Goal: Task Accomplishment & Management: Manage account settings

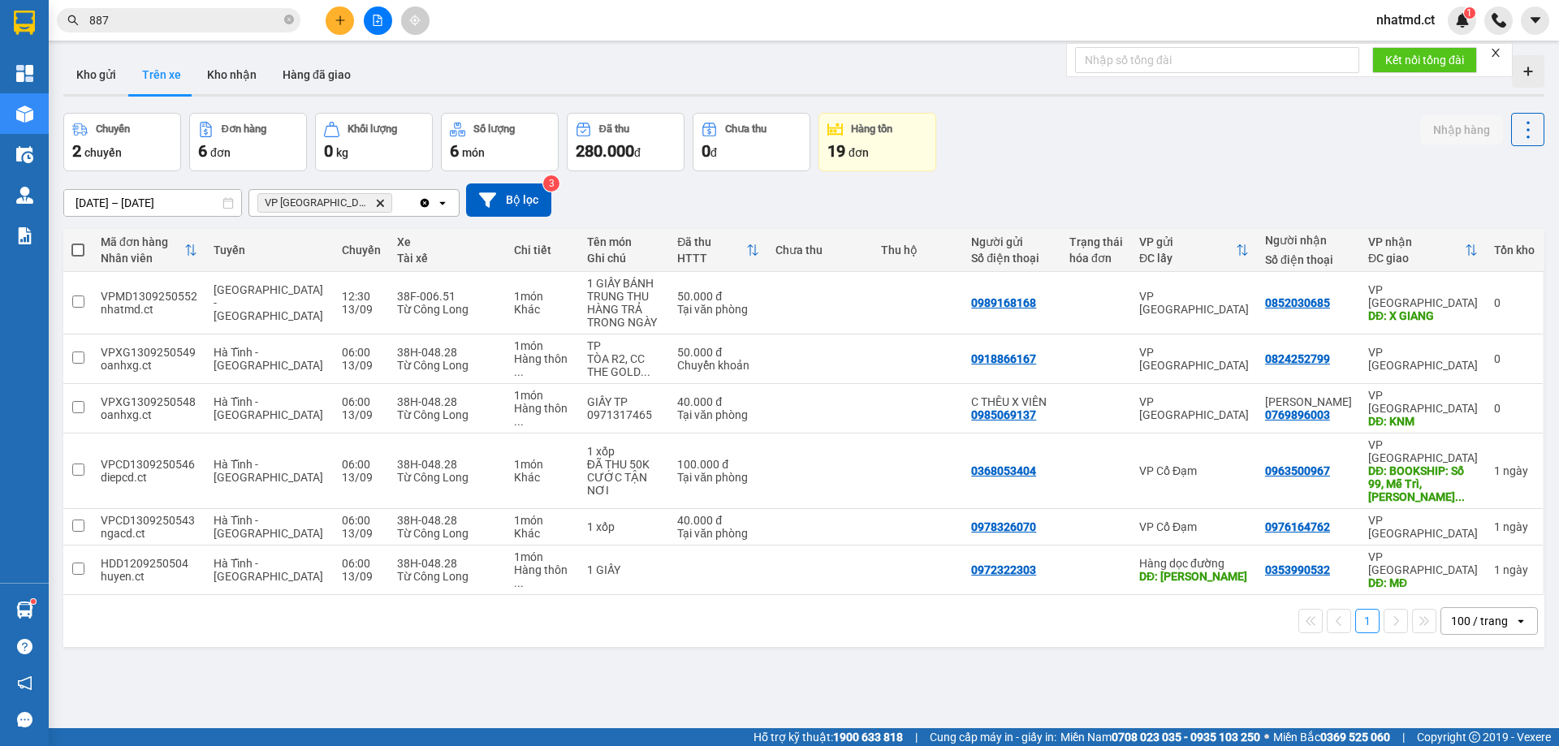
click at [1390, 19] on span "nhatmd.ct" at bounding box center [1406, 20] width 84 height 20
click at [1390, 45] on span "Đăng xuất" at bounding box center [1422, 50] width 68 height 18
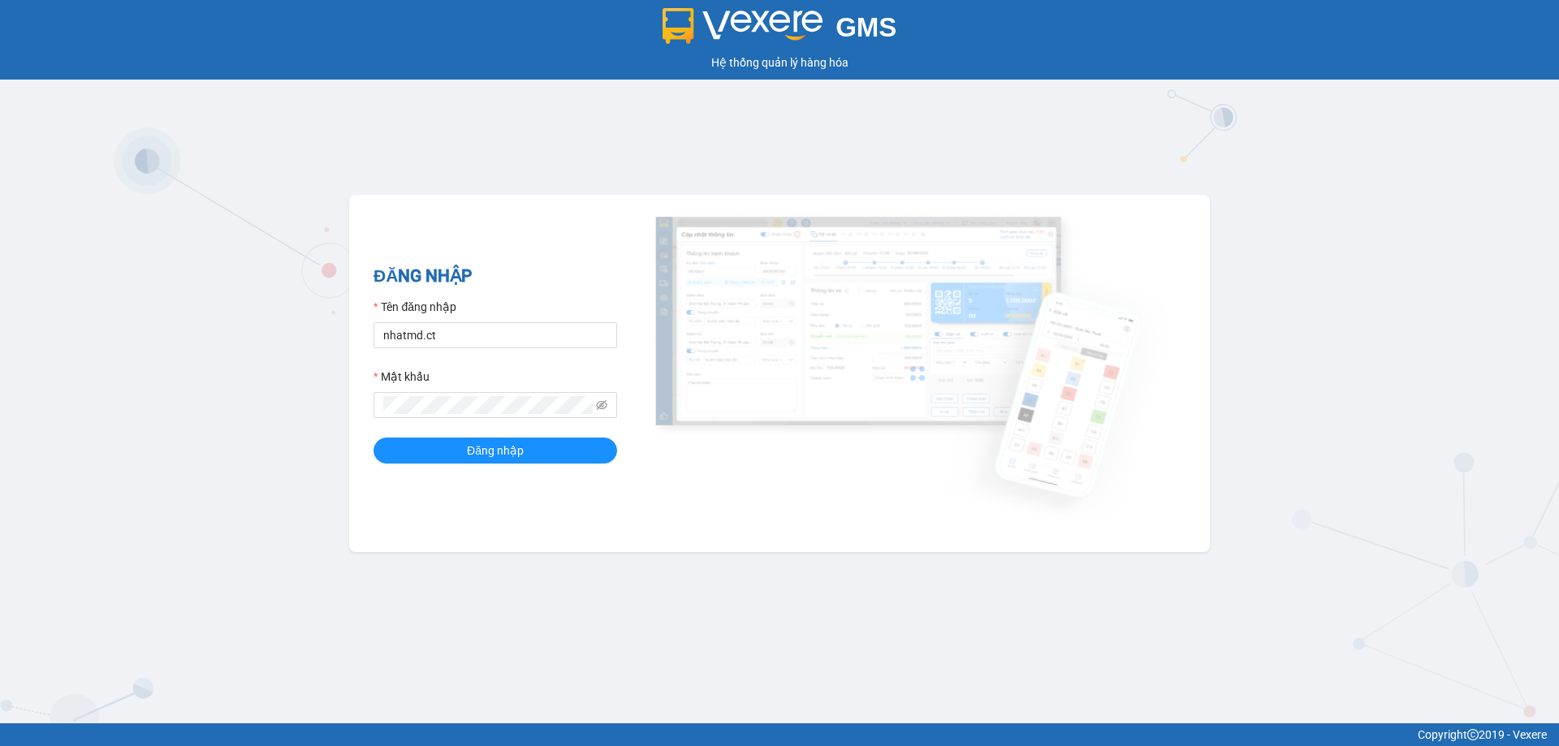
click at [474, 322] on div "Tên đăng nhập" at bounding box center [496, 310] width 244 height 24
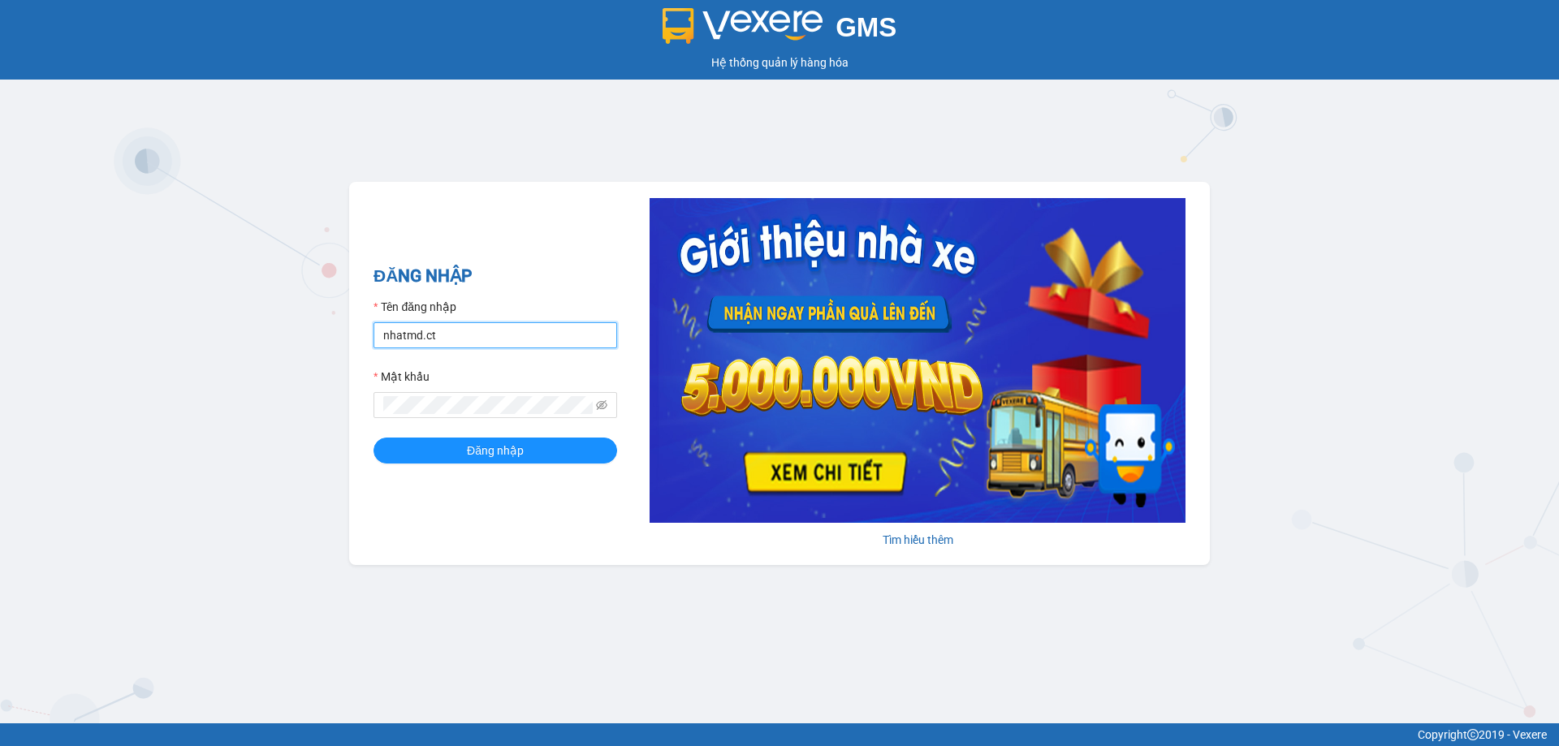
click at [474, 329] on input "nhatmd.ct" at bounding box center [496, 335] width 244 height 26
type input "linhmd.ct"
click at [482, 447] on span "Đăng nhập" at bounding box center [495, 451] width 57 height 18
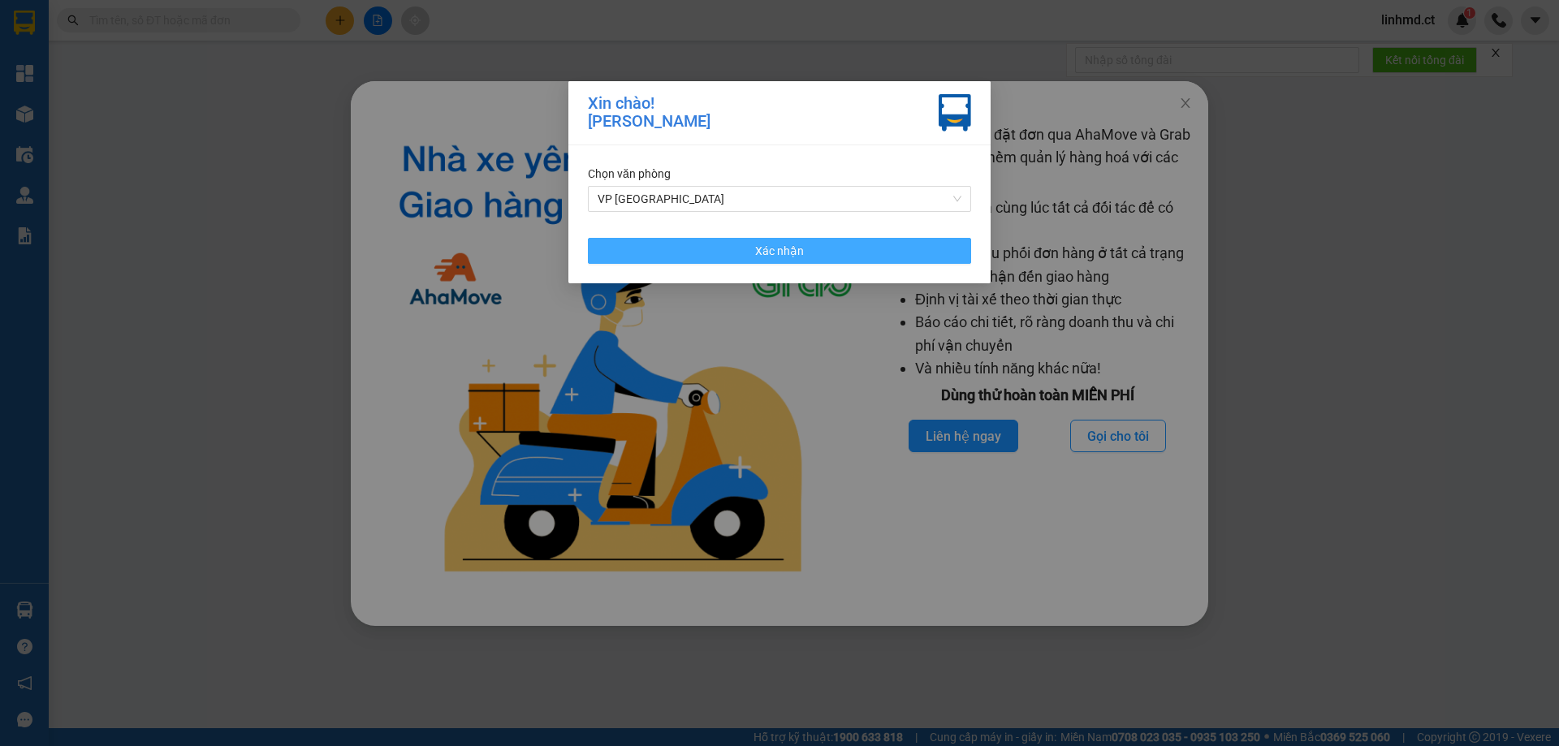
click at [883, 257] on button "Xác nhận" at bounding box center [779, 251] width 383 height 26
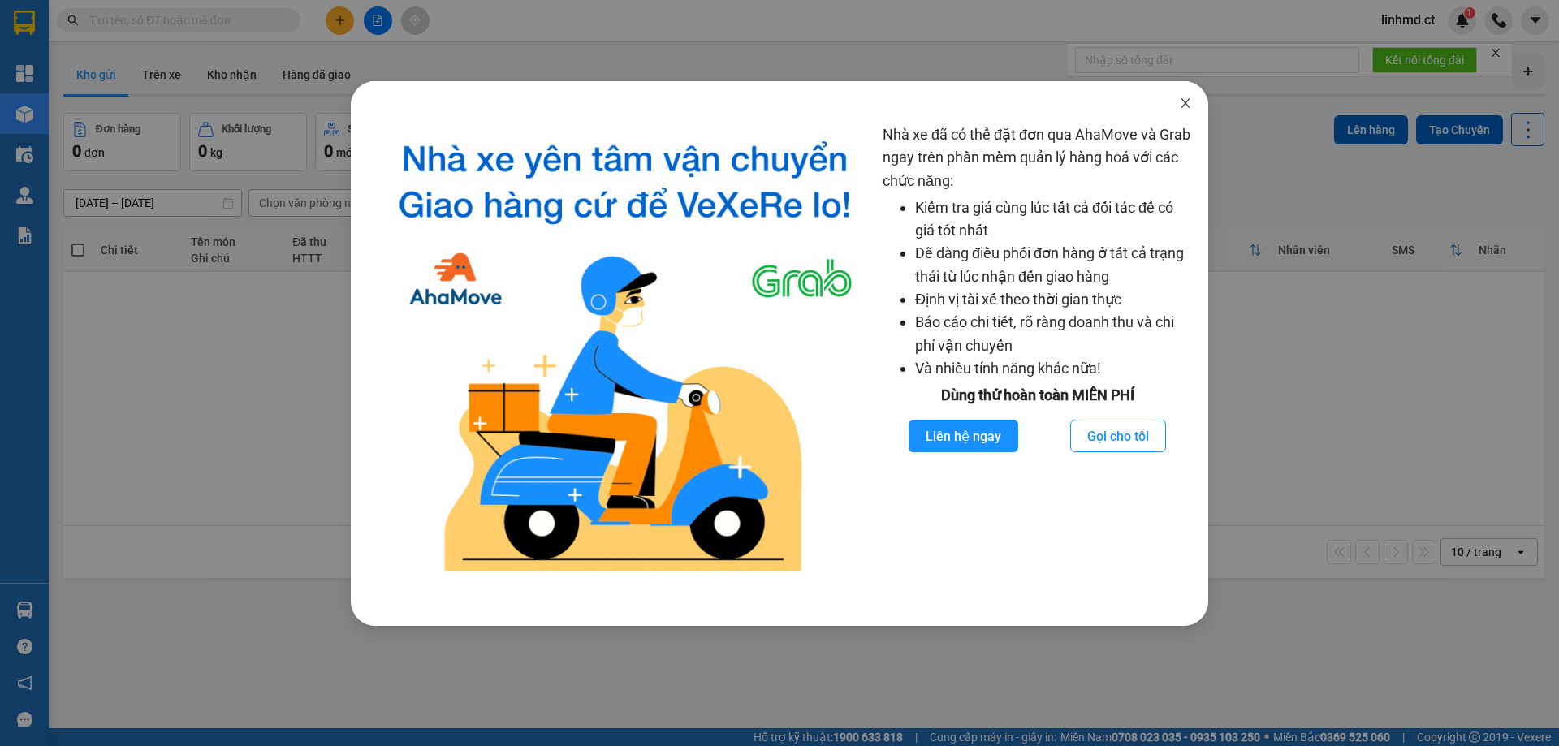
click at [1189, 102] on icon "close" at bounding box center [1185, 103] width 13 height 13
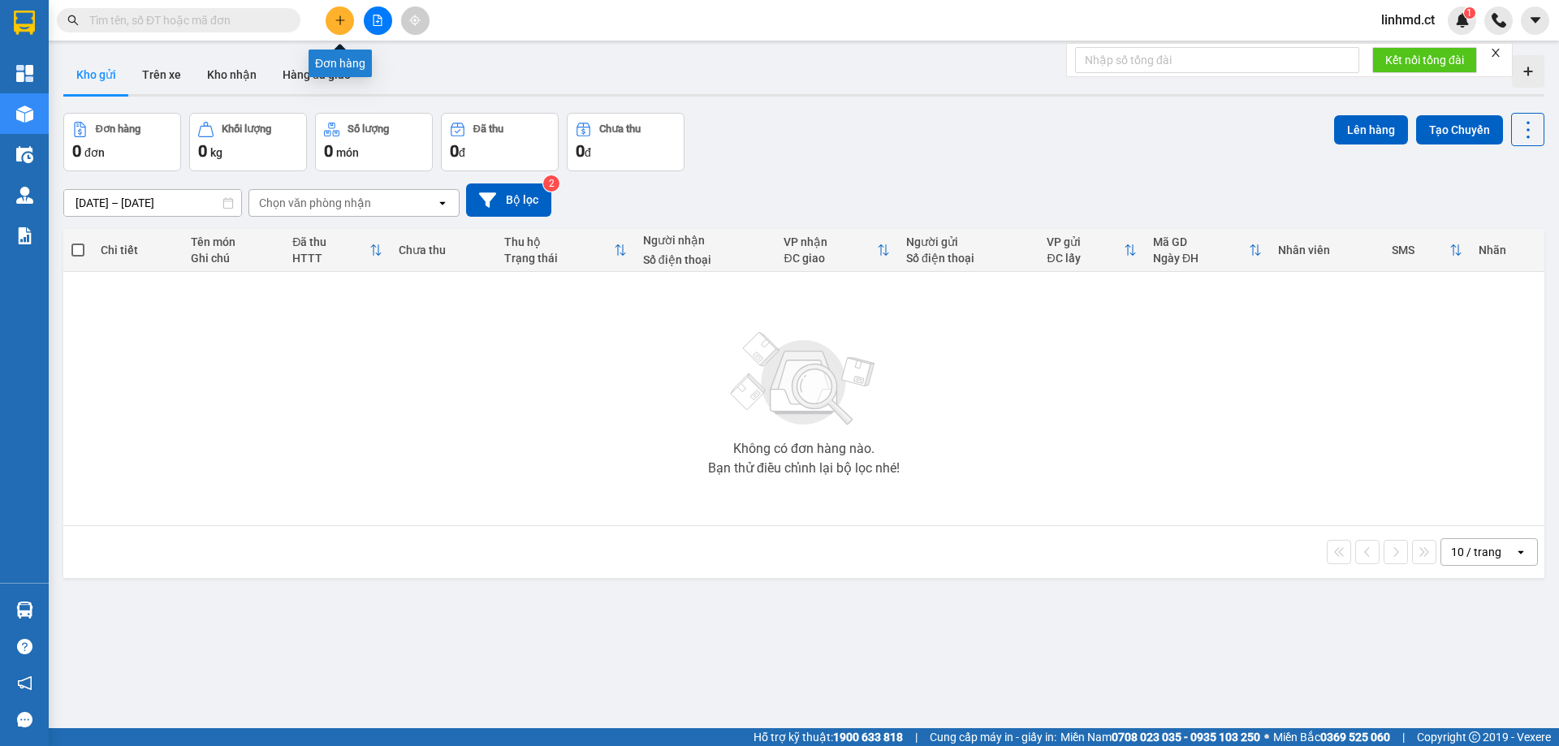
click at [345, 15] on icon "plus" at bounding box center [340, 20] width 11 height 11
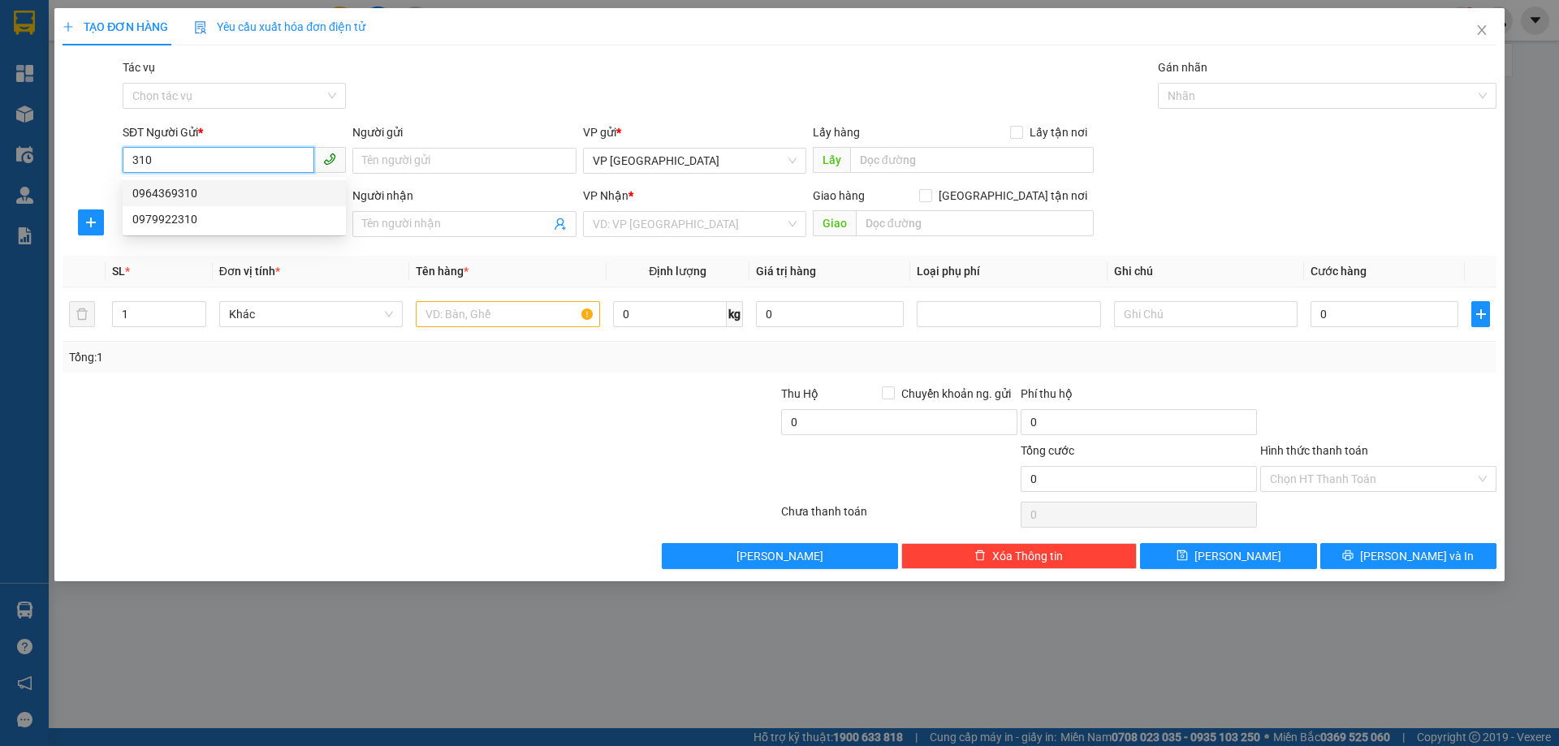
click at [214, 192] on div "0964369310" at bounding box center [234, 193] width 204 height 18
type input "0964369310"
type input "0382131980"
type input "X HOA"
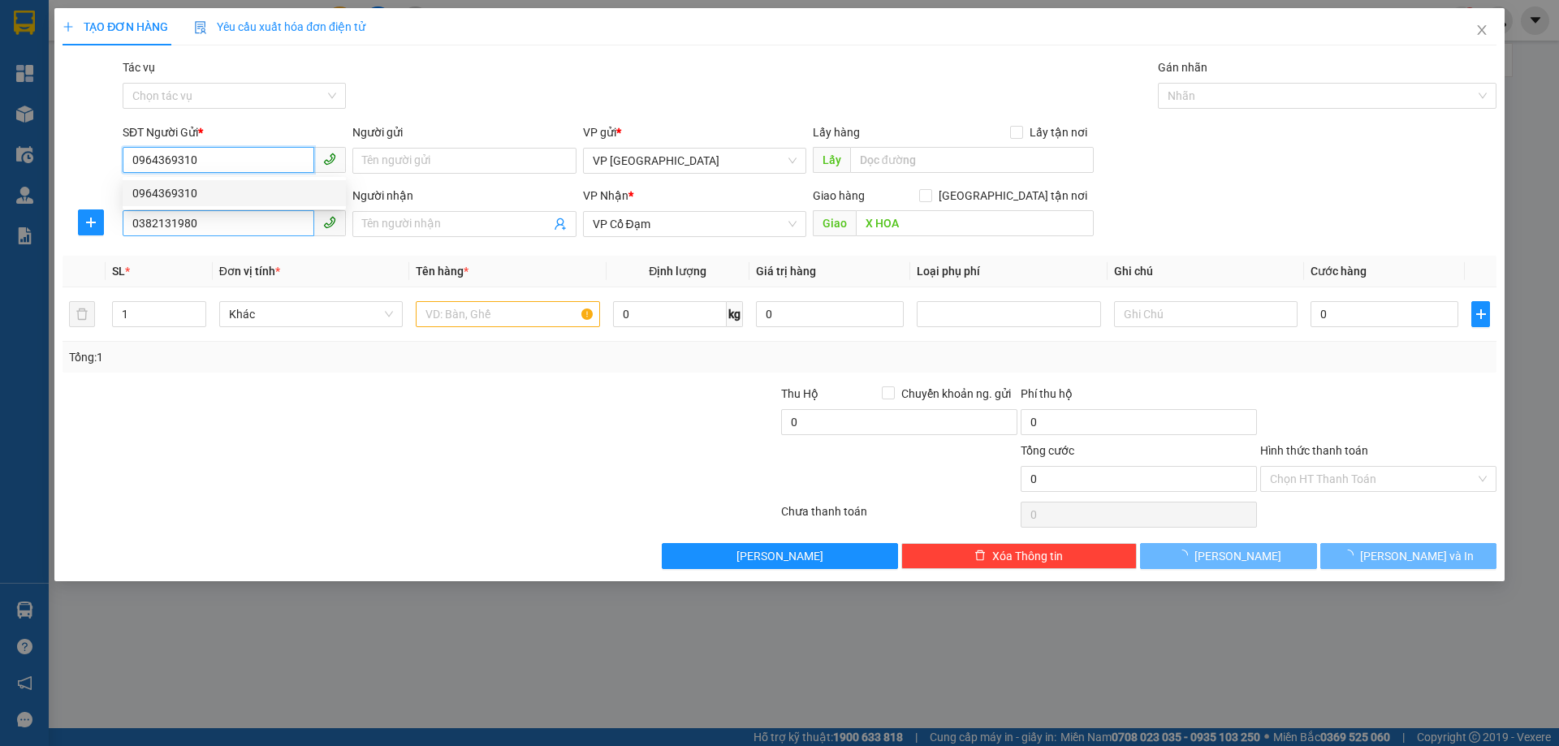
type input "50.000"
type input "0964369310"
click at [215, 225] on input "0382131980" at bounding box center [219, 223] width 192 height 26
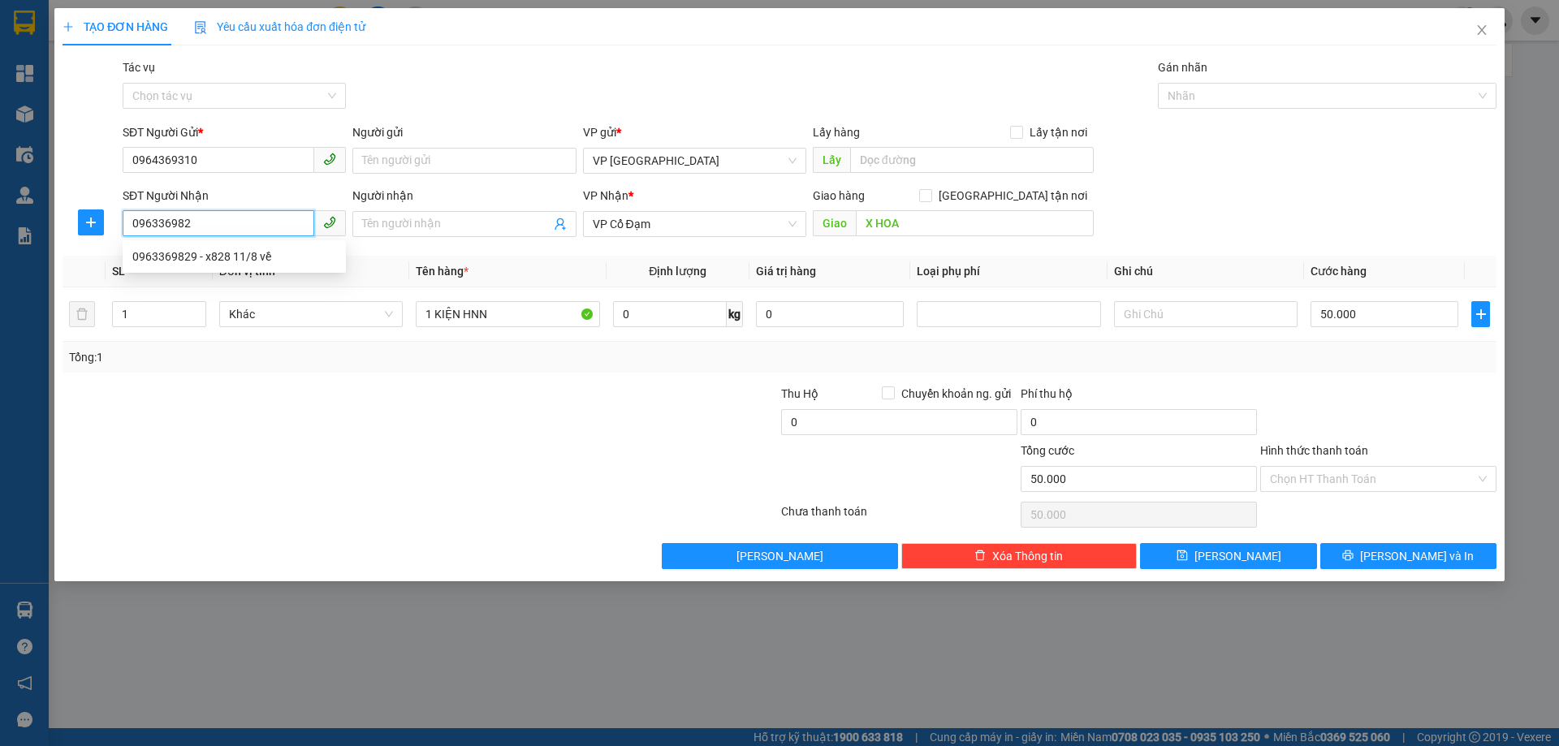
type input "0963369829"
click at [223, 261] on div "0963369829 - x828 11/8 về" at bounding box center [234, 257] width 204 height 18
type input "x828 11/8 về"
type input "BÌNH AN"
type input "0963369829"
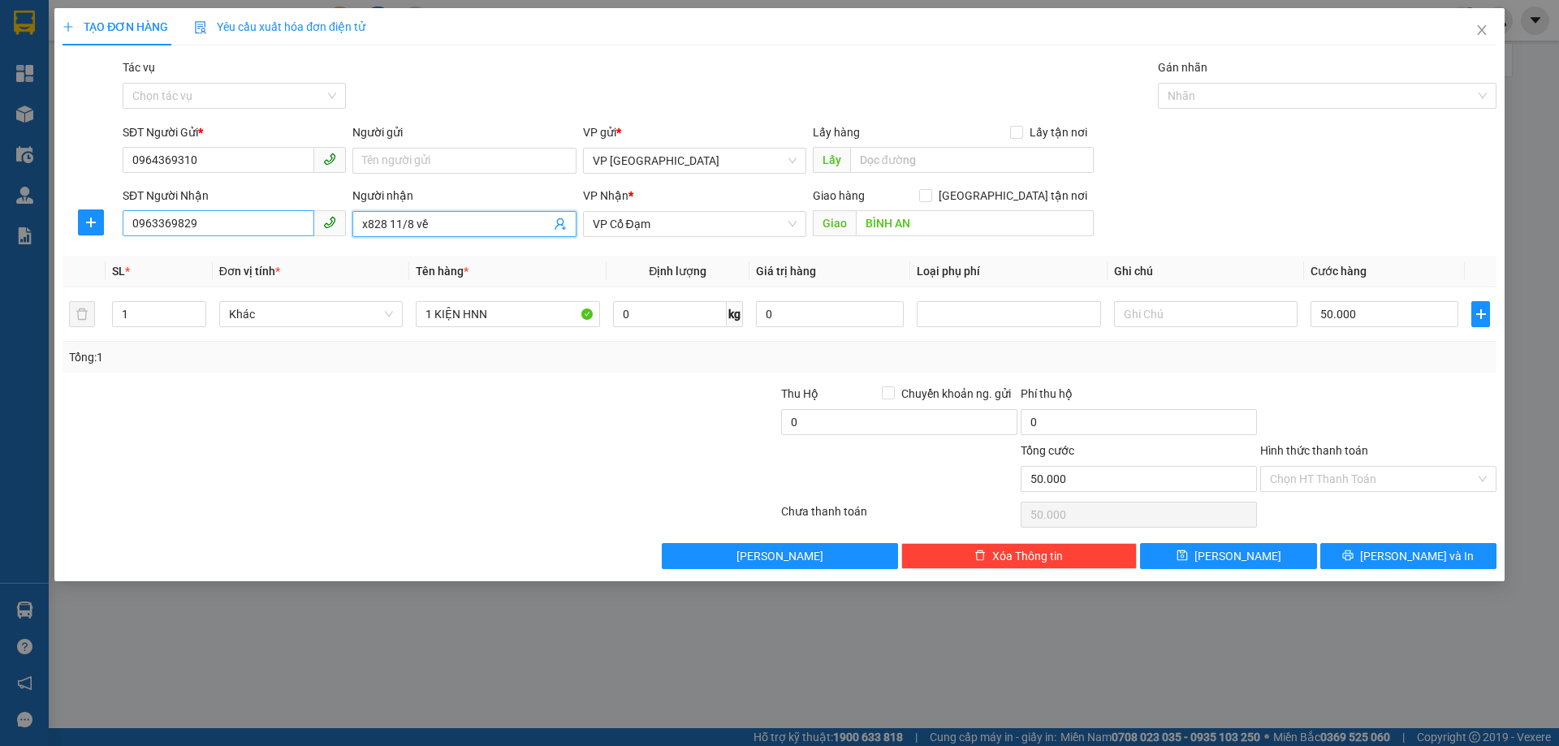
drag, startPoint x: 451, startPoint y: 217, endPoint x: 306, endPoint y: 218, distance: 144.6
click at [306, 218] on div "SĐT Người Nhận 0963369829 Người nhận x828 11/8 về x828 11/8 về VP Nhận * VP Cổ …" at bounding box center [809, 215] width 1381 height 57
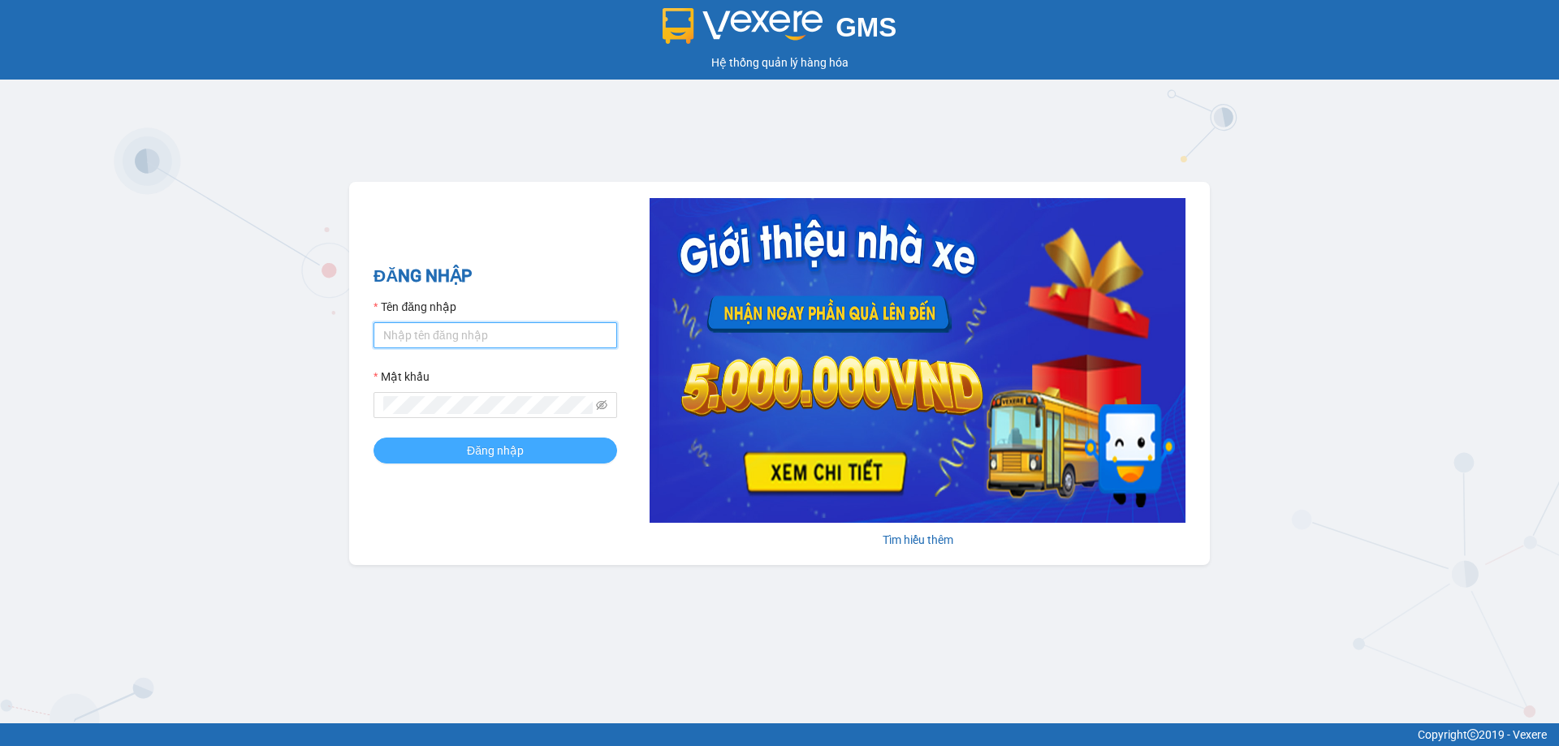
type input "linhmd.ct"
click at [422, 443] on button "Đăng nhập" at bounding box center [496, 451] width 244 height 26
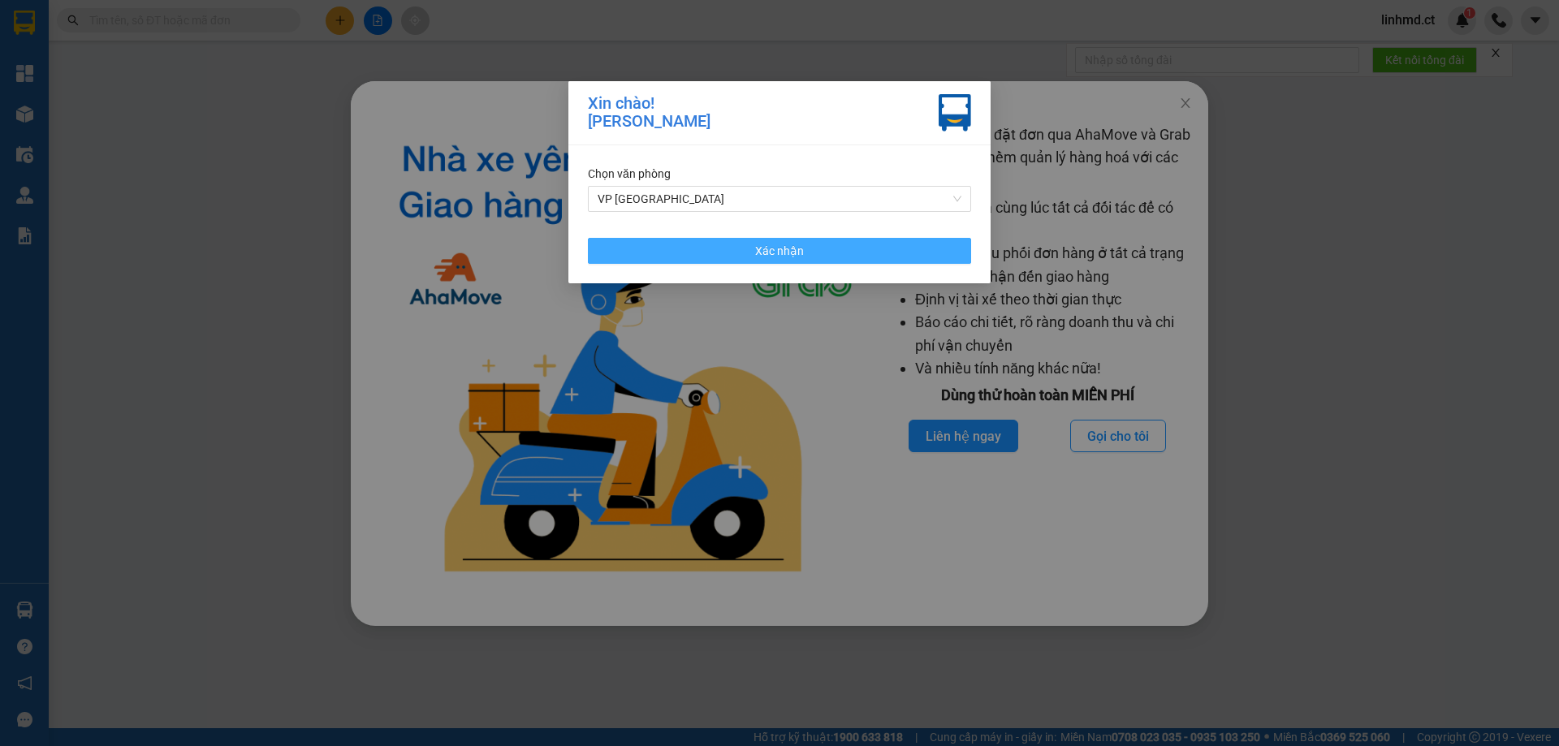
click at [851, 251] on button "Xác nhận" at bounding box center [779, 251] width 383 height 26
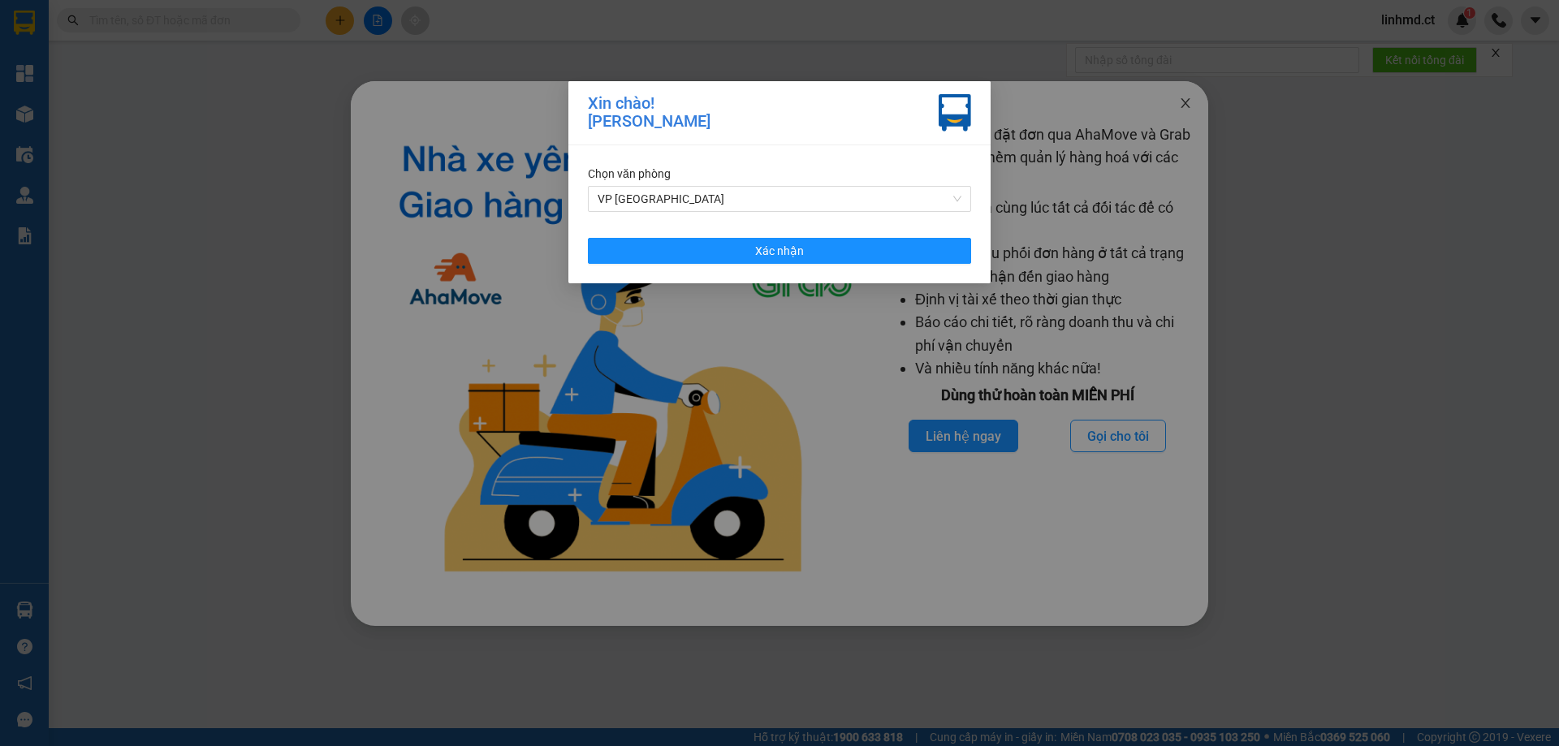
click at [1195, 102] on span "Close" at bounding box center [1185, 103] width 45 height 45
click at [1191, 110] on span "Close" at bounding box center [1185, 103] width 45 height 45
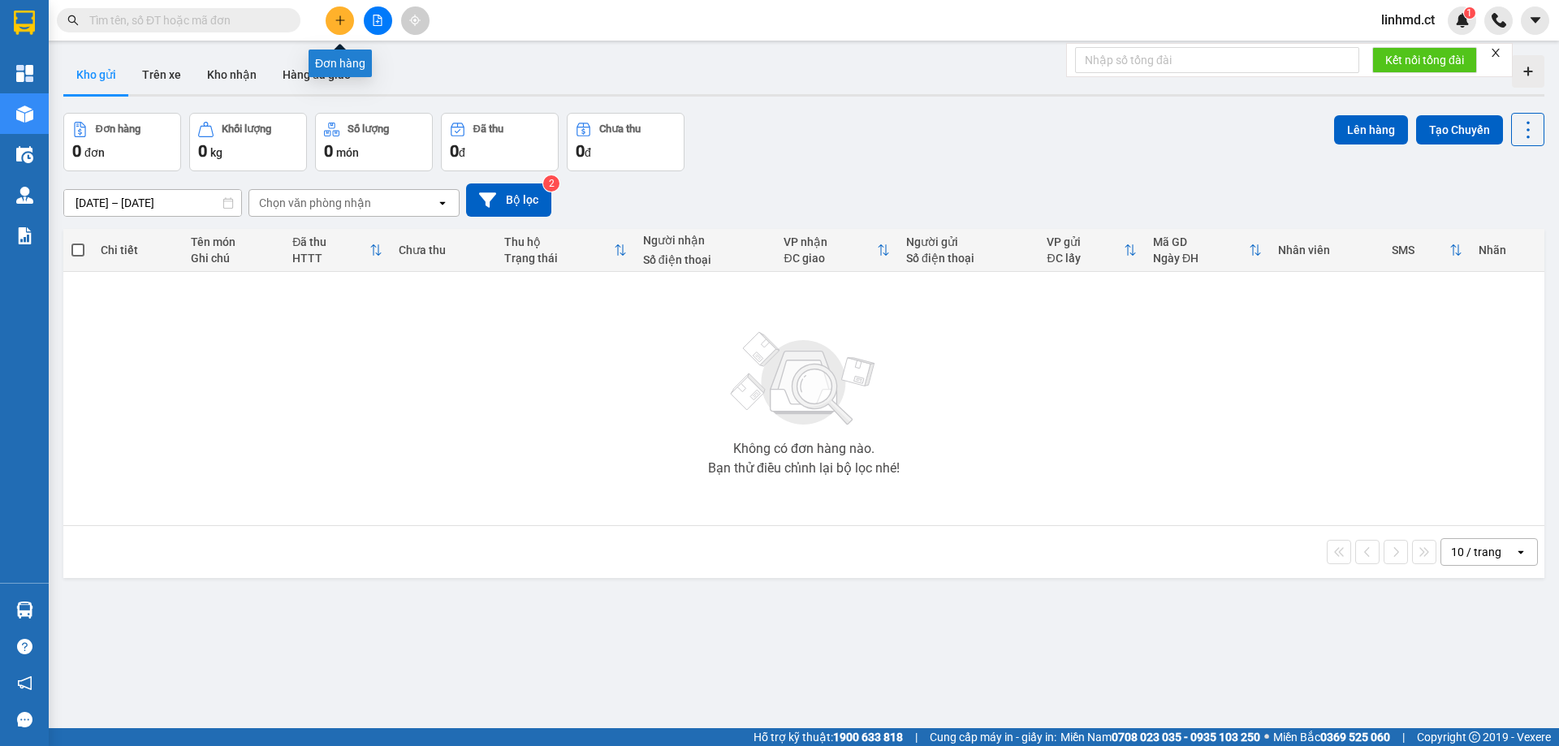
click at [338, 24] on icon "plus" at bounding box center [340, 20] width 11 height 11
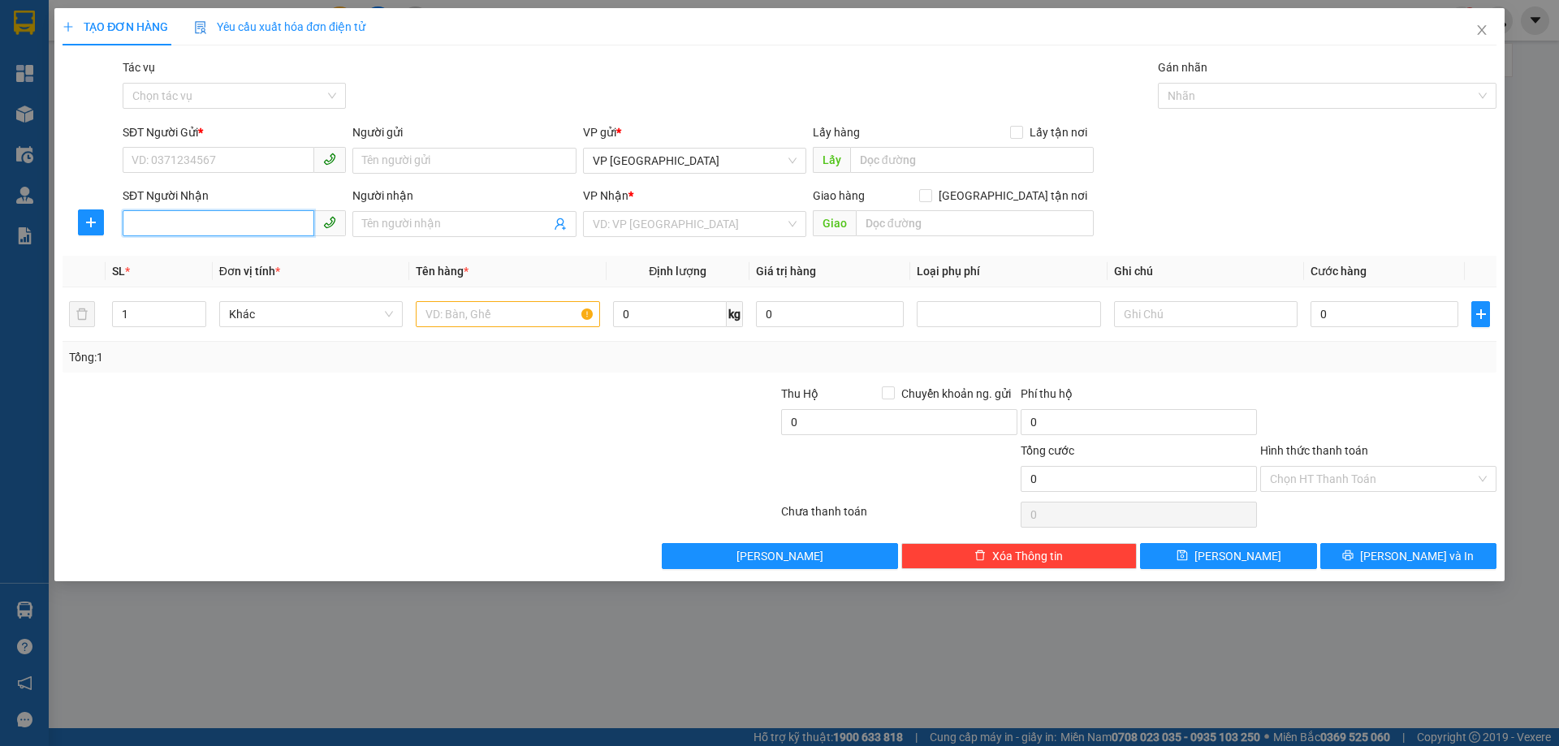
click at [225, 231] on input "SĐT Người Nhận" at bounding box center [219, 223] width 192 height 26
type input "0382131980"
click at [210, 270] on div "0382131980 0382131980" at bounding box center [234, 256] width 223 height 32
click at [198, 230] on input "0382131980" at bounding box center [219, 223] width 192 height 26
click at [205, 261] on div "0382131980" at bounding box center [234, 257] width 204 height 18
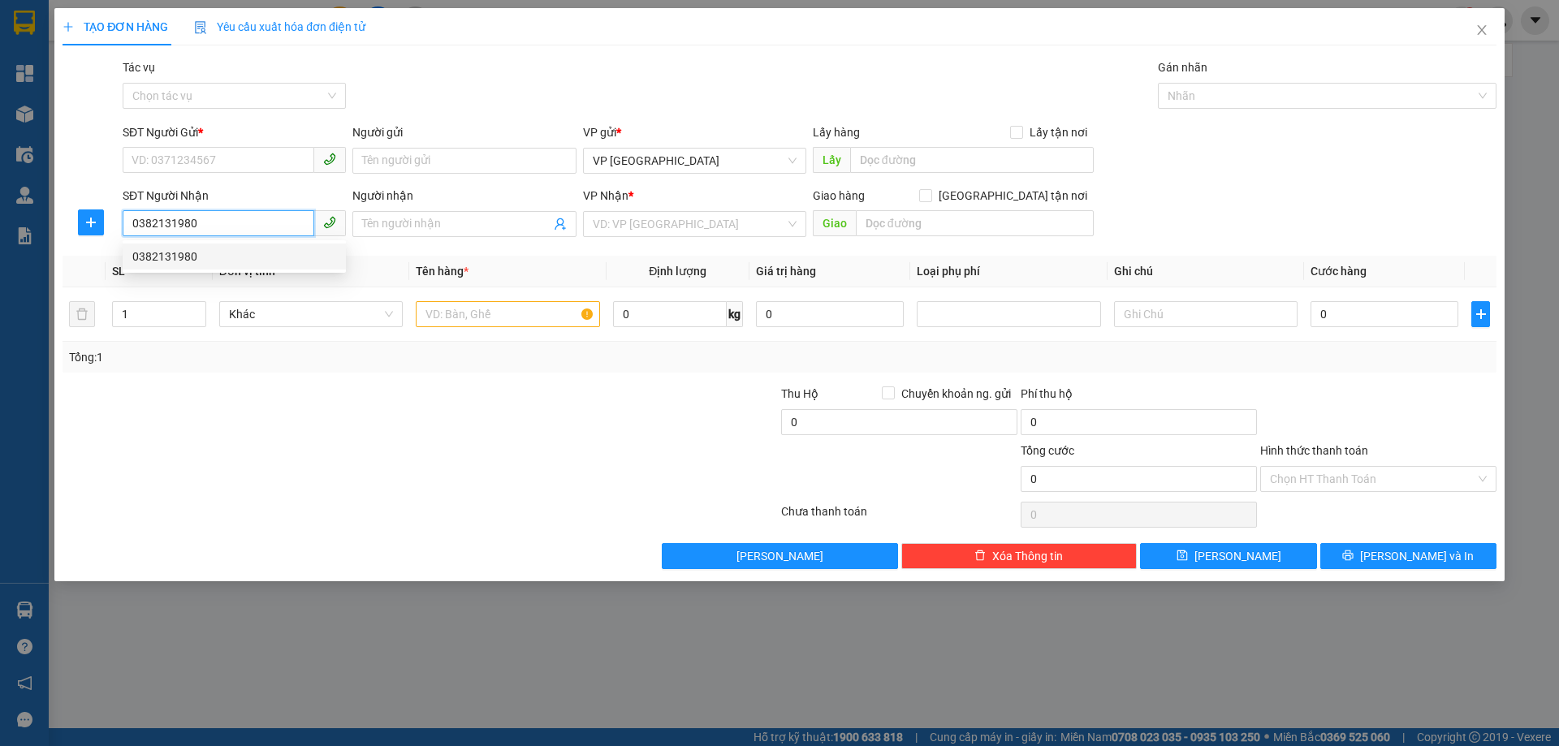
type input "X HOA"
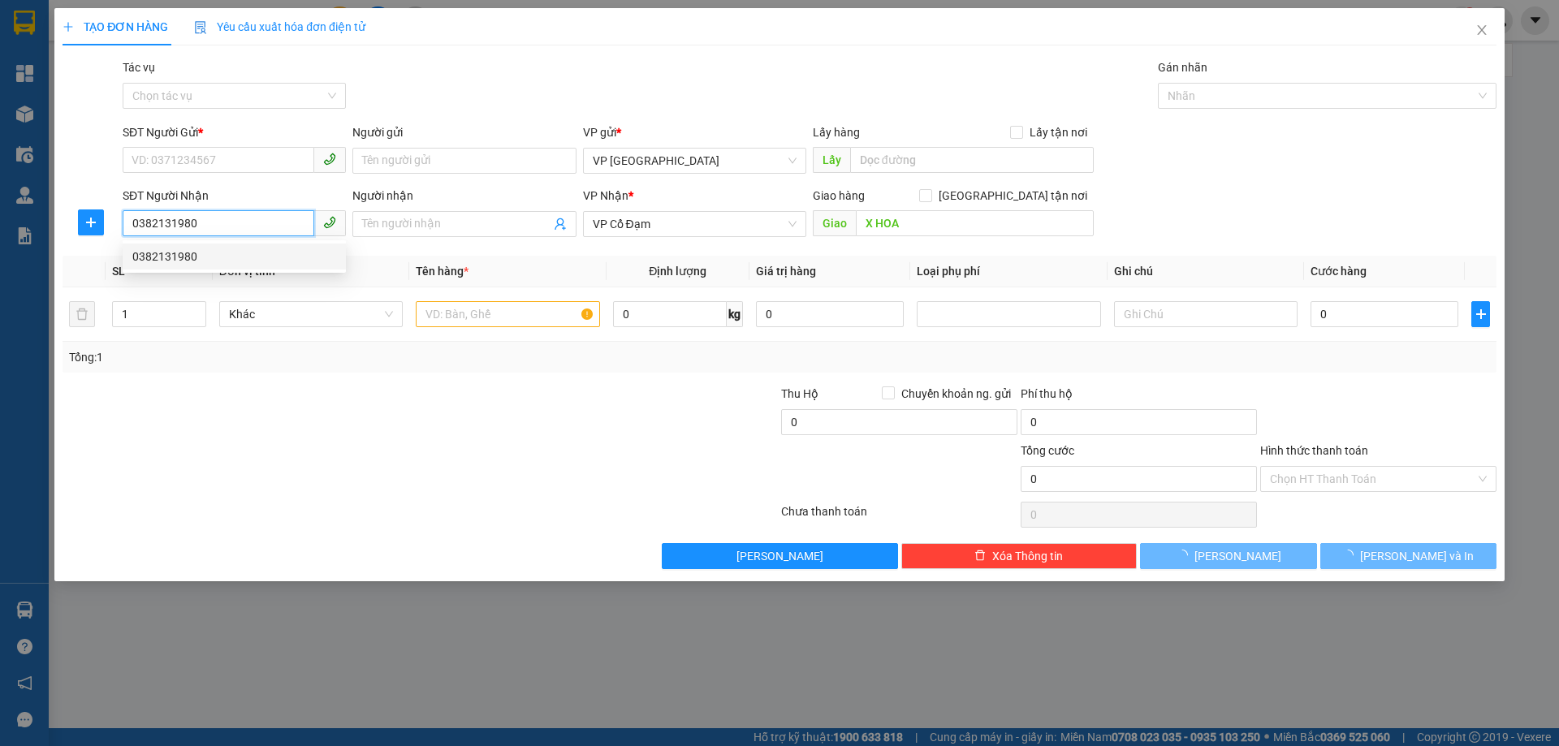
type input "50.000"
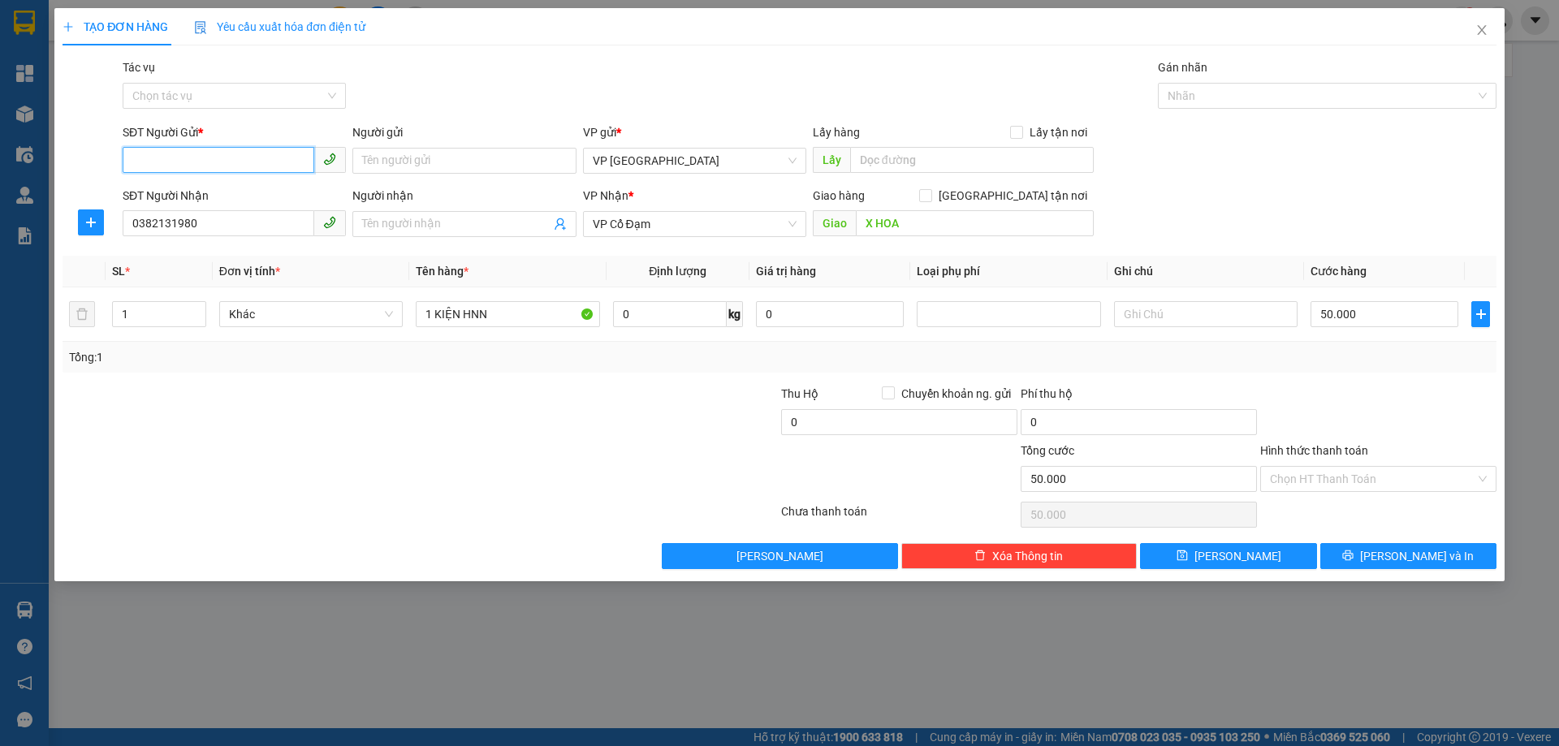
click at [203, 154] on input "SĐT Người Gửi *" at bounding box center [219, 160] width 192 height 26
click at [206, 193] on div "0964369310" at bounding box center [234, 193] width 204 height 18
type input "0964369310"
drag, startPoint x: 1356, startPoint y: 450, endPoint x: 1356, endPoint y: 477, distance: 26.8
click at [1356, 460] on div "Hình thức thanh toán" at bounding box center [1378, 454] width 236 height 24
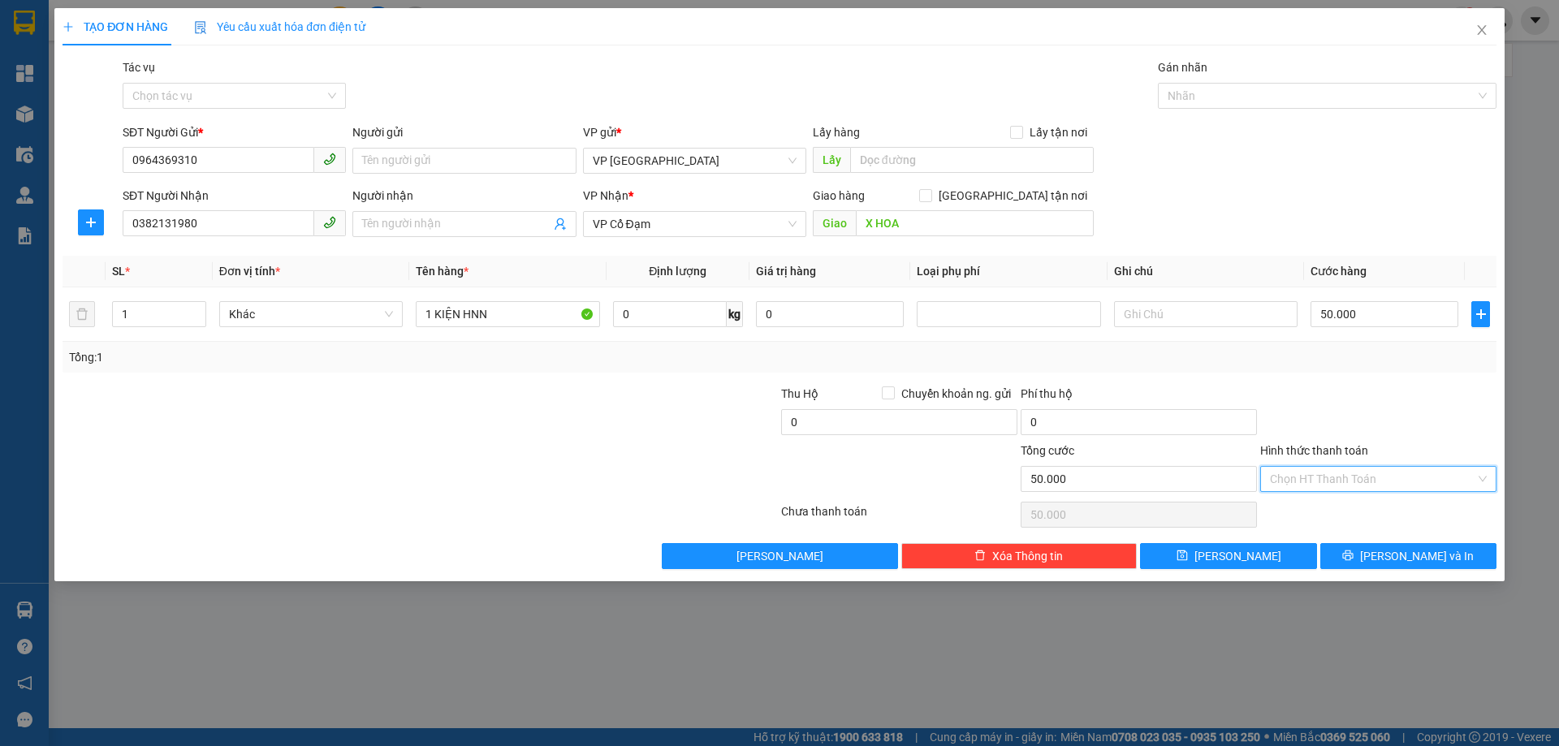
click at [1356, 477] on input "Hình thức thanh toán" at bounding box center [1372, 479] width 205 height 24
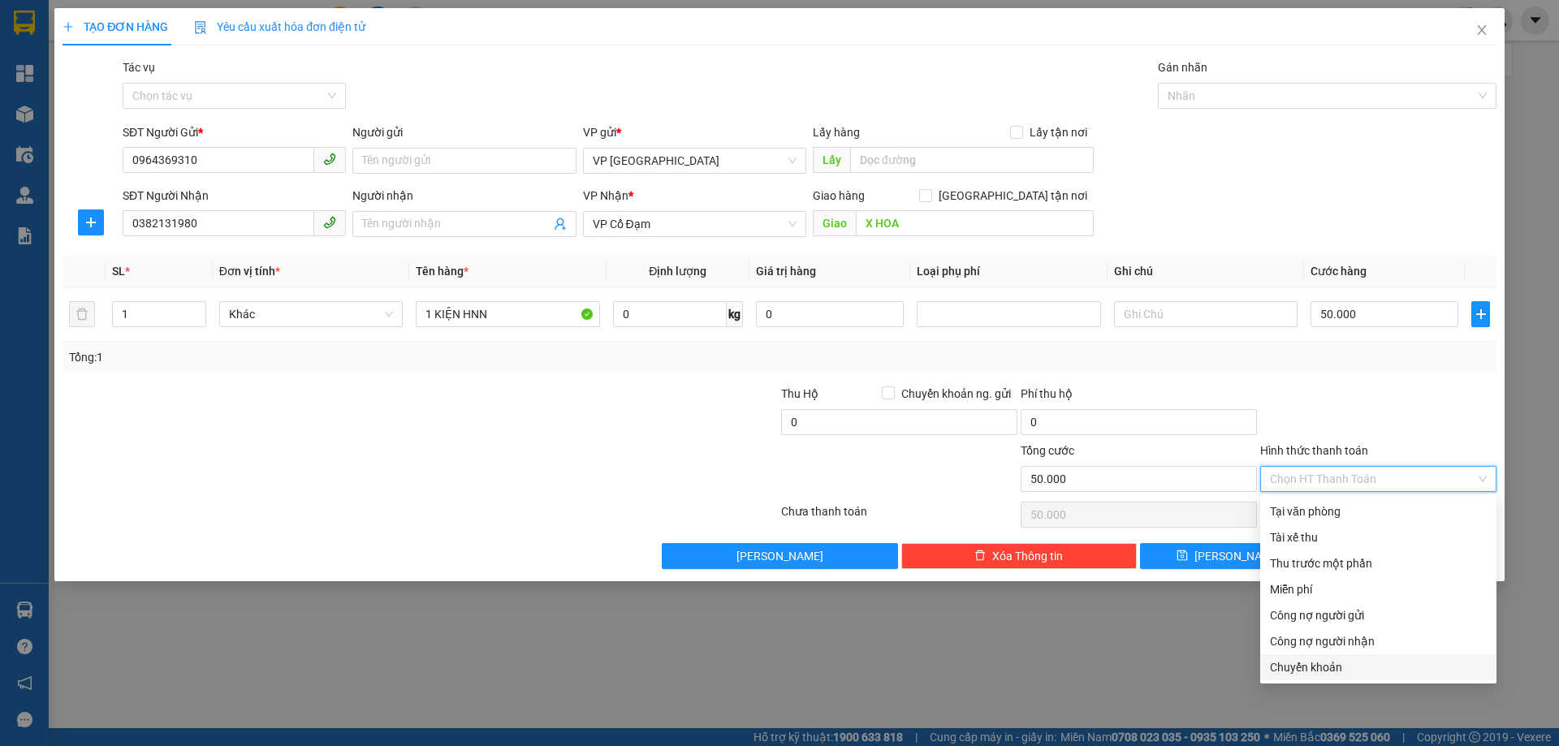
click at [1332, 666] on div "Chuyển khoản" at bounding box center [1378, 668] width 217 height 18
type input "0"
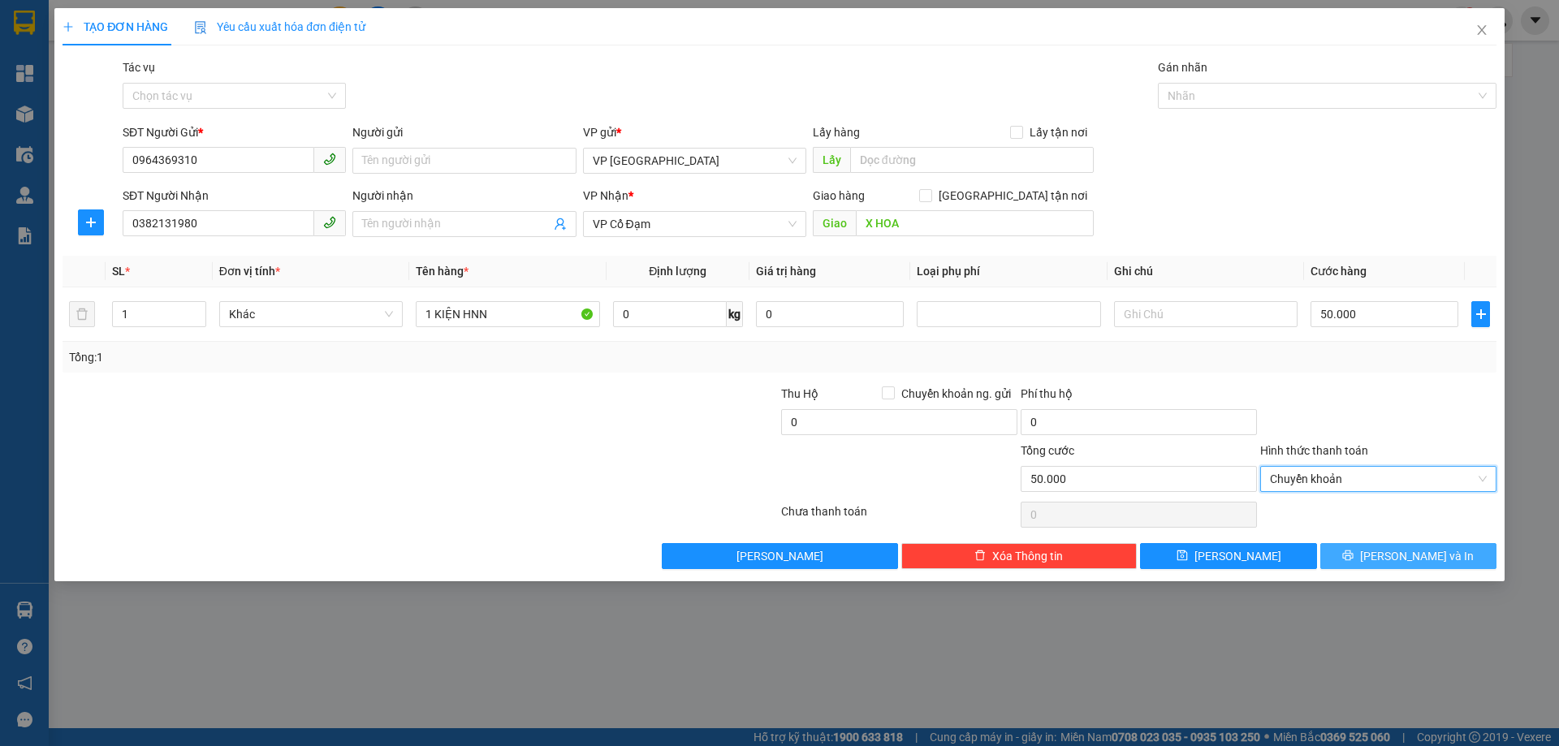
click at [1354, 553] on icon "printer" at bounding box center [1348, 555] width 11 height 11
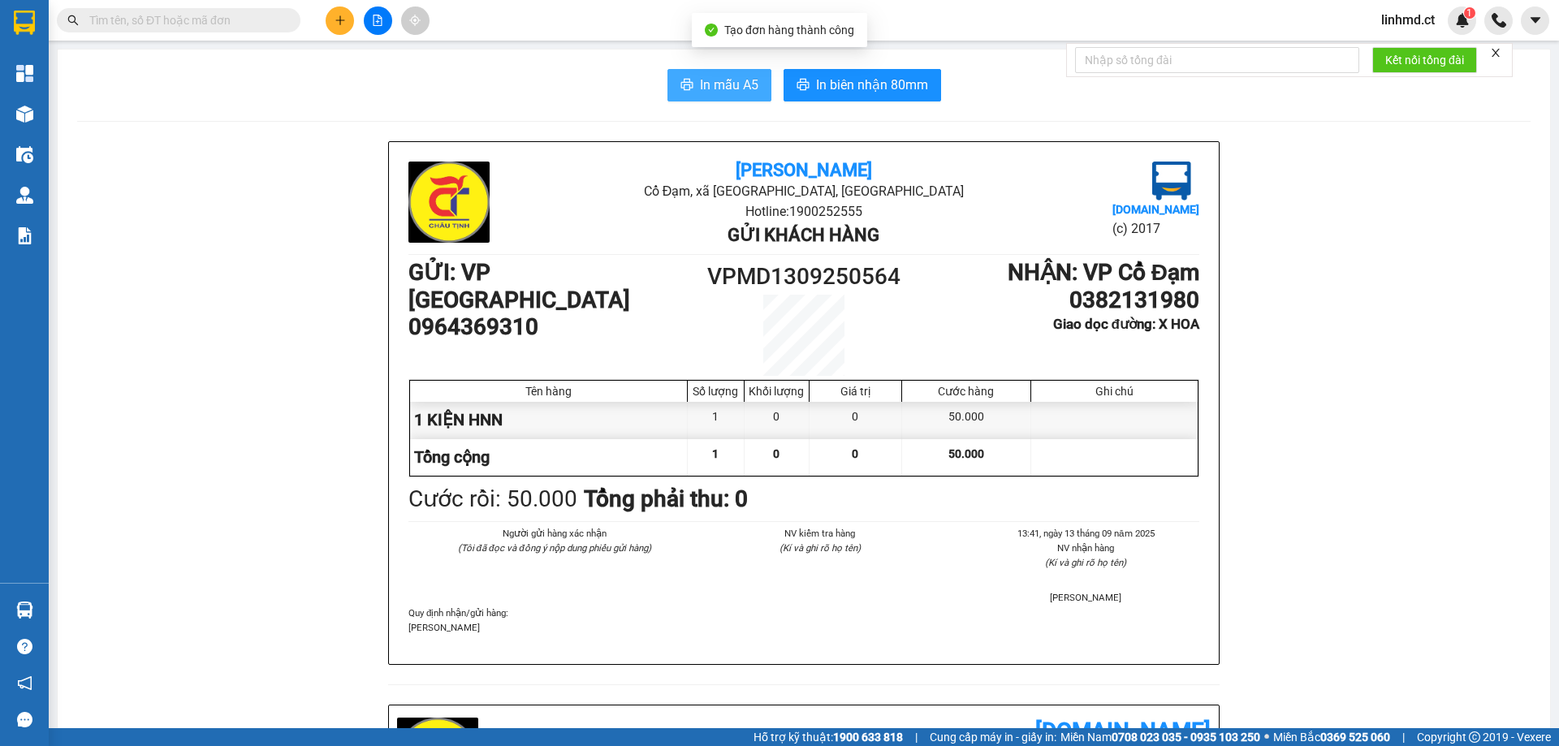
click at [740, 77] on span "In mẫu A5" at bounding box center [729, 85] width 58 height 20
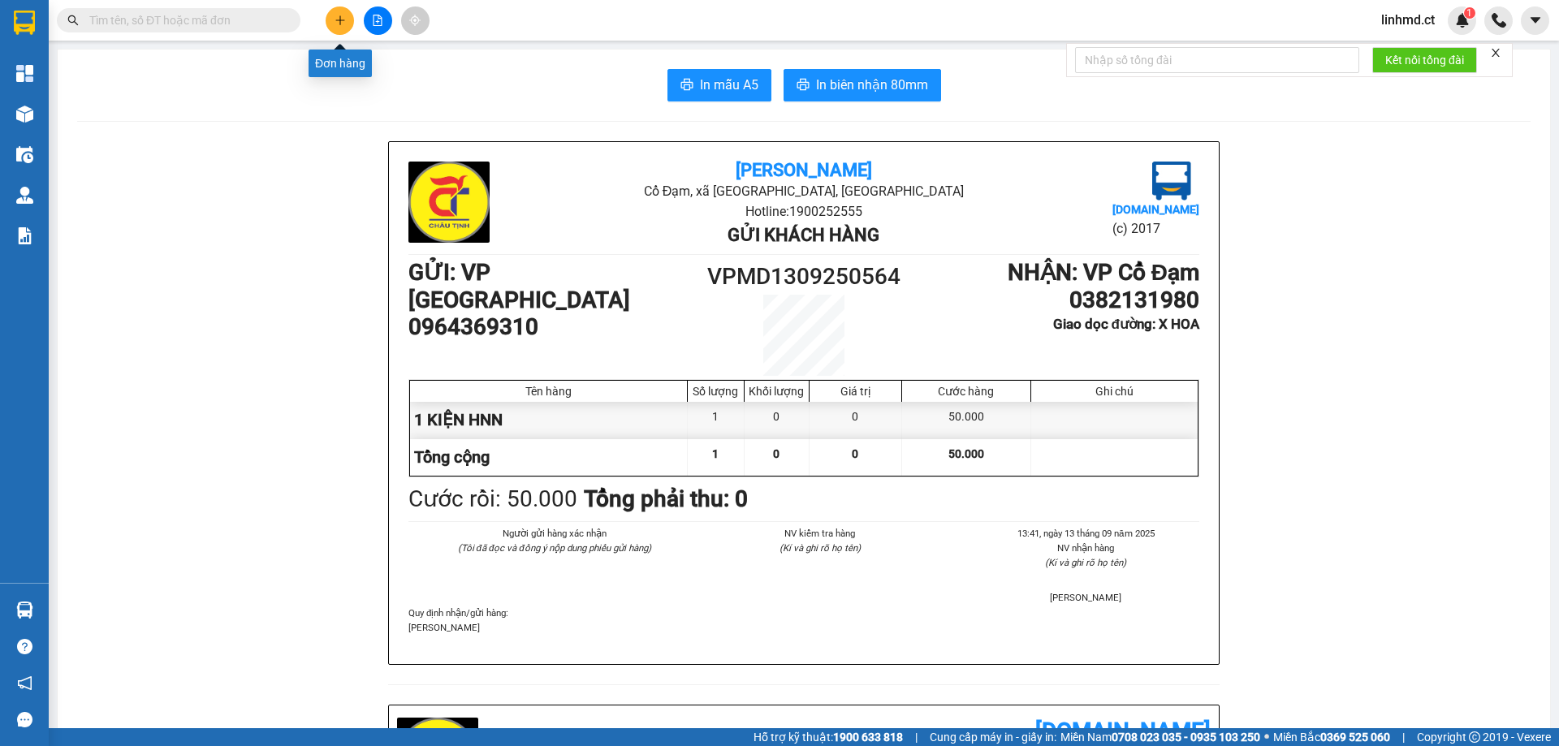
click at [341, 9] on button at bounding box center [340, 20] width 28 height 28
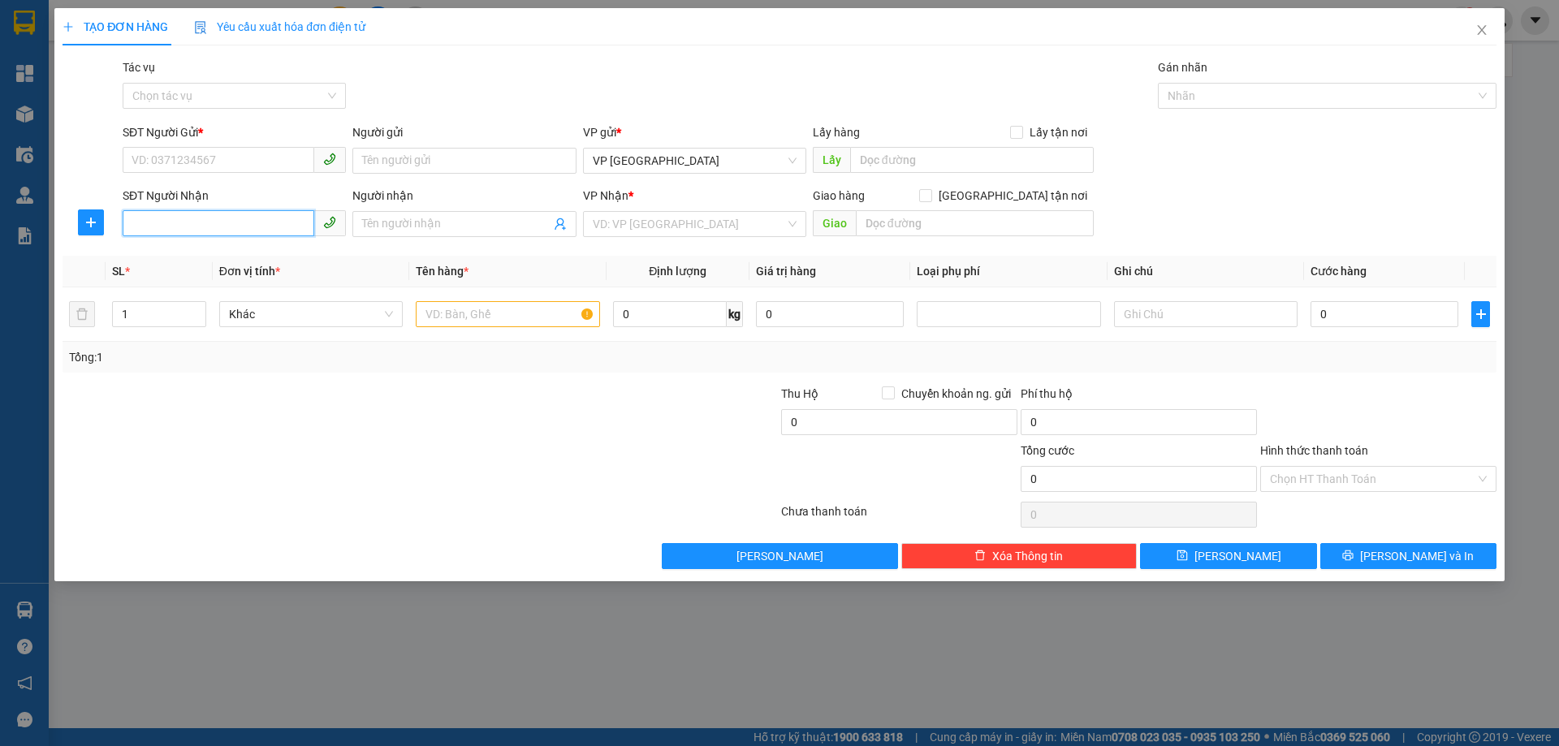
click at [242, 219] on input "SĐT Người Nhận" at bounding box center [219, 223] width 192 height 26
click at [242, 254] on div "0963369829 - x828 11/8 về" at bounding box center [234, 257] width 204 height 18
type input "0963369829"
type input "x828 11/8 về"
type input "BÌNH AN"
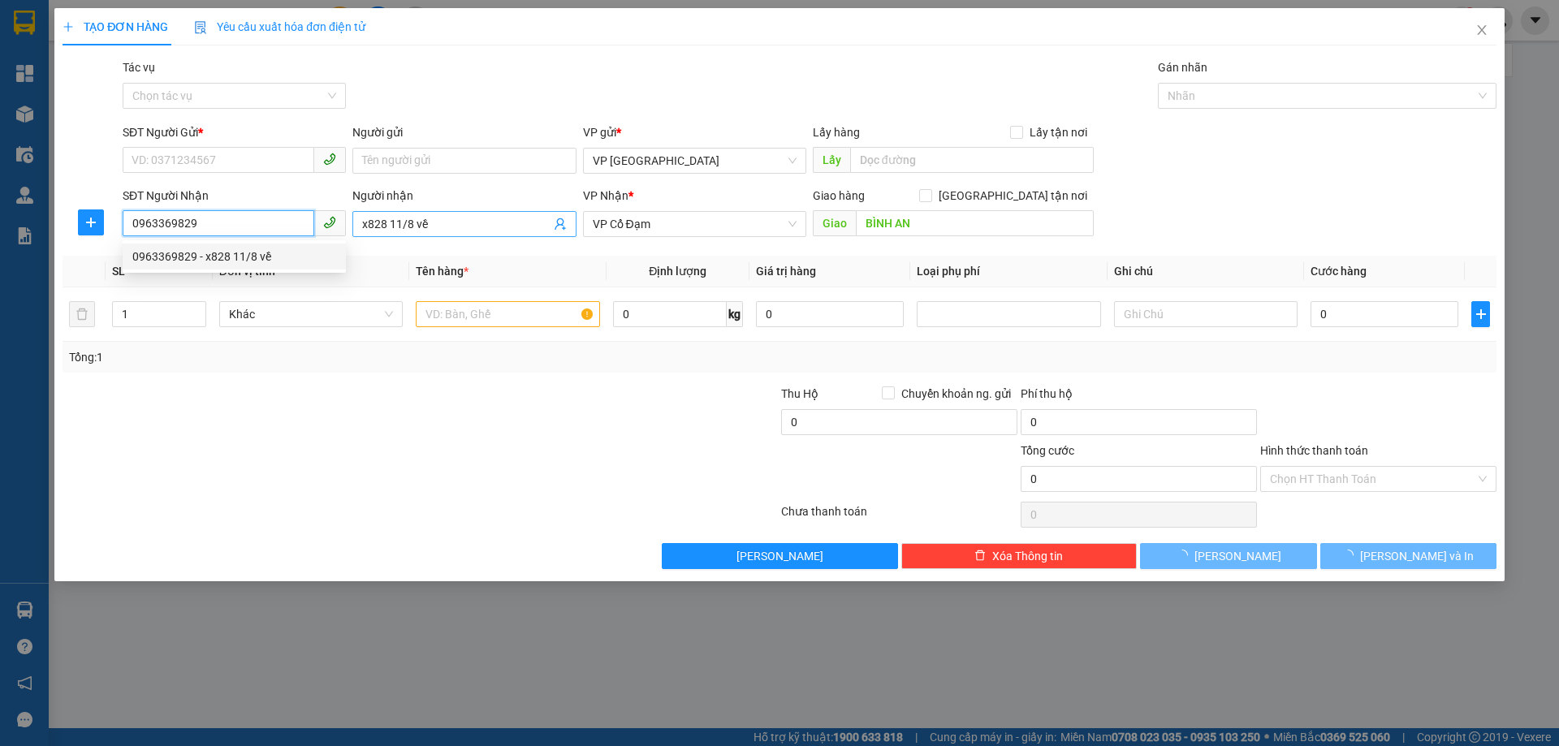
type input "50.000"
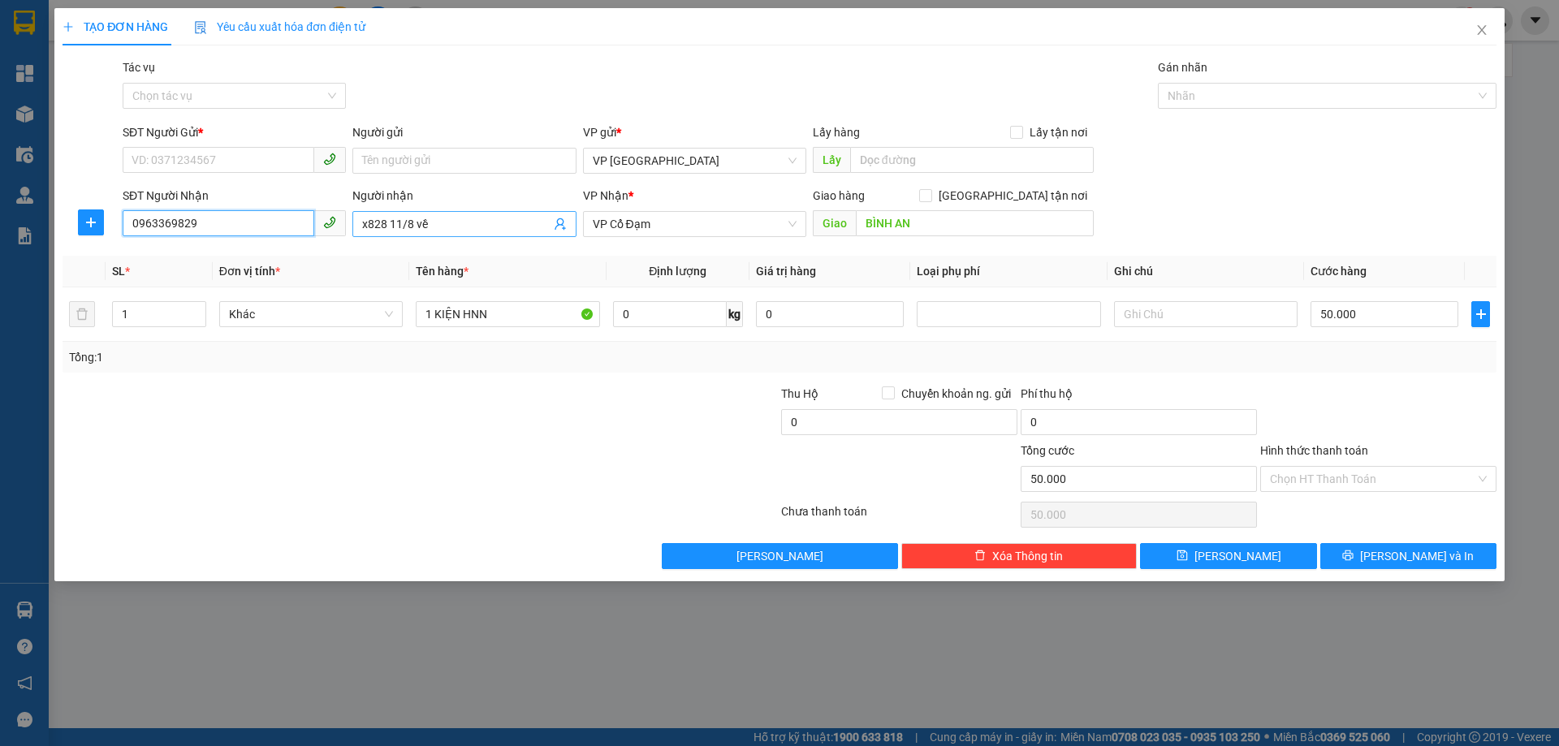
type input "0963369829"
drag, startPoint x: 426, startPoint y: 217, endPoint x: 367, endPoint y: 193, distance: 63.0
click at [369, 199] on div "Người nhận x828 11/8 về x828 11/8 về" at bounding box center [463, 215] width 223 height 57
type input "x"
click at [288, 149] on input "SĐT Người Gửi *" at bounding box center [219, 160] width 192 height 26
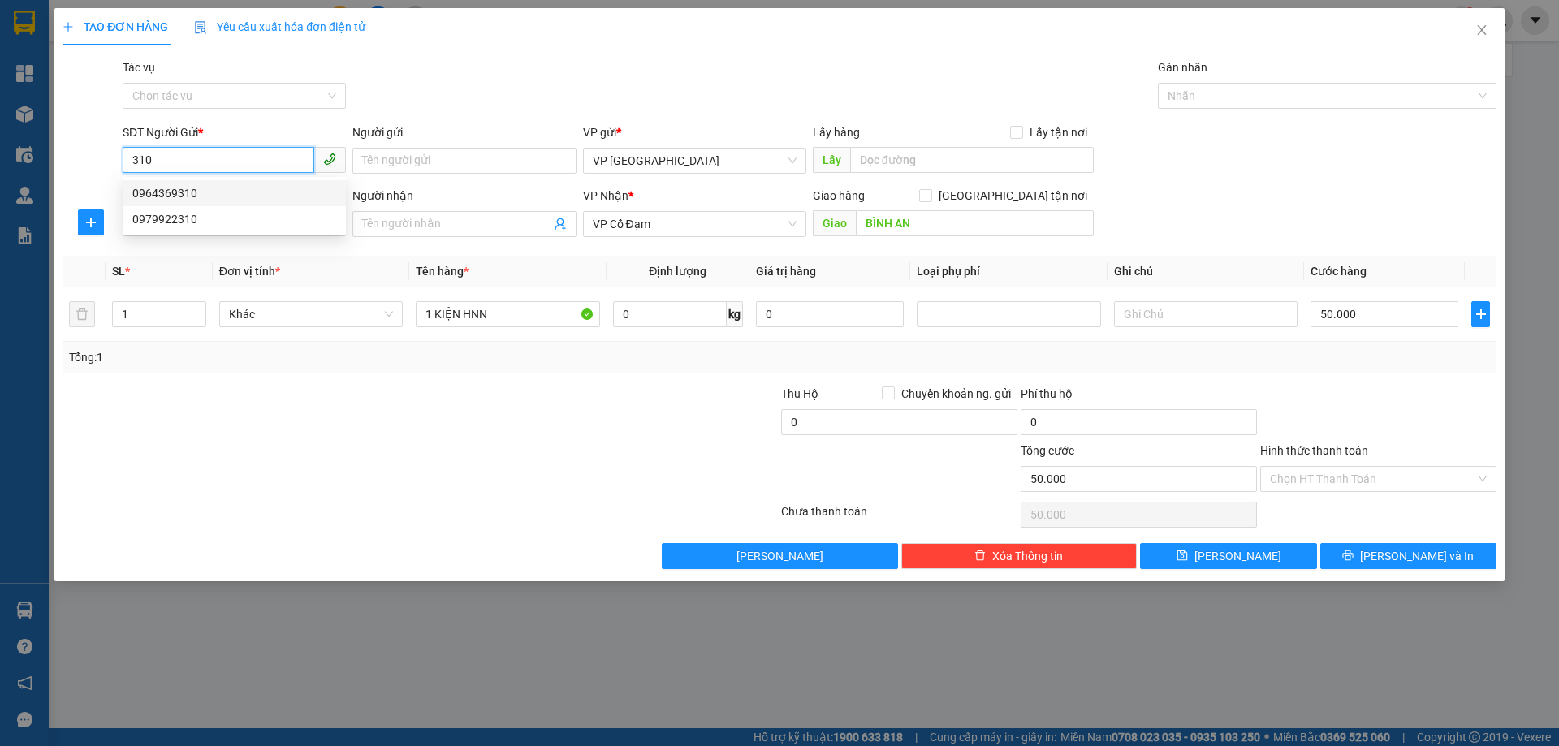
click at [250, 185] on div "0964369310" at bounding box center [234, 193] width 204 height 18
type input "0964369310"
click at [1361, 477] on input "Hình thức thanh toán" at bounding box center [1372, 479] width 205 height 24
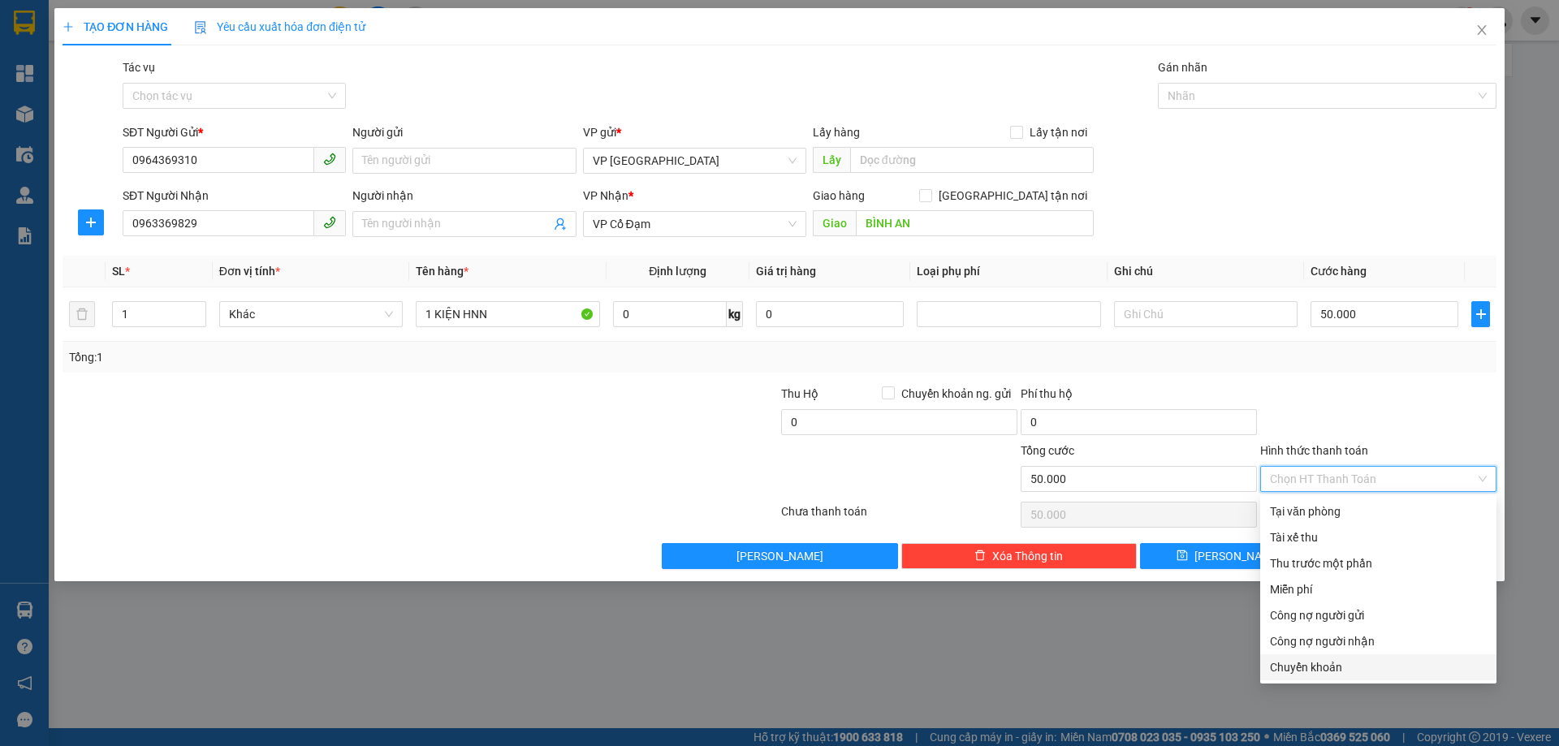
click at [1318, 672] on div "Chuyển khoản" at bounding box center [1378, 668] width 217 height 18
type input "0"
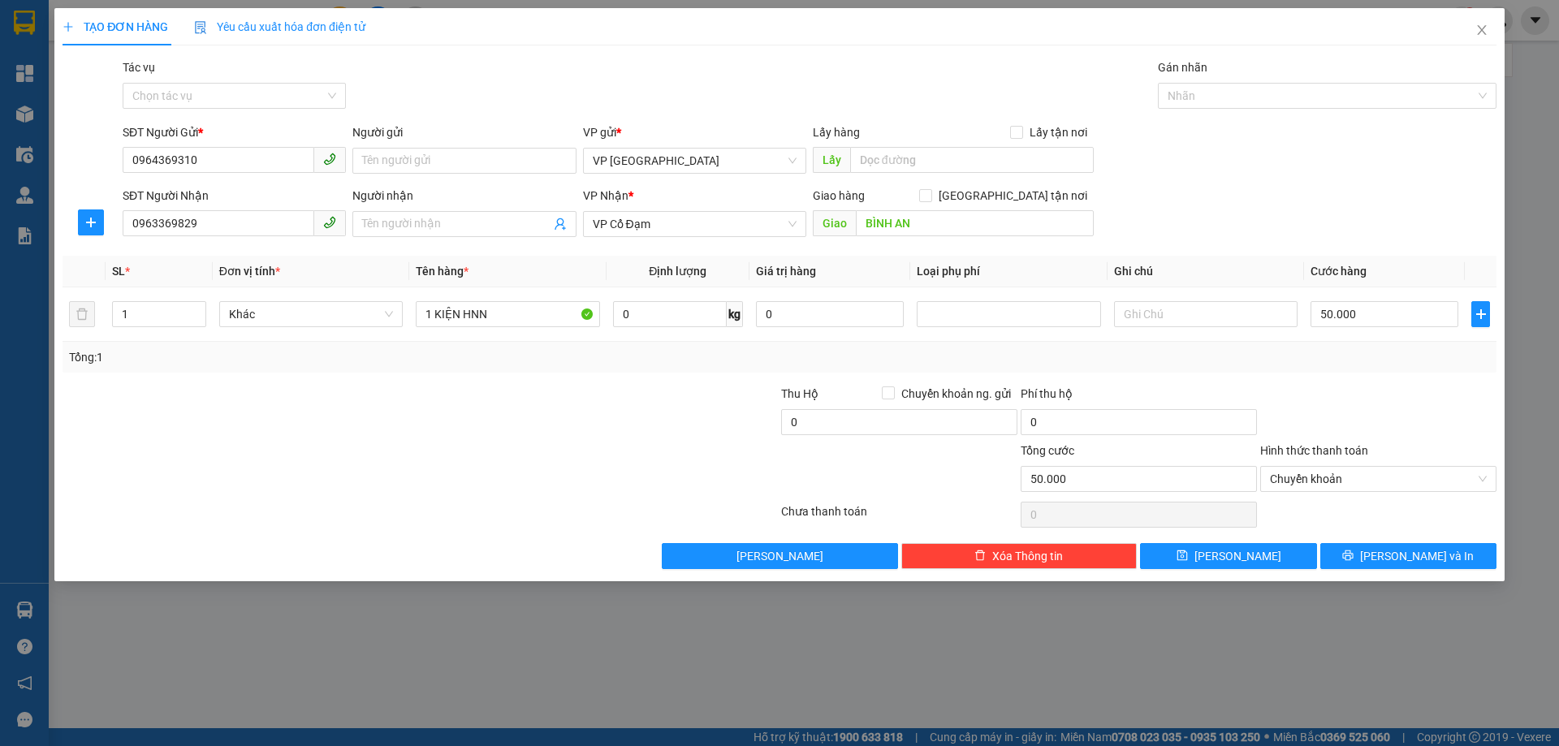
click at [1374, 538] on div "Transit Pickup Surcharge Ids Transit Deliver Surcharge Ids Transit Deliver Surc…" at bounding box center [780, 313] width 1434 height 511
click at [1374, 550] on button "[PERSON_NAME] và In" at bounding box center [1409, 556] width 176 height 26
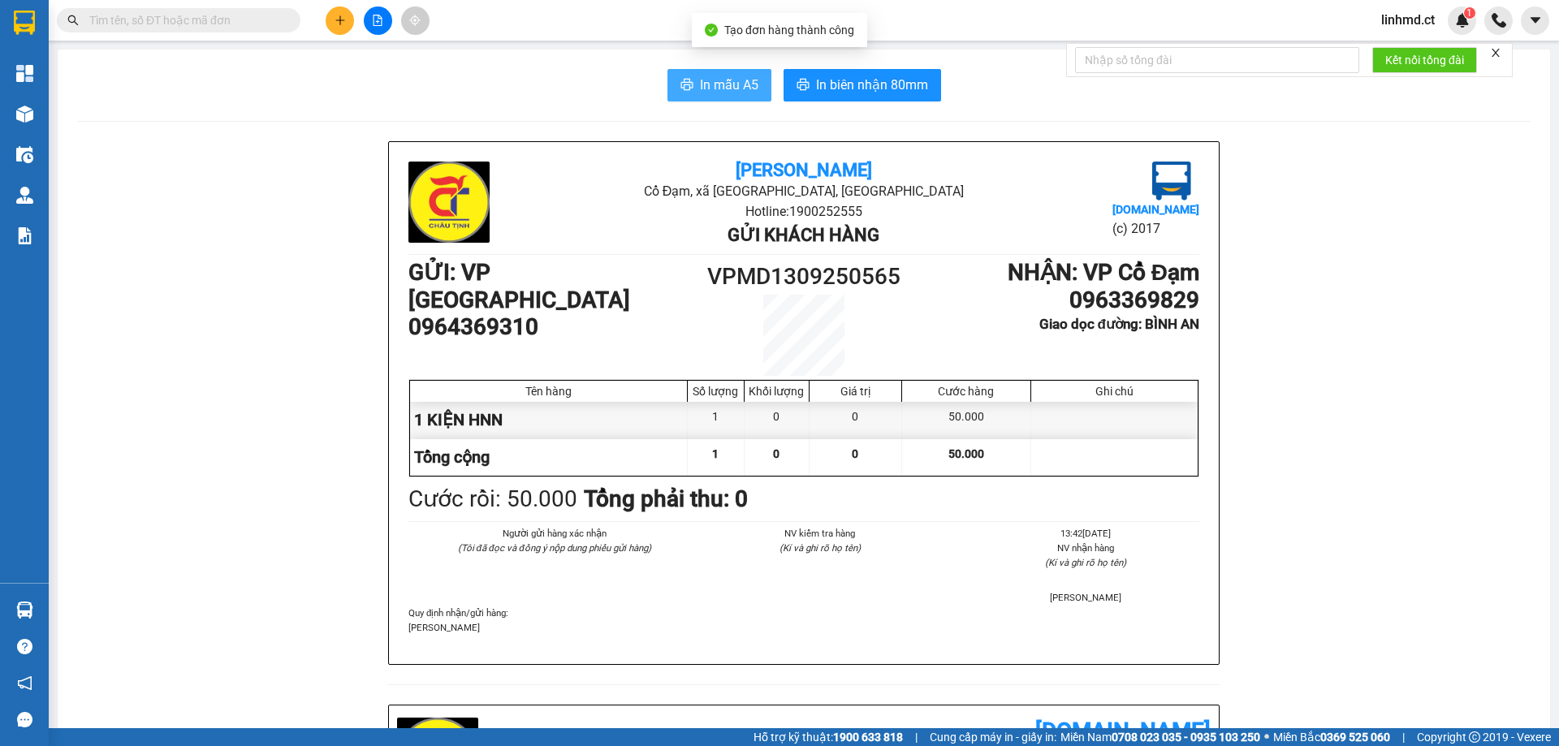
click at [692, 84] on button "In mẫu A5" at bounding box center [720, 85] width 104 height 32
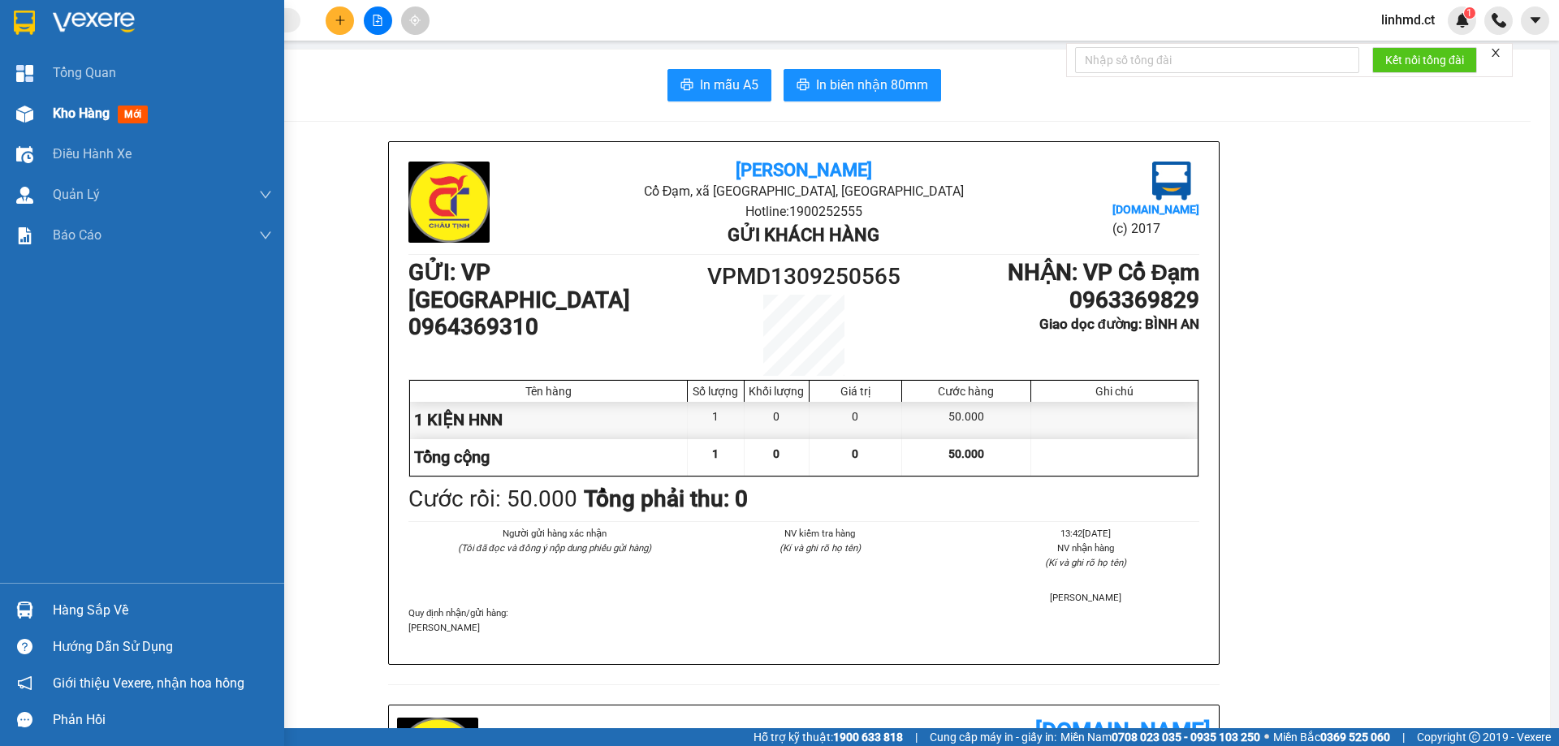
click at [39, 106] on div "Kho hàng mới" at bounding box center [142, 113] width 284 height 41
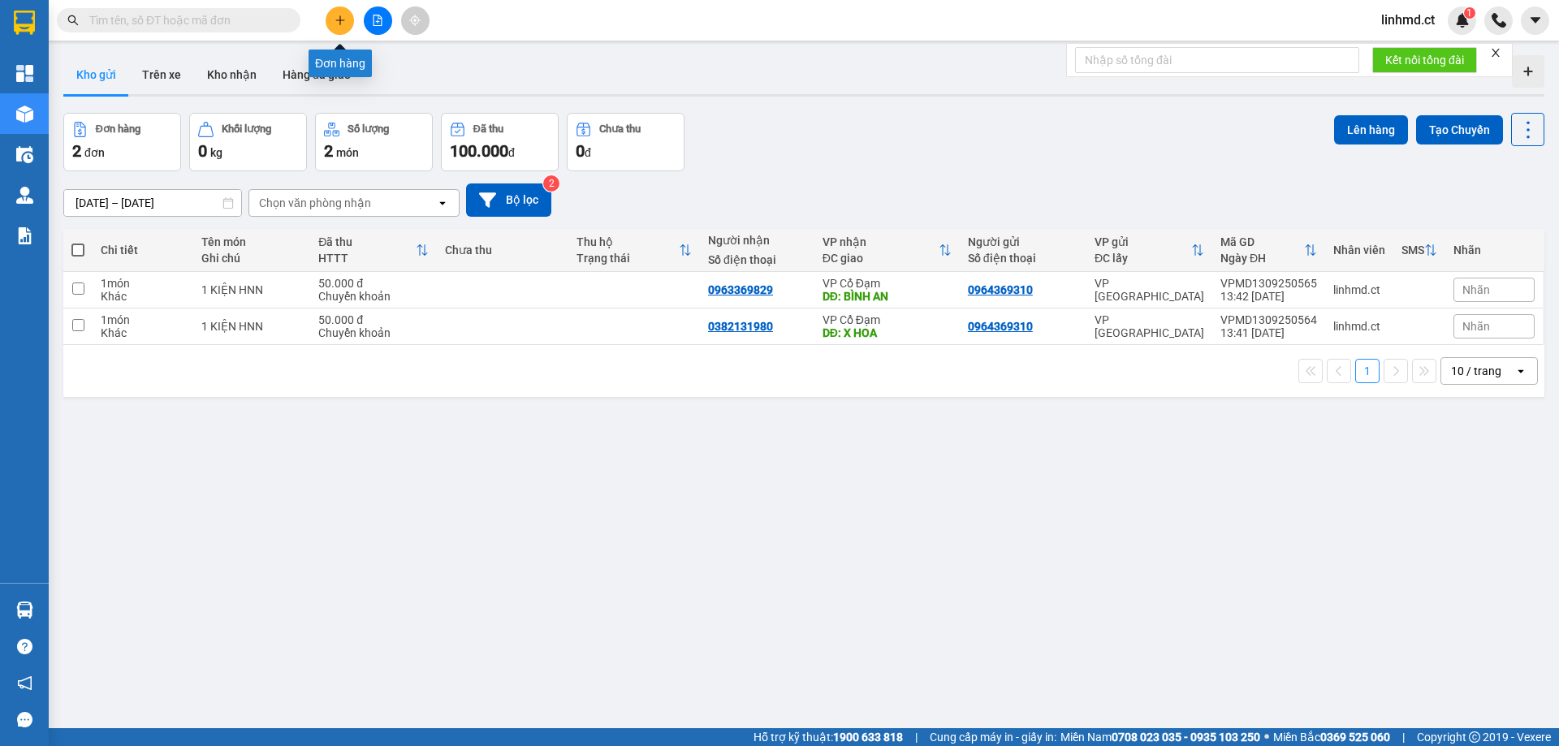
click at [335, 14] on button at bounding box center [340, 20] width 28 height 28
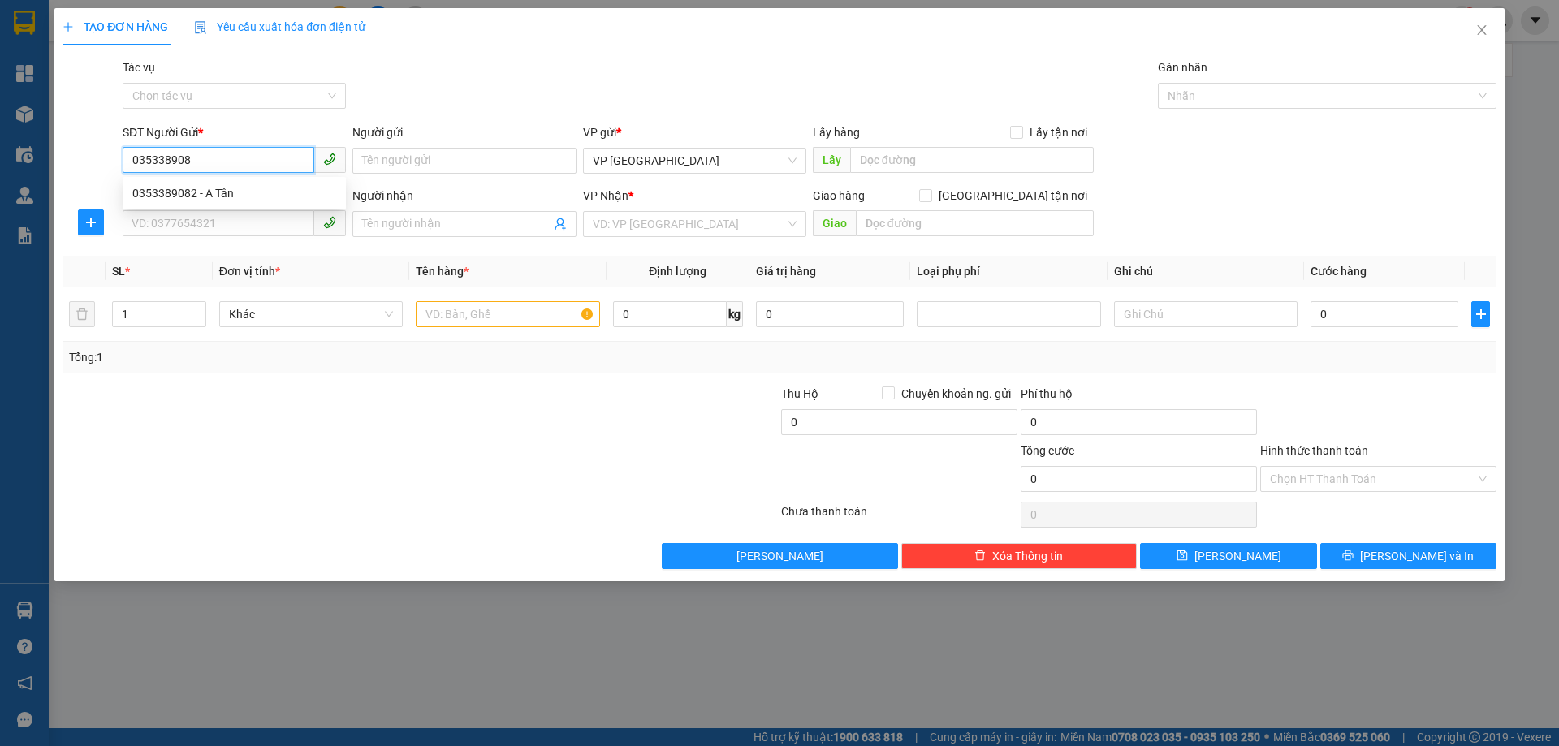
type input "0353389082"
click at [287, 197] on div "0353389082 - A Tân" at bounding box center [234, 193] width 204 height 18
type input "A Tân"
type input "0368767555"
type input "A TÀI"
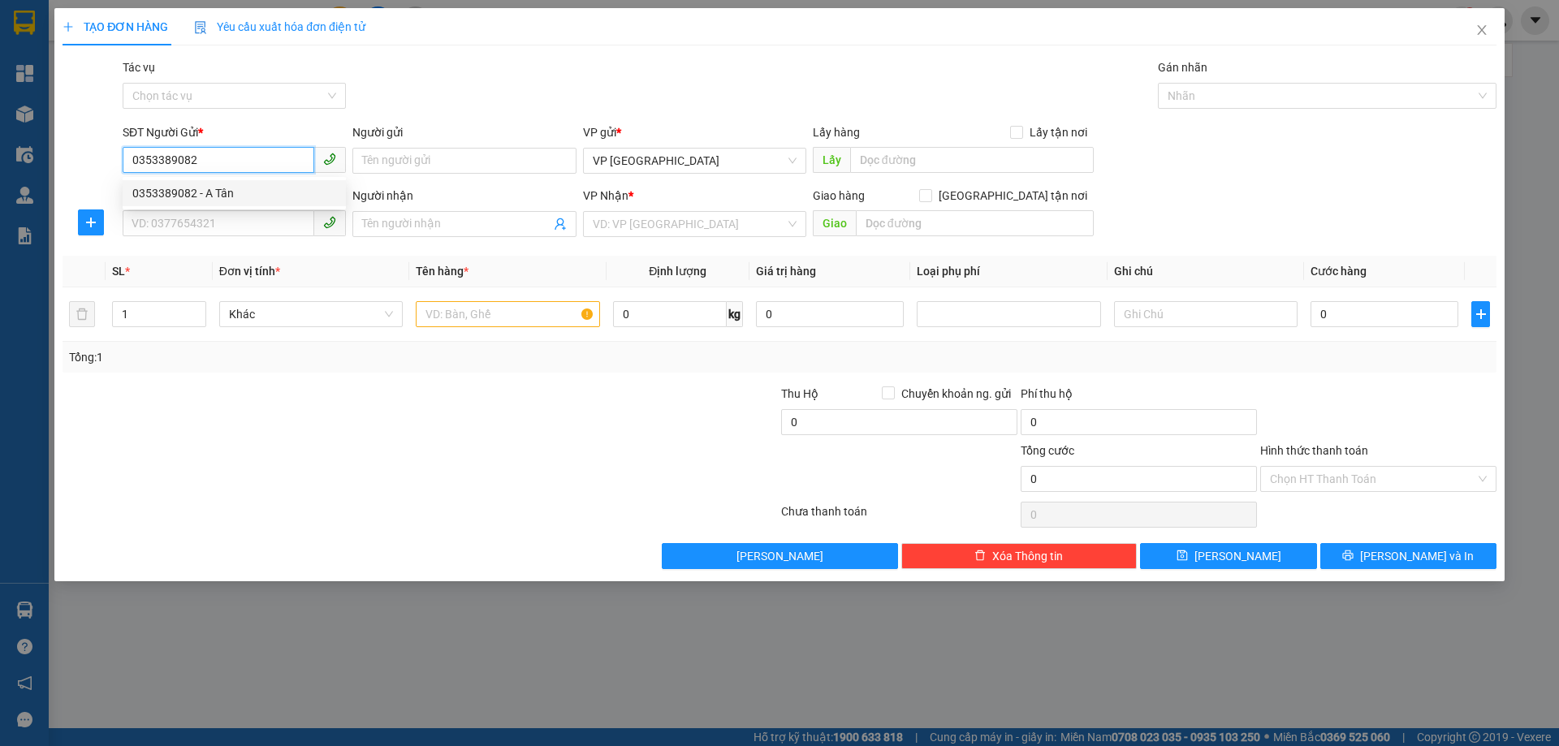
type input "HỒNG LĨNH"
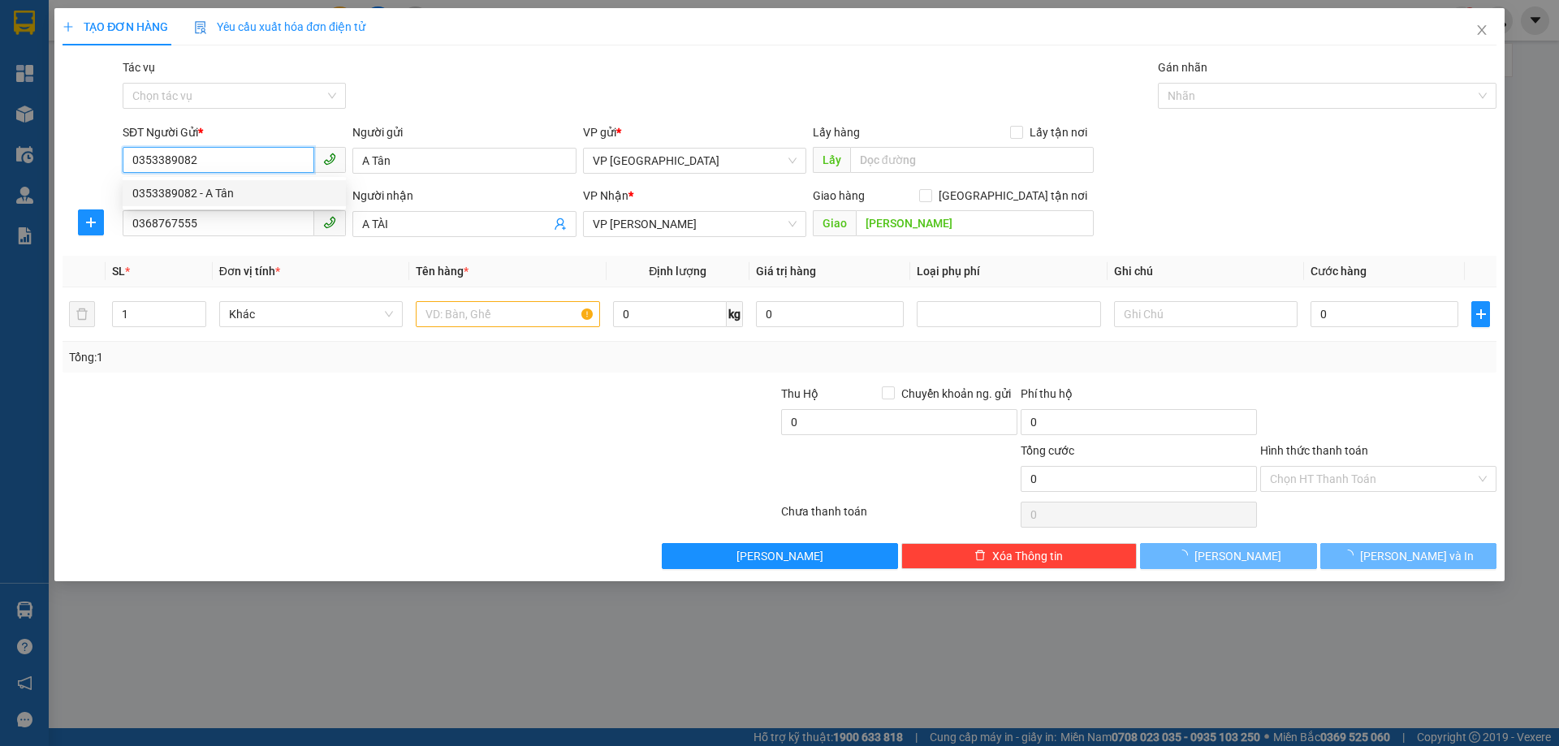
type input "50.000"
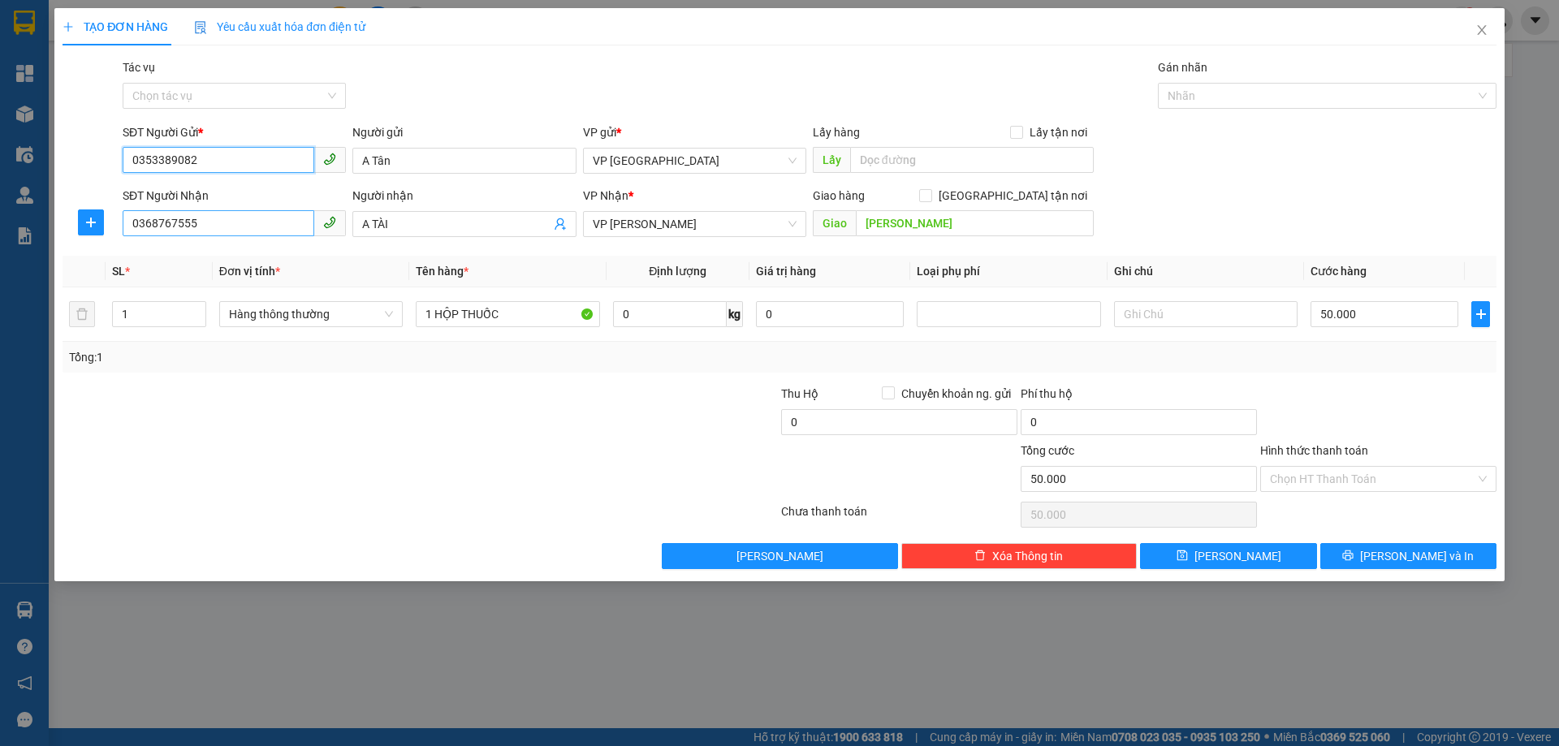
type input "0353389082"
click at [268, 216] on input "0368767555" at bounding box center [219, 223] width 192 height 26
type input "0904991057"
drag, startPoint x: 416, startPoint y: 216, endPoint x: 351, endPoint y: 218, distance: 65.0
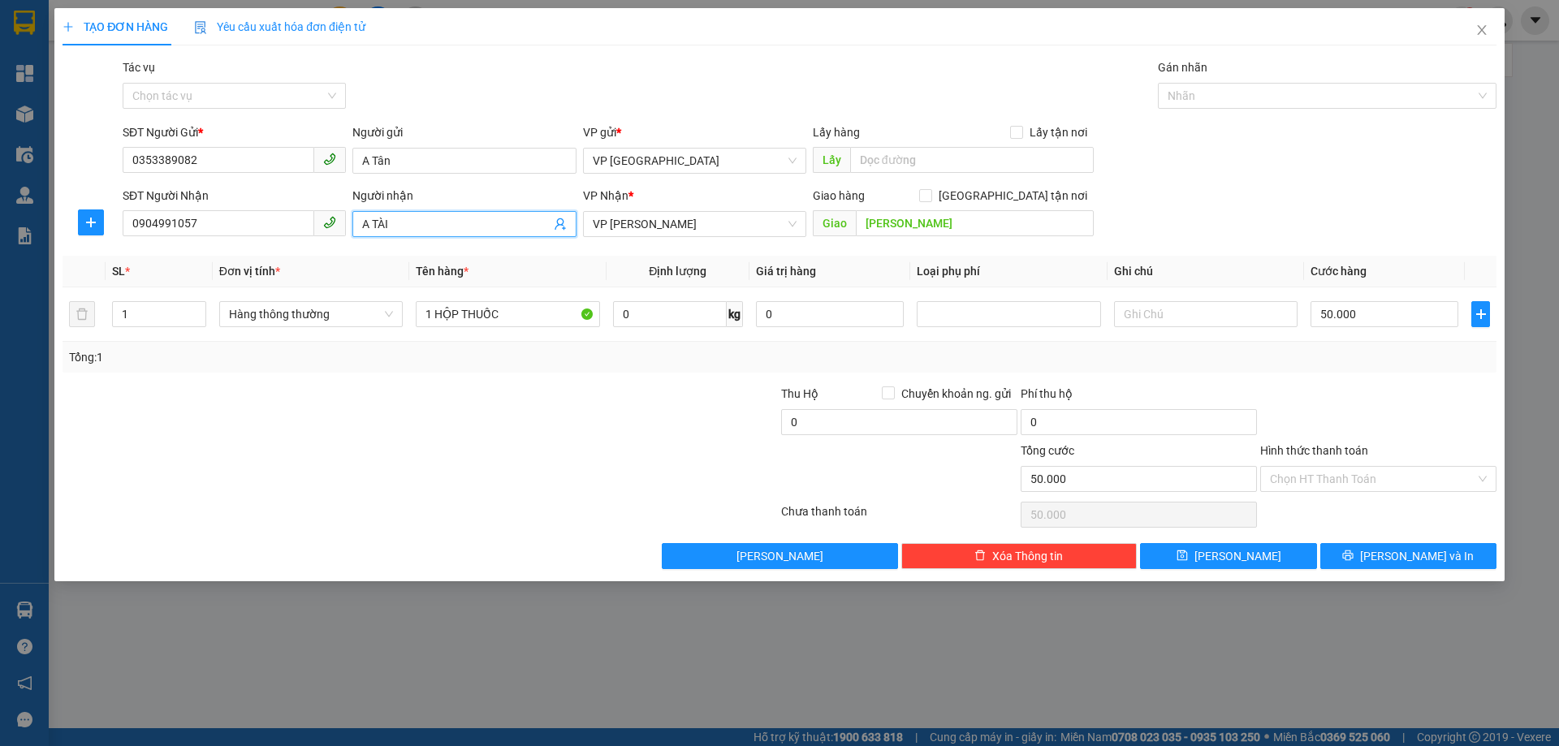
click at [351, 218] on div "Người nhận A TÀI A TÀI" at bounding box center [464, 215] width 230 height 57
drag, startPoint x: 453, startPoint y: 301, endPoint x: 296, endPoint y: 299, distance: 157.6
click at [300, 302] on tr "1 Hàng thông thường 1 HỘP THUỐC 0 kg 0 50.000" at bounding box center [780, 315] width 1434 height 54
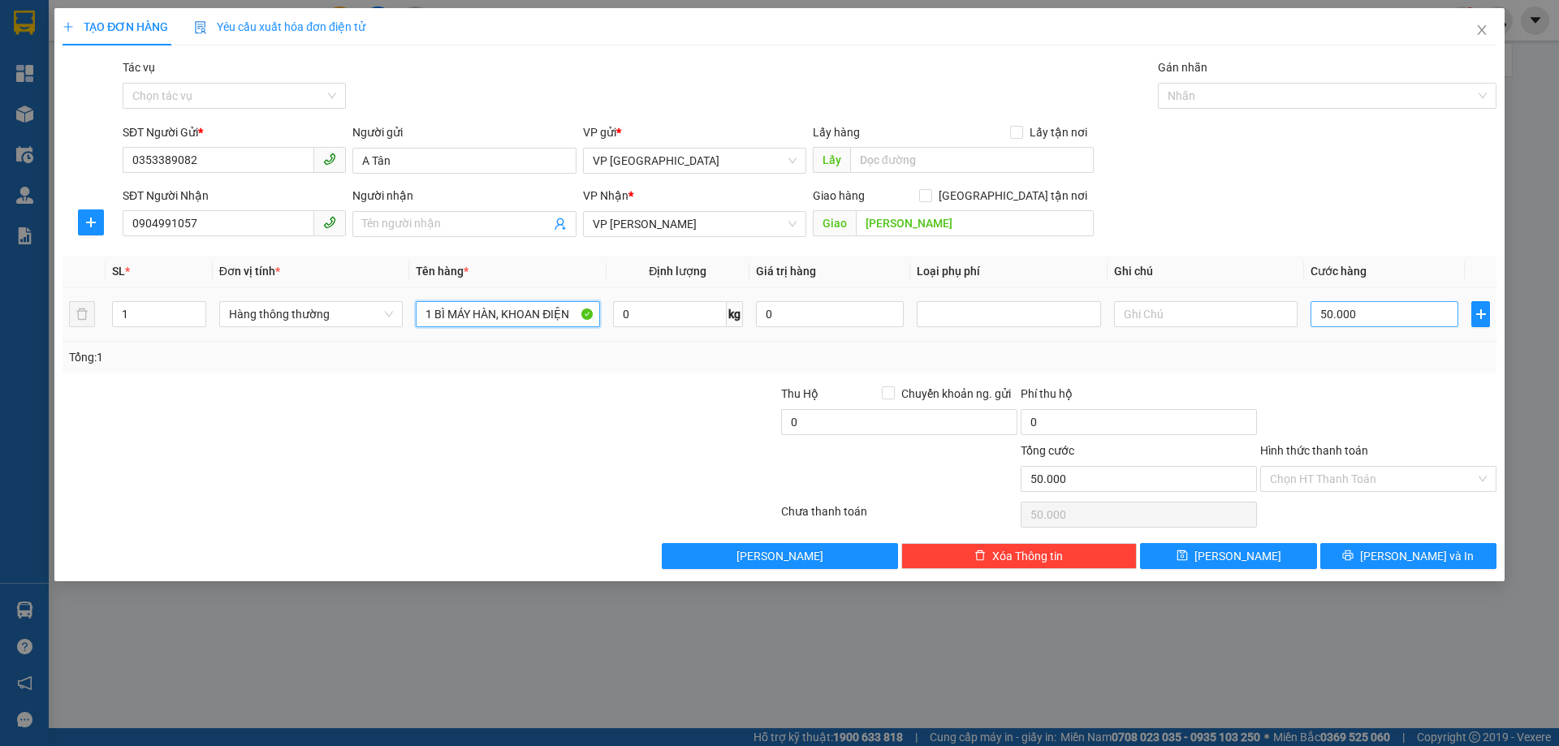
type input "1 BÌ MÁY HÀN, KHOAN ĐIỆN"
click at [1391, 317] on input "50.000" at bounding box center [1385, 314] width 148 height 26
type input "0"
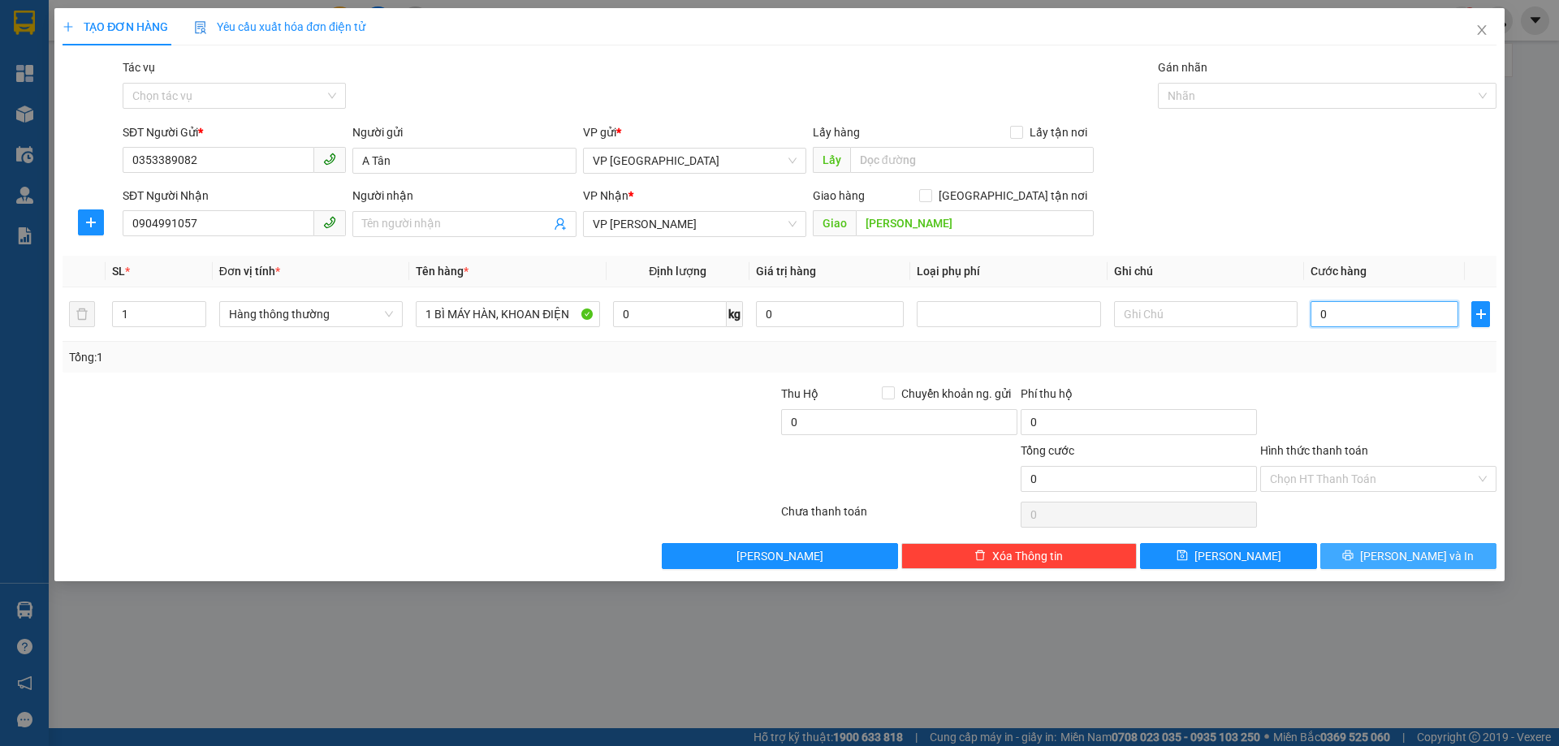
type input "0"
click at [1388, 549] on button "[PERSON_NAME] và In" at bounding box center [1409, 556] width 176 height 26
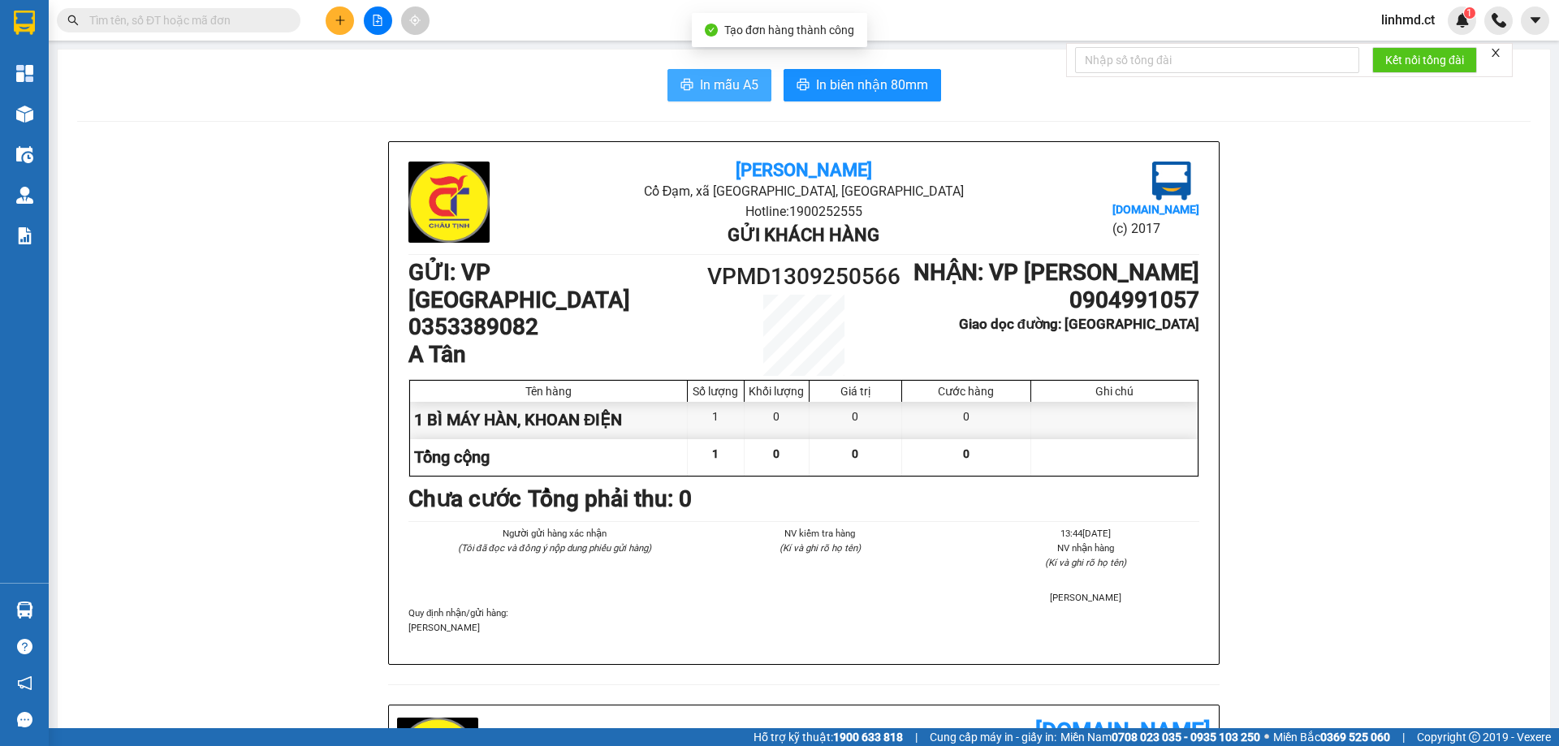
click at [714, 89] on span "In mẫu A5" at bounding box center [729, 85] width 58 height 20
click at [189, 20] on input "text" at bounding box center [185, 20] width 192 height 18
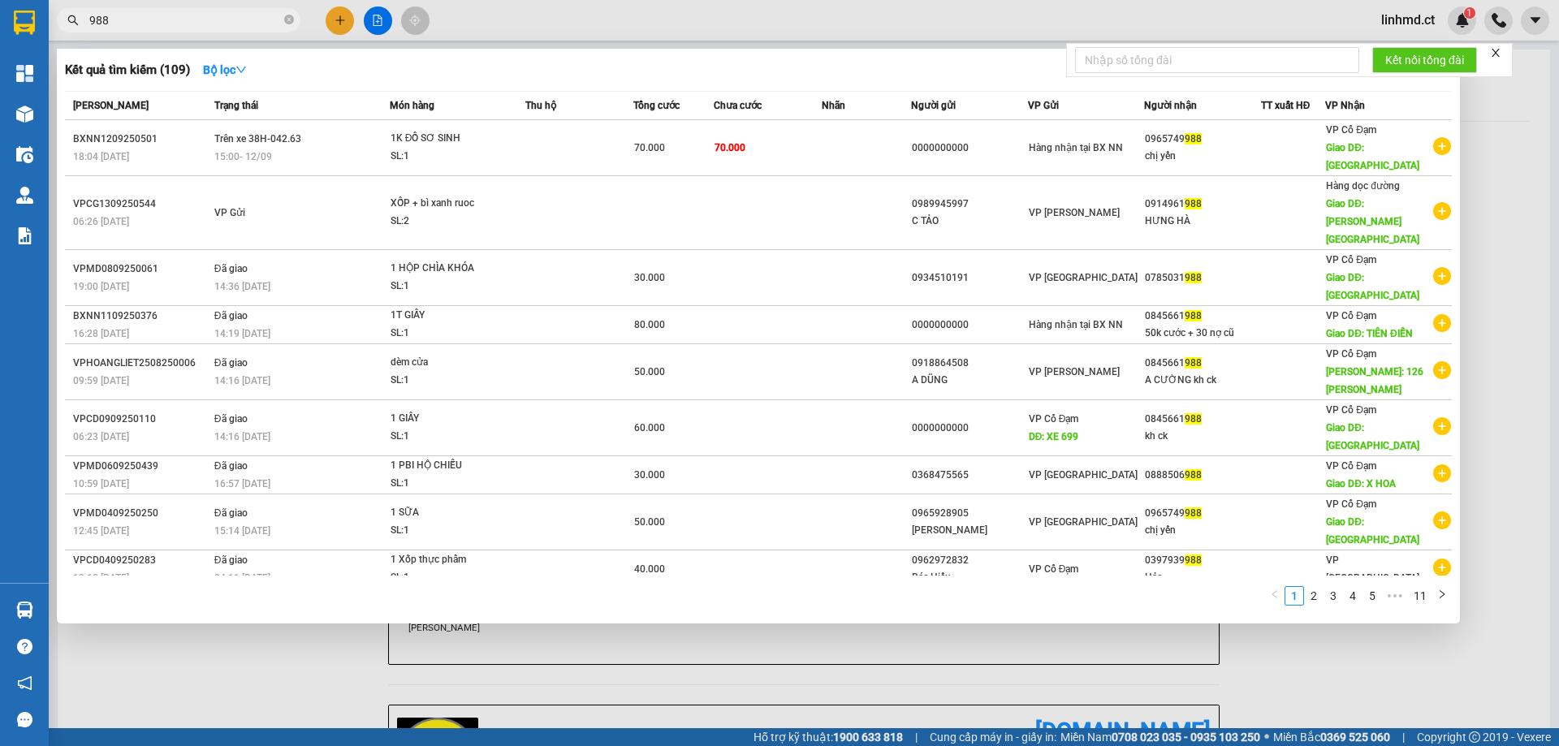
click at [247, 11] on span "988" at bounding box center [179, 20] width 244 height 24
click at [246, 13] on span "988" at bounding box center [179, 20] width 244 height 24
click at [246, 13] on input "988" at bounding box center [185, 20] width 192 height 18
click at [245, 14] on input "988" at bounding box center [185, 20] width 192 height 18
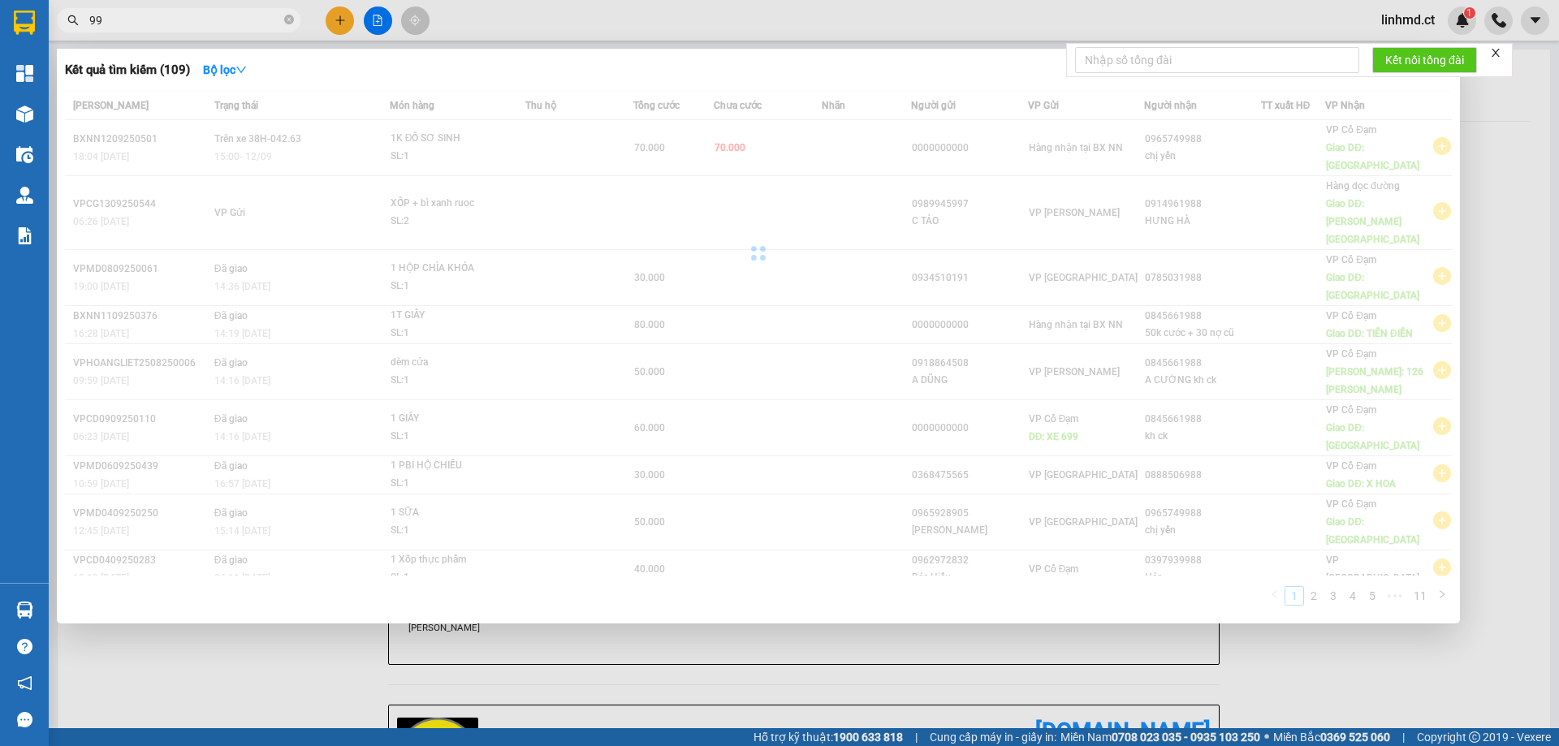
type input "9"
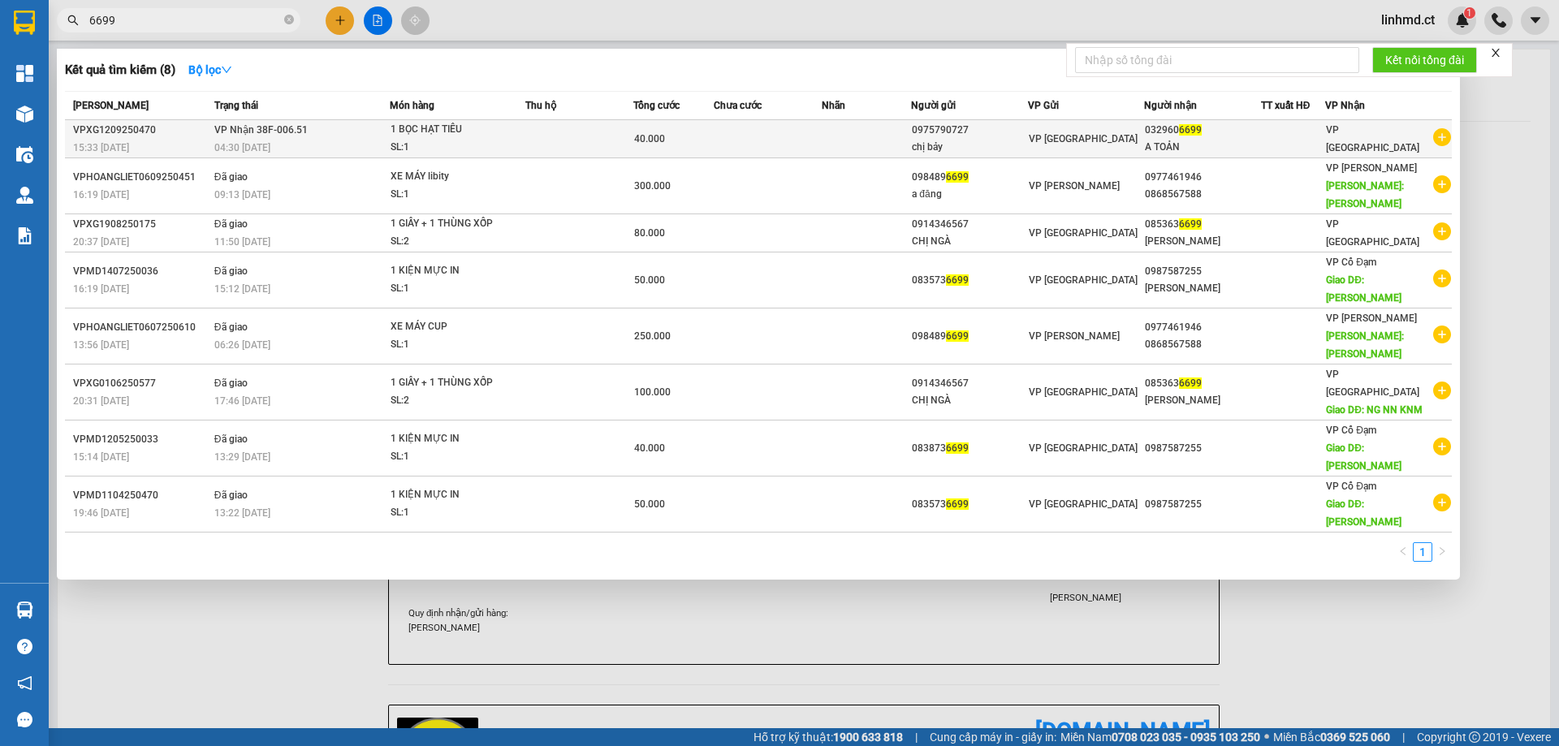
type input "6699"
click at [900, 131] on td at bounding box center [866, 139] width 89 height 38
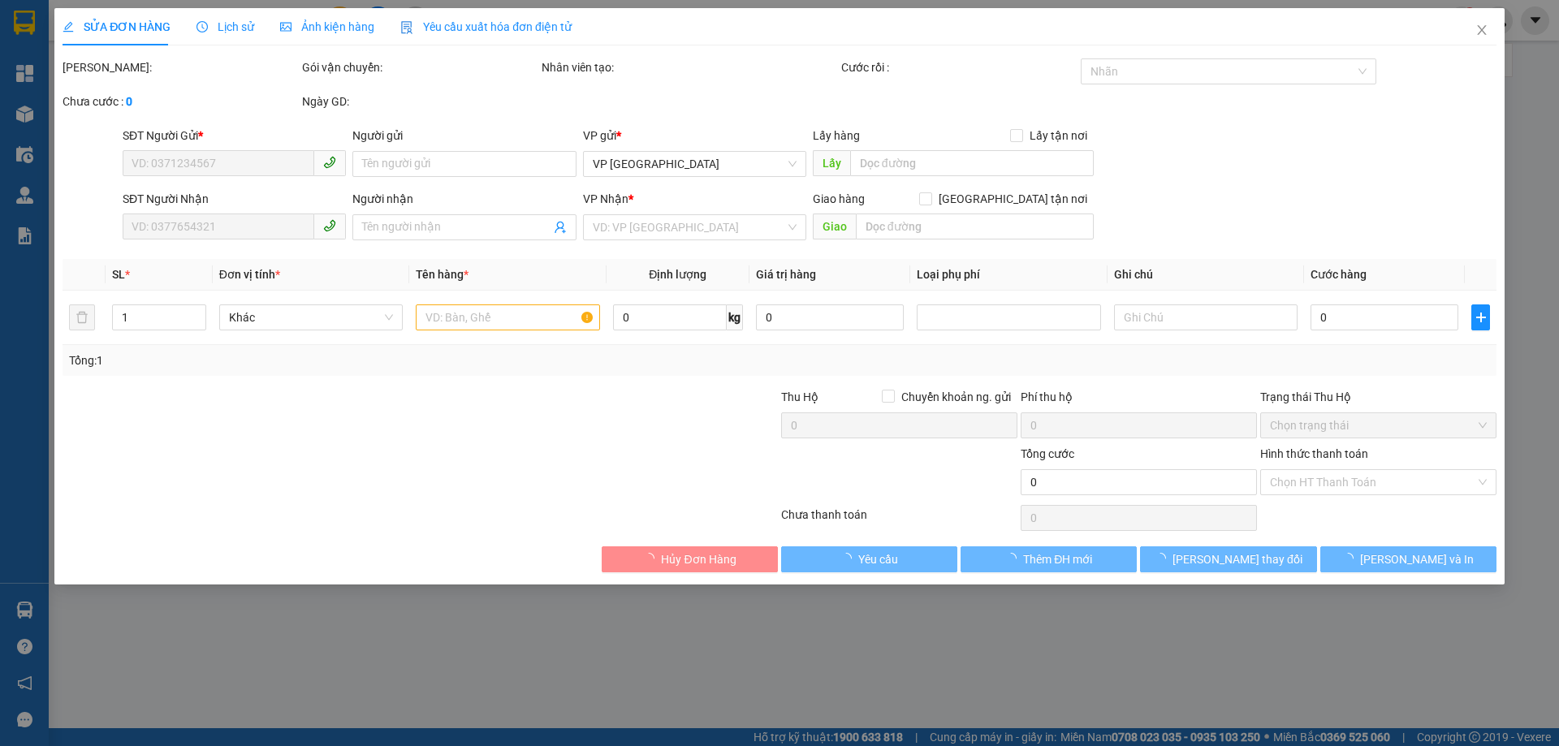
type input "0975790727"
type input "chị bảy"
type input "0329606699"
type input "A TOẢN"
type input "40.000"
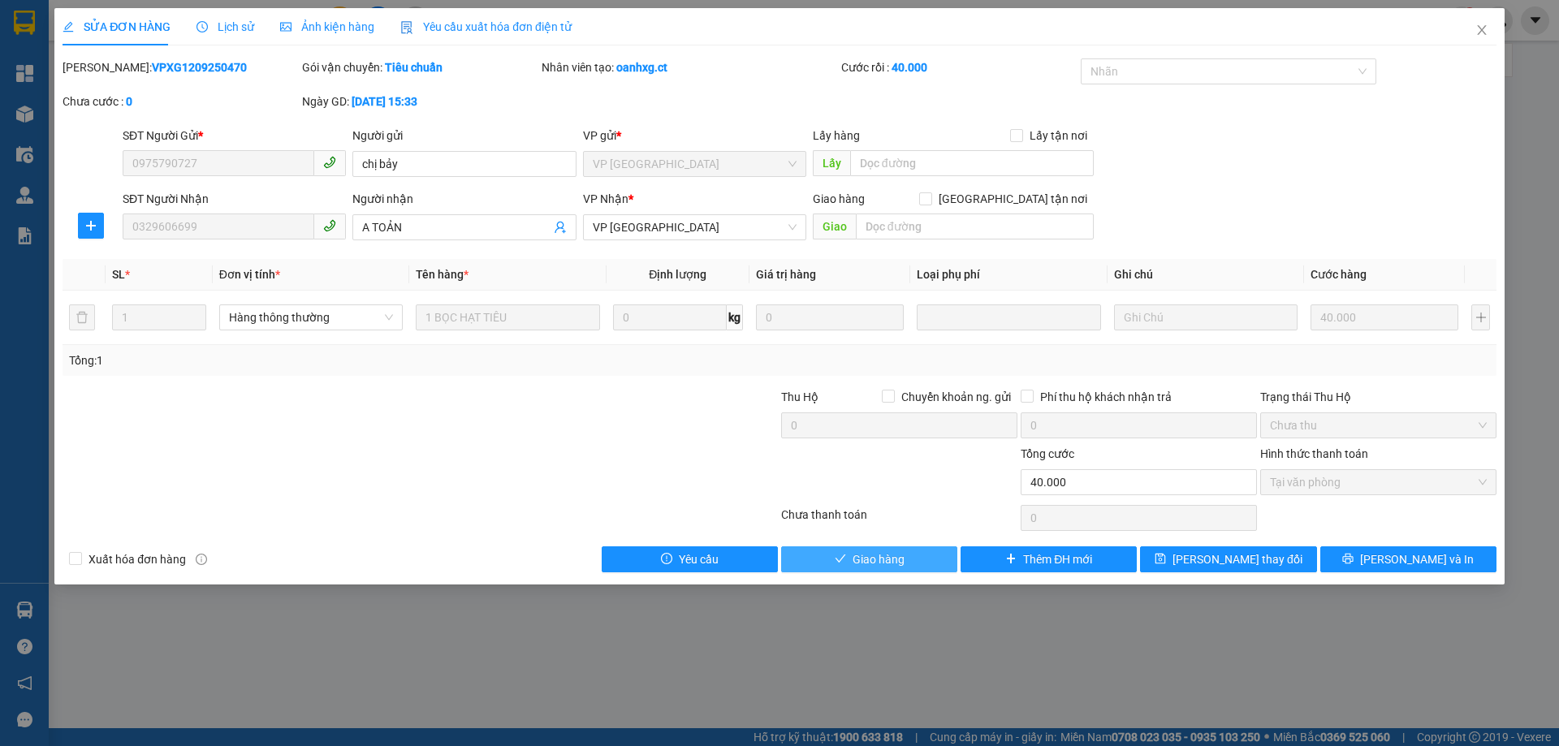
click at [882, 559] on span "Giao hàng" at bounding box center [879, 560] width 52 height 18
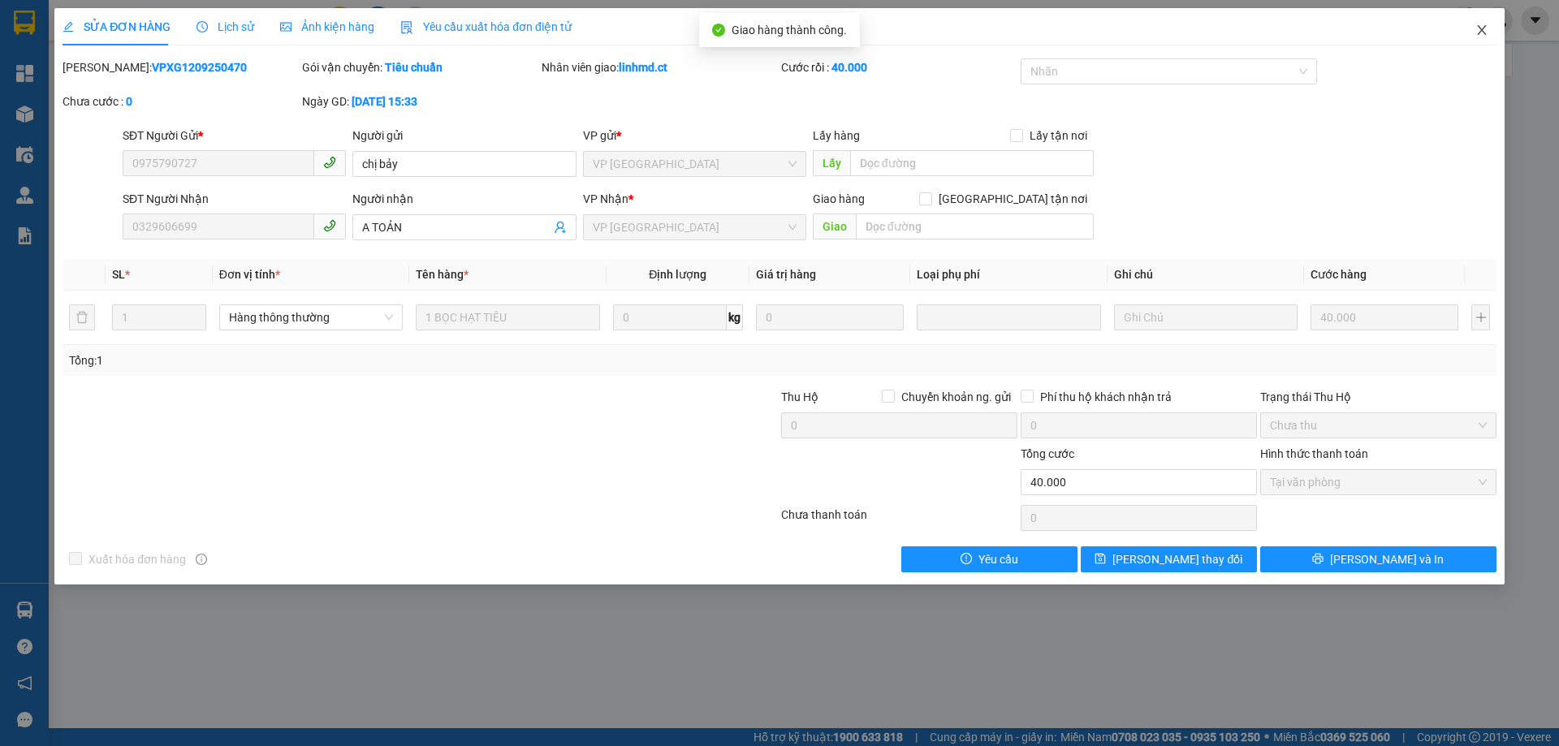
drag, startPoint x: 1488, startPoint y: 29, endPoint x: 1442, endPoint y: 47, distance: 48.9
click at [1486, 29] on icon "close" at bounding box center [1482, 30] width 13 height 13
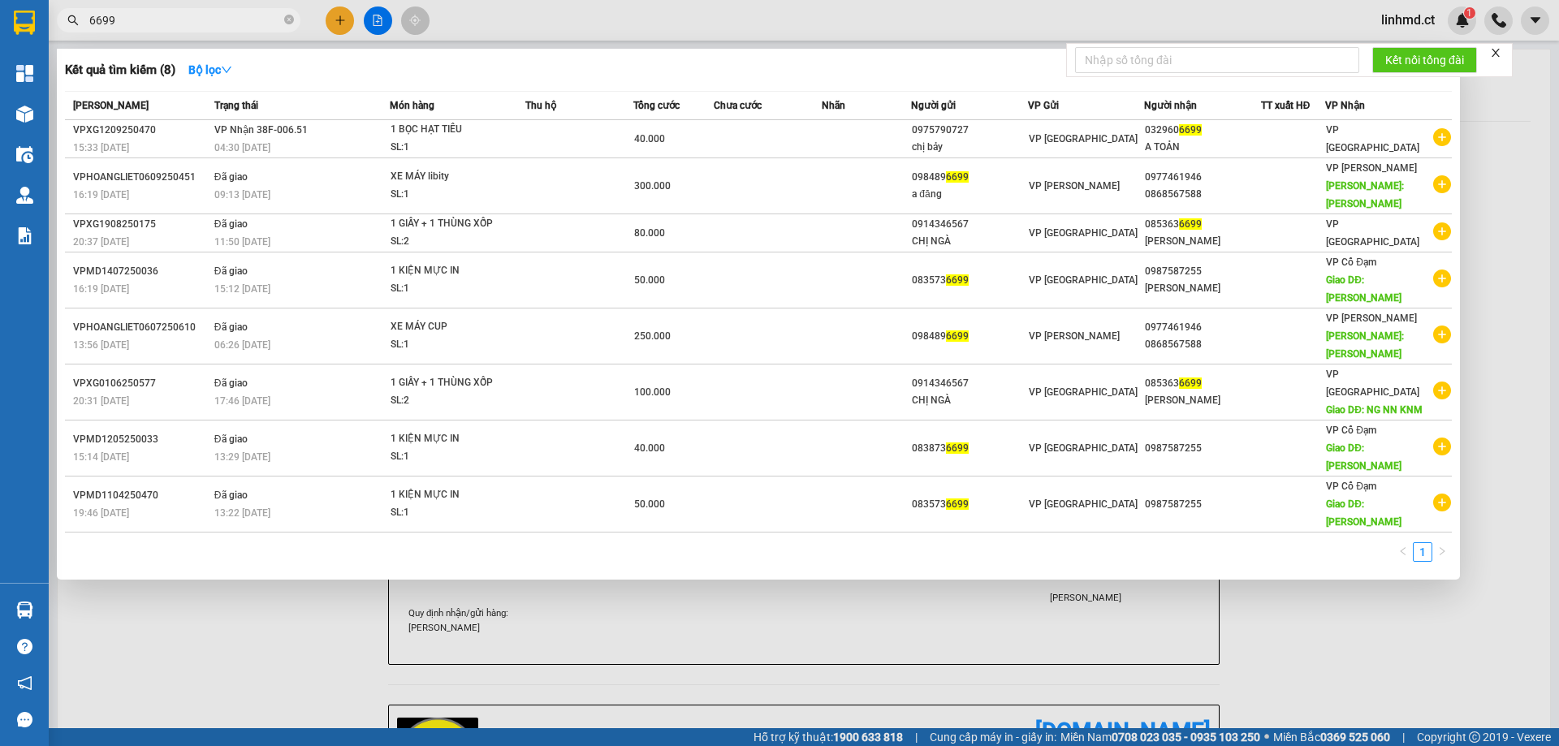
click at [236, 9] on span "6699" at bounding box center [179, 20] width 244 height 24
click at [234, 19] on input "6699" at bounding box center [185, 20] width 192 height 18
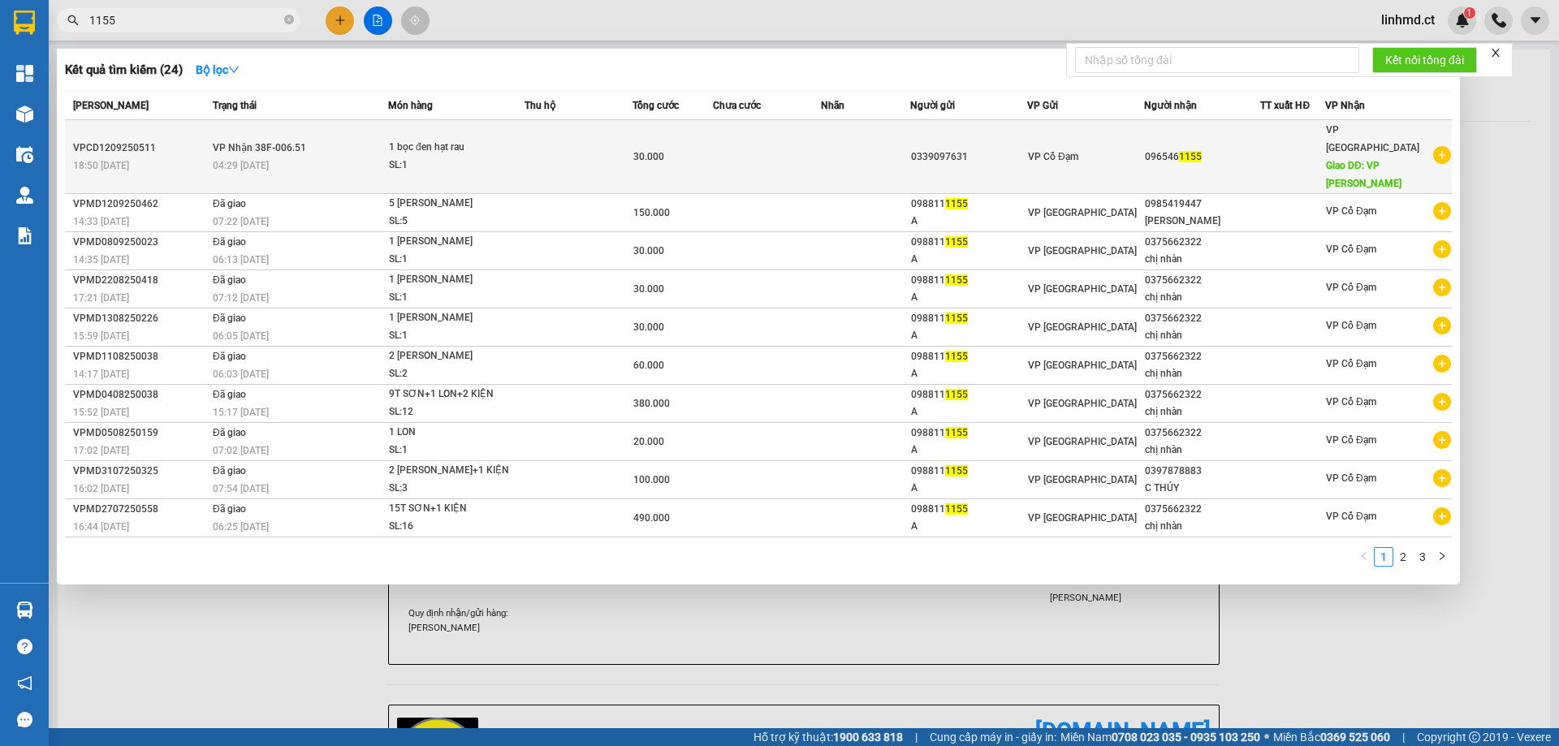
type input "1155"
click at [363, 157] on div "04:29 - 13/09" at bounding box center [300, 166] width 175 height 18
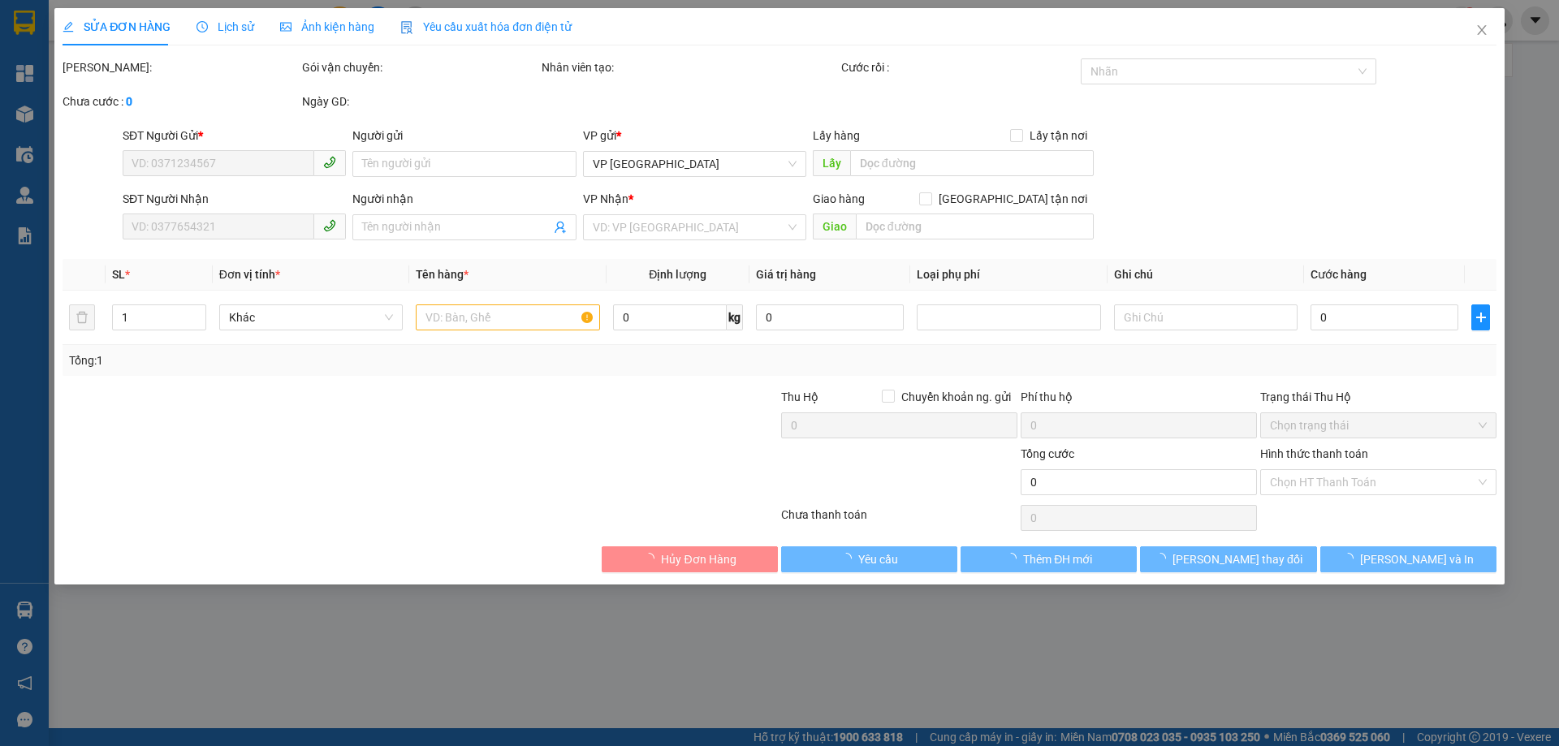
type input "0339097631"
type input "0965461155"
type input "VP [GEOGRAPHIC_DATA]"
type input "30.000"
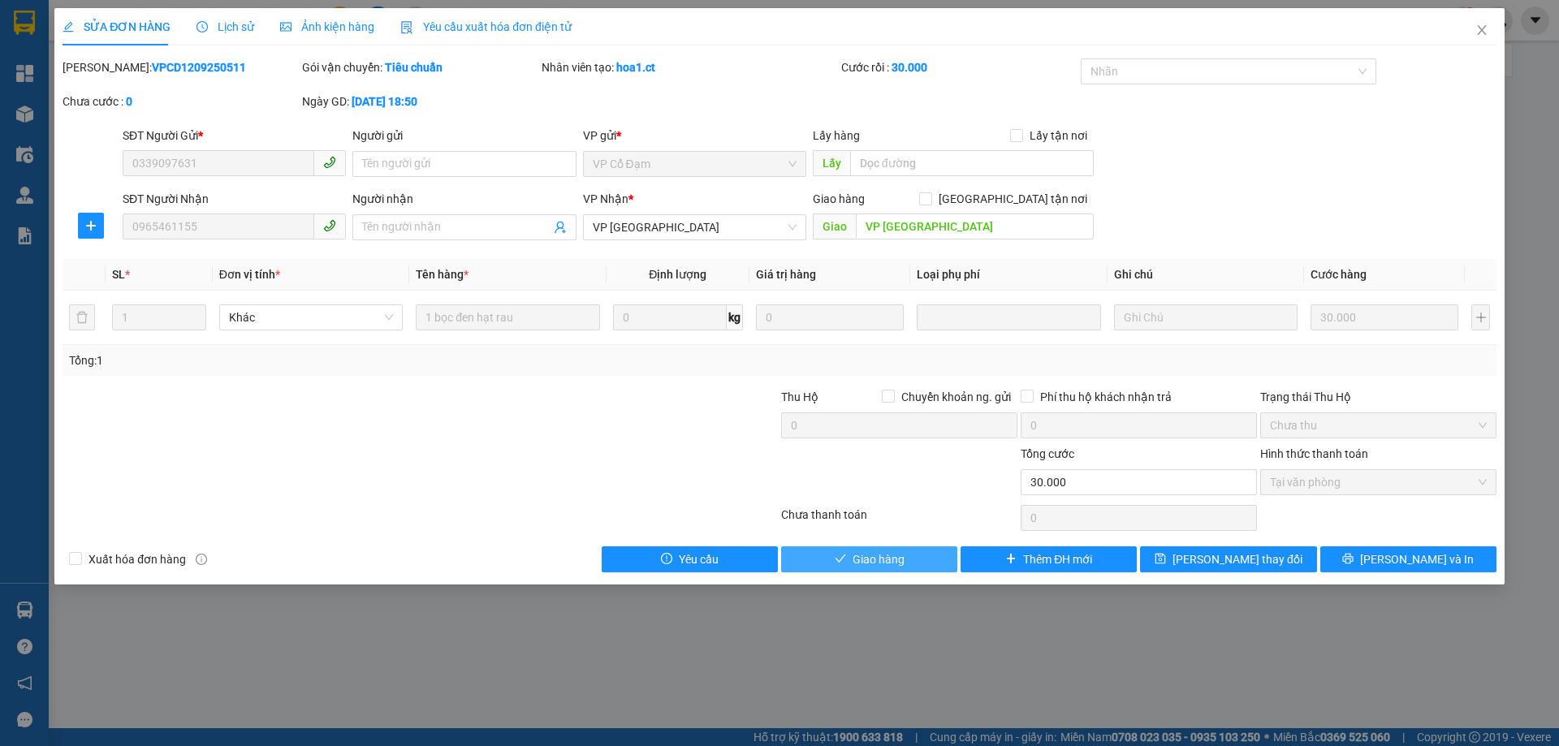
click at [850, 556] on button "Giao hàng" at bounding box center [869, 560] width 176 height 26
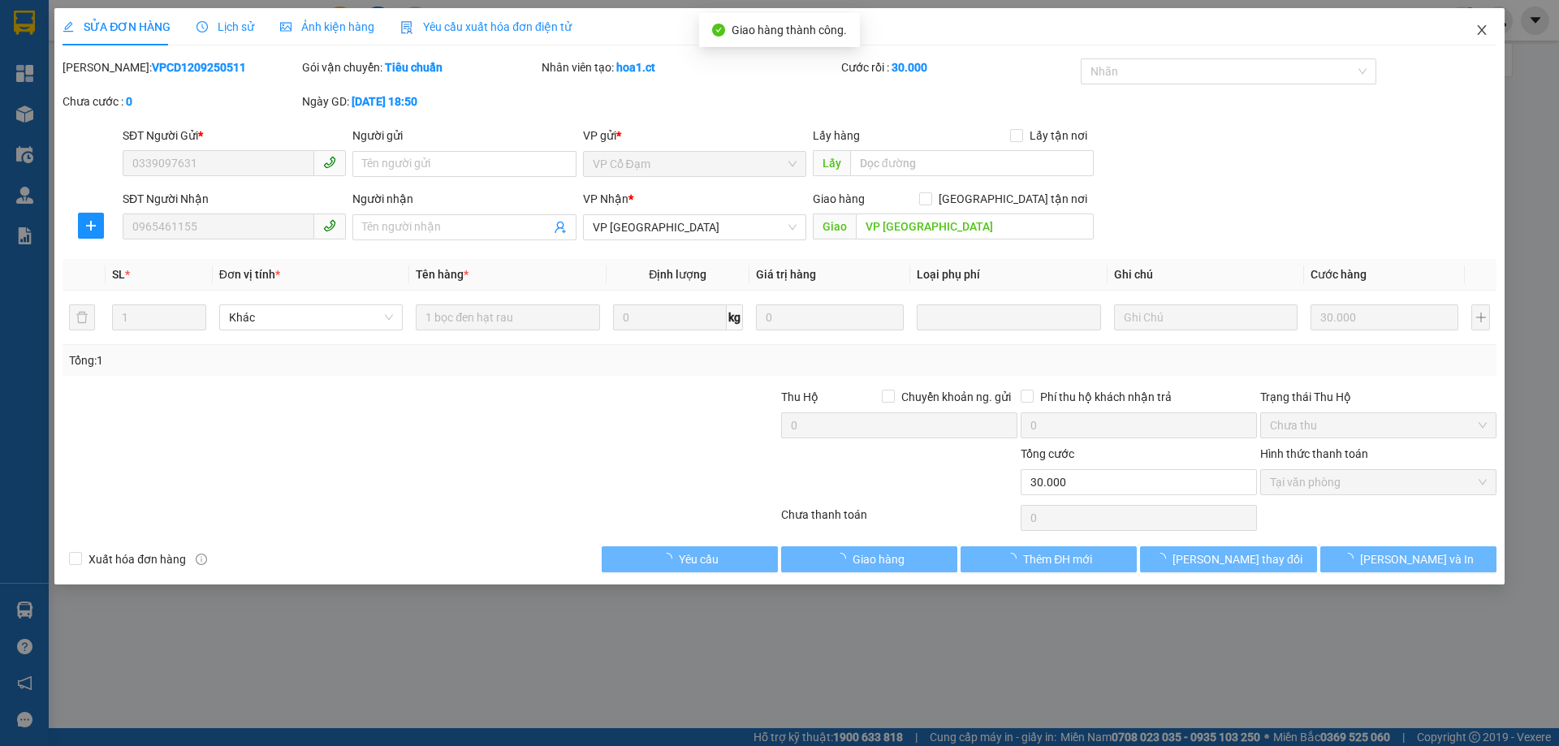
click at [1483, 32] on icon "close" at bounding box center [1481, 30] width 9 height 10
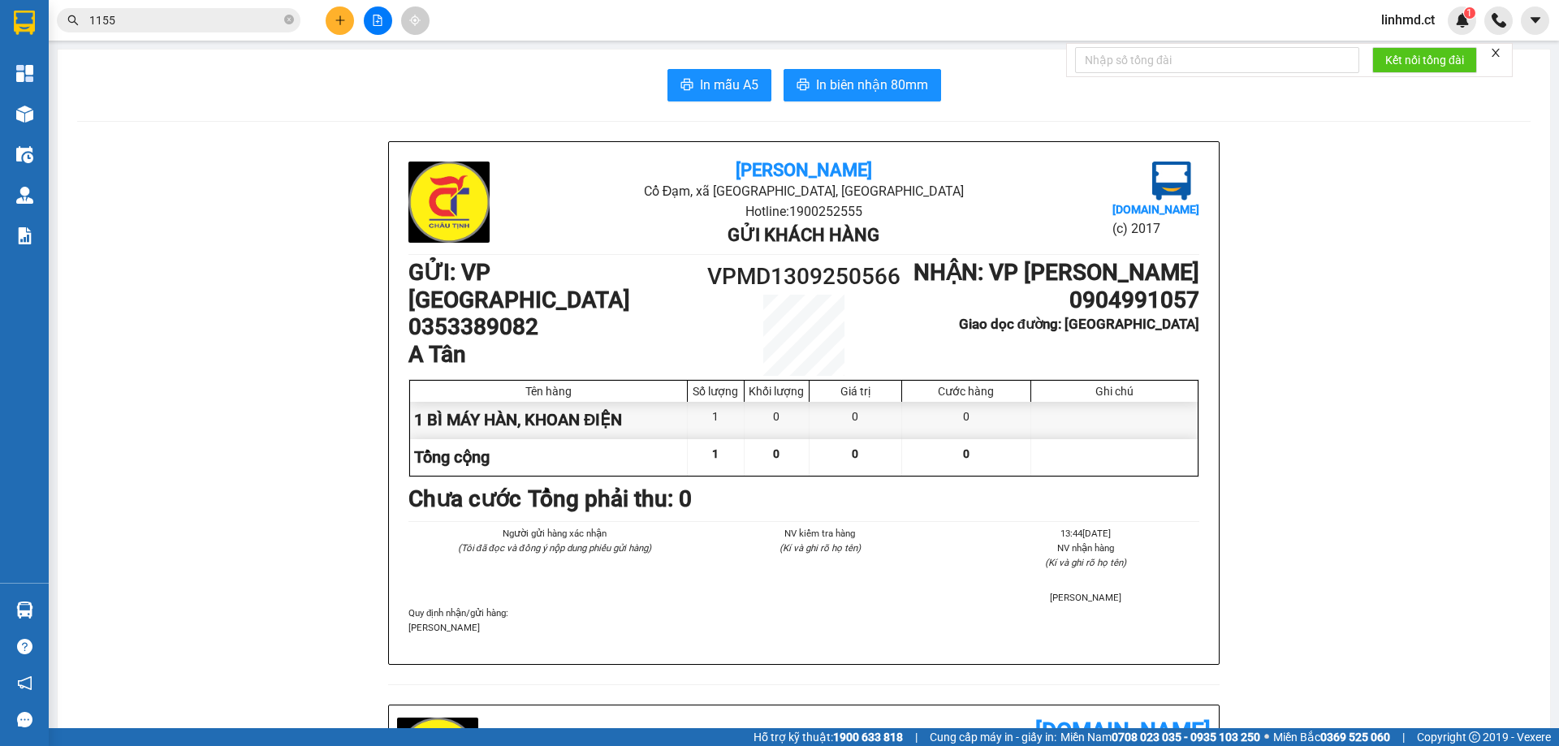
click at [115, 18] on input "1155" at bounding box center [185, 20] width 192 height 18
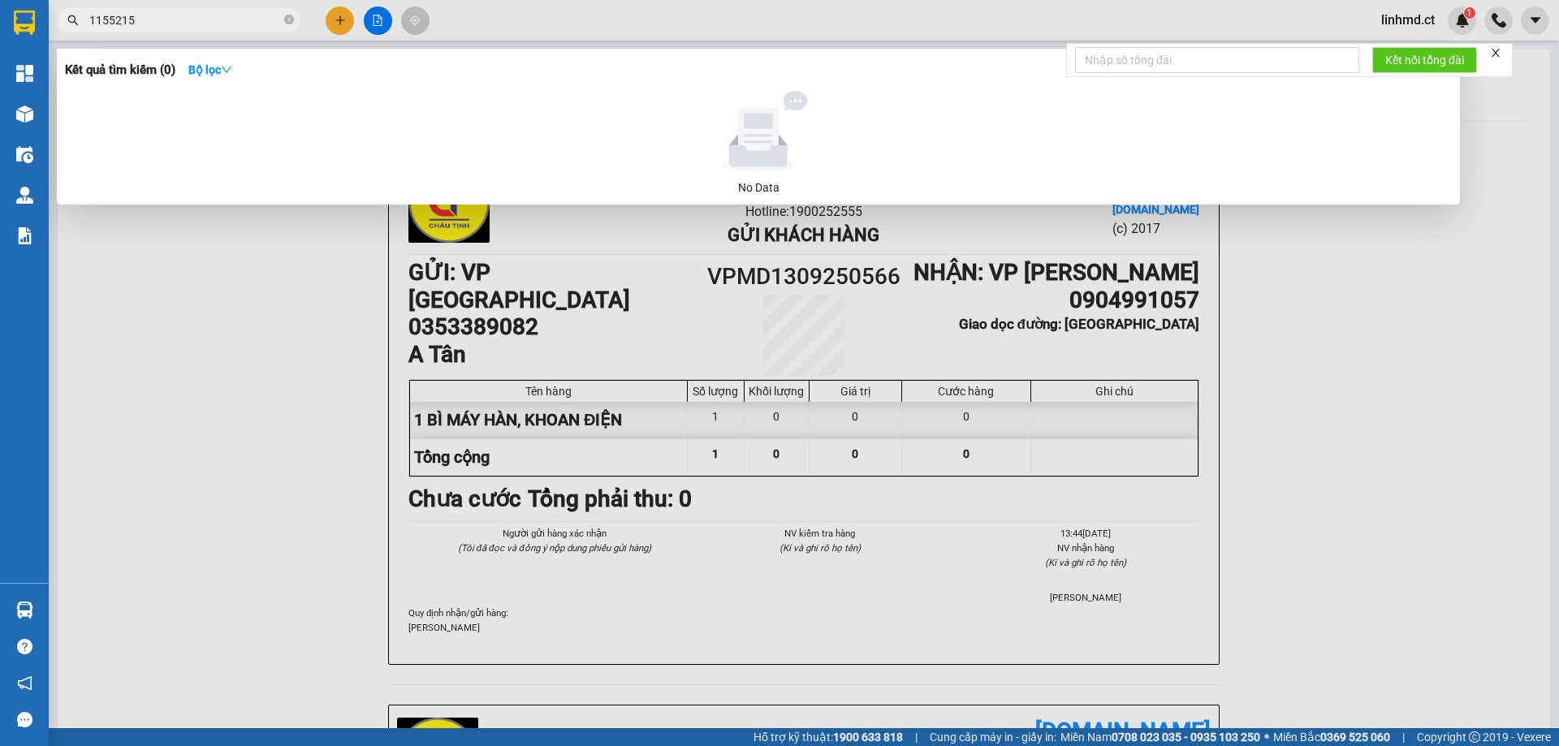
drag, startPoint x: 135, startPoint y: 17, endPoint x: 0, endPoint y: 50, distance: 138.7
click at [0, 45] on section "Kết quả tìm kiếm ( 0 ) Bộ lọc No Data 1155215 linhmd.ct 1 Tổng Quan Kho hàng mớ…" at bounding box center [779, 373] width 1559 height 746
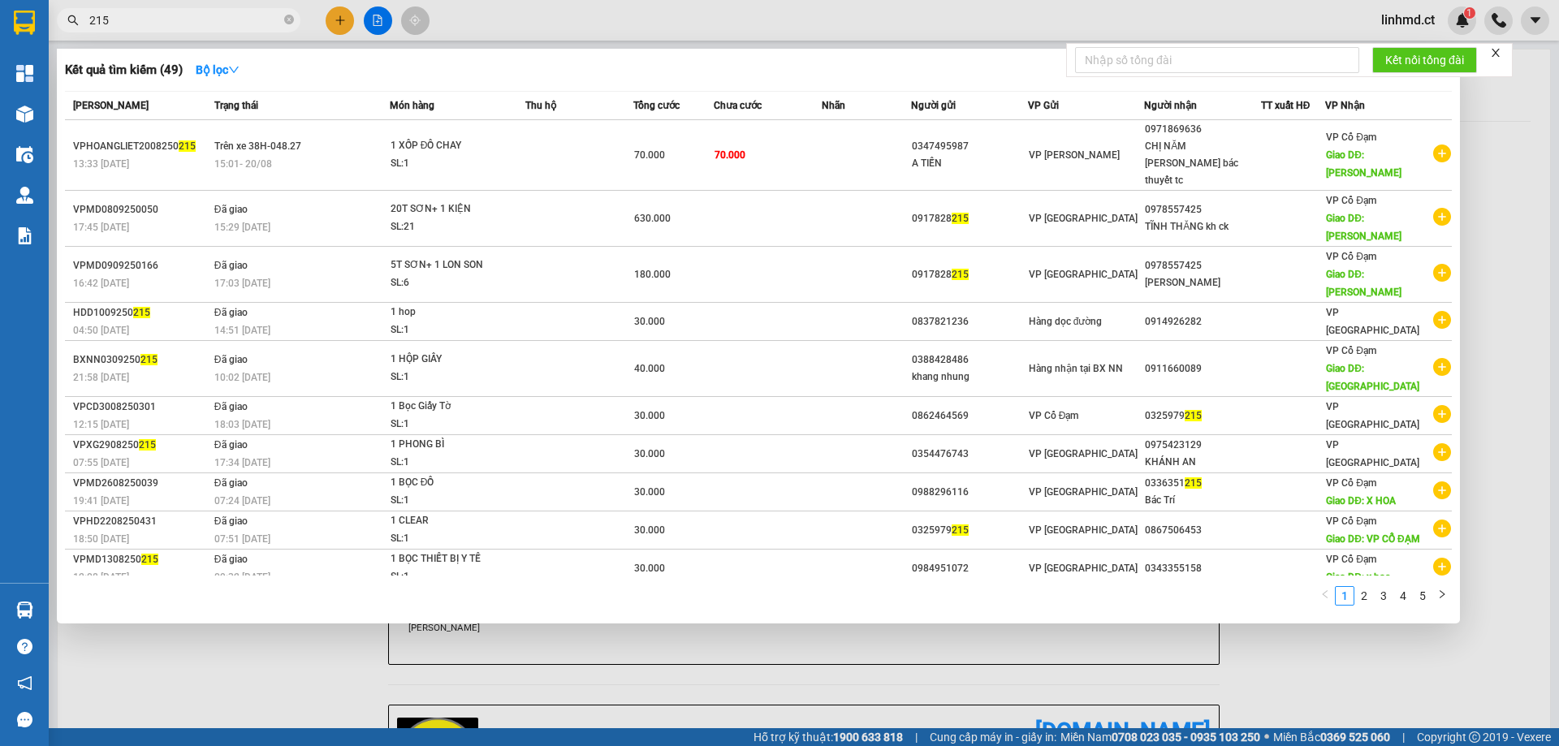
click at [246, 15] on input "215" at bounding box center [185, 20] width 192 height 18
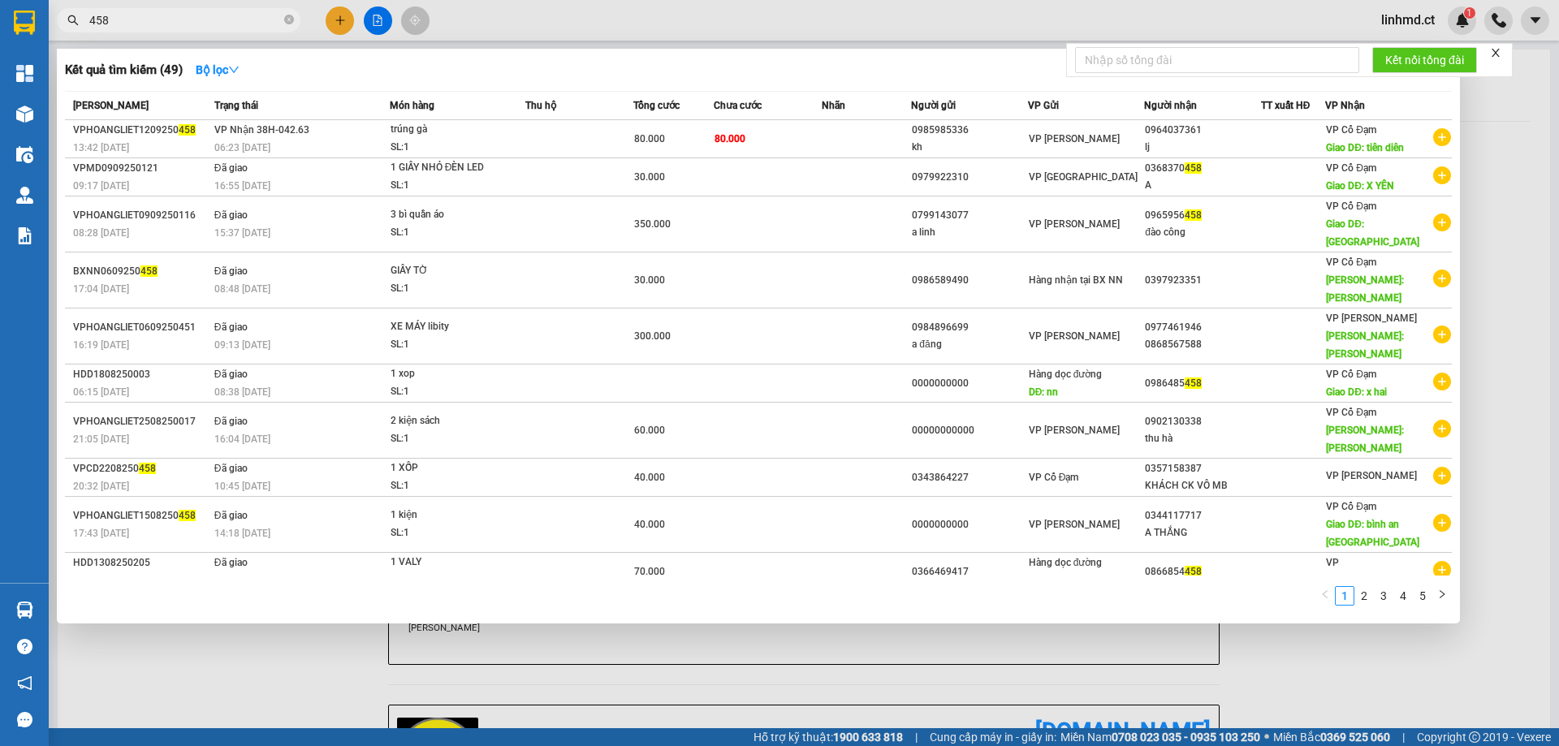
click at [177, 20] on input "458" at bounding box center [185, 20] width 192 height 18
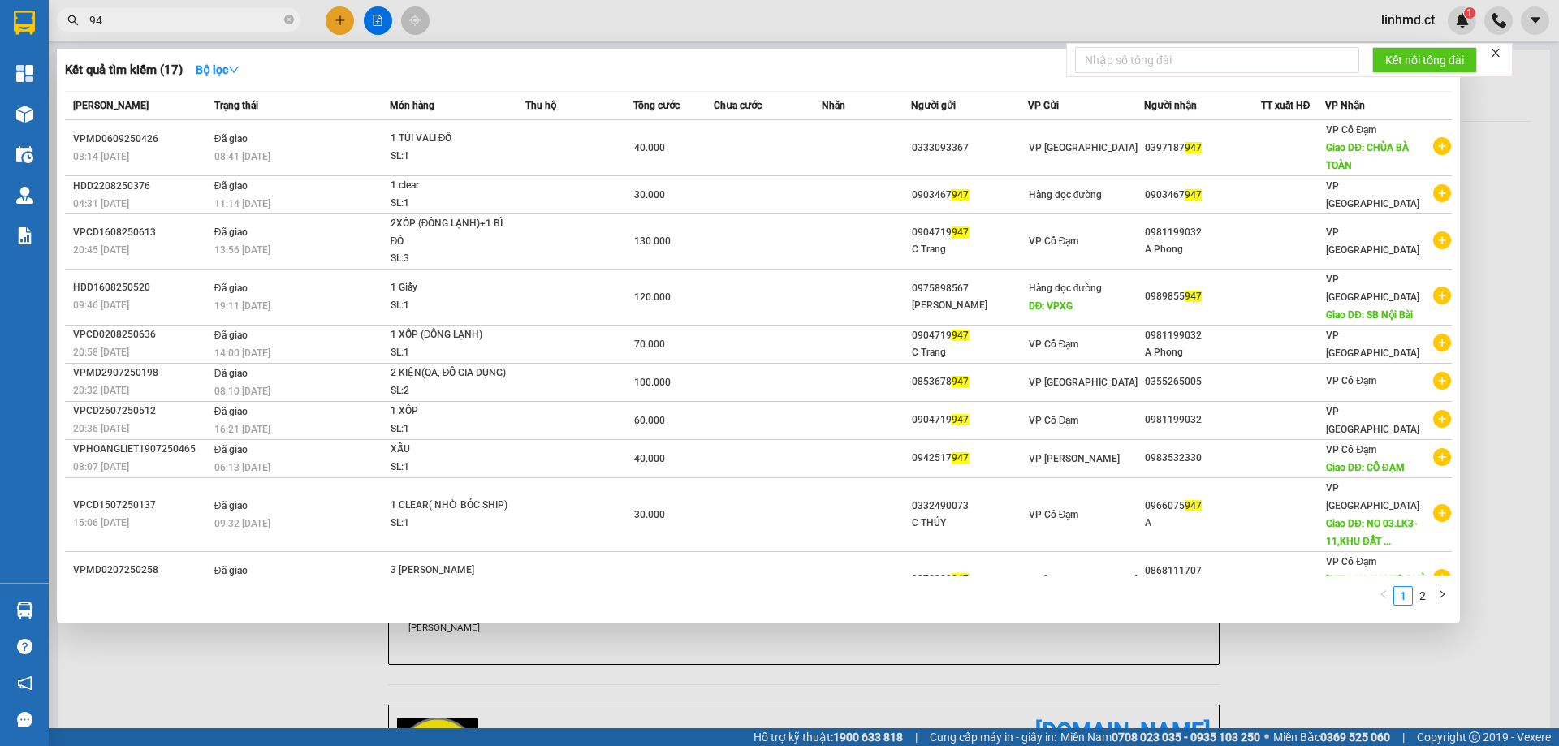
type input "9"
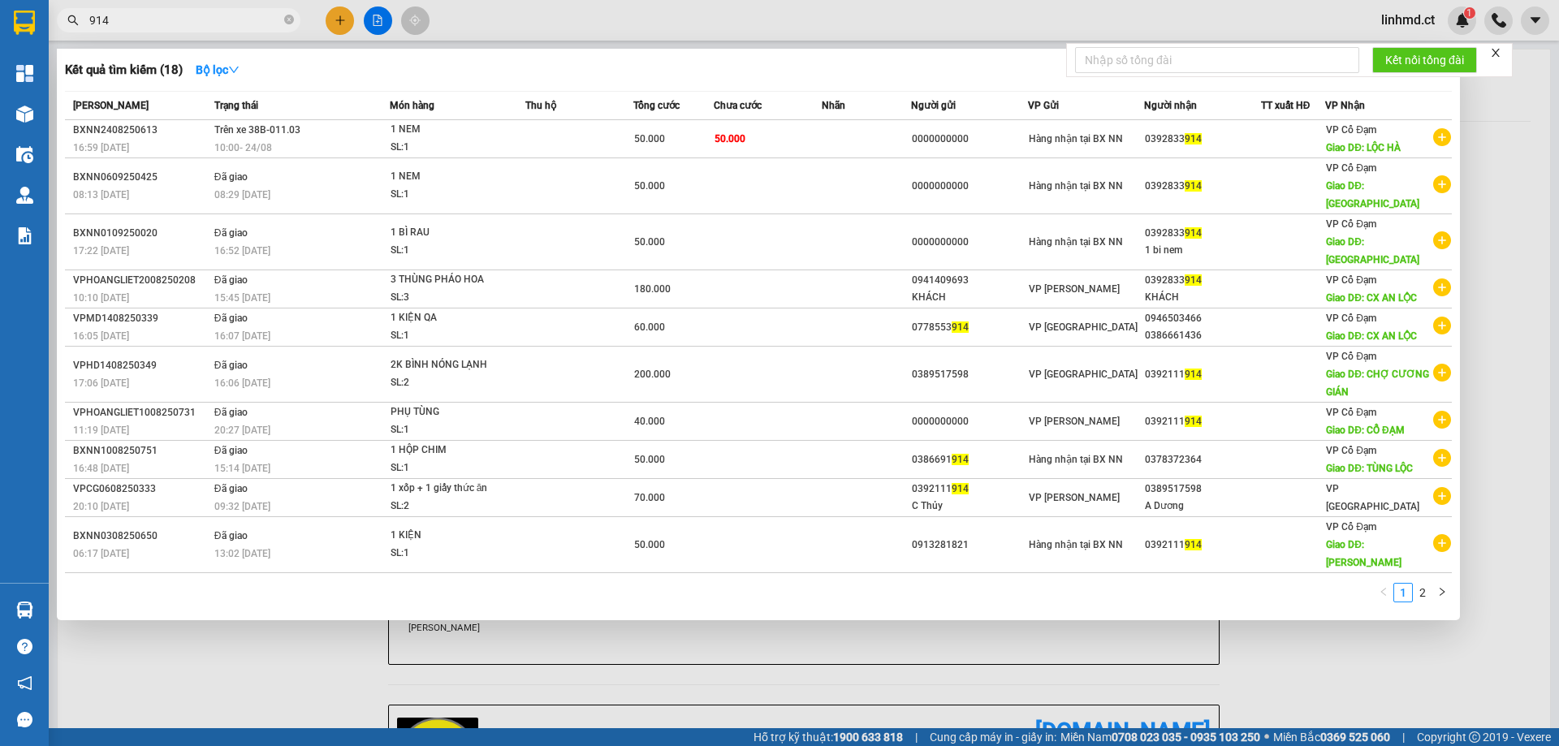
click at [248, 22] on input "914" at bounding box center [185, 20] width 192 height 18
click at [247, 22] on input "914" at bounding box center [185, 20] width 192 height 18
type input "914"
click at [335, 21] on div at bounding box center [779, 373] width 1559 height 746
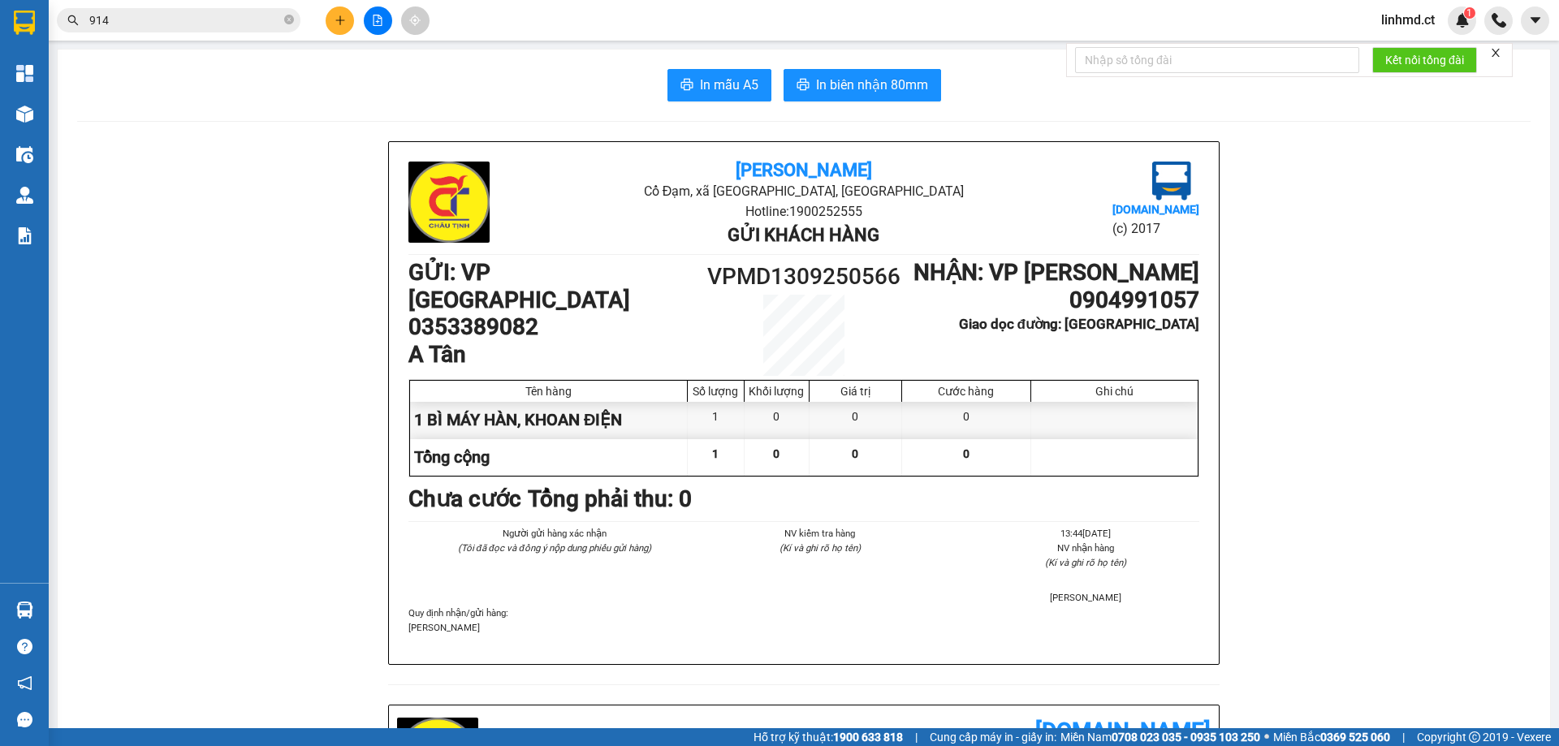
click at [331, 14] on button at bounding box center [340, 20] width 28 height 28
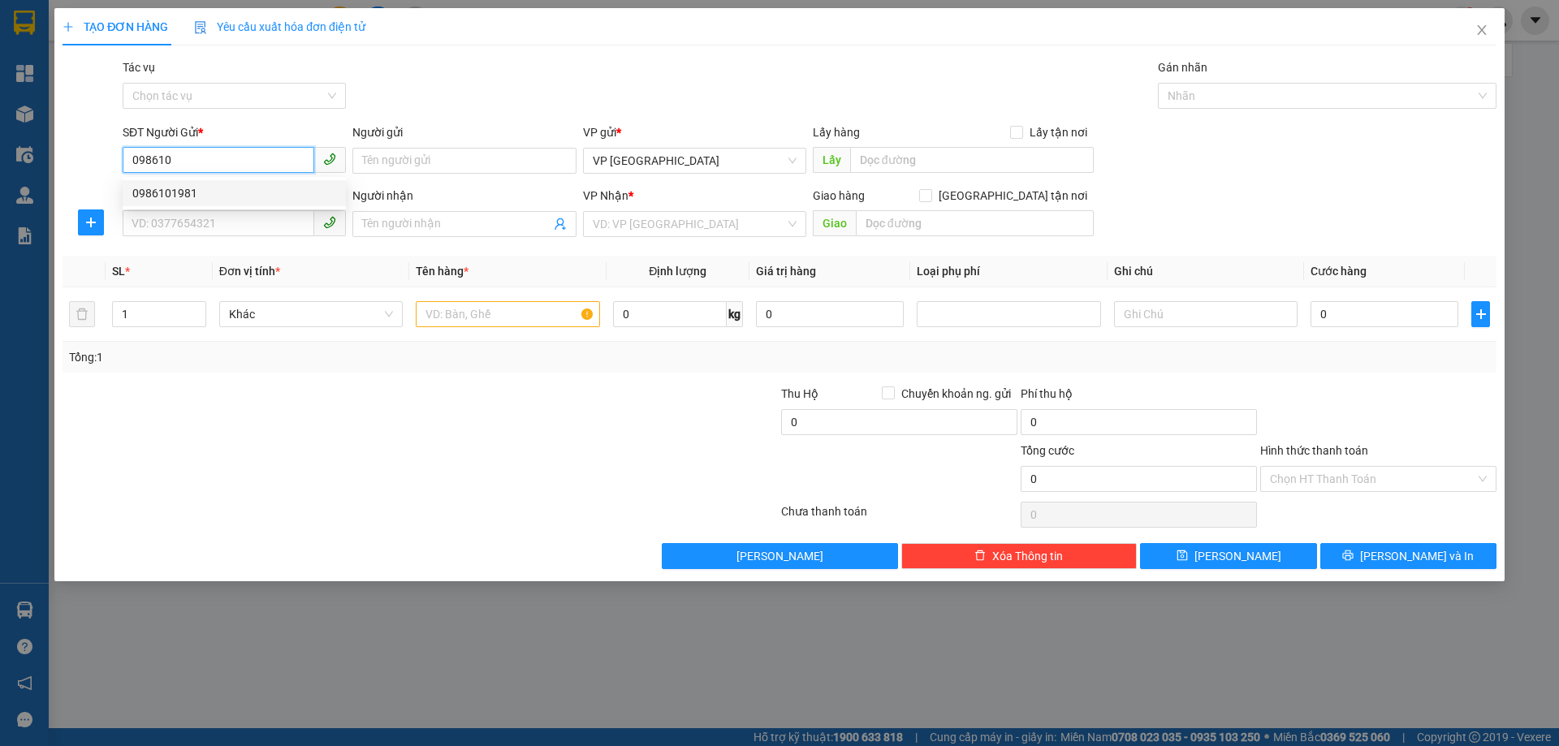
click at [184, 195] on div "0986101981" at bounding box center [234, 193] width 204 height 18
type input "0986101981"
type input "0913618635"
type input "A BAC"
type input "X VIÊN"
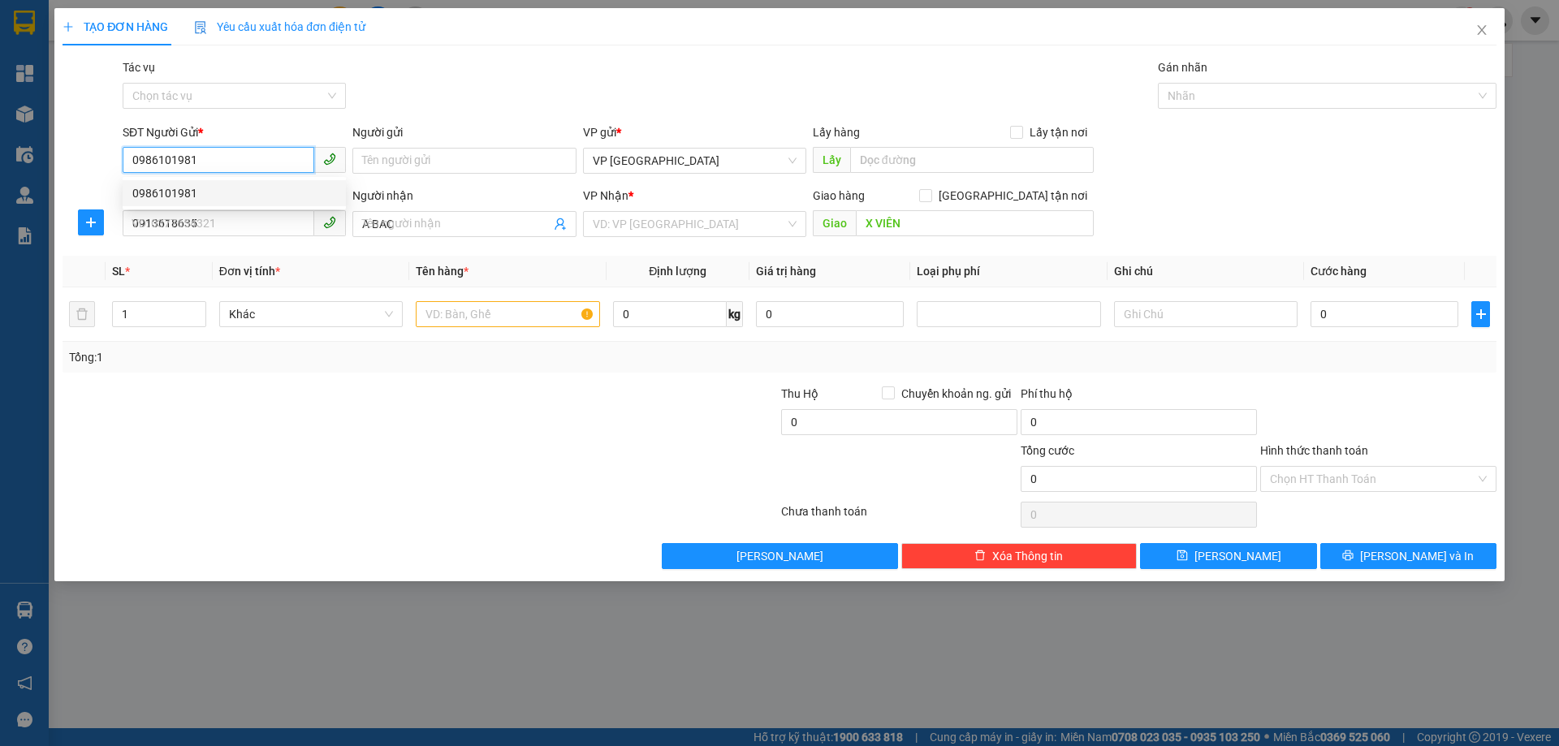
type input "100.000"
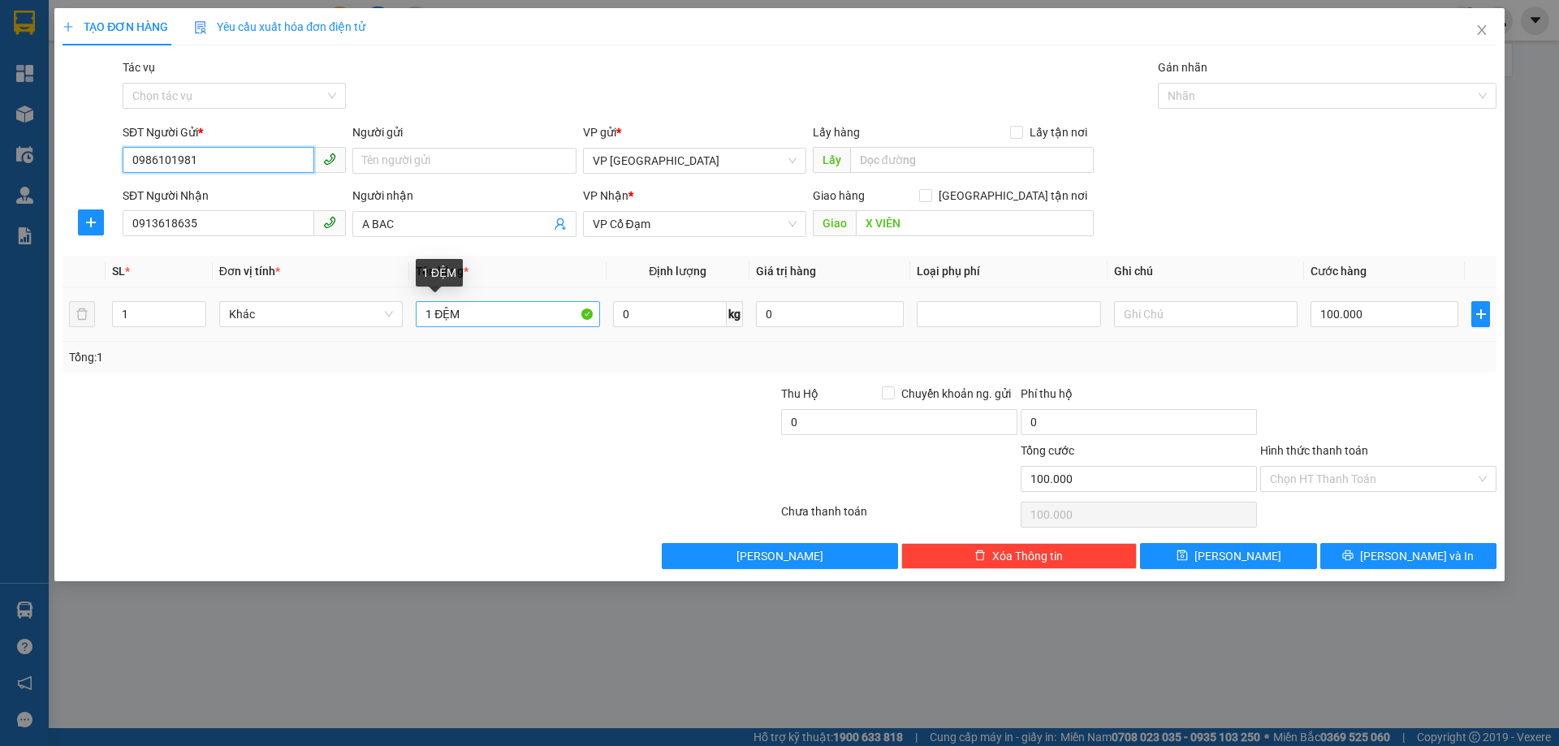
type input "0986101981"
drag, startPoint x: 460, startPoint y: 320, endPoint x: 431, endPoint y: 315, distance: 28.8
click at [431, 315] on input "1 ĐỆM" at bounding box center [508, 314] width 184 height 26
type input "1 XE ĐẠP"
click at [1356, 316] on input "100.000" at bounding box center [1385, 314] width 148 height 26
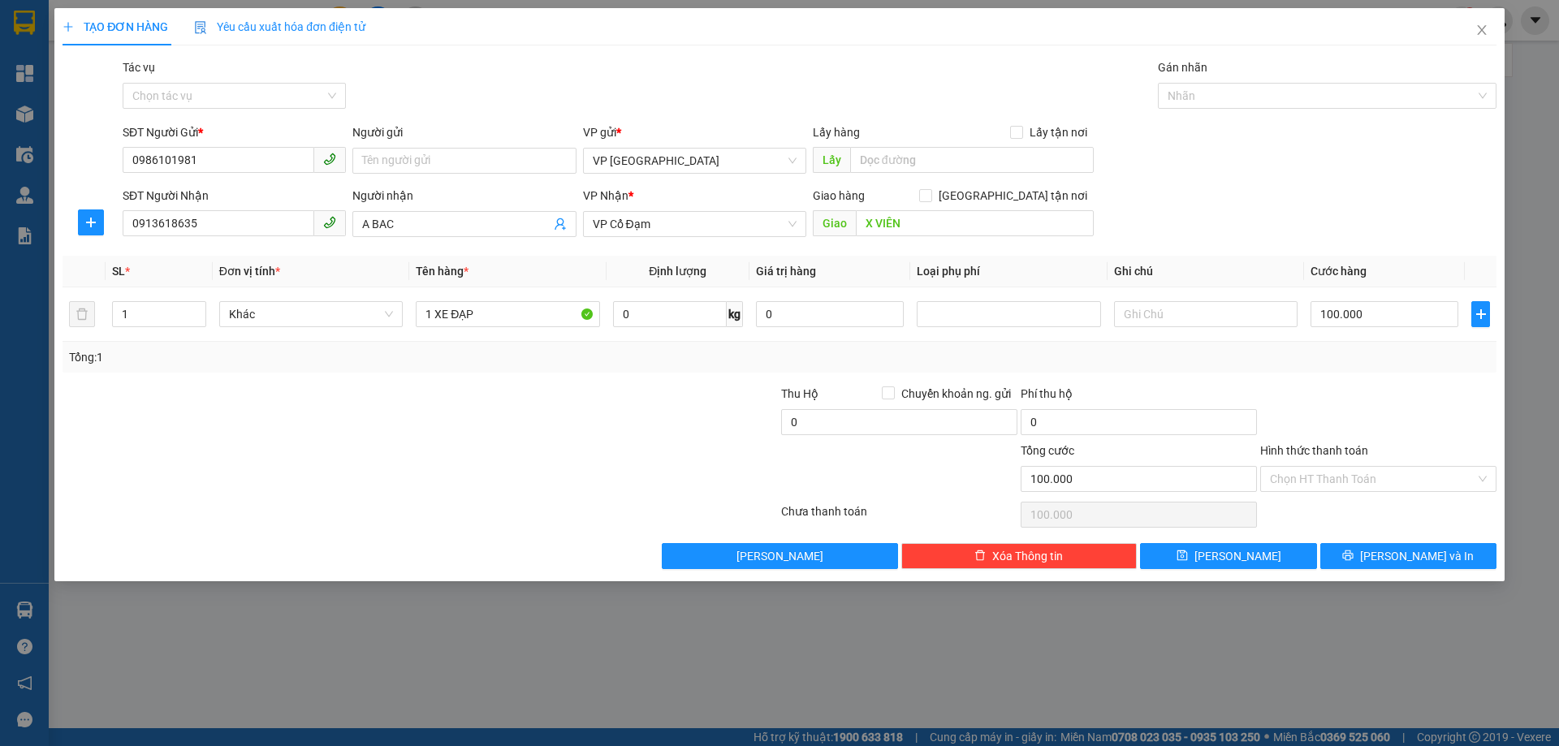
click at [504, 358] on div "Tổng: 1" at bounding box center [335, 357] width 533 height 18
click at [1438, 484] on input "Hình thức thanh toán" at bounding box center [1372, 479] width 205 height 24
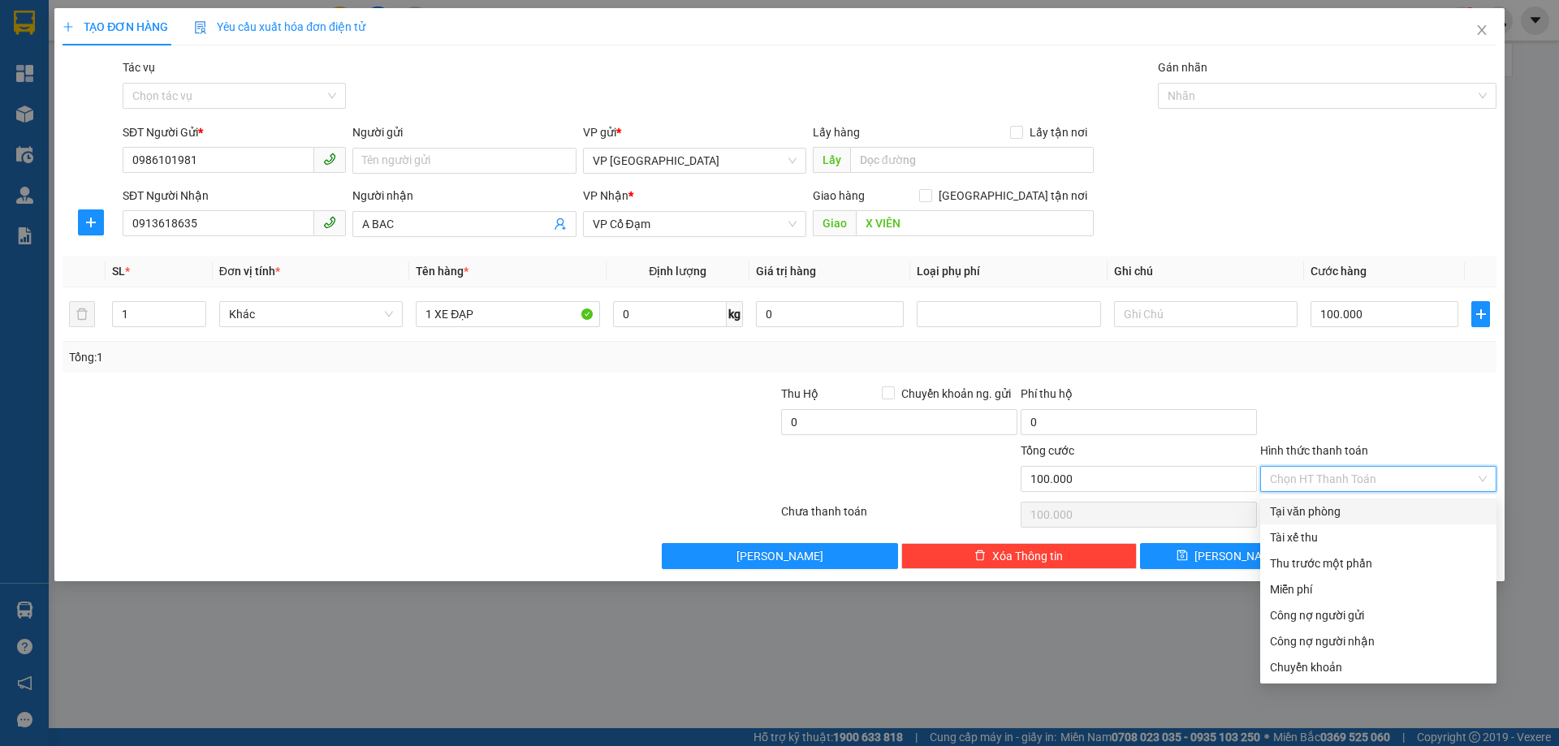
click at [1408, 517] on div "Tại văn phòng" at bounding box center [1378, 512] width 217 height 18
type input "0"
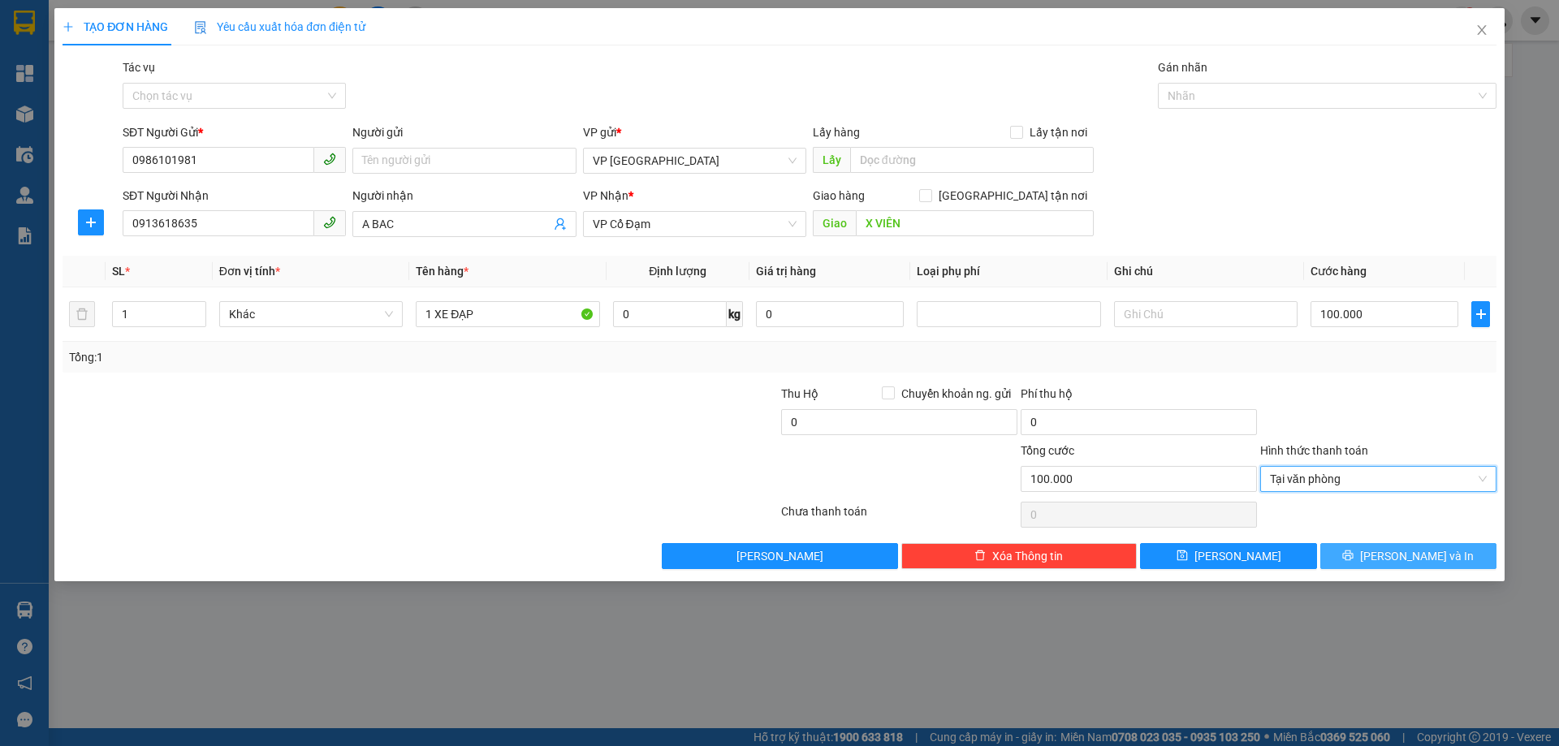
click at [1437, 558] on span "[PERSON_NAME] và In" at bounding box center [1417, 556] width 114 height 18
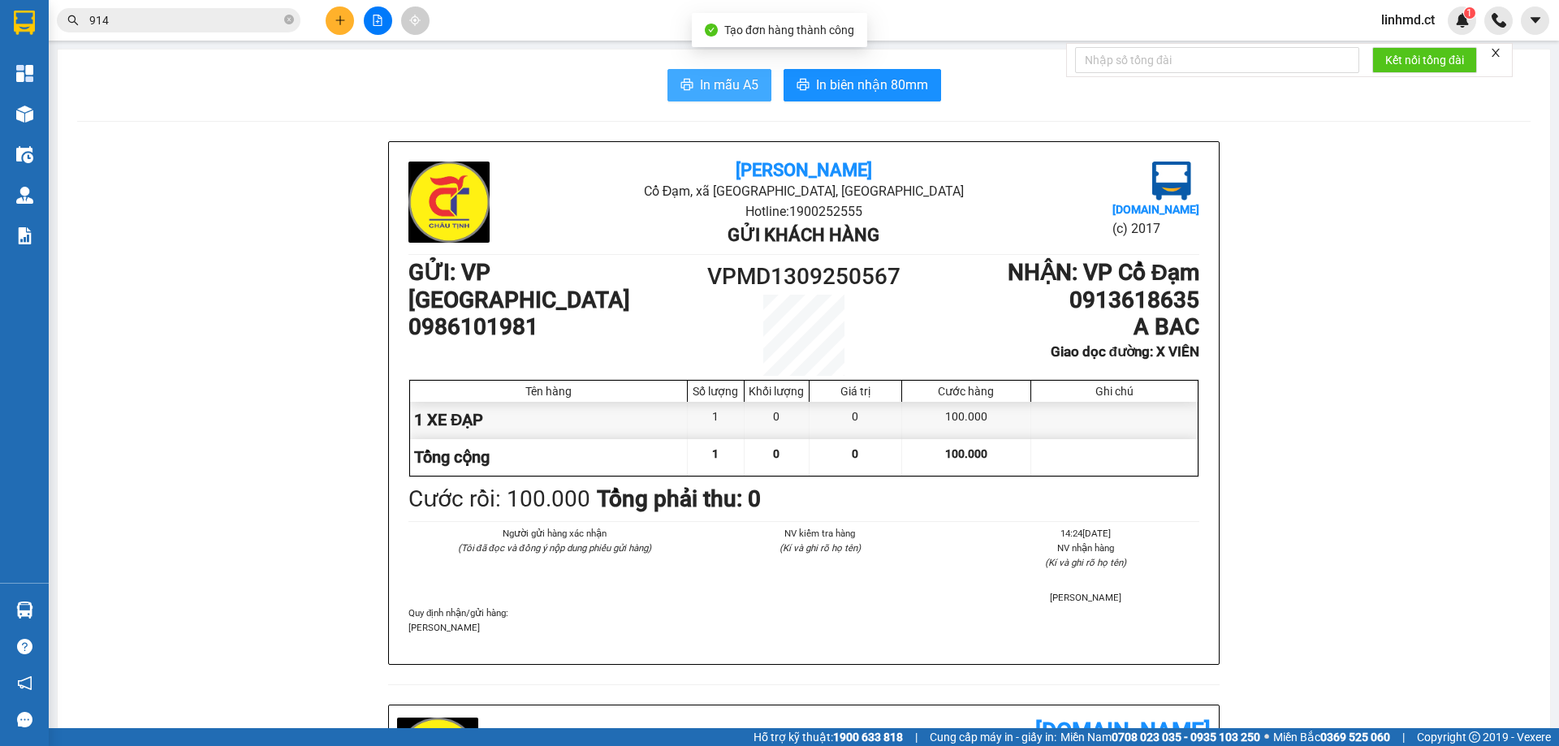
click at [706, 85] on span "In mẫu A5" at bounding box center [729, 85] width 58 height 20
click at [700, 76] on span "In mẫu A5" at bounding box center [729, 85] width 58 height 20
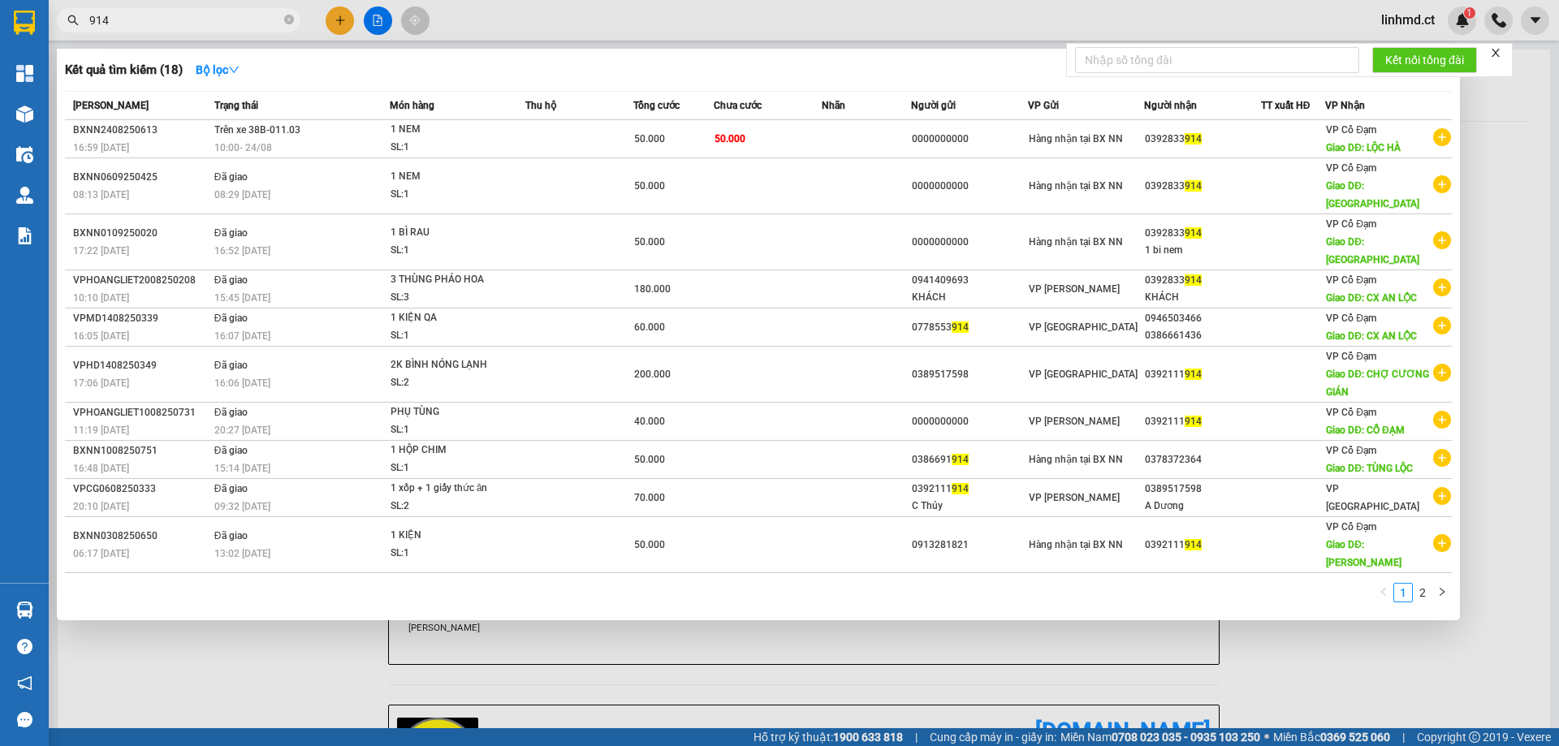
click at [201, 16] on input "914" at bounding box center [185, 20] width 192 height 18
type input "9"
type input "814"
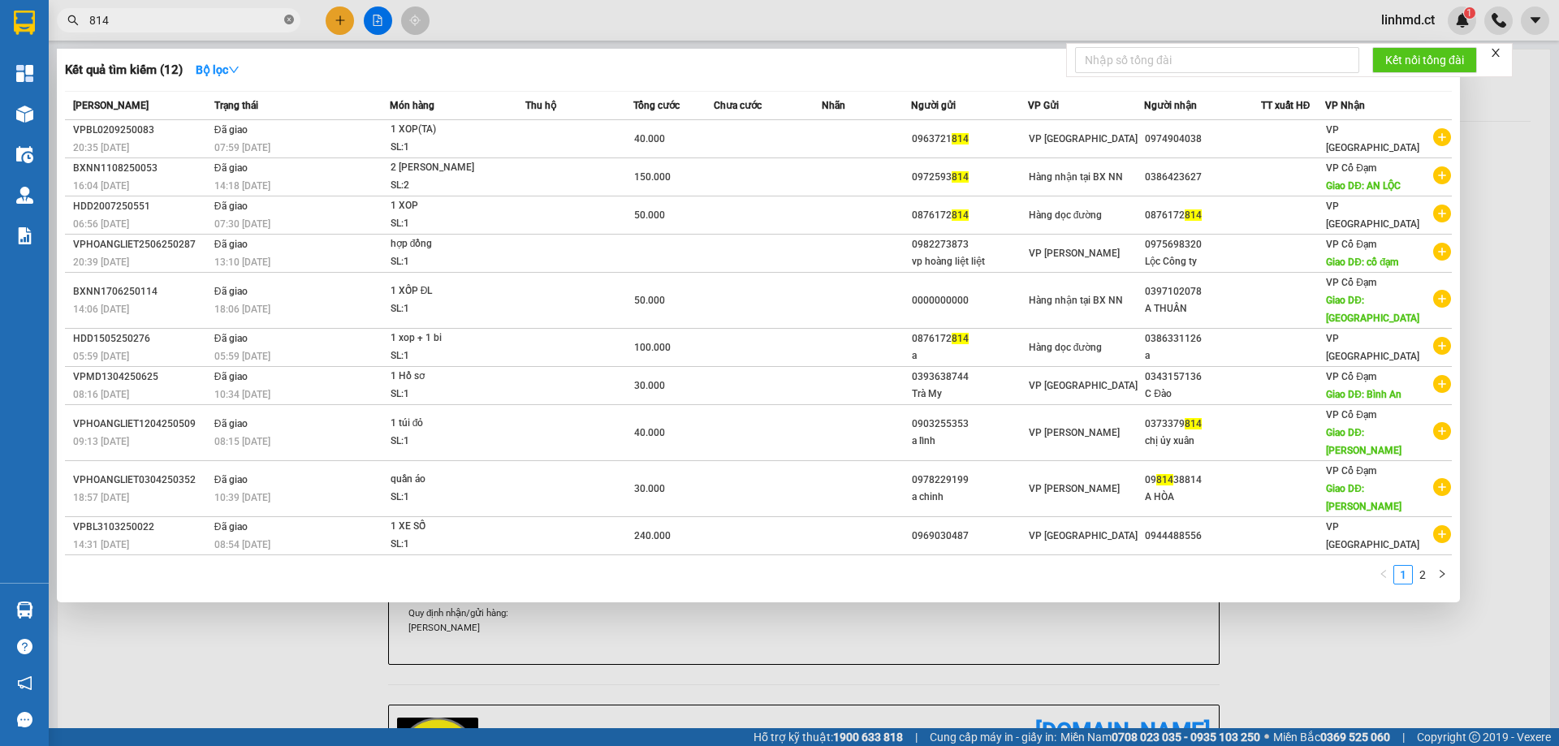
click at [286, 18] on icon "close-circle" at bounding box center [289, 20] width 10 height 10
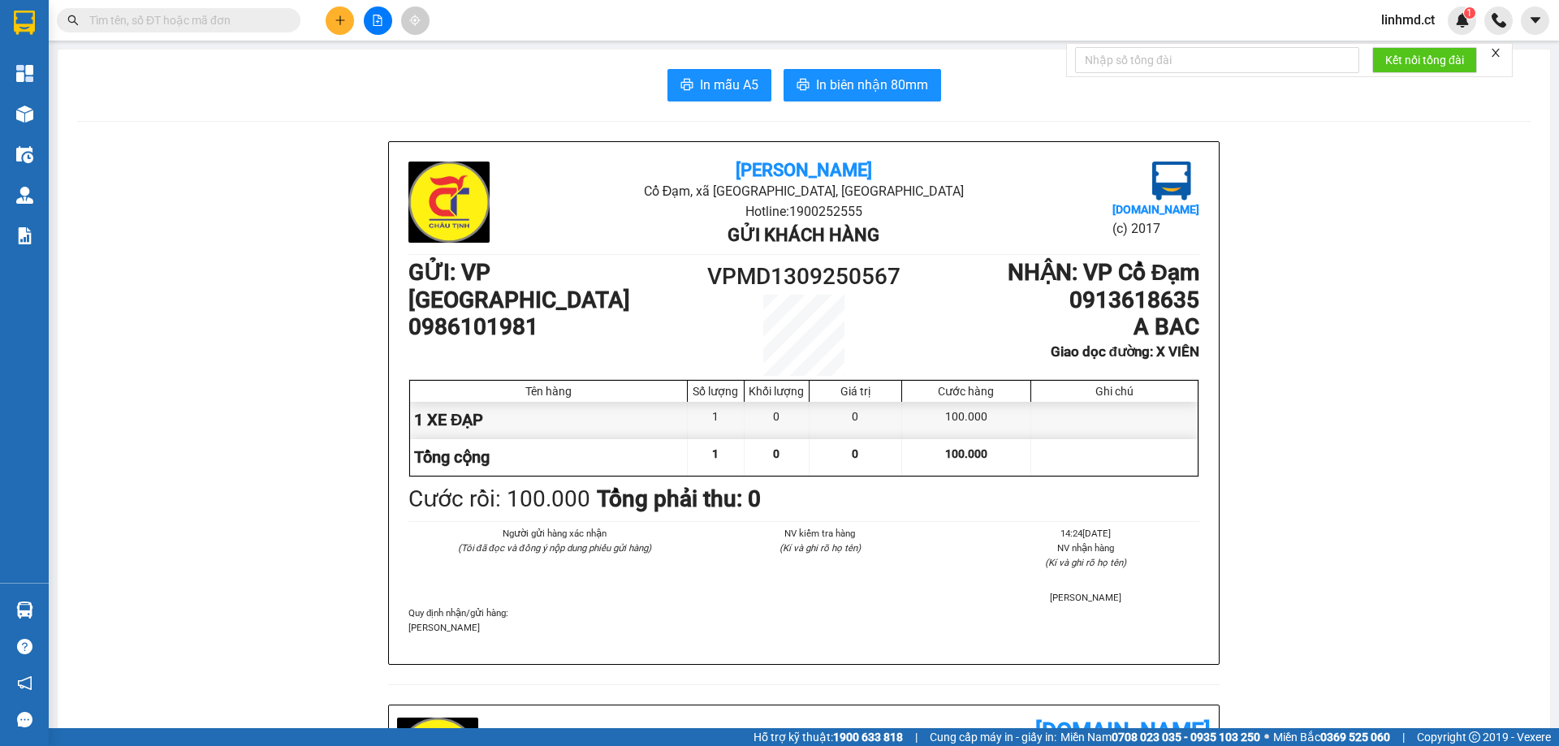
click at [201, 26] on input "text" at bounding box center [185, 20] width 192 height 18
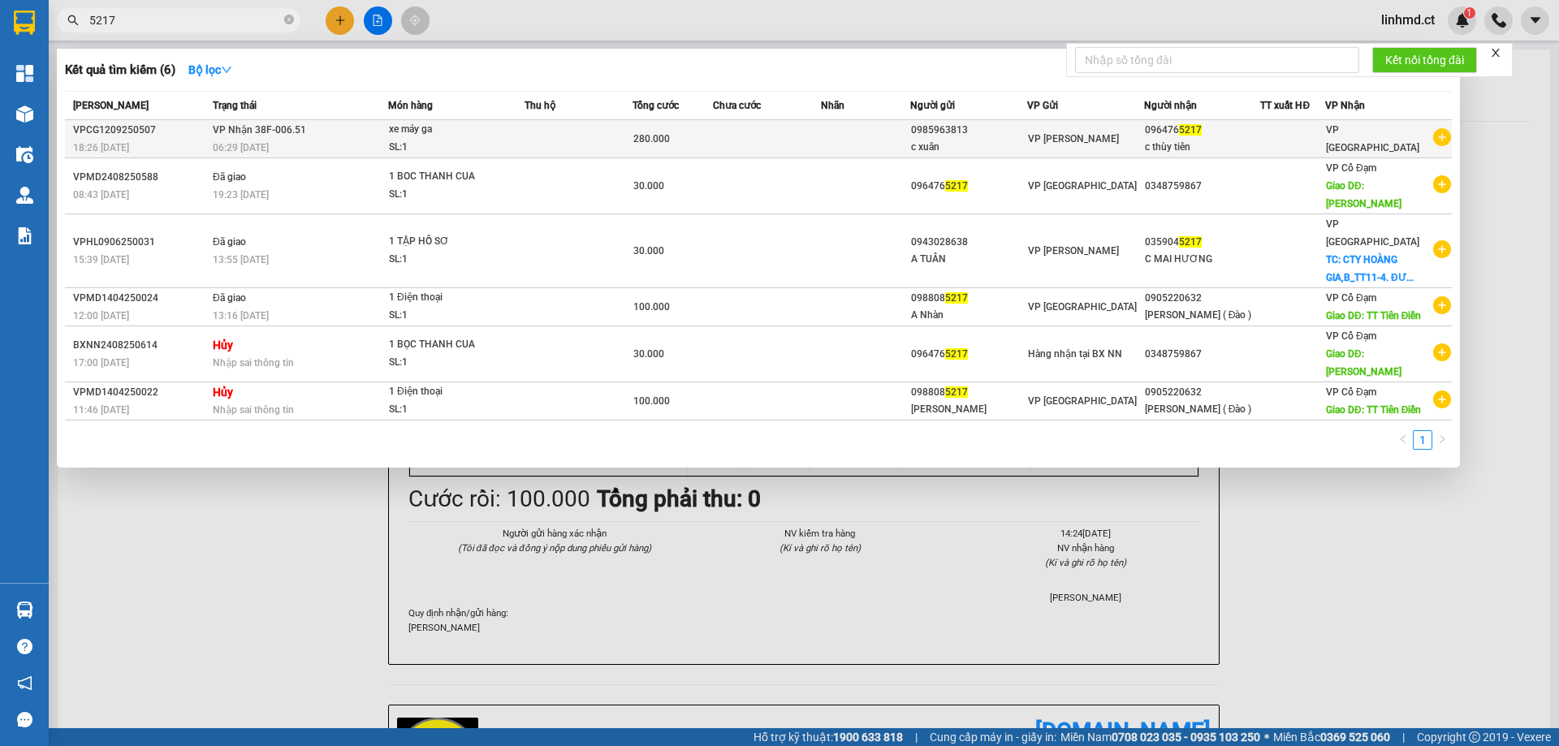
type input "5217"
click at [506, 139] on div "SL: 1" at bounding box center [450, 148] width 122 height 18
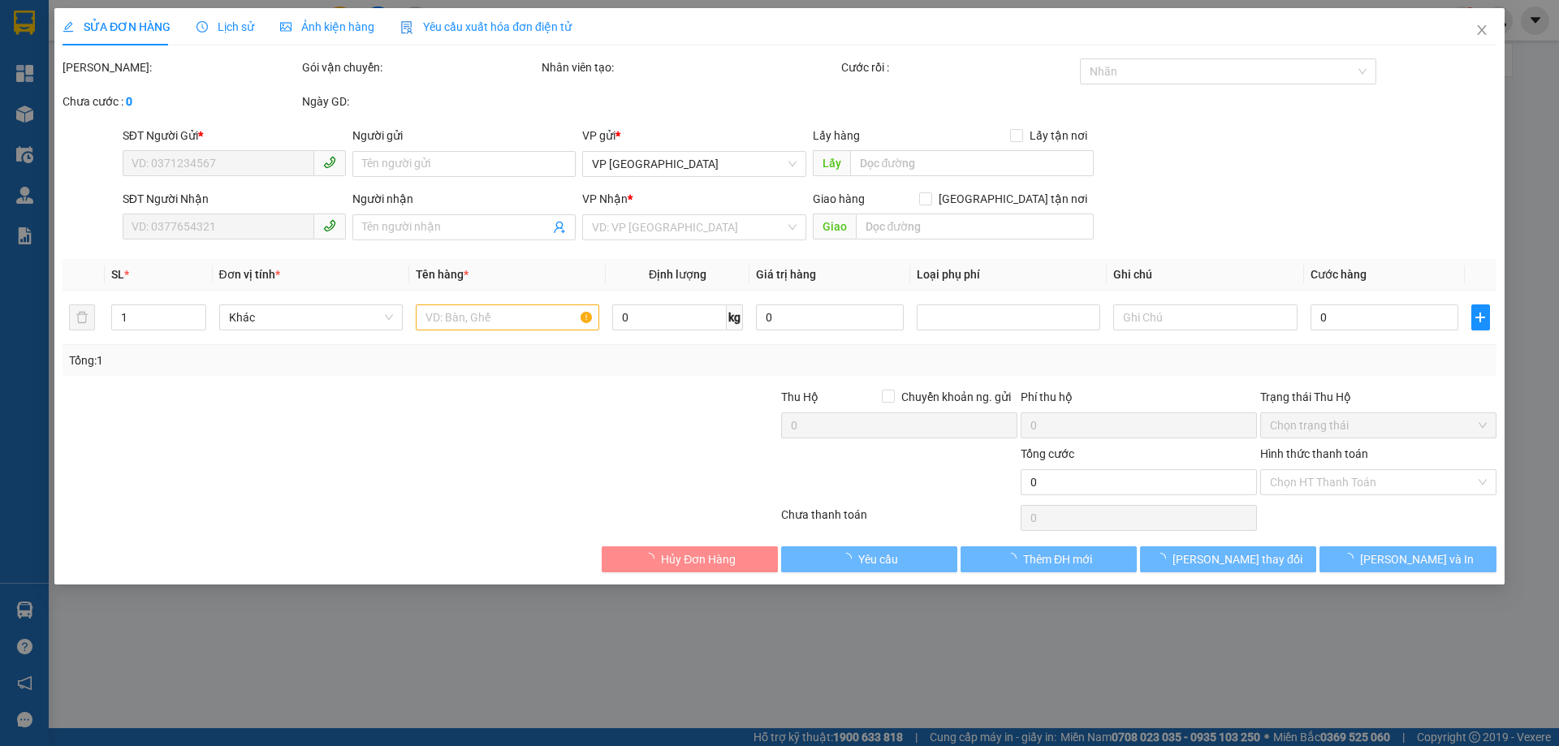
type input "0985963813"
type input "c xuân"
type input "0964765217"
type input "c thùy tiên"
type input "280.000"
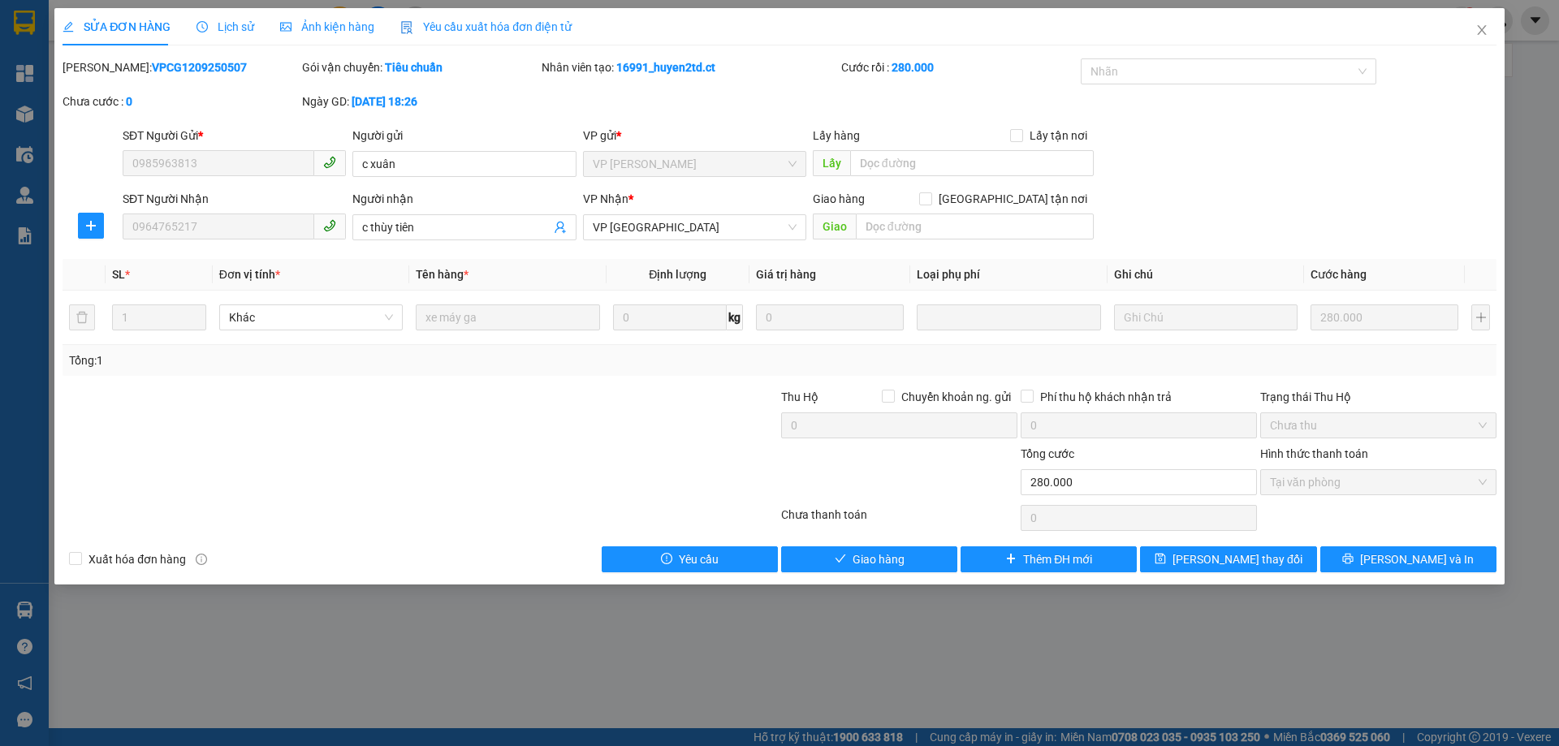
click at [1350, 506] on div "Chọn HT Thanh Toán" at bounding box center [1379, 518] width 240 height 32
click at [1346, 486] on span "Tại văn phòng" at bounding box center [1378, 482] width 217 height 24
click at [1489, 28] on span "Close" at bounding box center [1481, 30] width 45 height 45
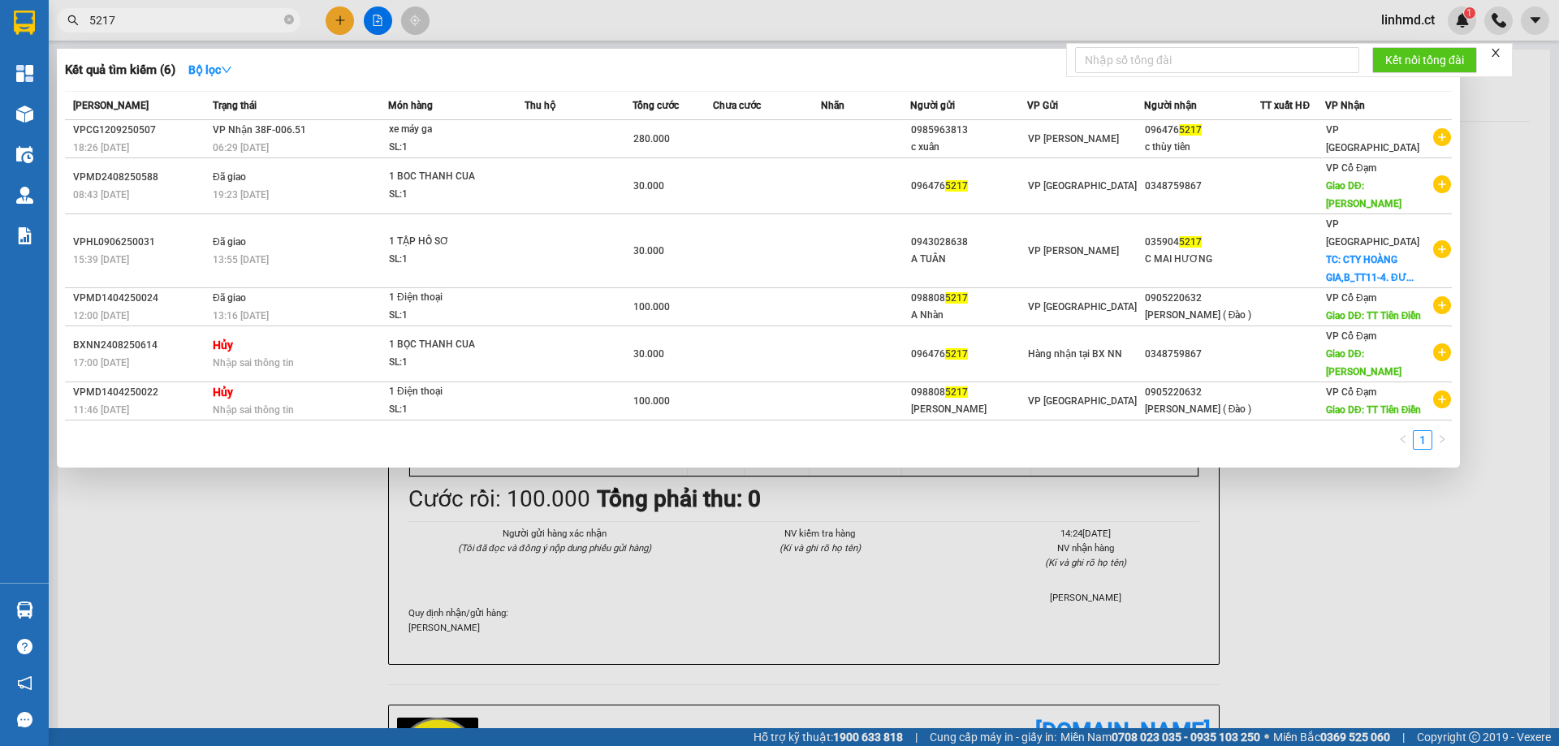
click at [175, 20] on input "5217" at bounding box center [185, 20] width 192 height 18
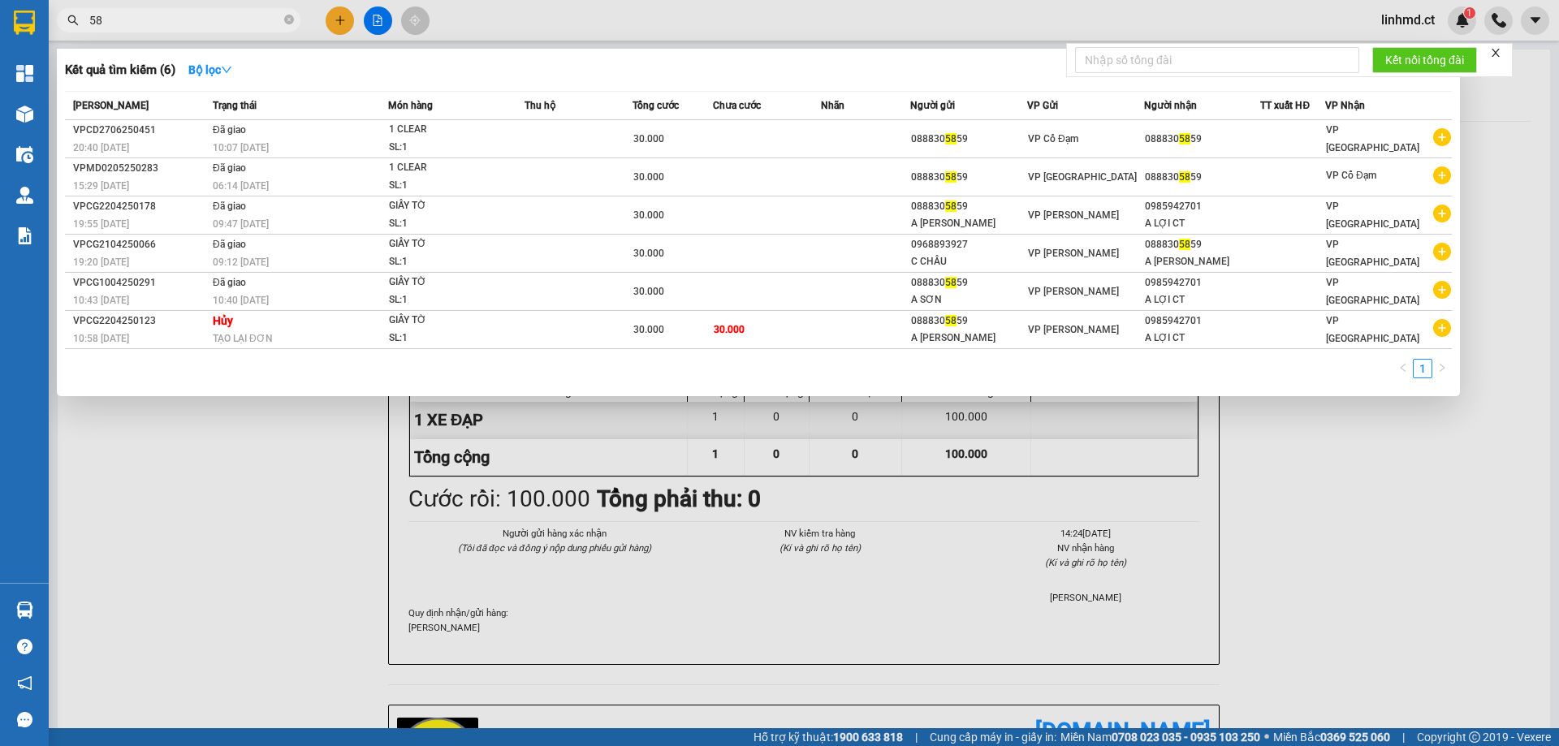
type input "5"
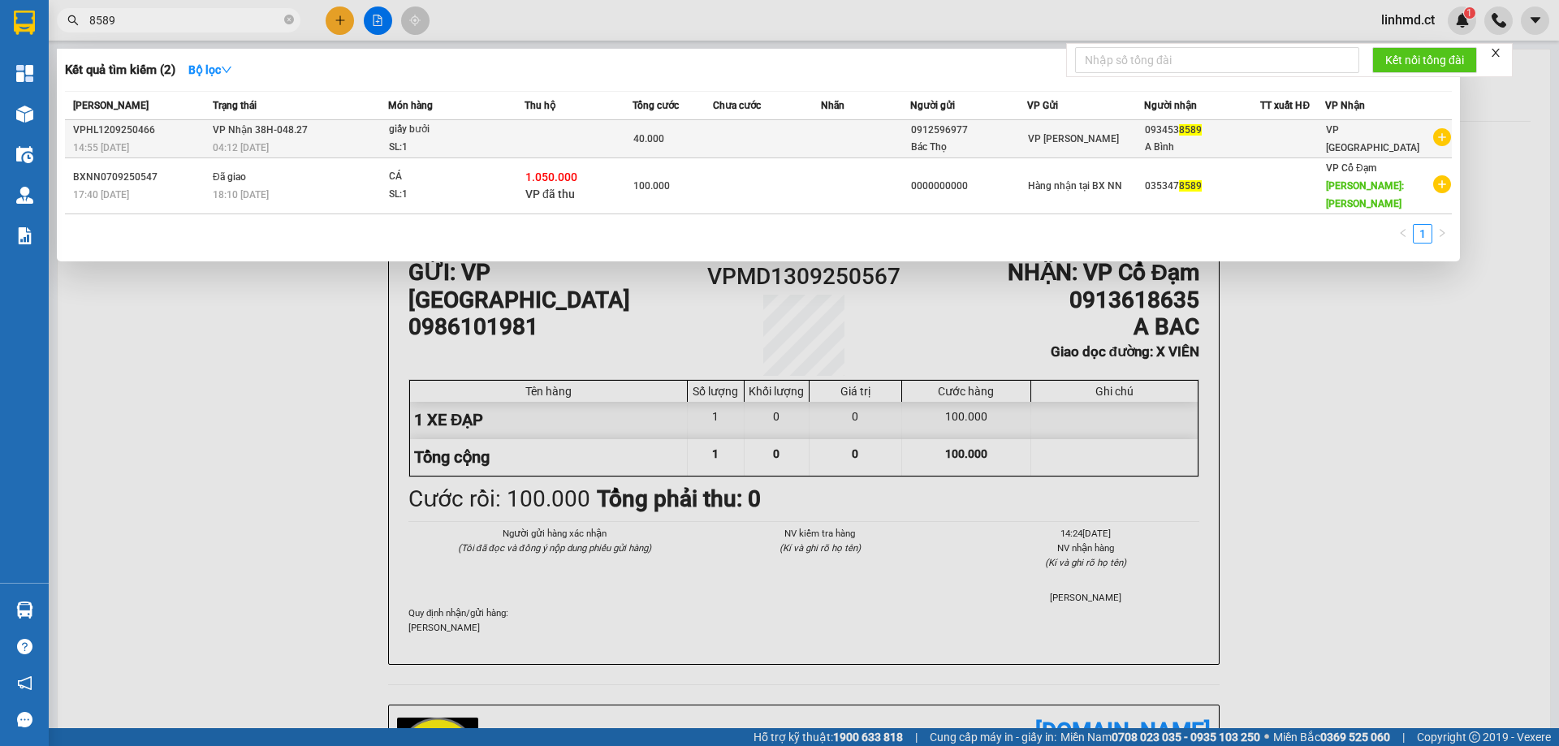
type input "8589"
click at [789, 132] on td at bounding box center [767, 139] width 108 height 38
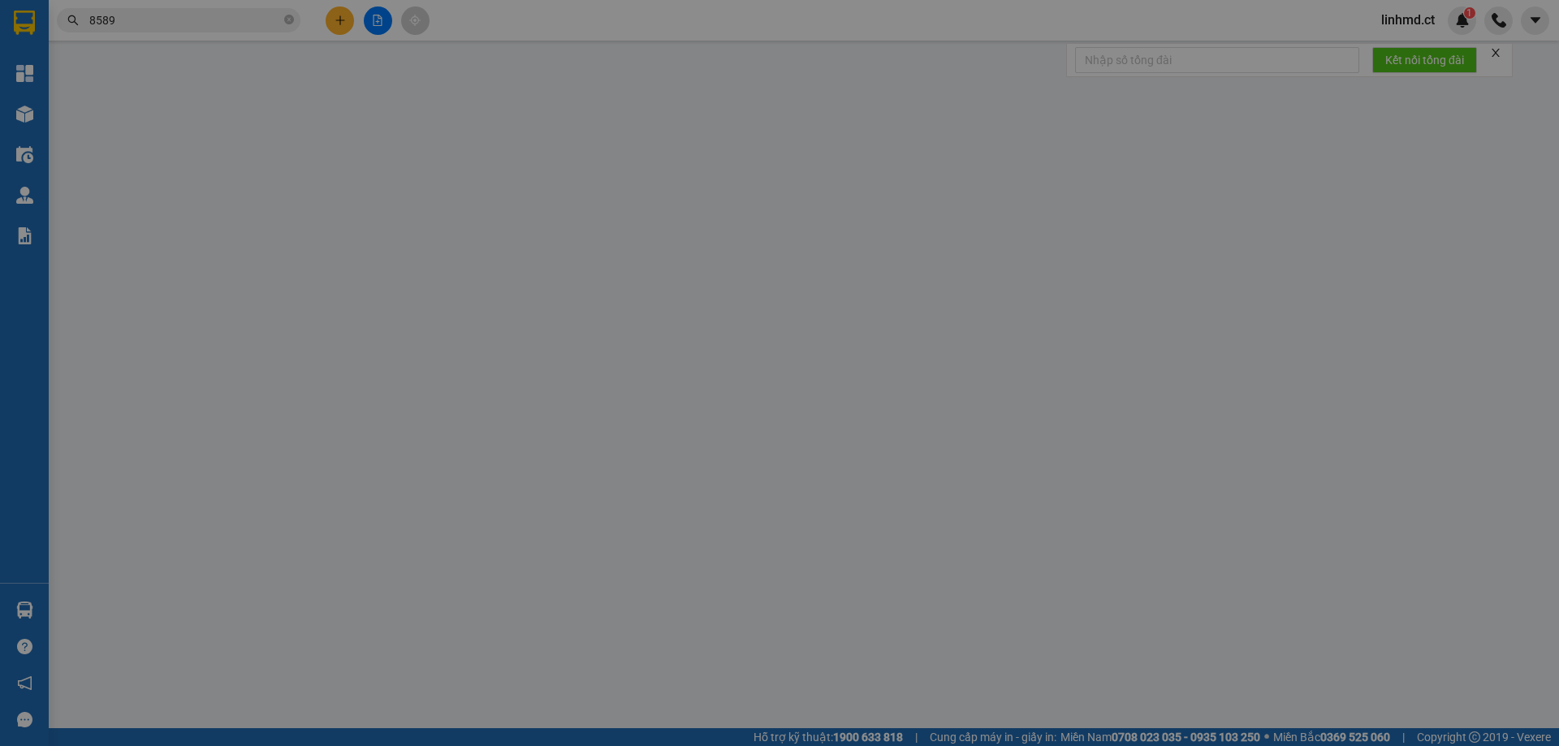
type input "0912596977"
type input "Bác Thọ"
type input "0934538589"
type input "A Bình"
type input "40.000"
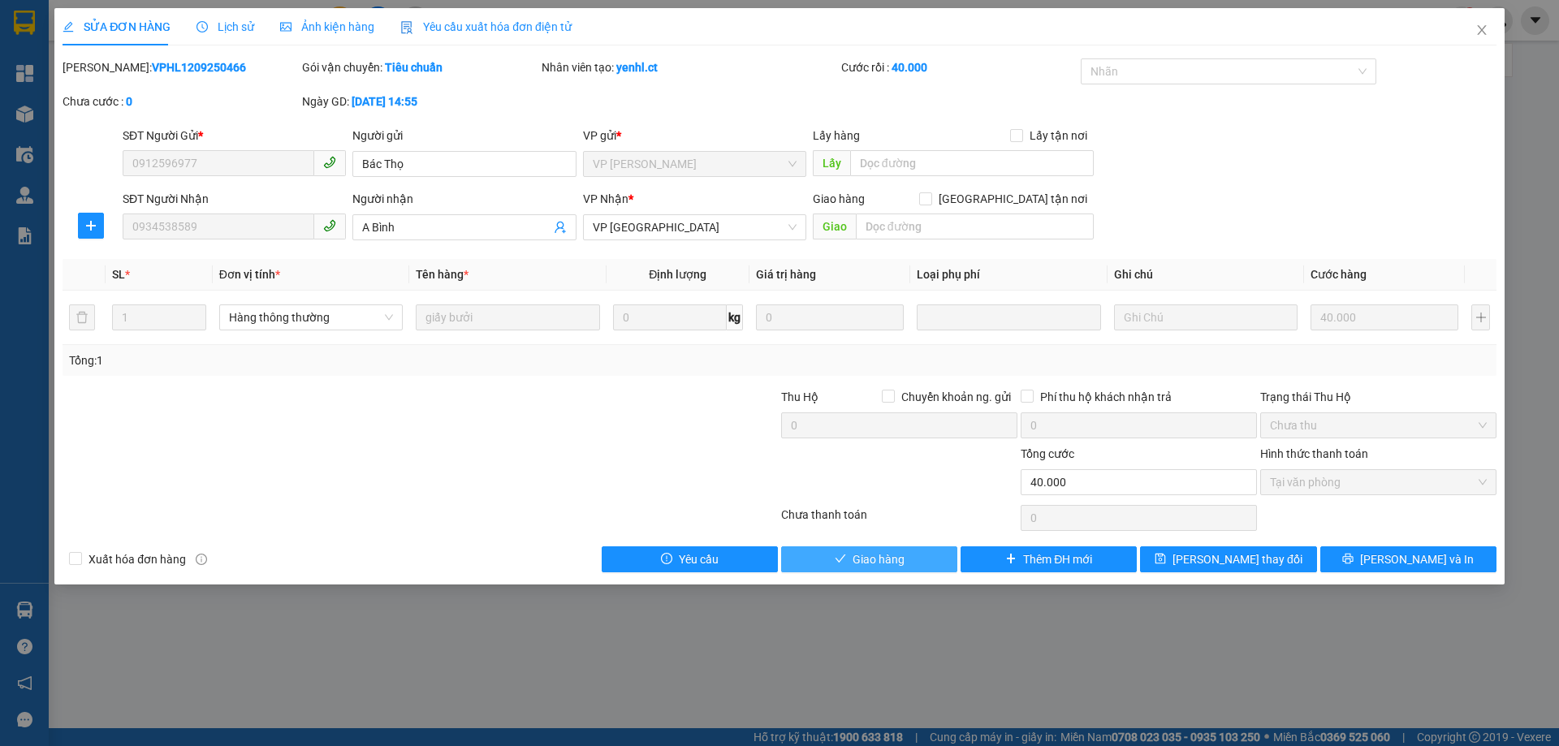
click at [906, 548] on button "Giao hàng" at bounding box center [869, 560] width 176 height 26
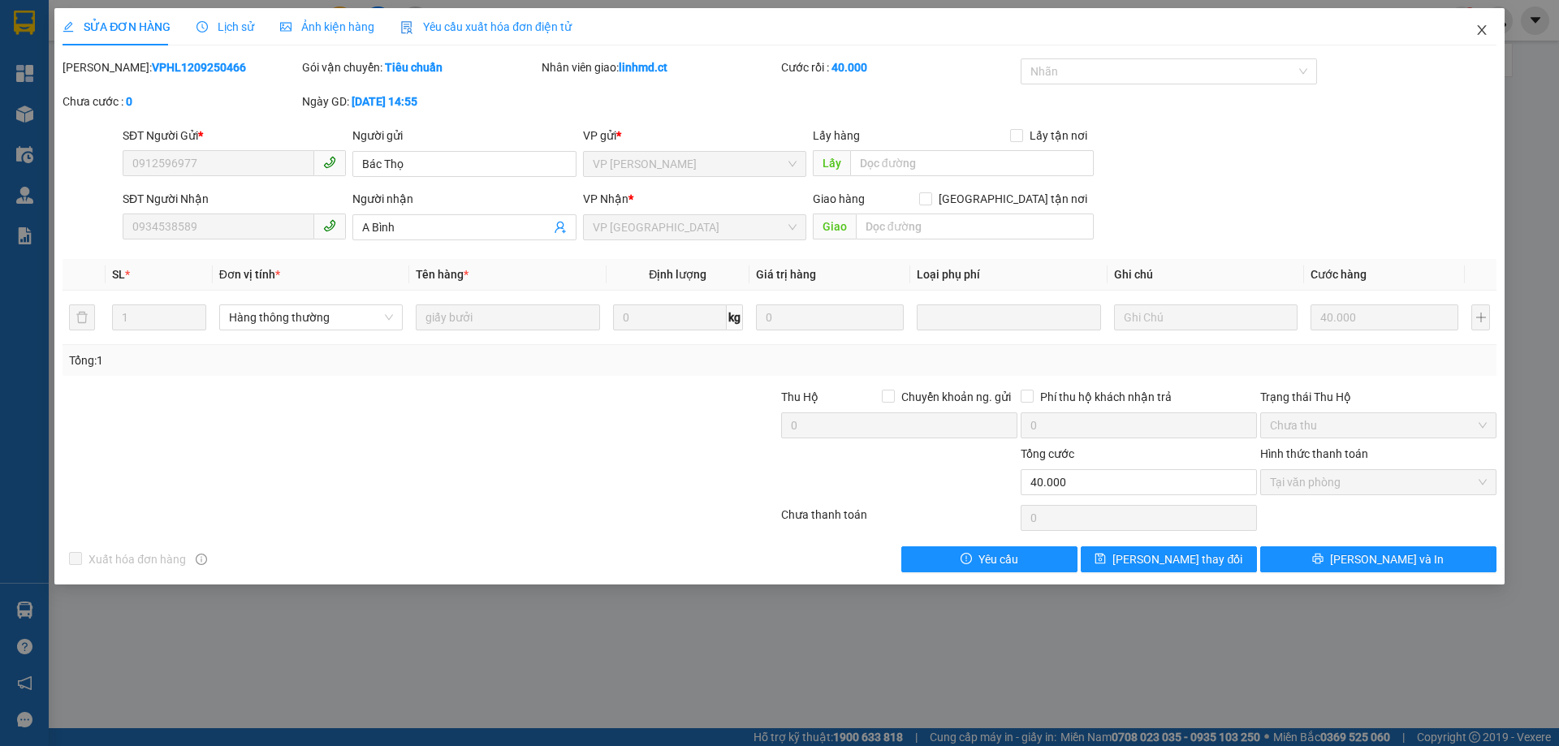
click at [1474, 28] on span "Close" at bounding box center [1481, 30] width 45 height 45
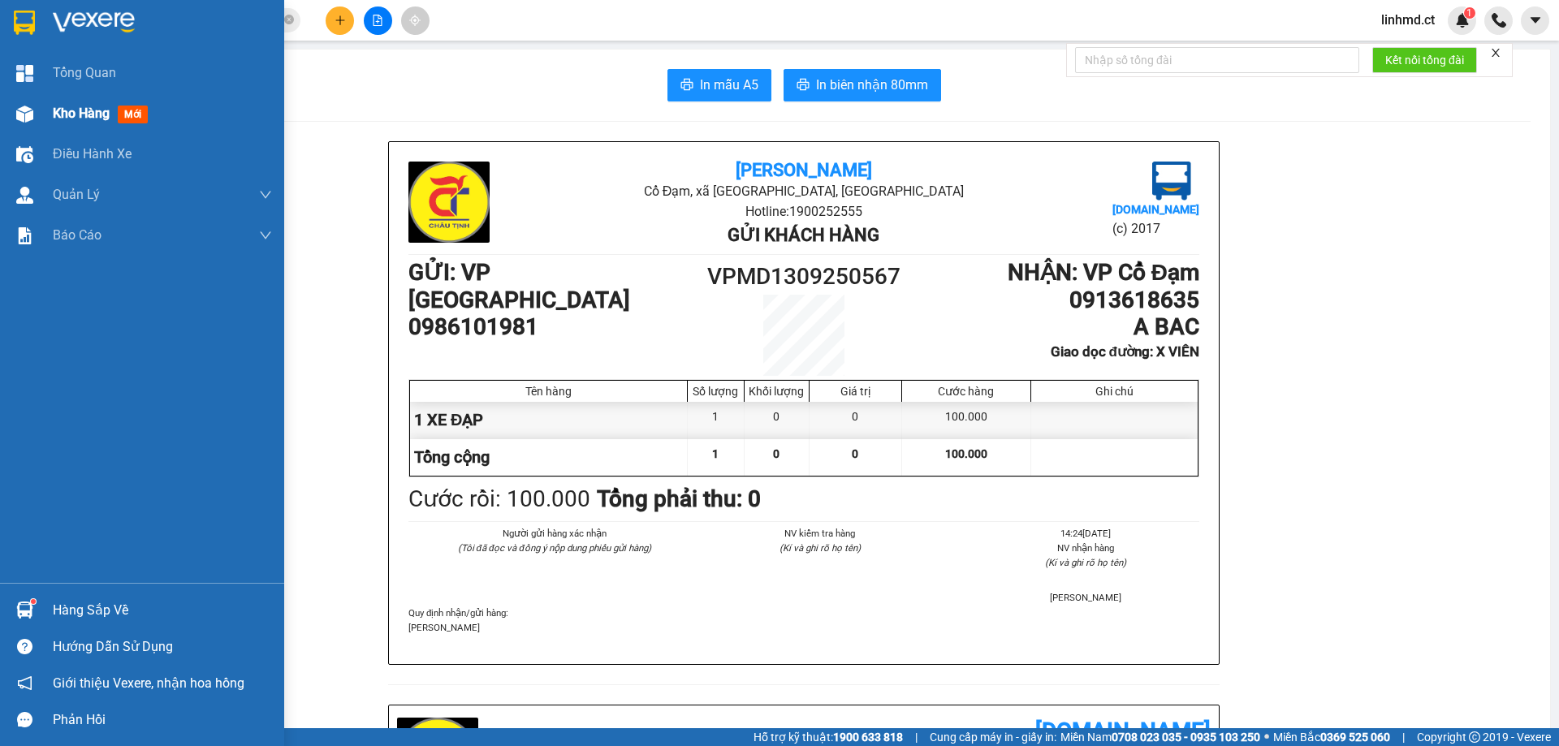
click at [19, 117] on img at bounding box center [24, 114] width 17 height 17
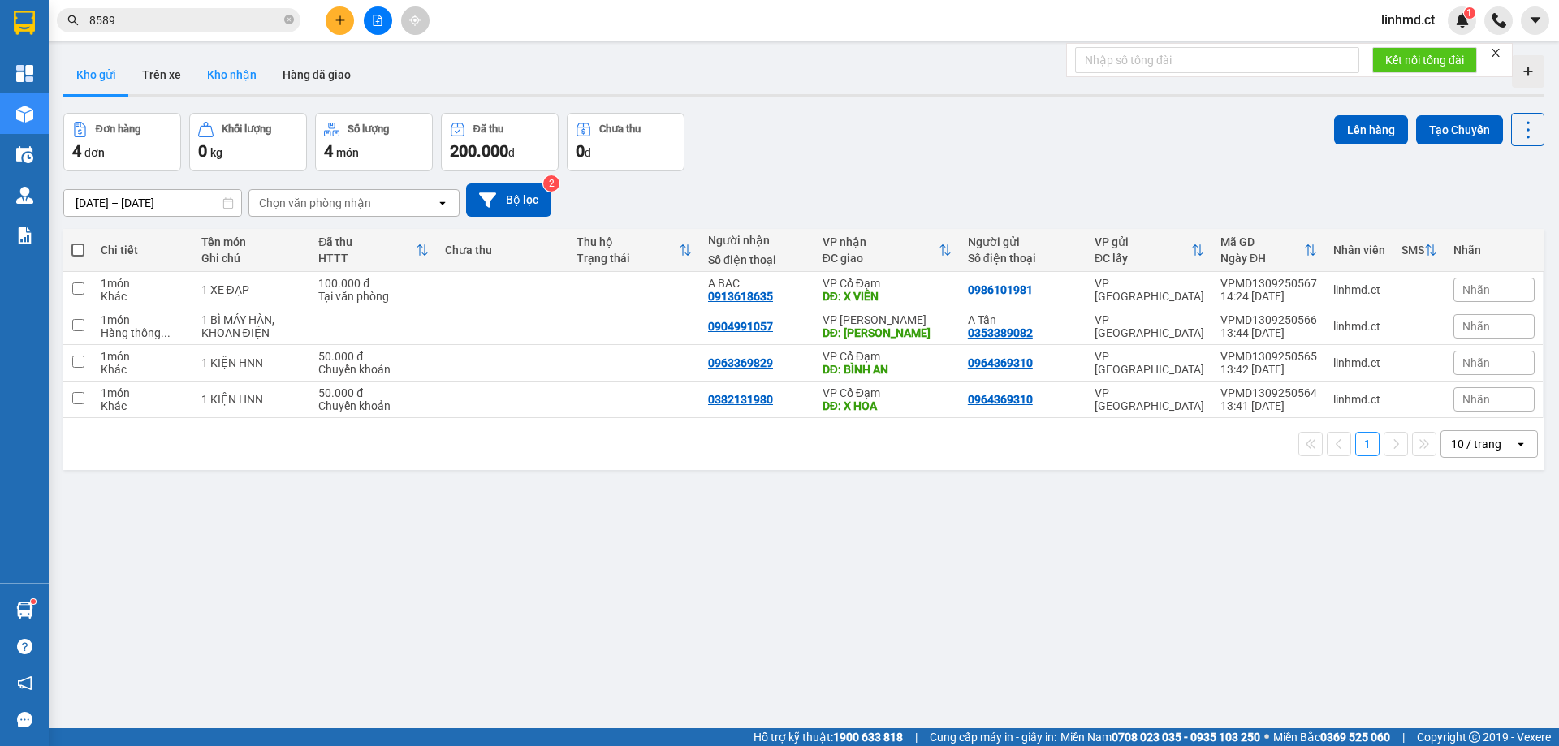
click at [231, 86] on button "Kho nhận" at bounding box center [232, 74] width 76 height 39
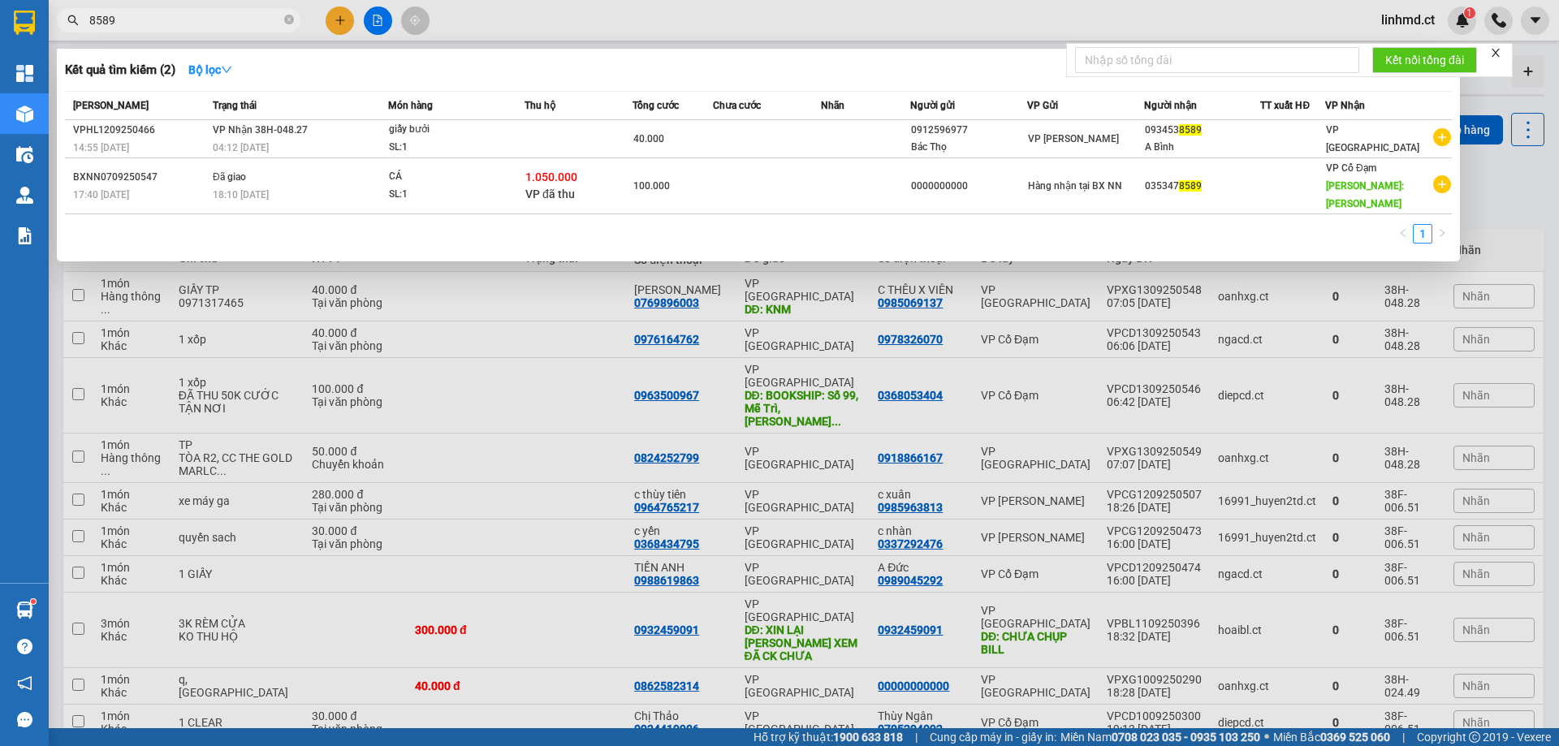
click at [202, 24] on input "8589" at bounding box center [185, 20] width 192 height 18
click at [212, 27] on input "8589" at bounding box center [185, 20] width 192 height 18
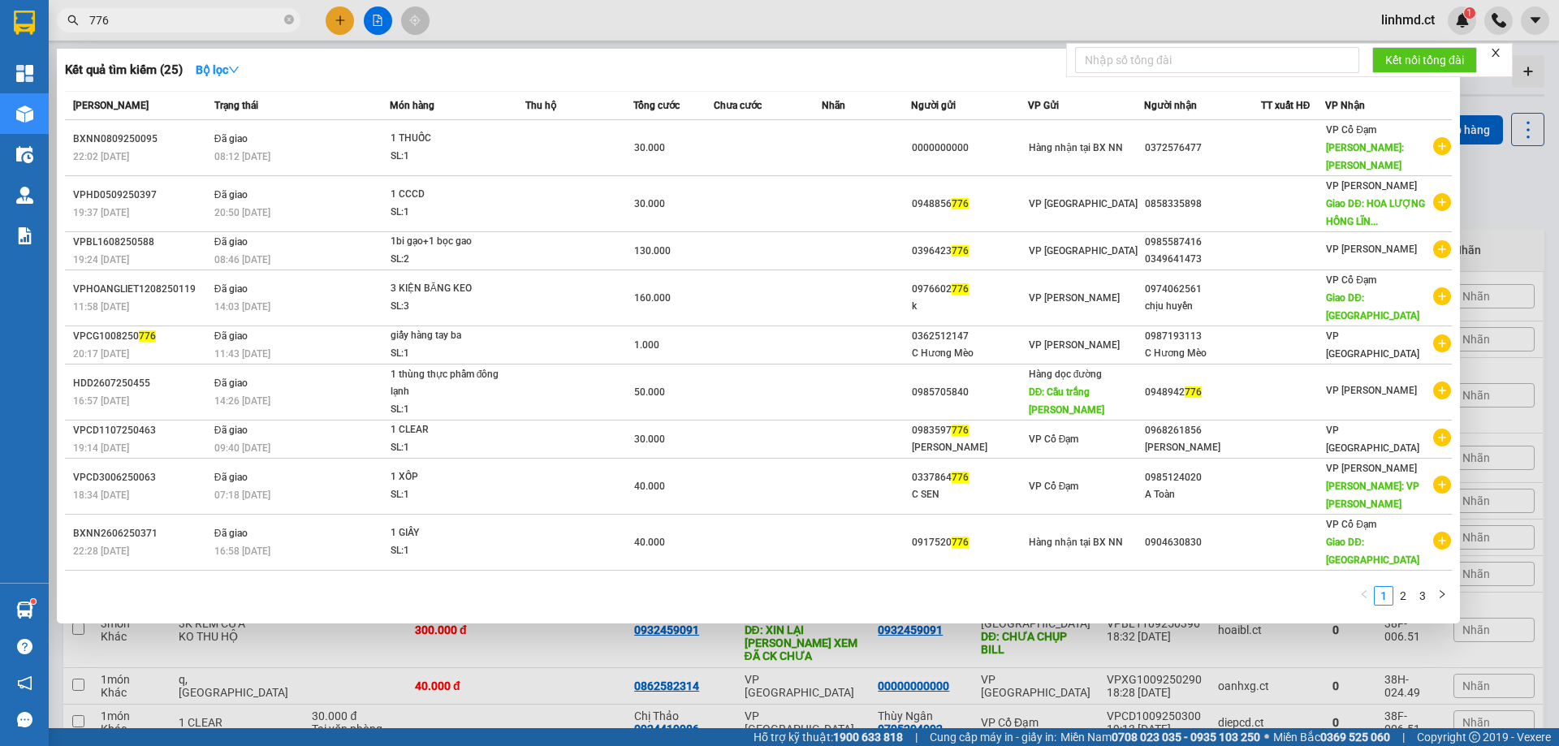
click at [512, 10] on div at bounding box center [779, 373] width 1559 height 746
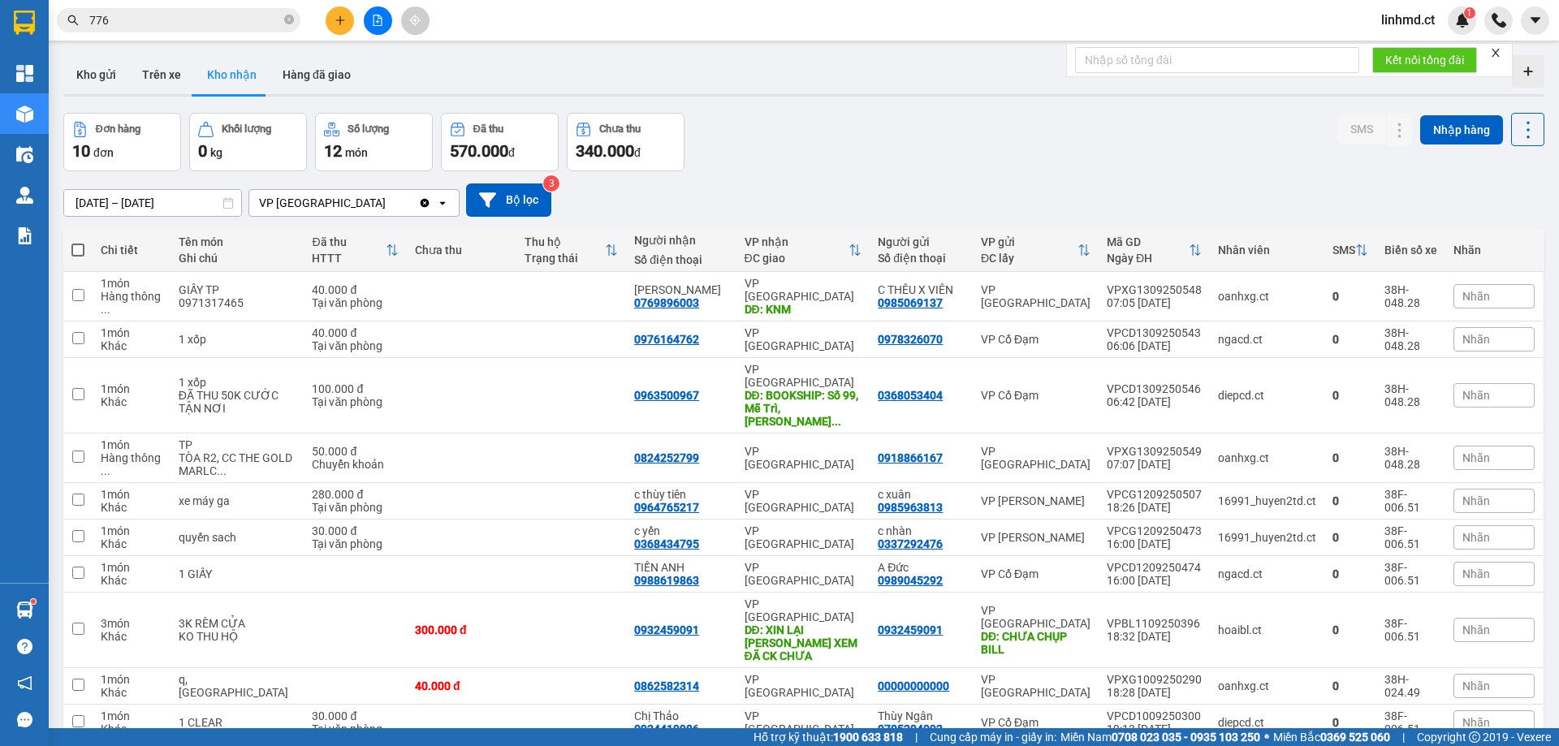
click at [202, 24] on input "776" at bounding box center [185, 20] width 192 height 18
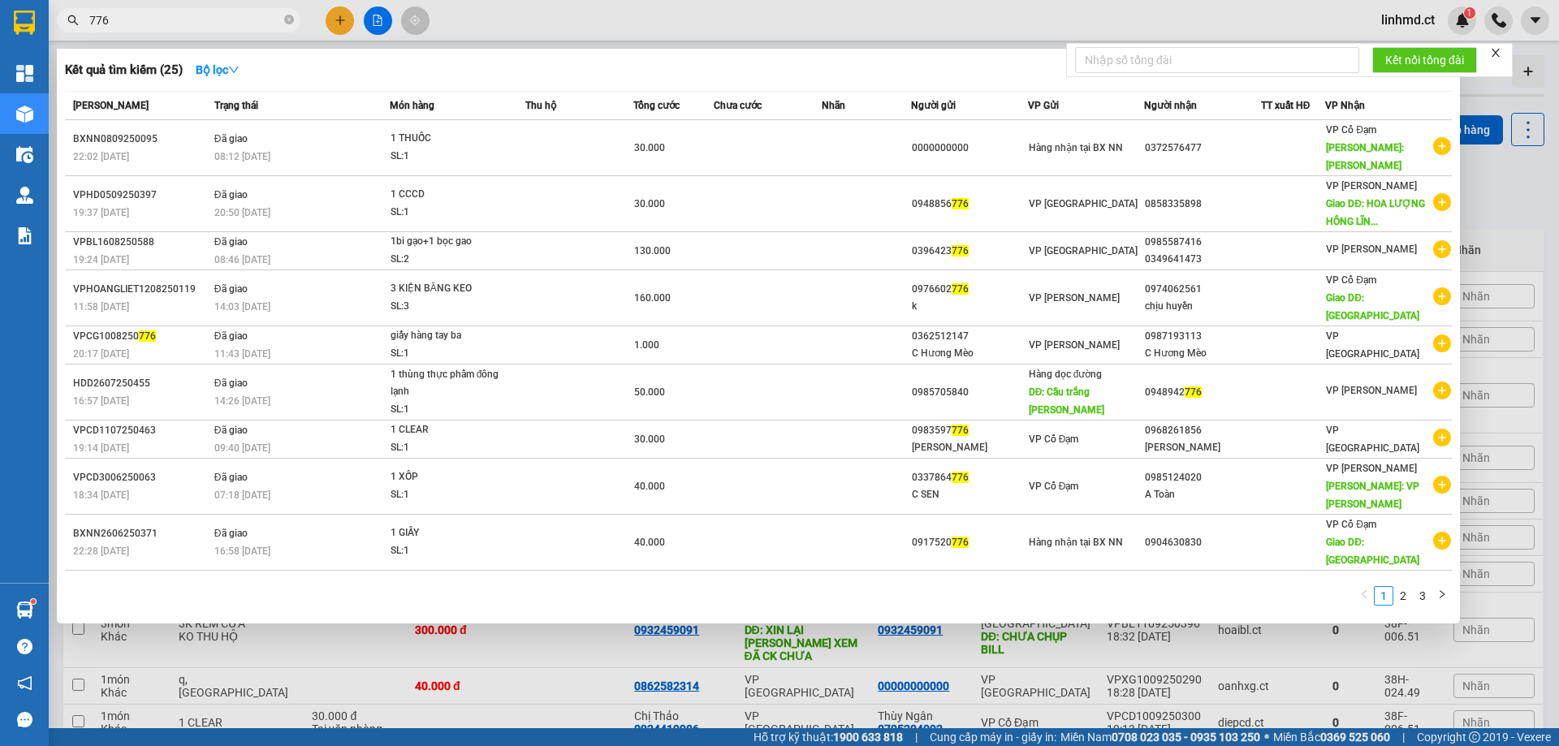
click at [202, 24] on input "776" at bounding box center [185, 20] width 192 height 18
type input "458"
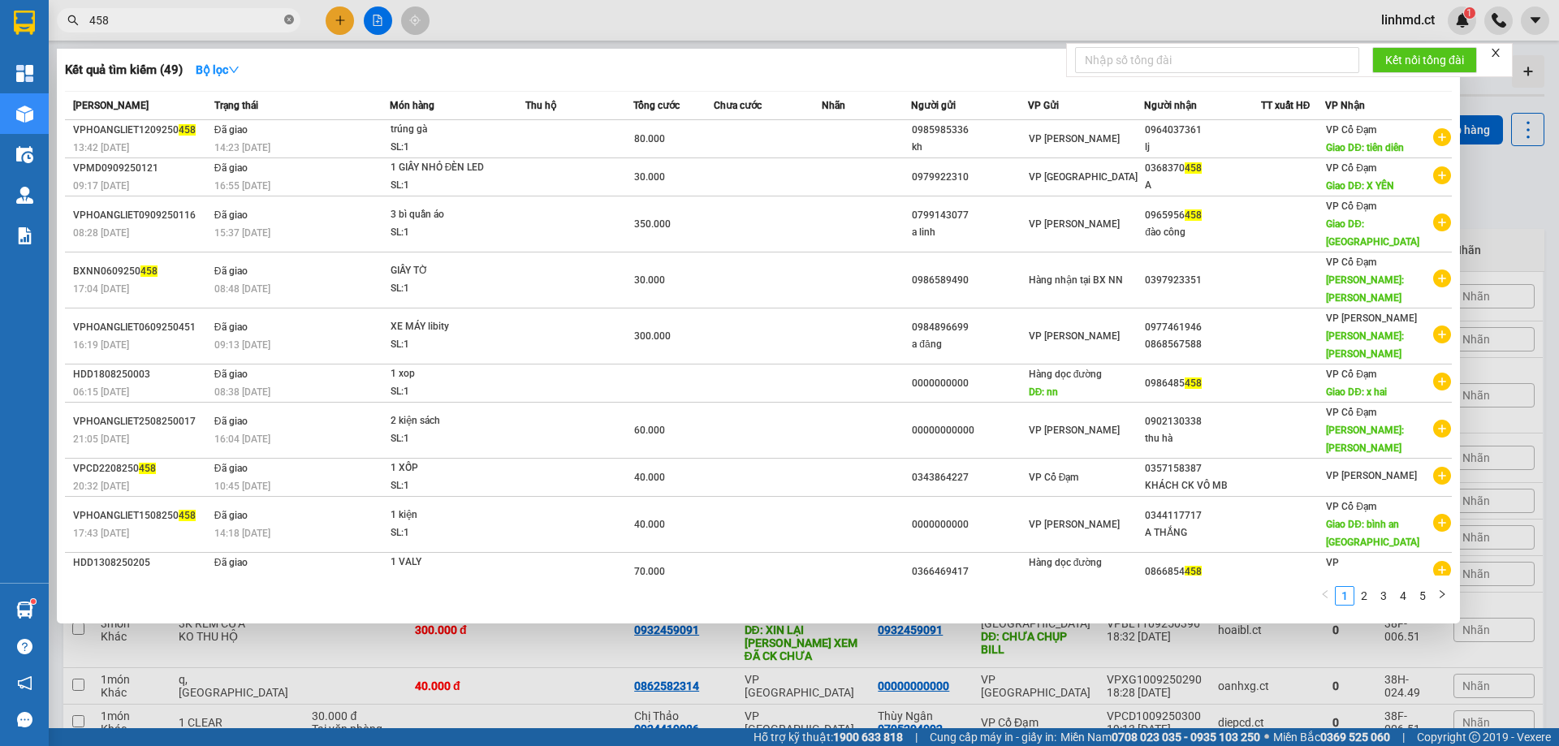
click at [288, 19] on icon "close-circle" at bounding box center [289, 20] width 10 height 10
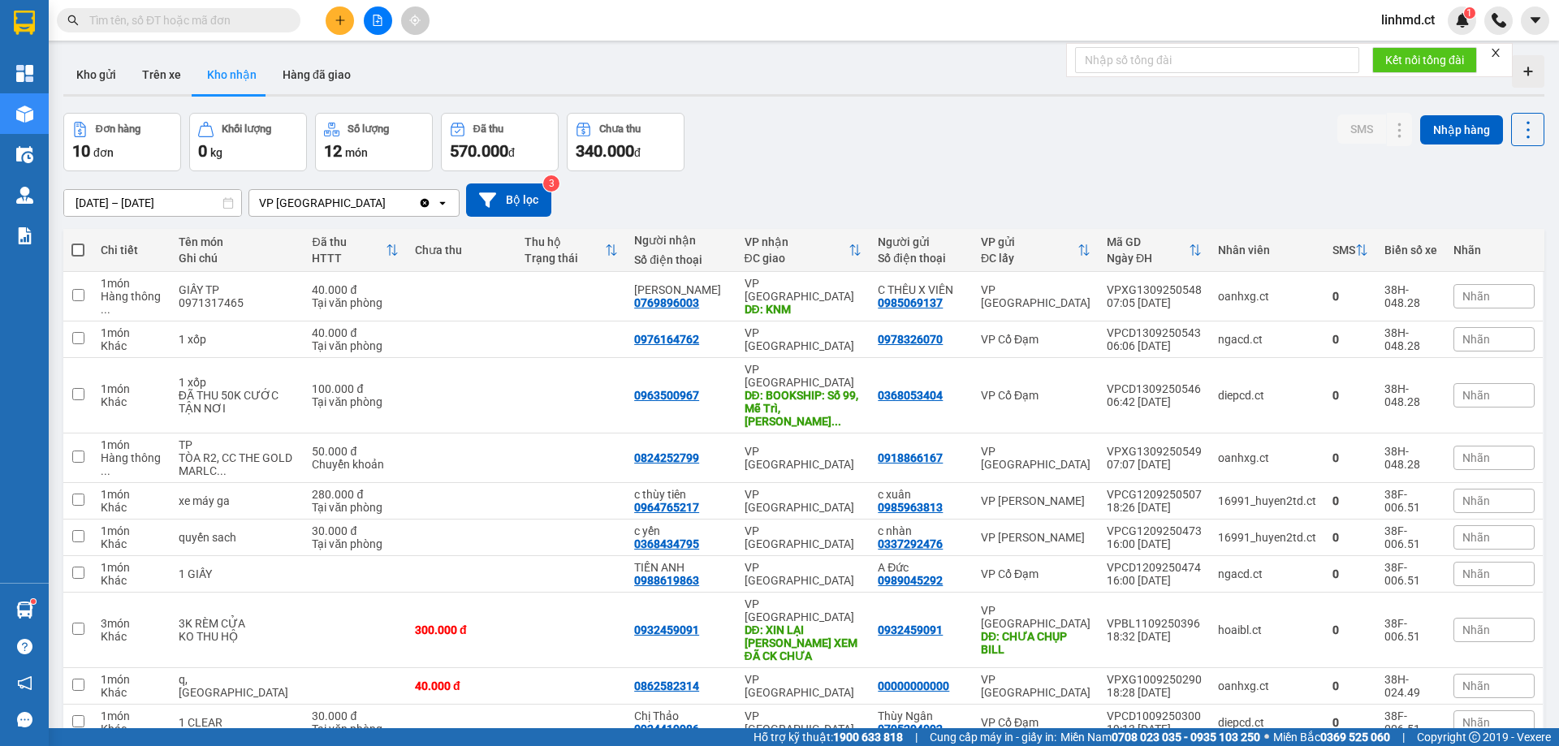
click at [333, 32] on button at bounding box center [340, 20] width 28 height 28
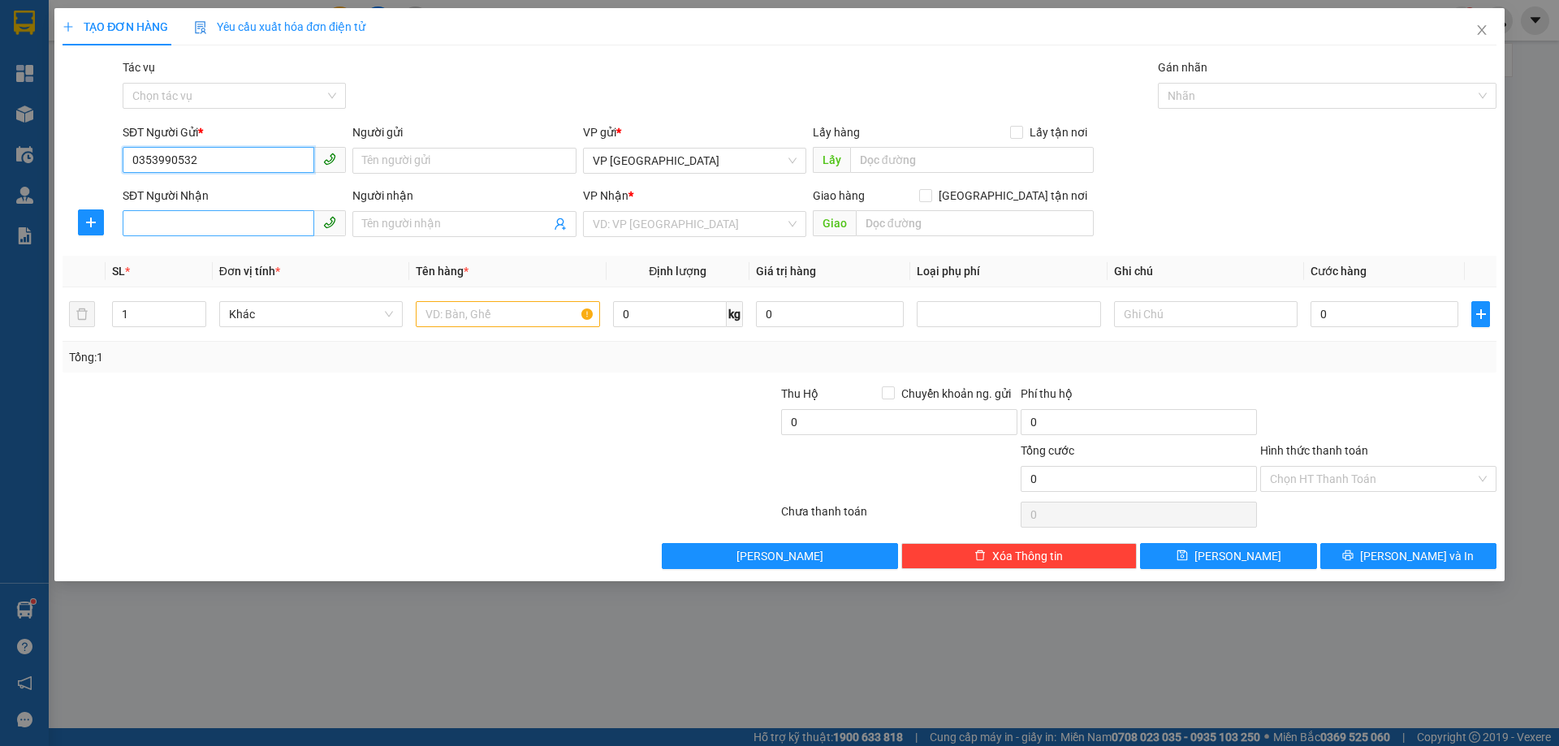
type input "0353990532"
click at [238, 226] on input "SĐT Người Nhận" at bounding box center [219, 223] width 192 height 26
click at [227, 165] on input "0353990532" at bounding box center [219, 160] width 192 height 26
click at [224, 218] on input "SĐT Người Nhận" at bounding box center [219, 223] width 192 height 26
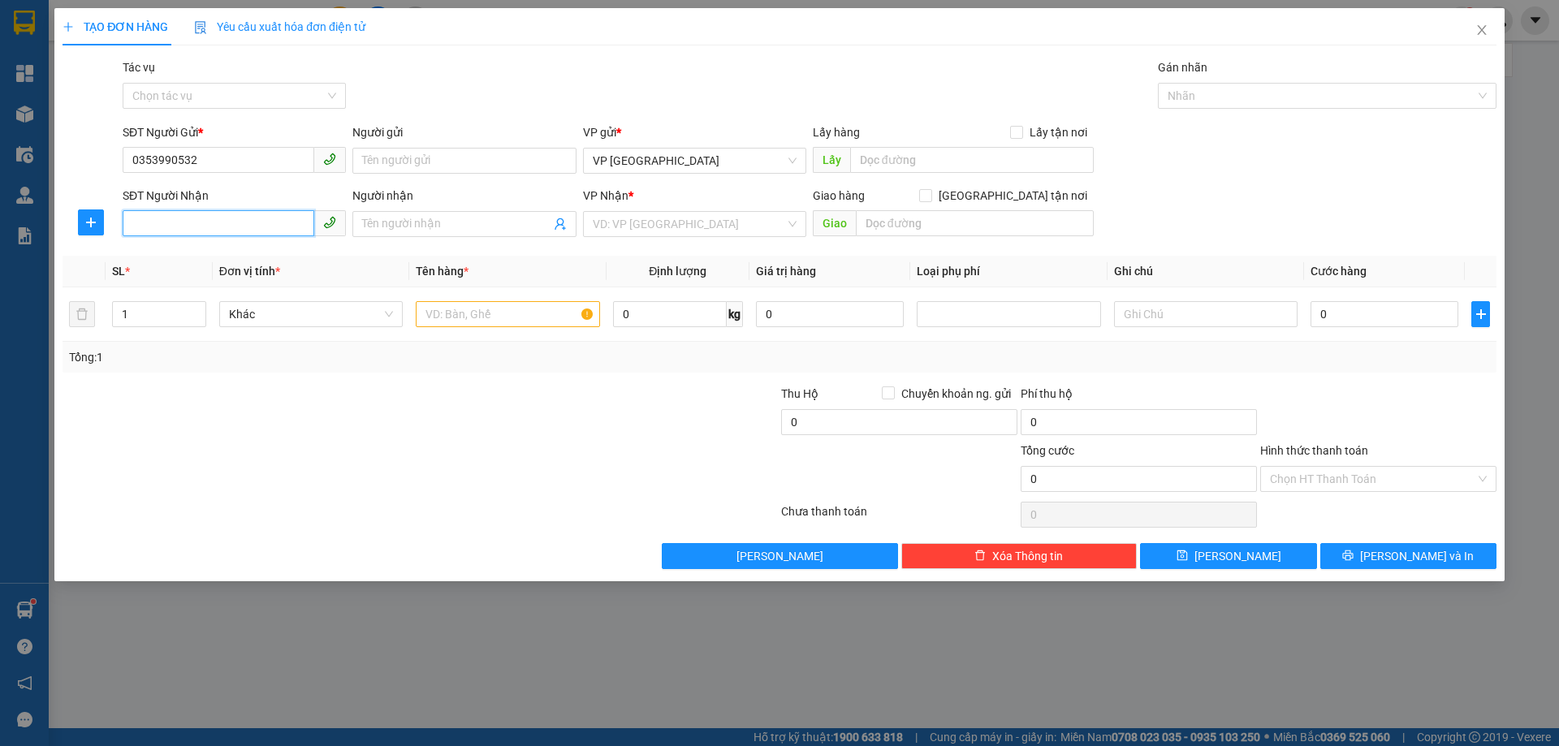
paste input "0353990532"
type input "0353990532"
click at [257, 93] on input "Tác vụ" at bounding box center [228, 96] width 192 height 24
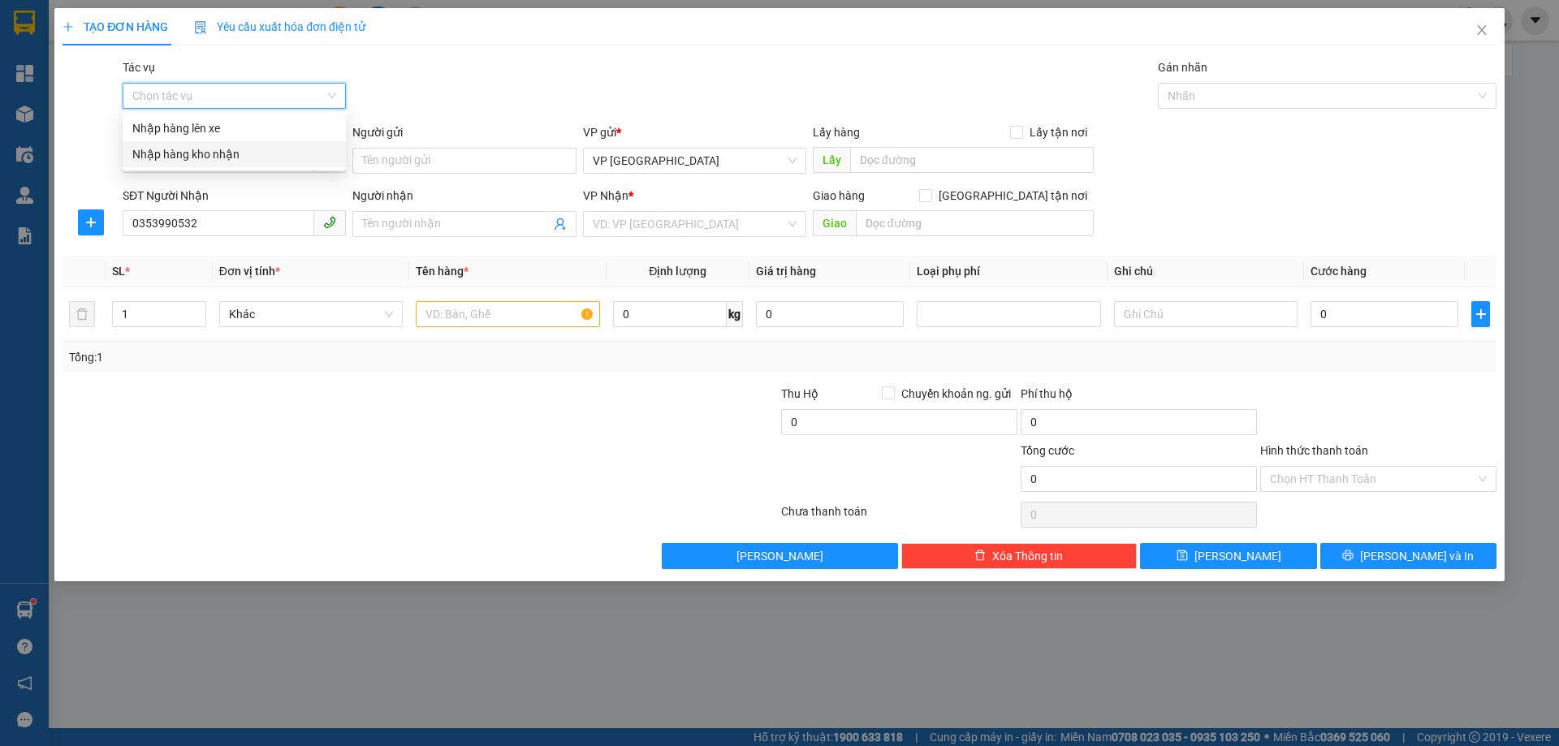
click at [255, 153] on div "Nhập hàng kho nhận" at bounding box center [234, 154] width 204 height 18
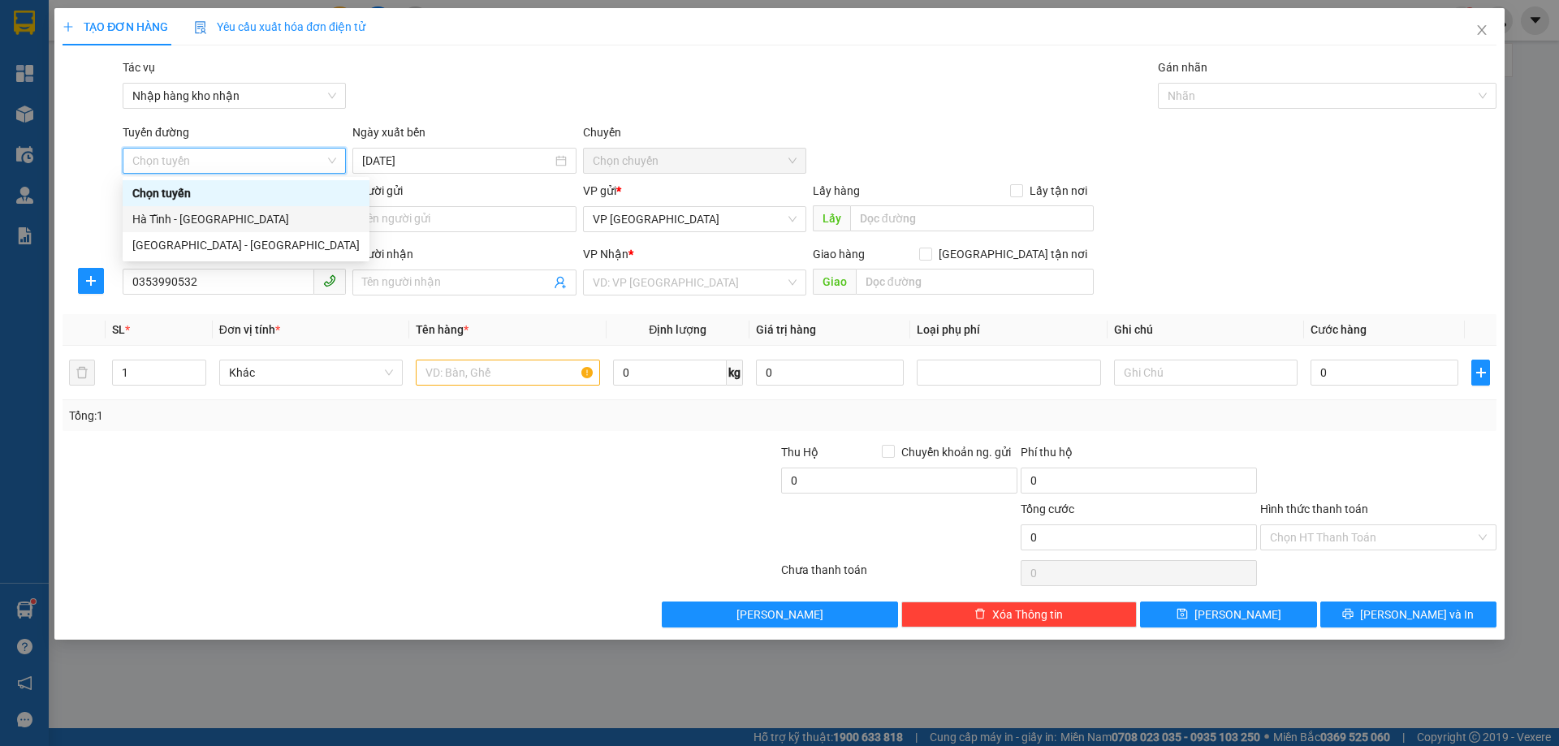
click at [231, 228] on div "Hà Tĩnh - Hà Nội" at bounding box center [246, 219] width 247 height 26
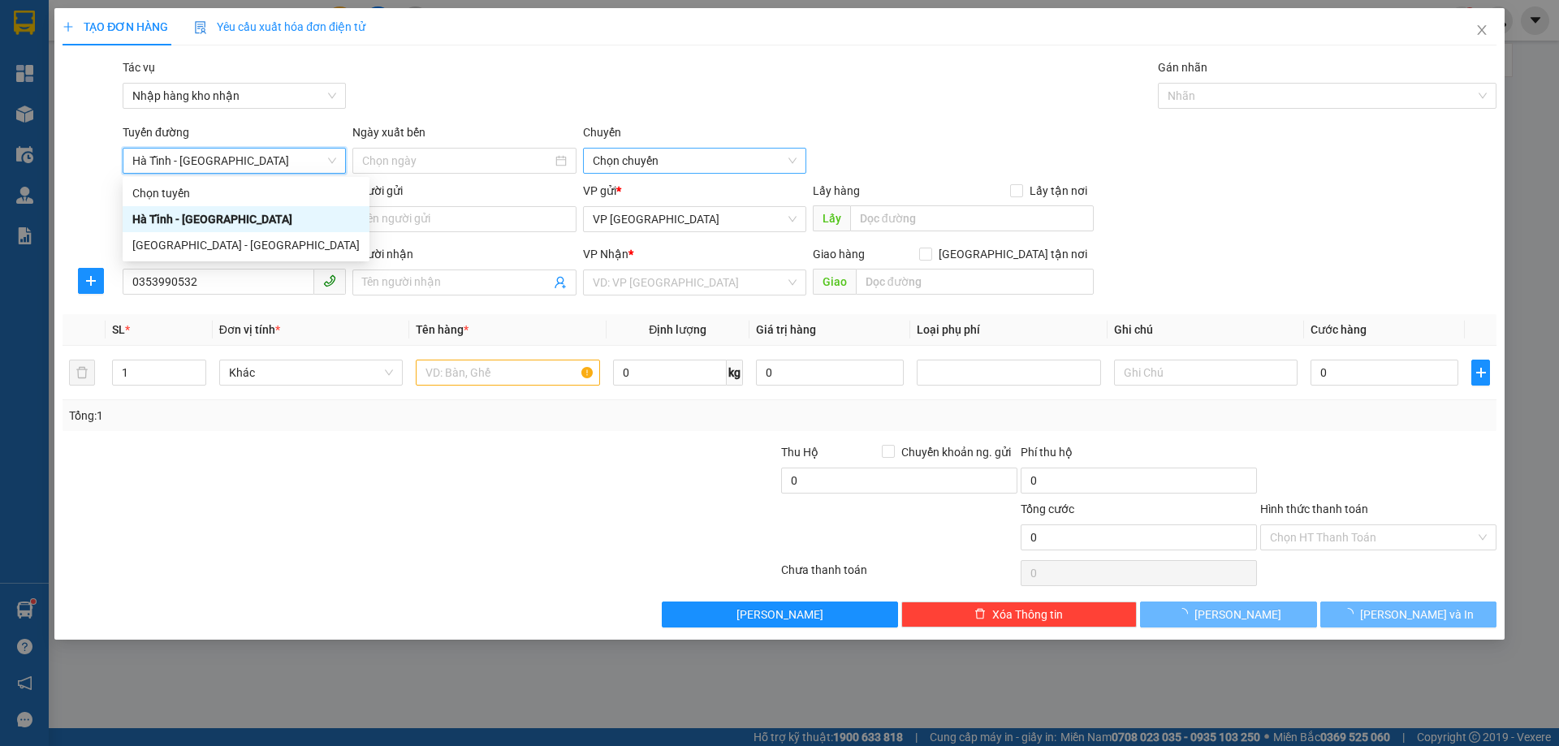
type input "13/09/2025"
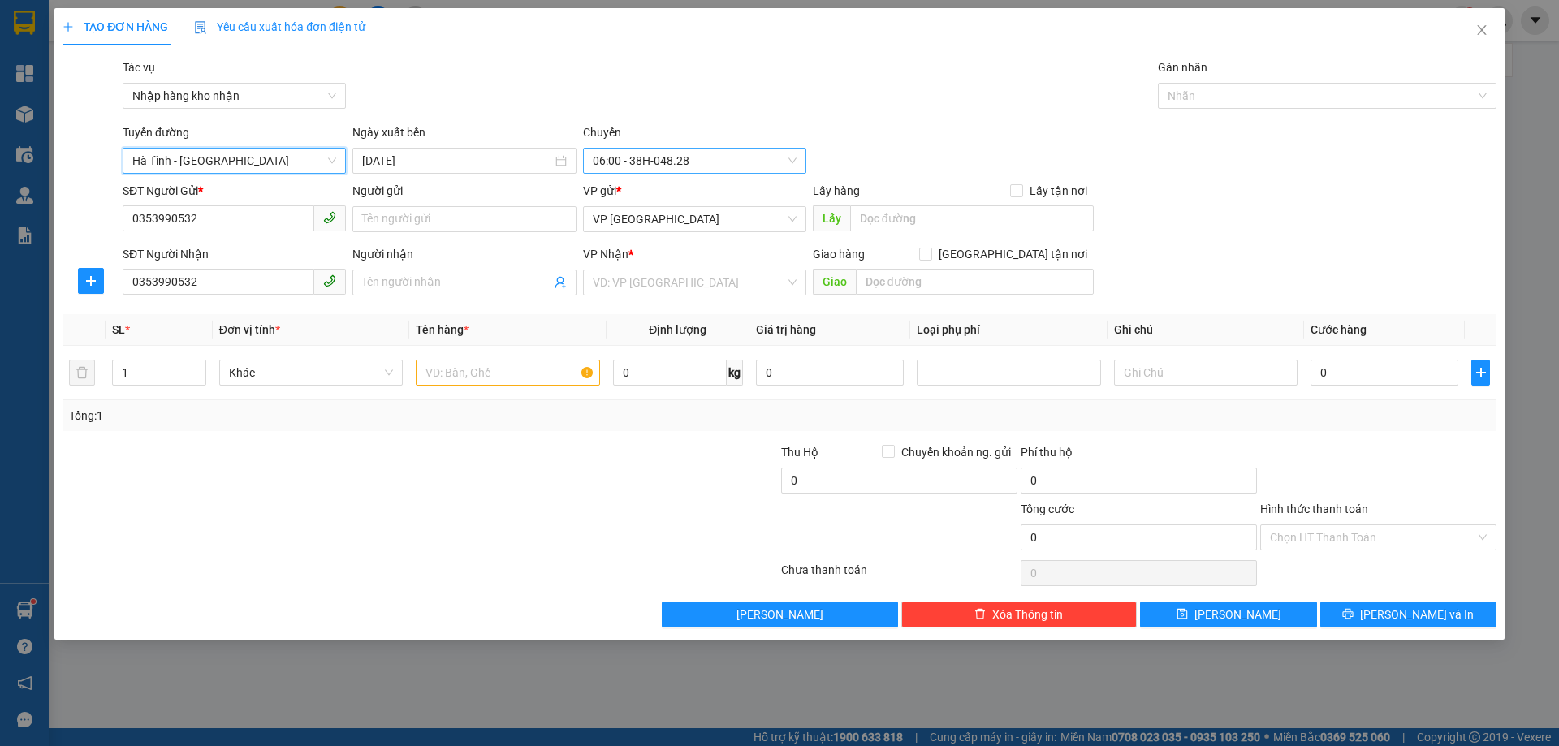
click at [687, 169] on span "06:00 - 38H-048.28" at bounding box center [695, 161] width 204 height 24
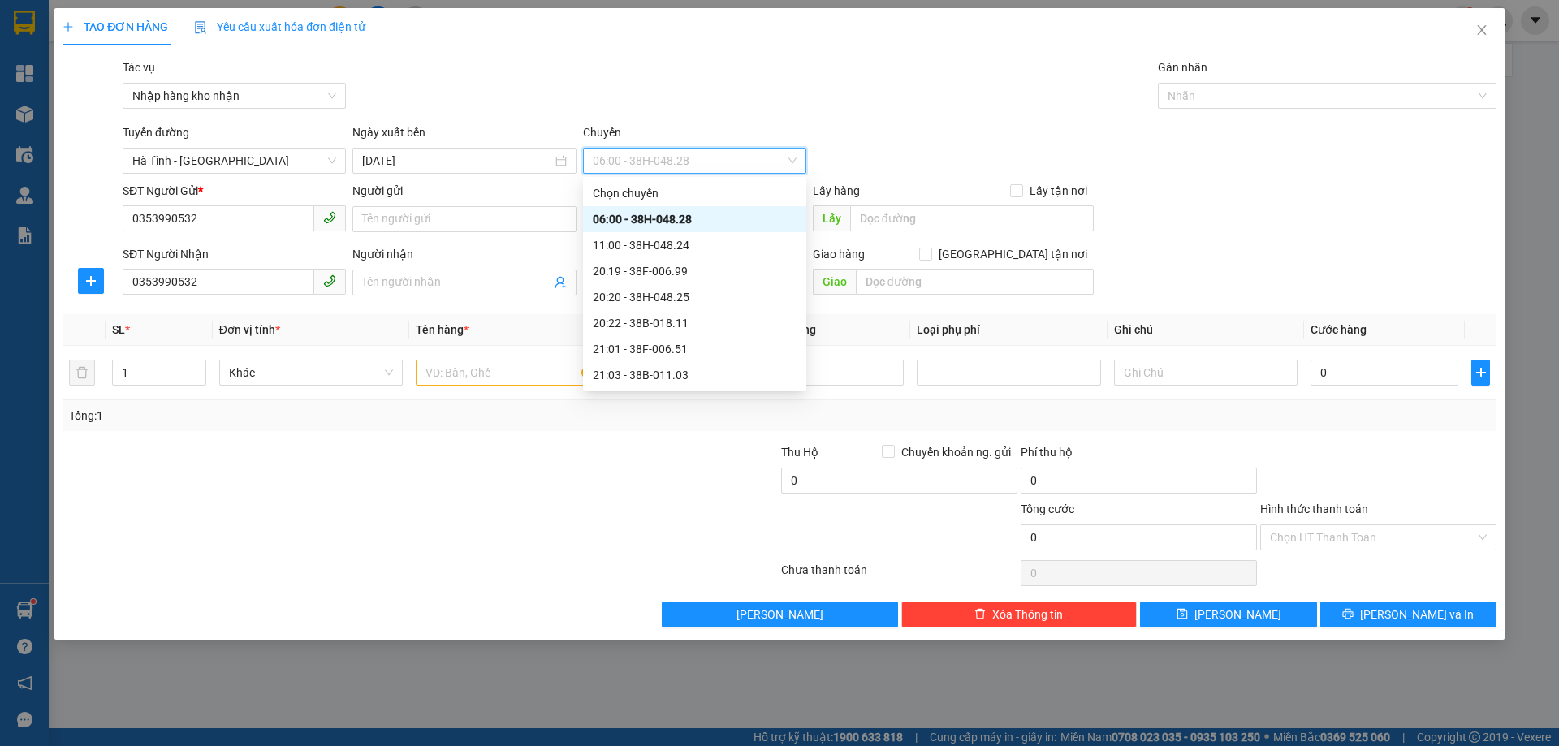
click at [692, 218] on div "06:00 - 38H-048.28" at bounding box center [695, 219] width 204 height 18
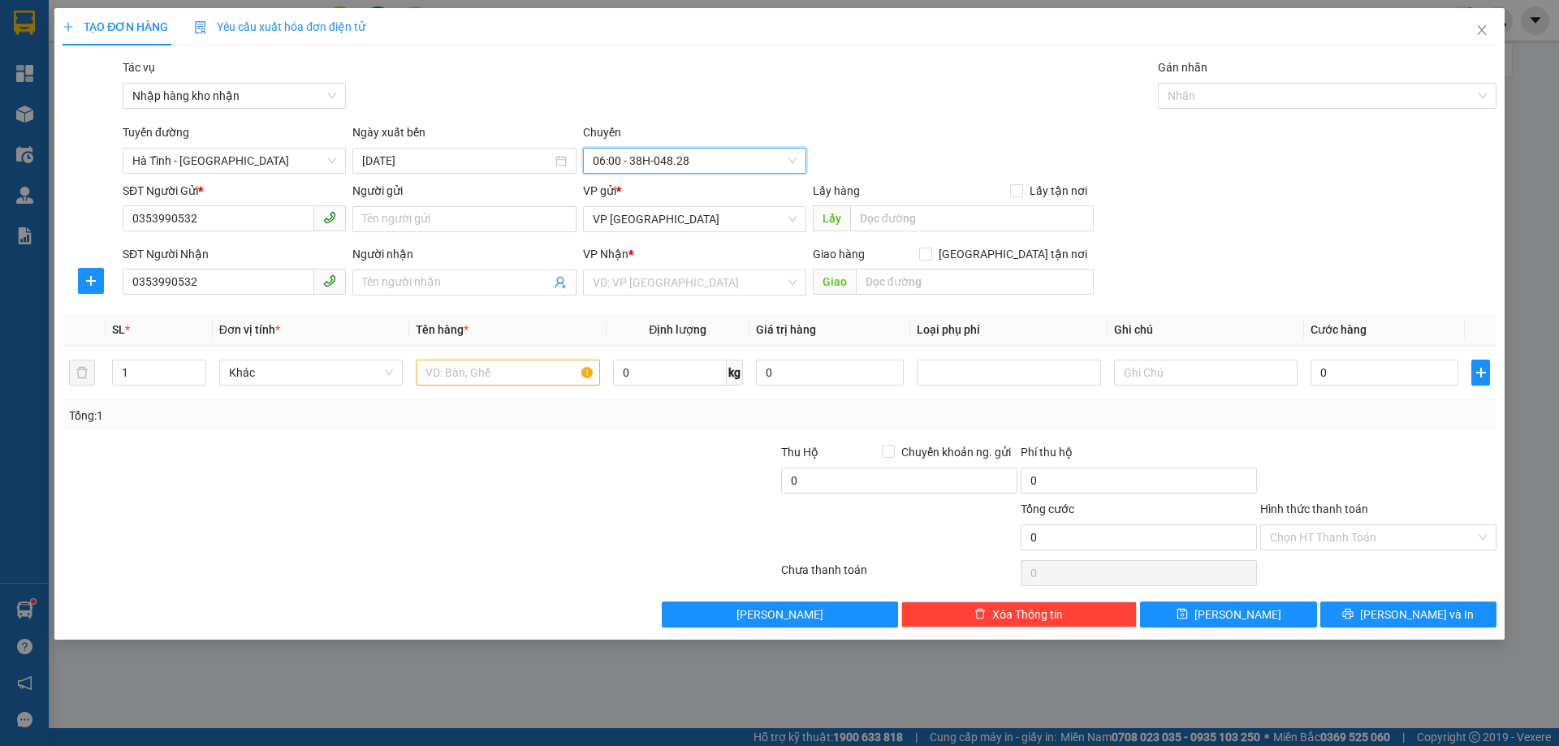
click at [692, 218] on span "VP [GEOGRAPHIC_DATA]" at bounding box center [695, 219] width 204 height 24
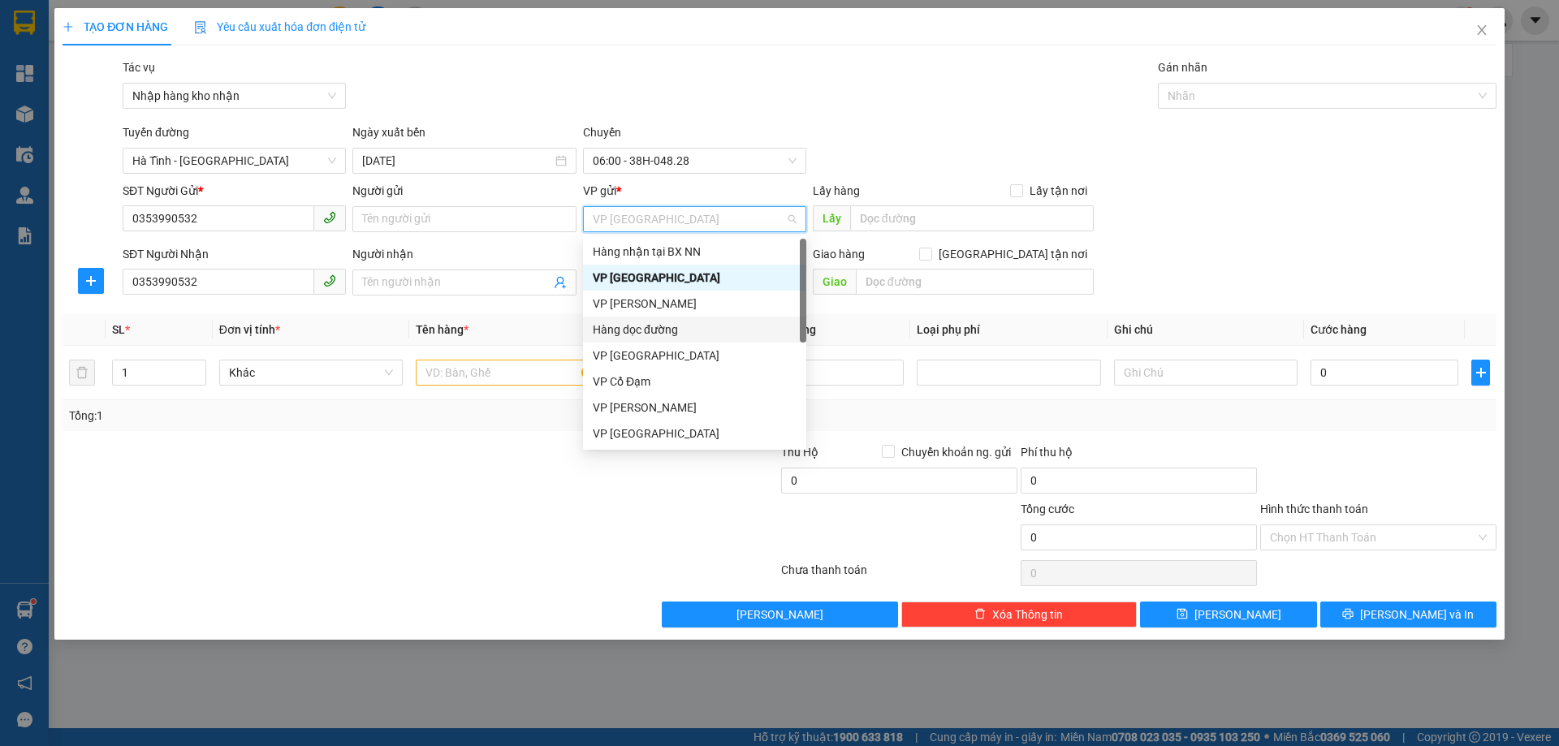
click at [678, 325] on div "Hàng dọc đường" at bounding box center [695, 330] width 204 height 18
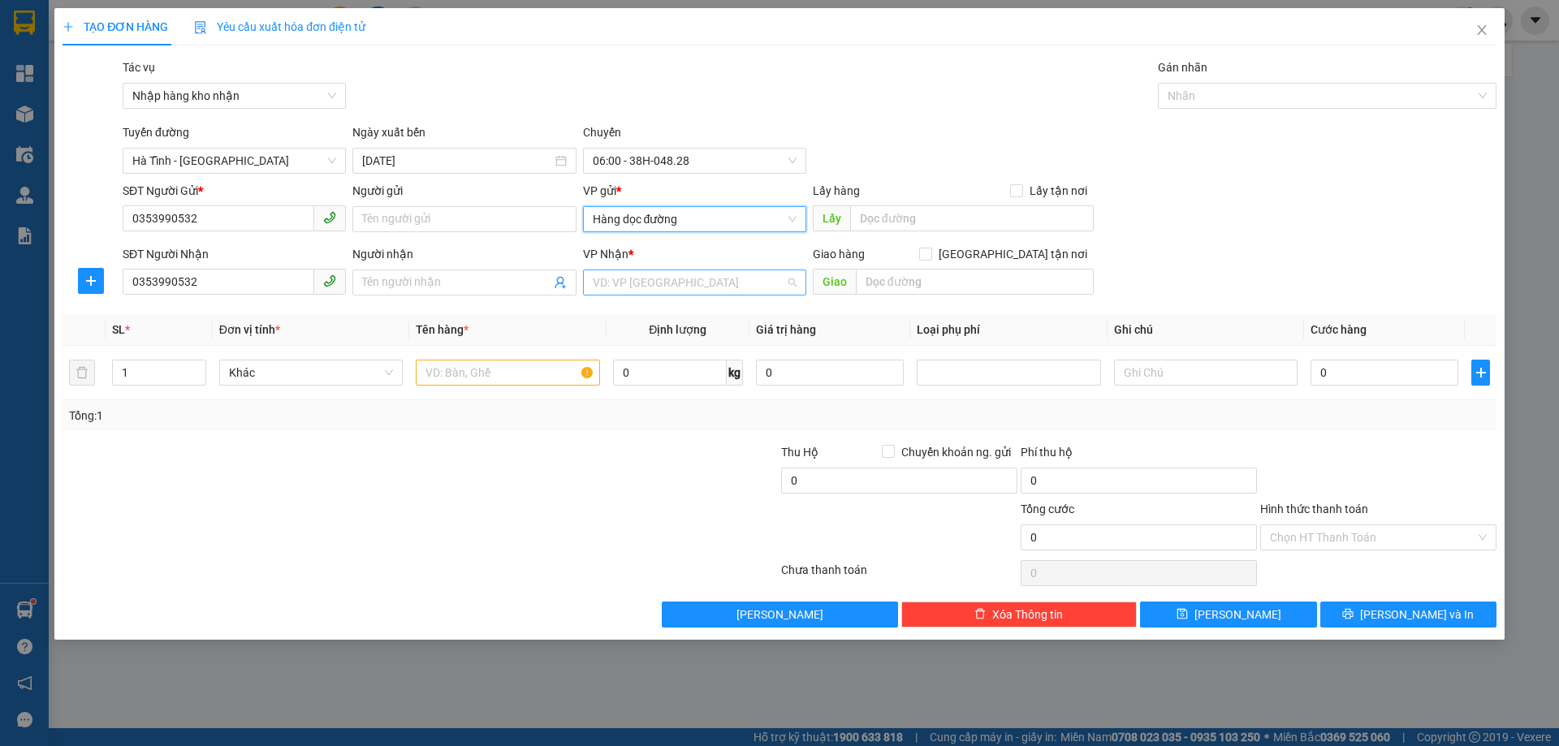
click at [665, 283] on input "search" at bounding box center [689, 282] width 192 height 24
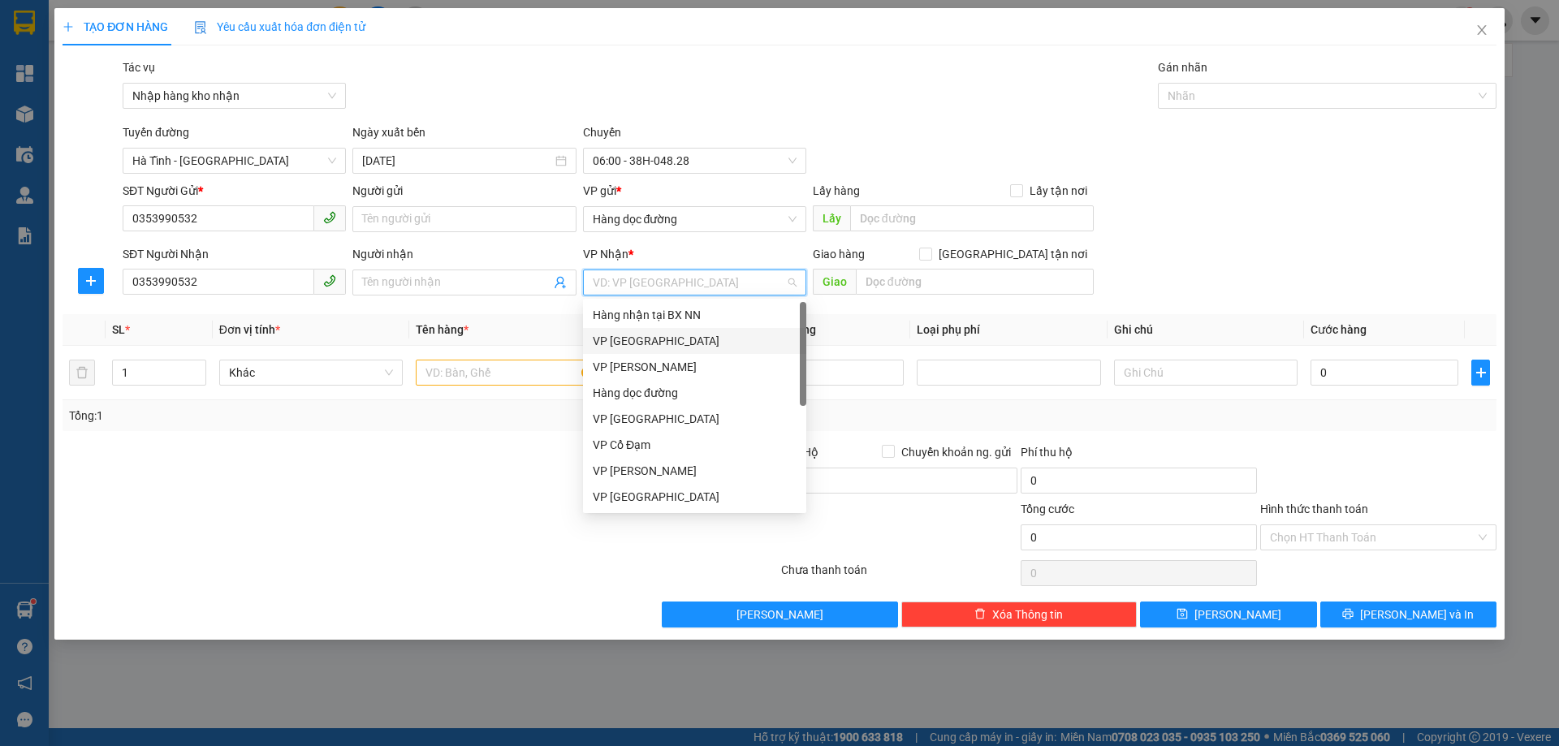
click at [659, 337] on div "VP [GEOGRAPHIC_DATA]" at bounding box center [695, 341] width 204 height 18
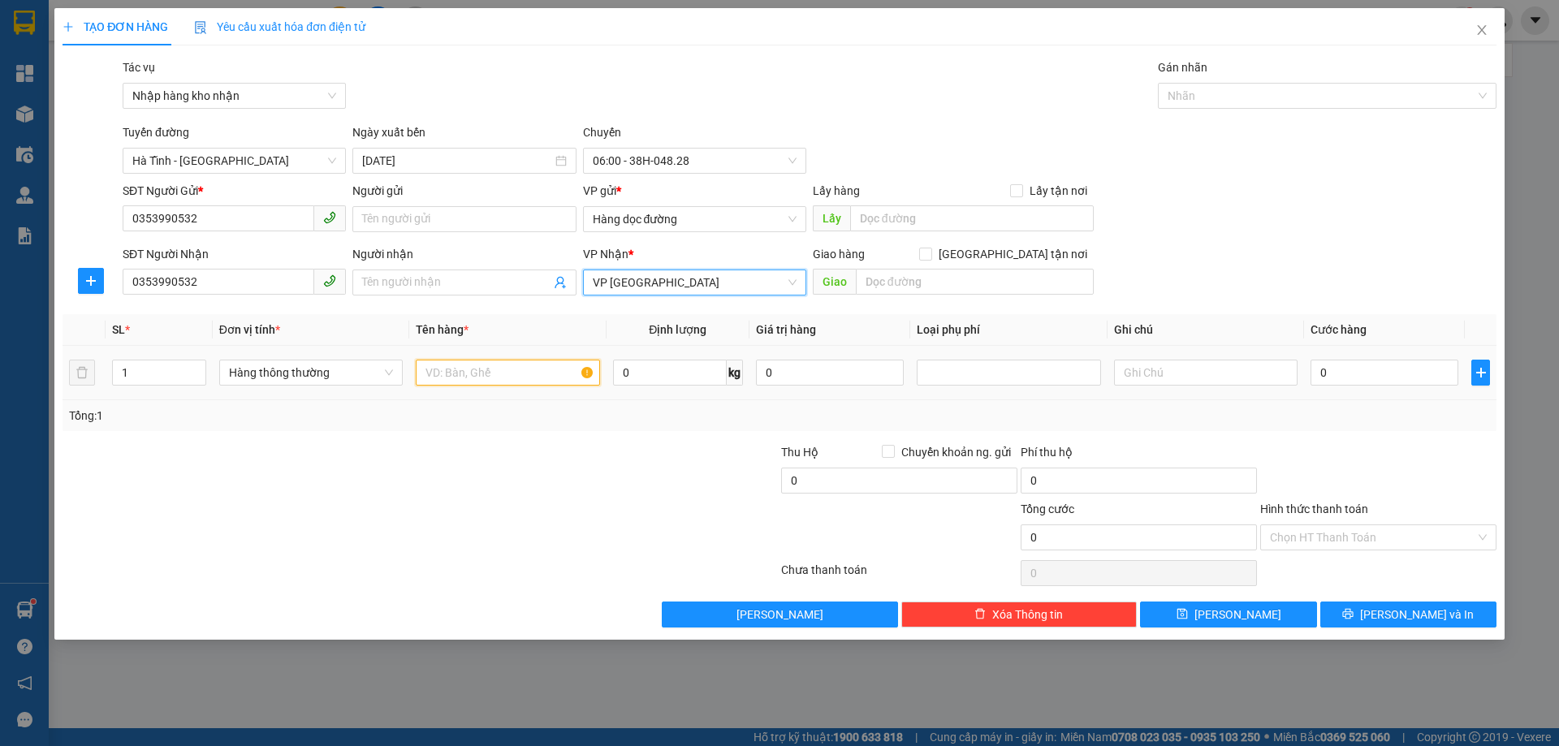
click at [534, 374] on input "text" at bounding box center [508, 373] width 184 height 26
type input "Q"
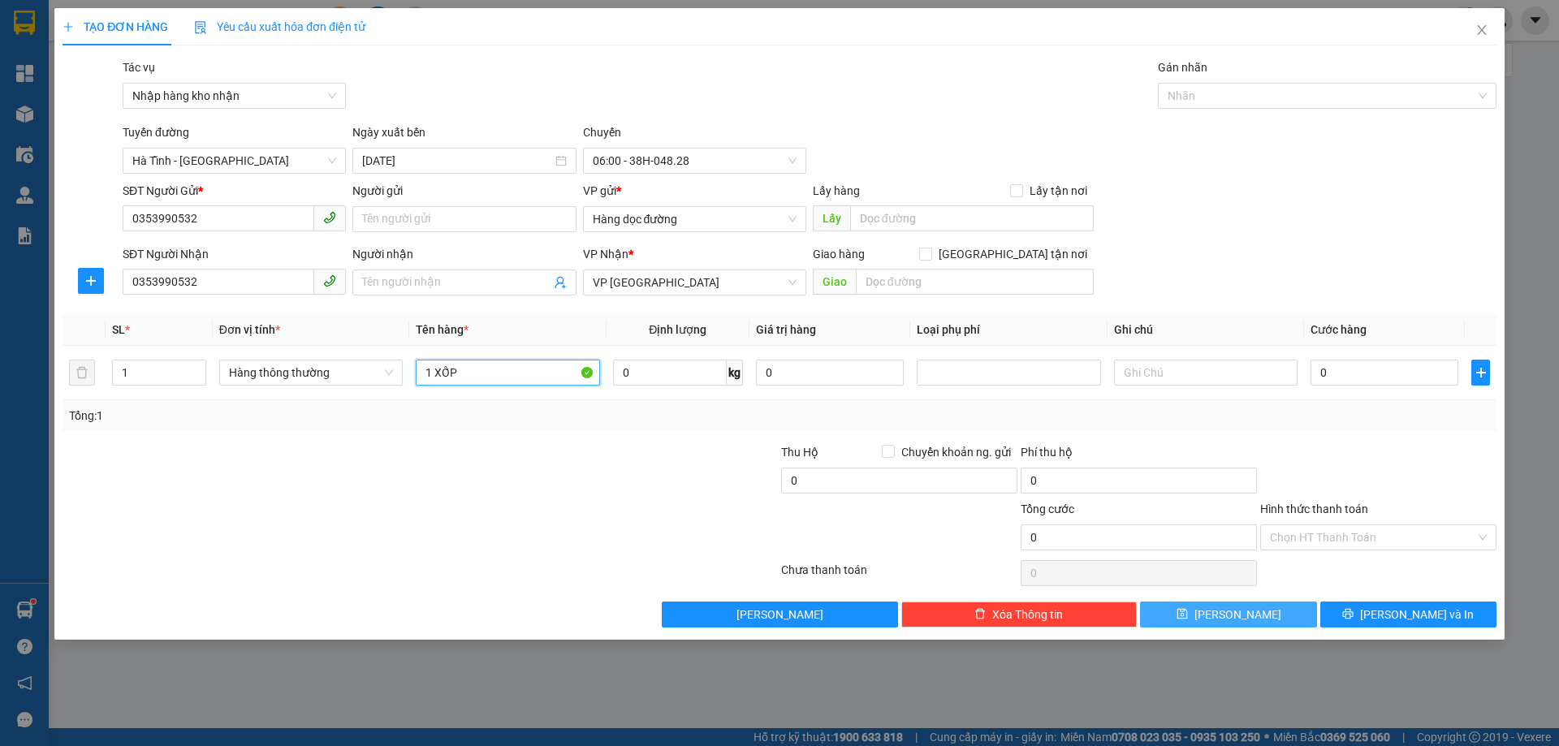
type input "1 XỐP"
click at [1297, 620] on button "Lưu" at bounding box center [1228, 615] width 176 height 26
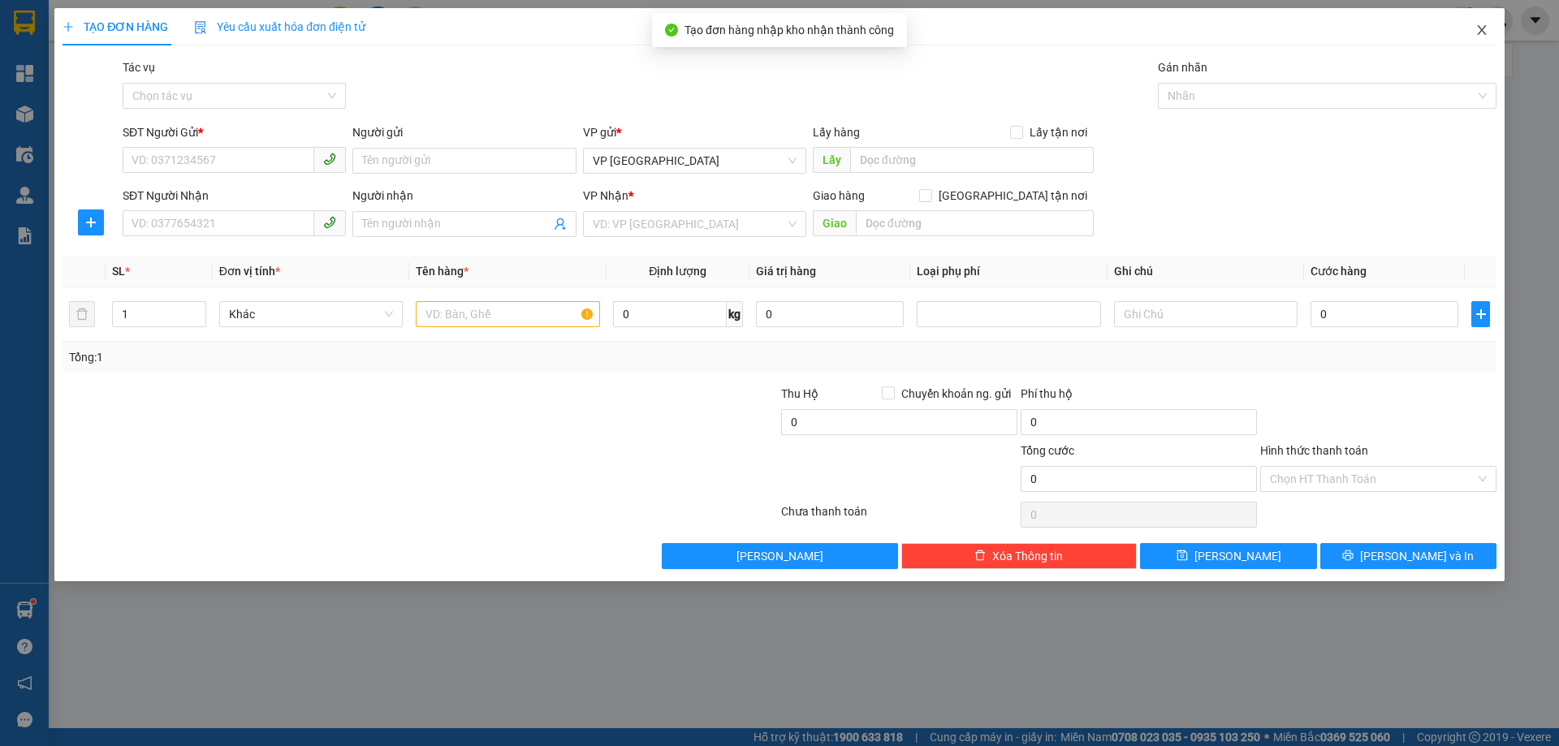
click at [1477, 34] on icon "close" at bounding box center [1482, 30] width 13 height 13
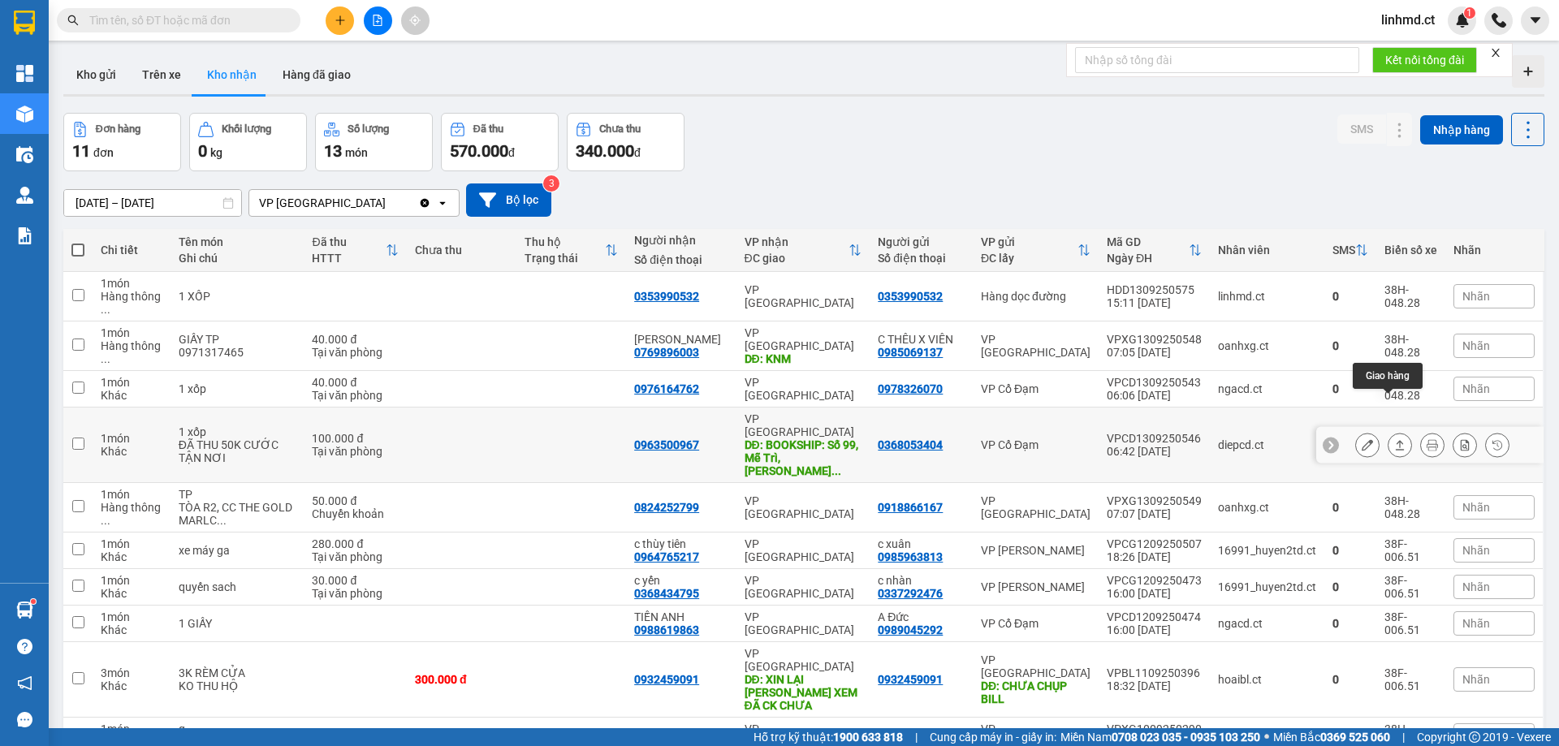
click at [1394, 439] on icon at bounding box center [1399, 444] width 11 height 11
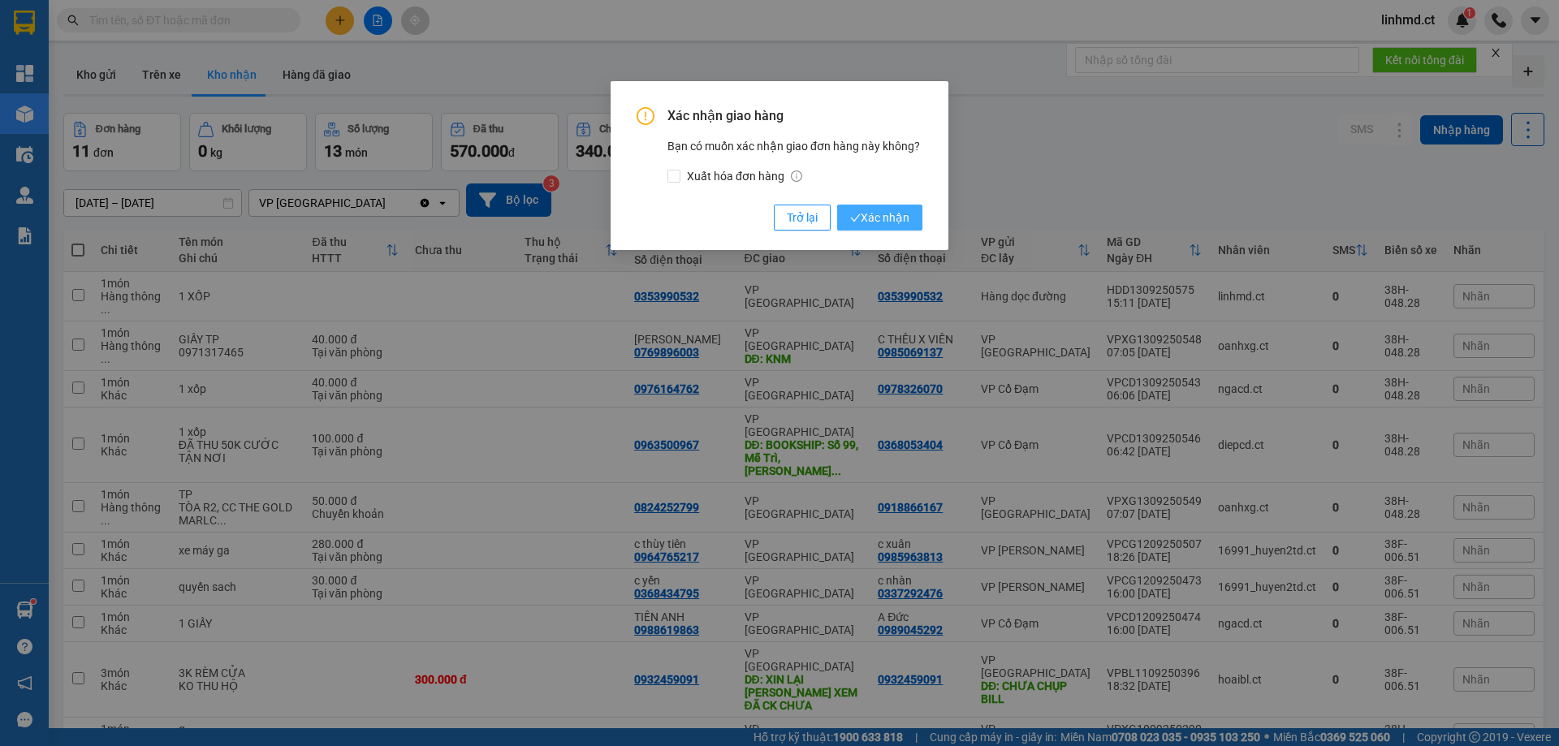
click at [873, 225] on span "Xác nhận" at bounding box center [879, 218] width 59 height 18
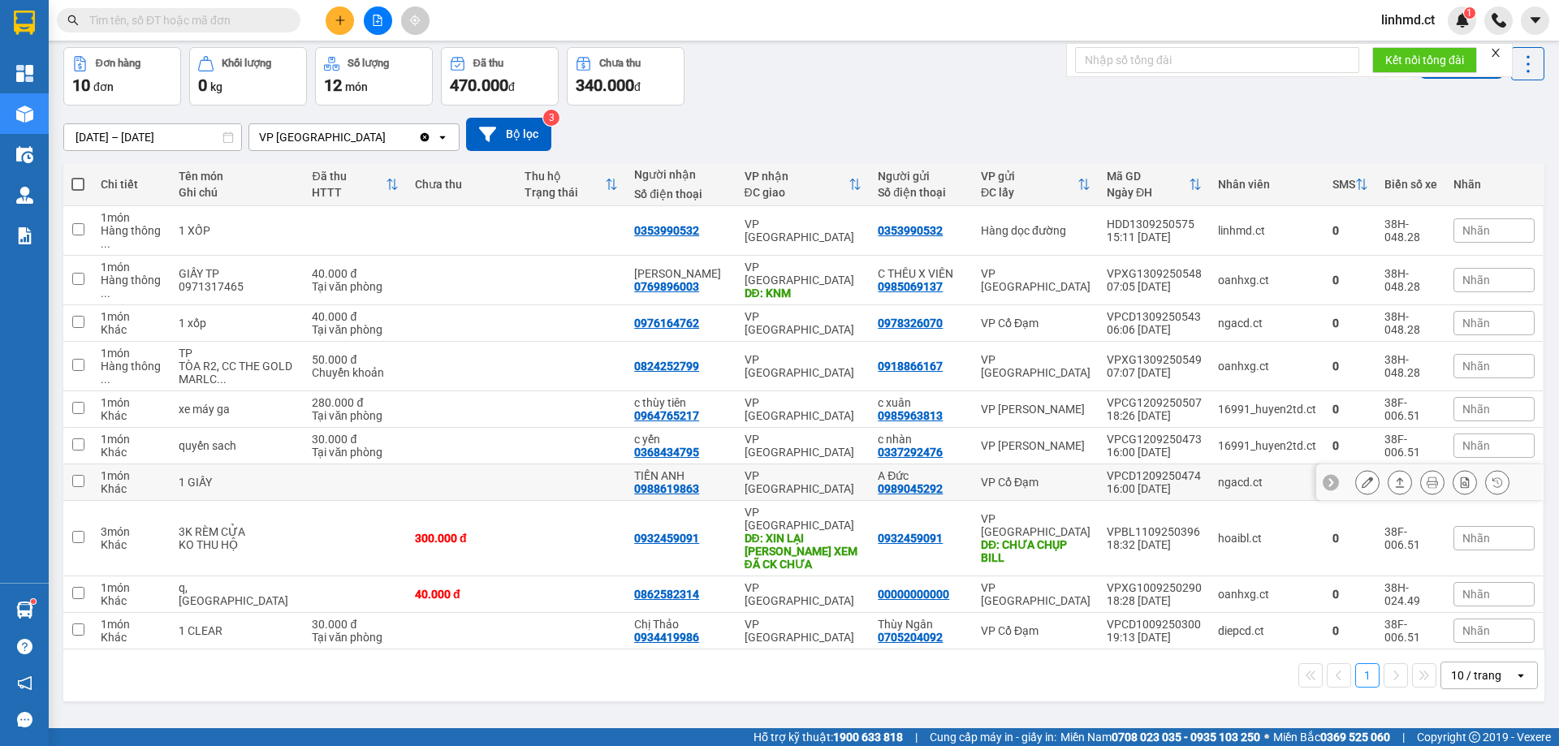
scroll to position [75, 0]
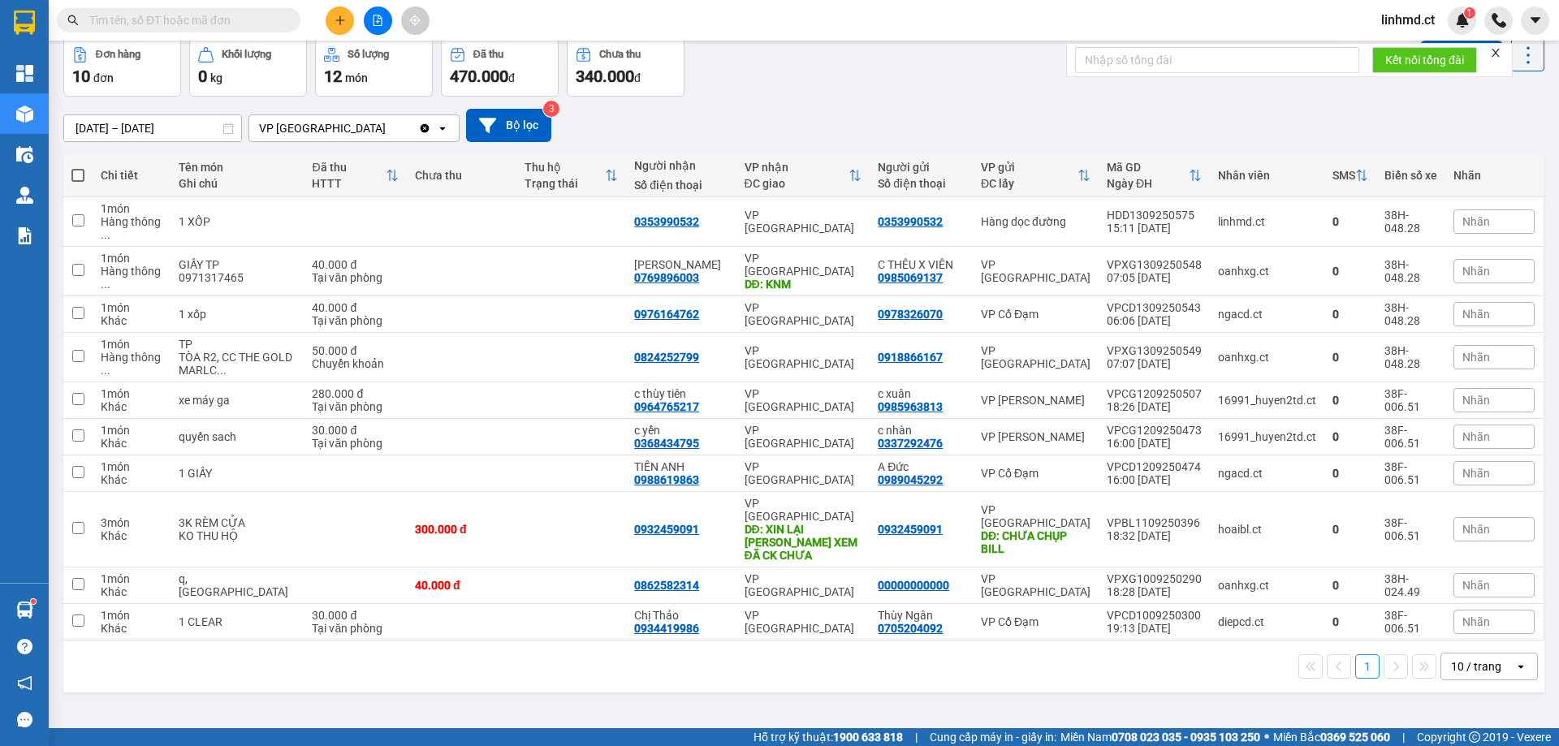
click at [228, 28] on input "text" at bounding box center [185, 20] width 192 height 18
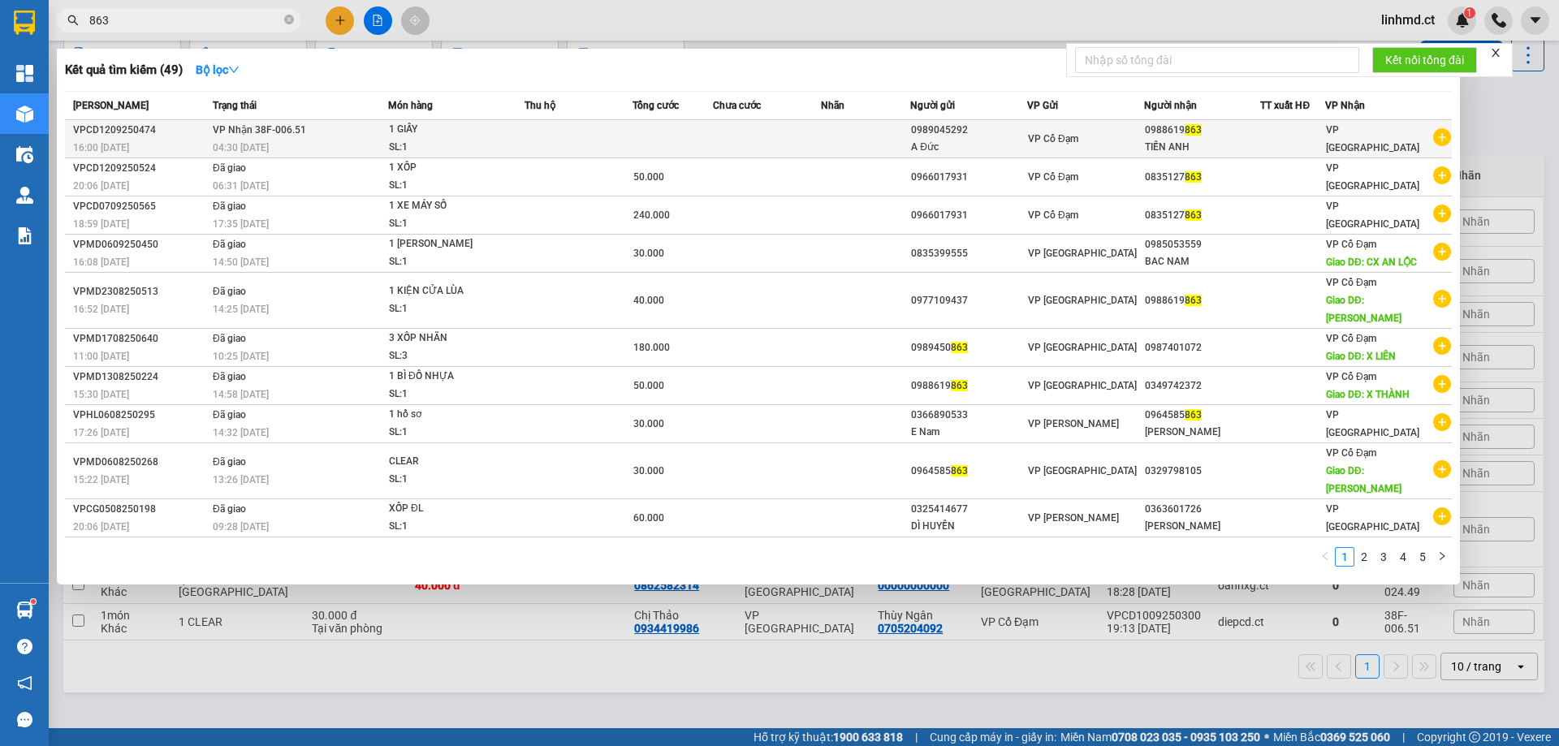
type input "863"
click at [630, 139] on td at bounding box center [579, 139] width 108 height 38
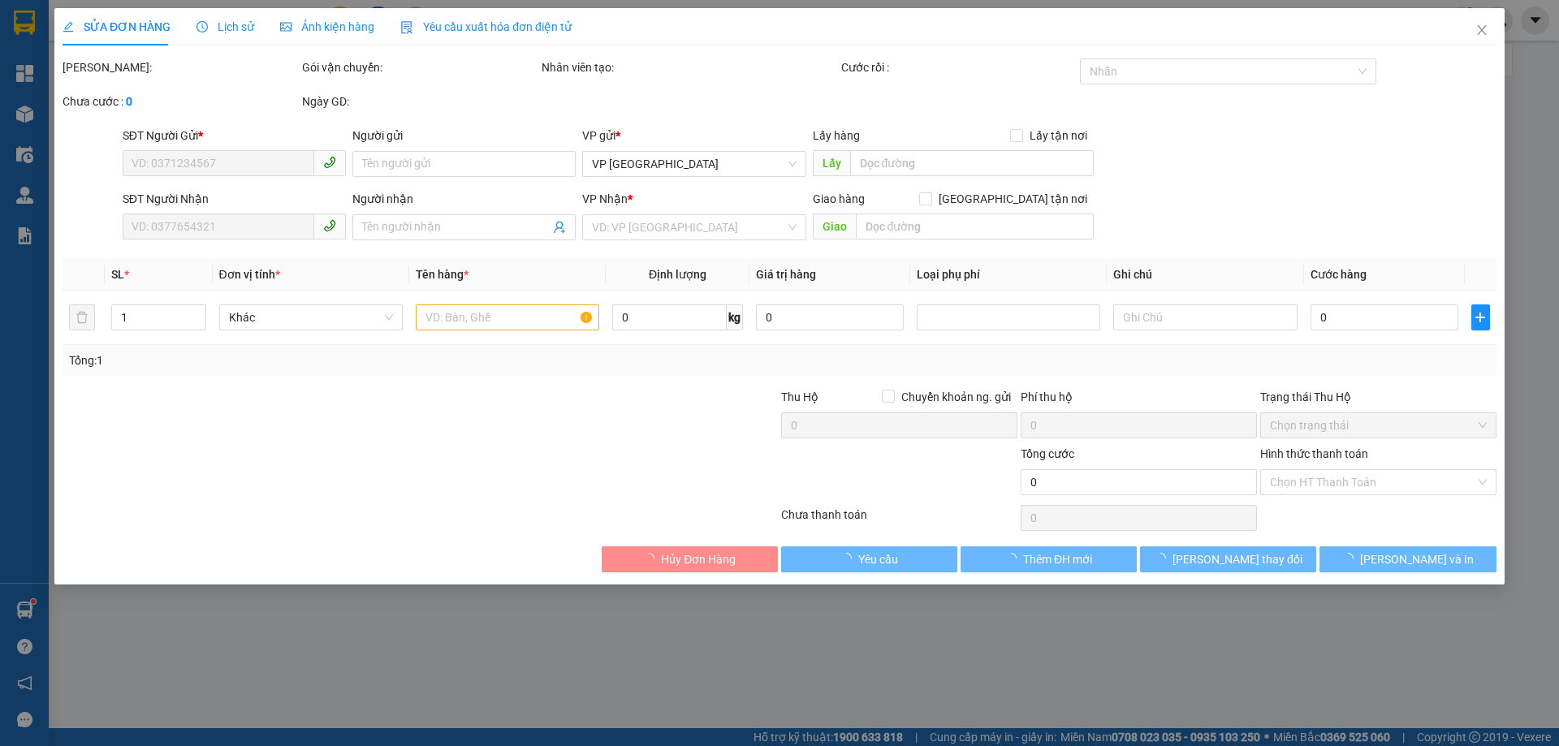
type input "0989045292"
type input "A Đức"
type input "0988619863"
type input "TIẾN ANH"
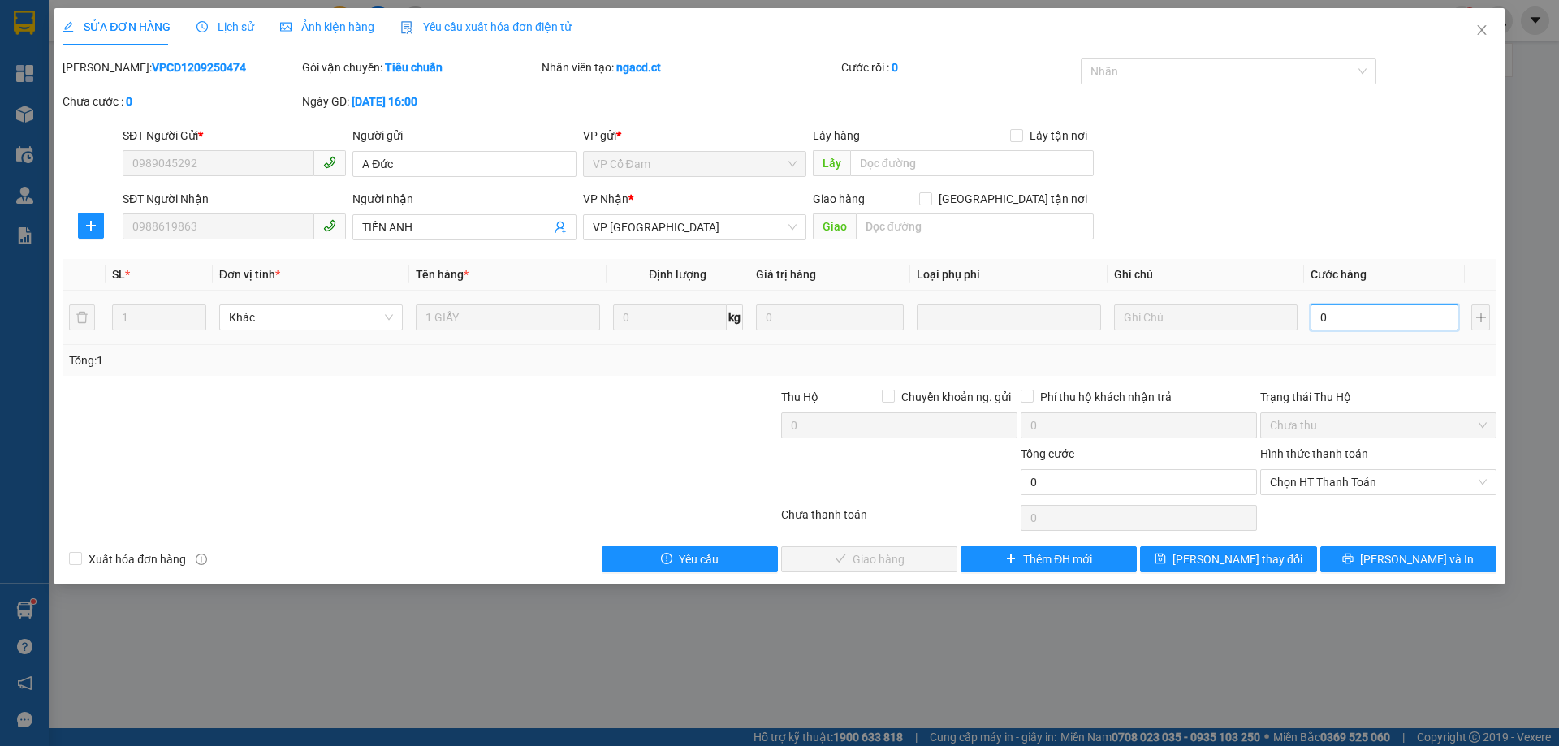
click at [1381, 314] on input "0" at bounding box center [1385, 318] width 148 height 26
type input "4"
type input "40"
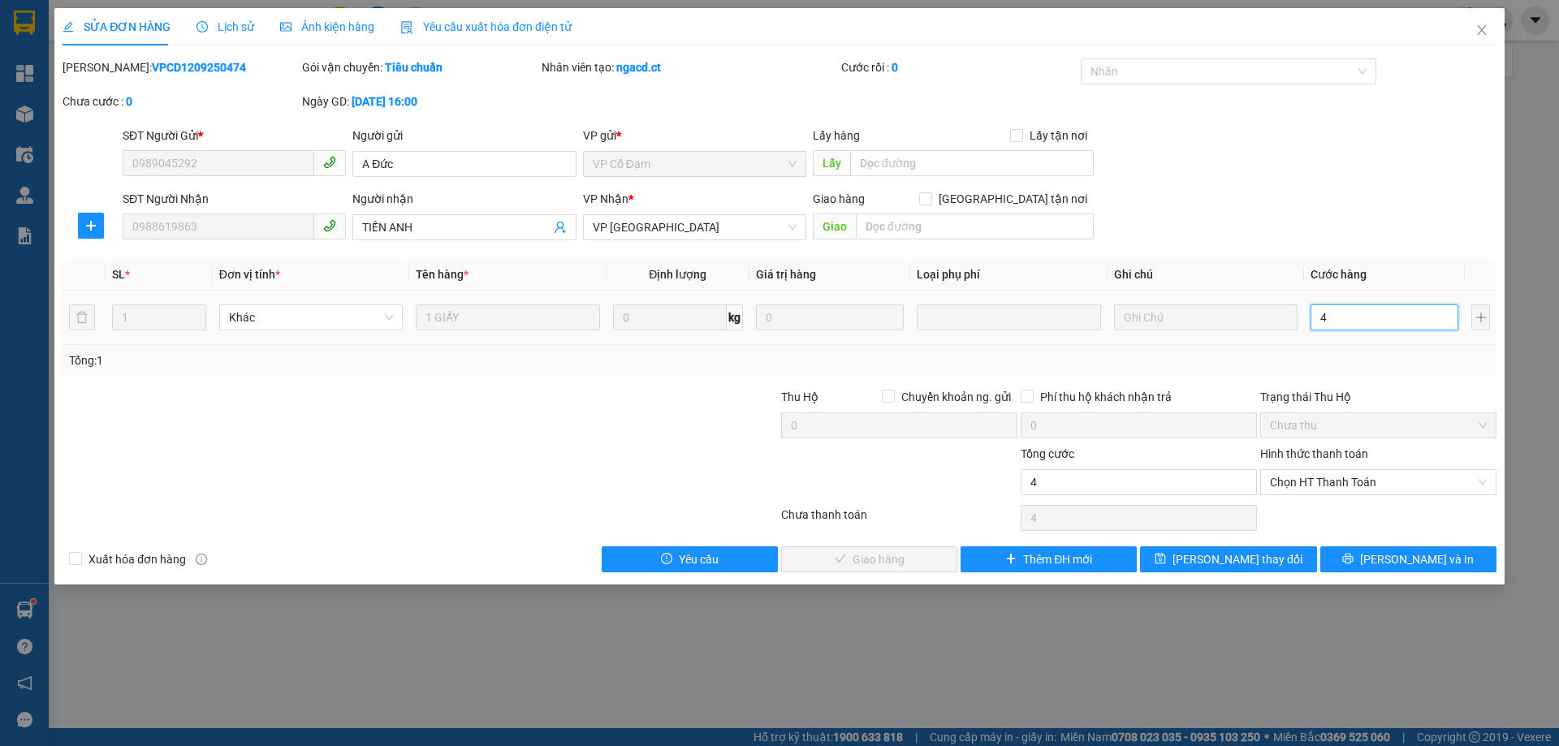
type input "40"
click at [1397, 234] on div "SĐT Người Nhận 0988619863 Người nhận TIẾN ANH VP Nhận * VP Mỹ Đình Giao hàng Gi…" at bounding box center [809, 218] width 1381 height 57
type input "40.000"
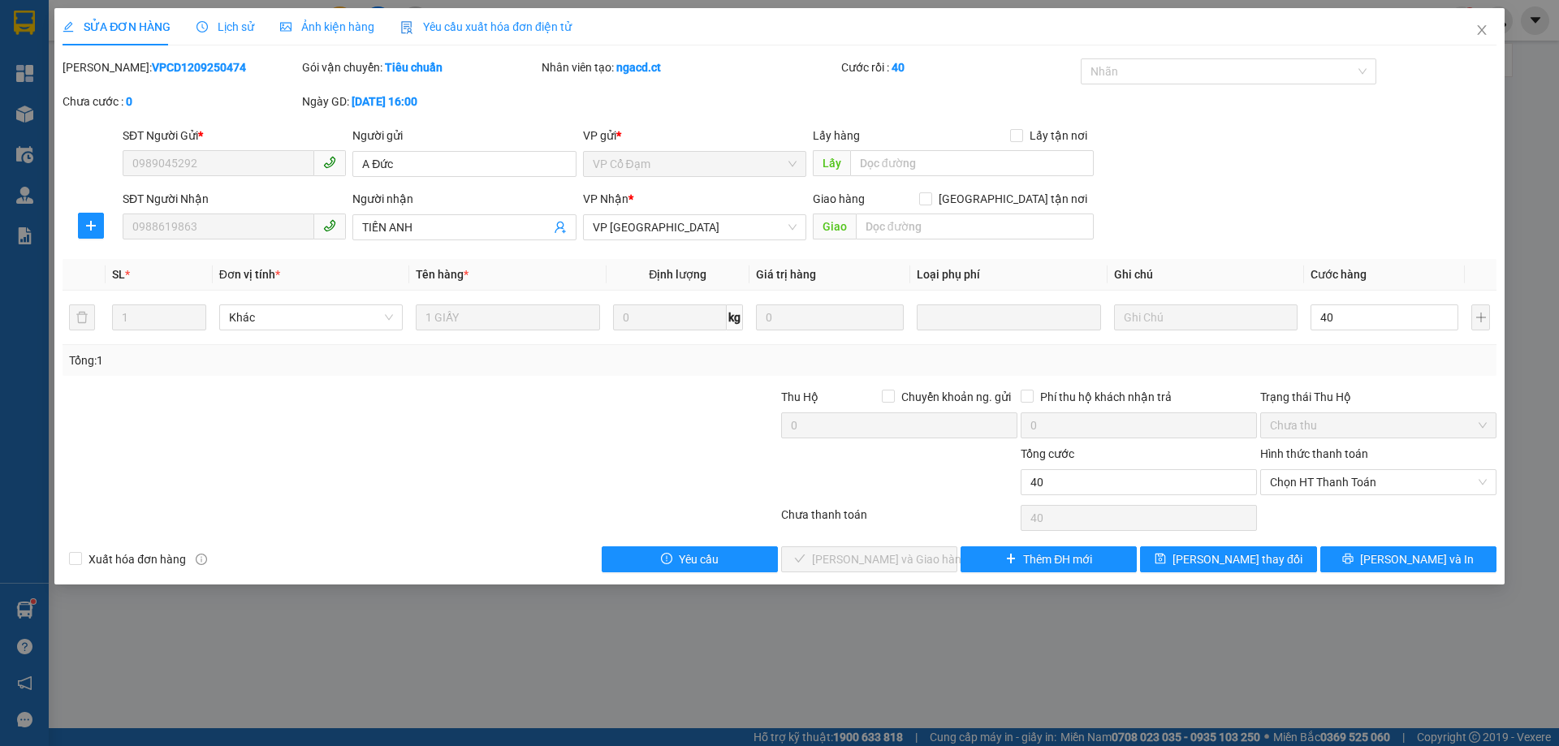
type input "40.000"
click at [1305, 483] on span "Chọn HT Thanh Toán" at bounding box center [1378, 482] width 217 height 24
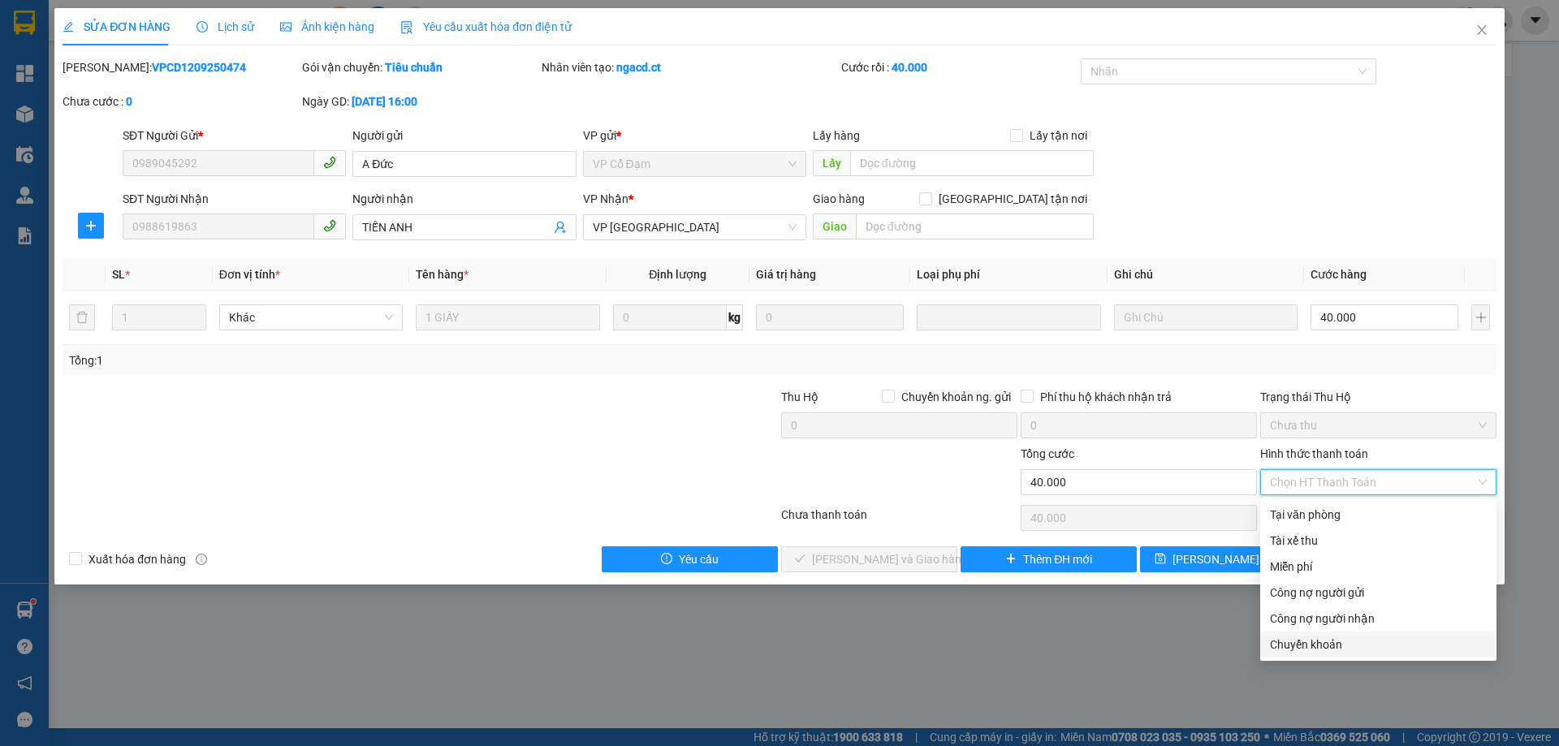
click at [1304, 647] on div "Chuyển khoản" at bounding box center [1378, 645] width 217 height 18
type input "0"
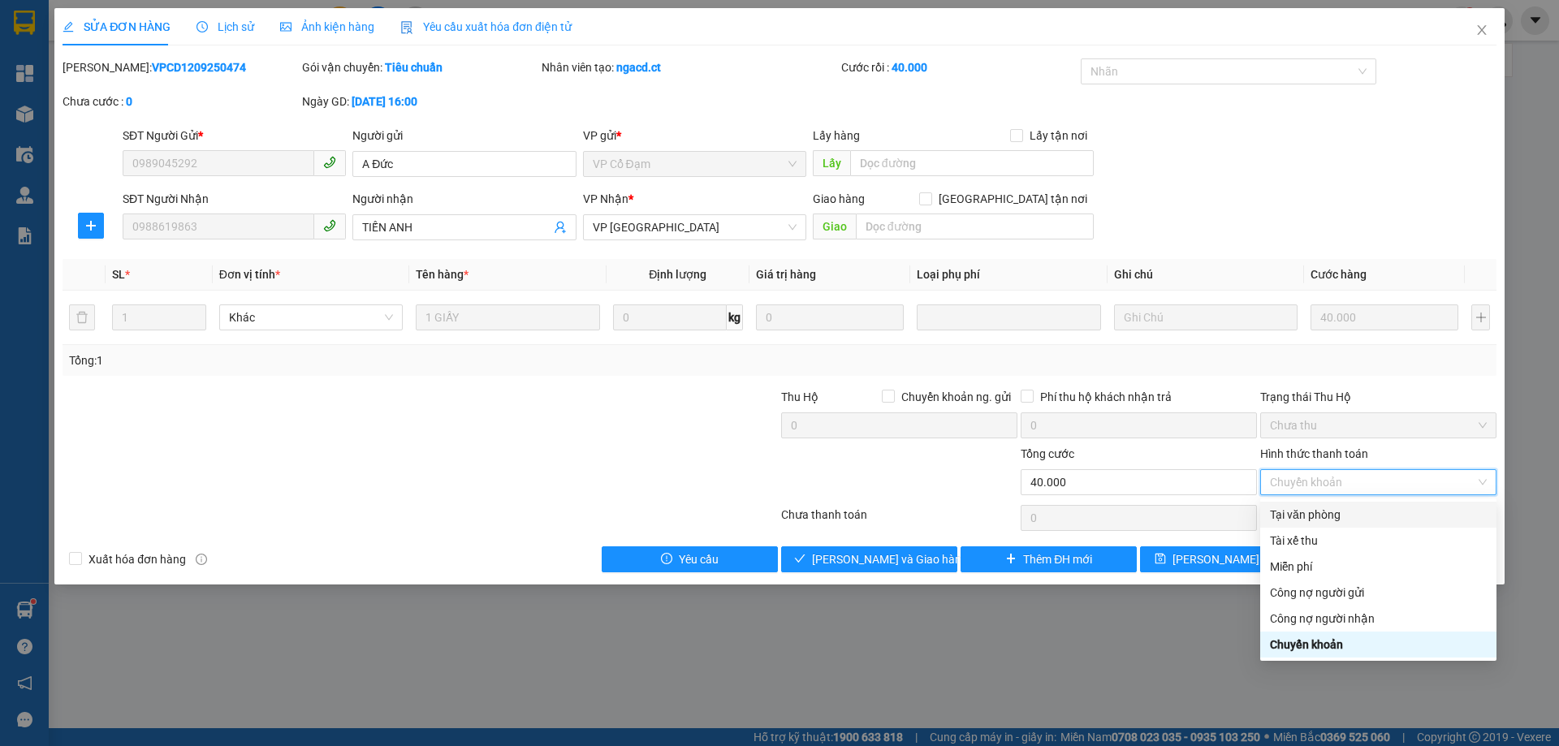
click at [1331, 514] on div "Tại văn phòng" at bounding box center [1378, 515] width 217 height 18
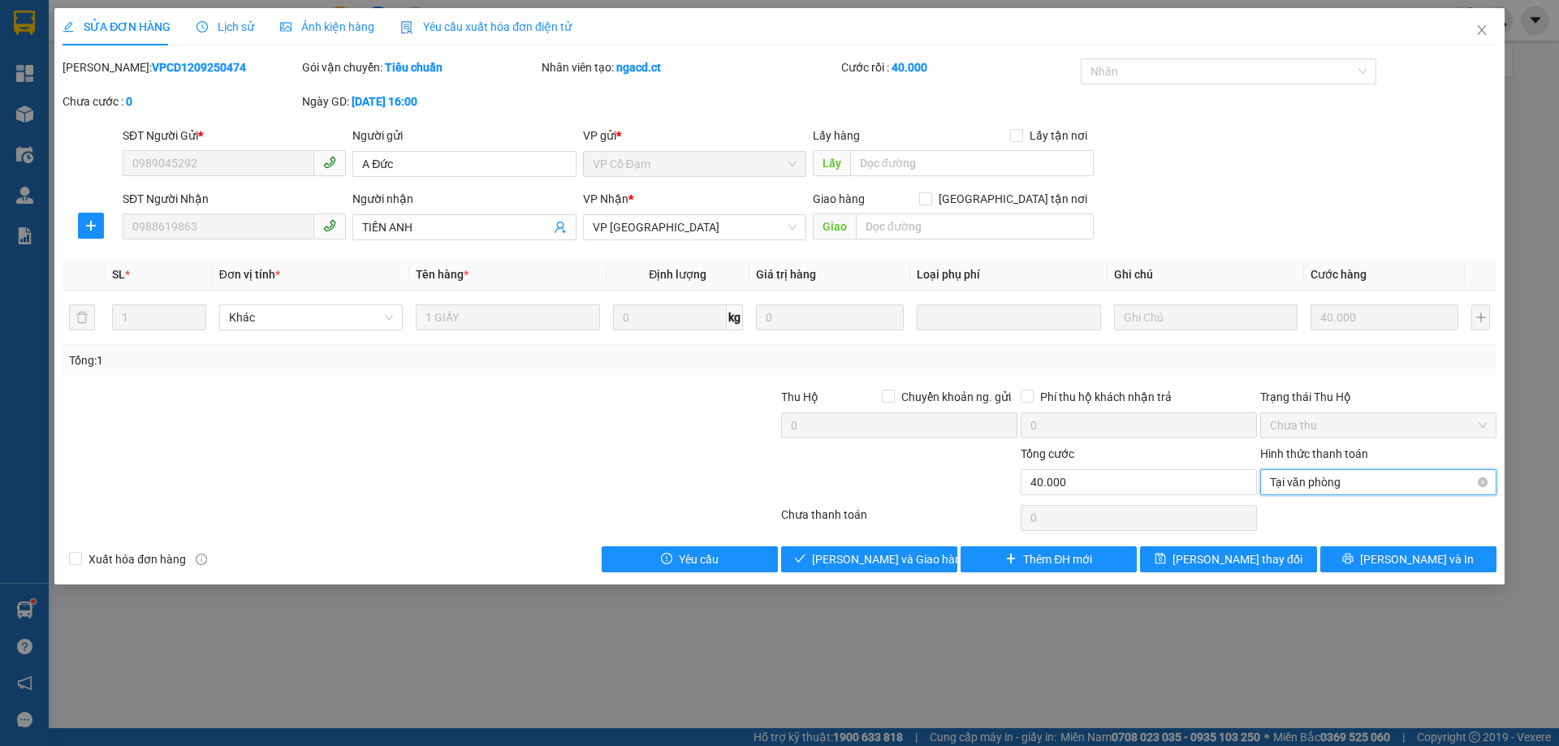
click at [1330, 488] on span "Tại văn phòng" at bounding box center [1378, 482] width 217 height 24
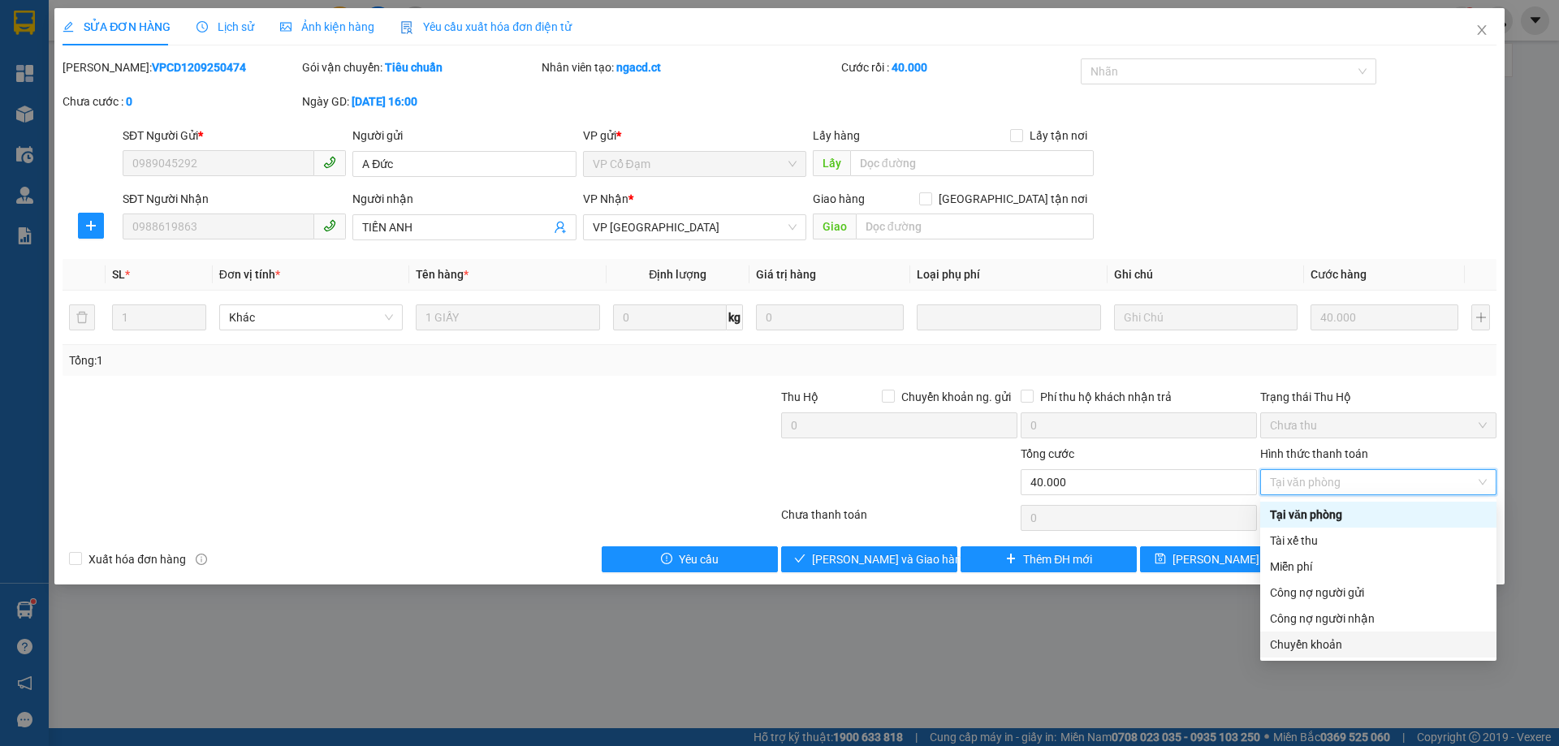
click at [1353, 642] on div "Chuyển khoản" at bounding box center [1378, 645] width 217 height 18
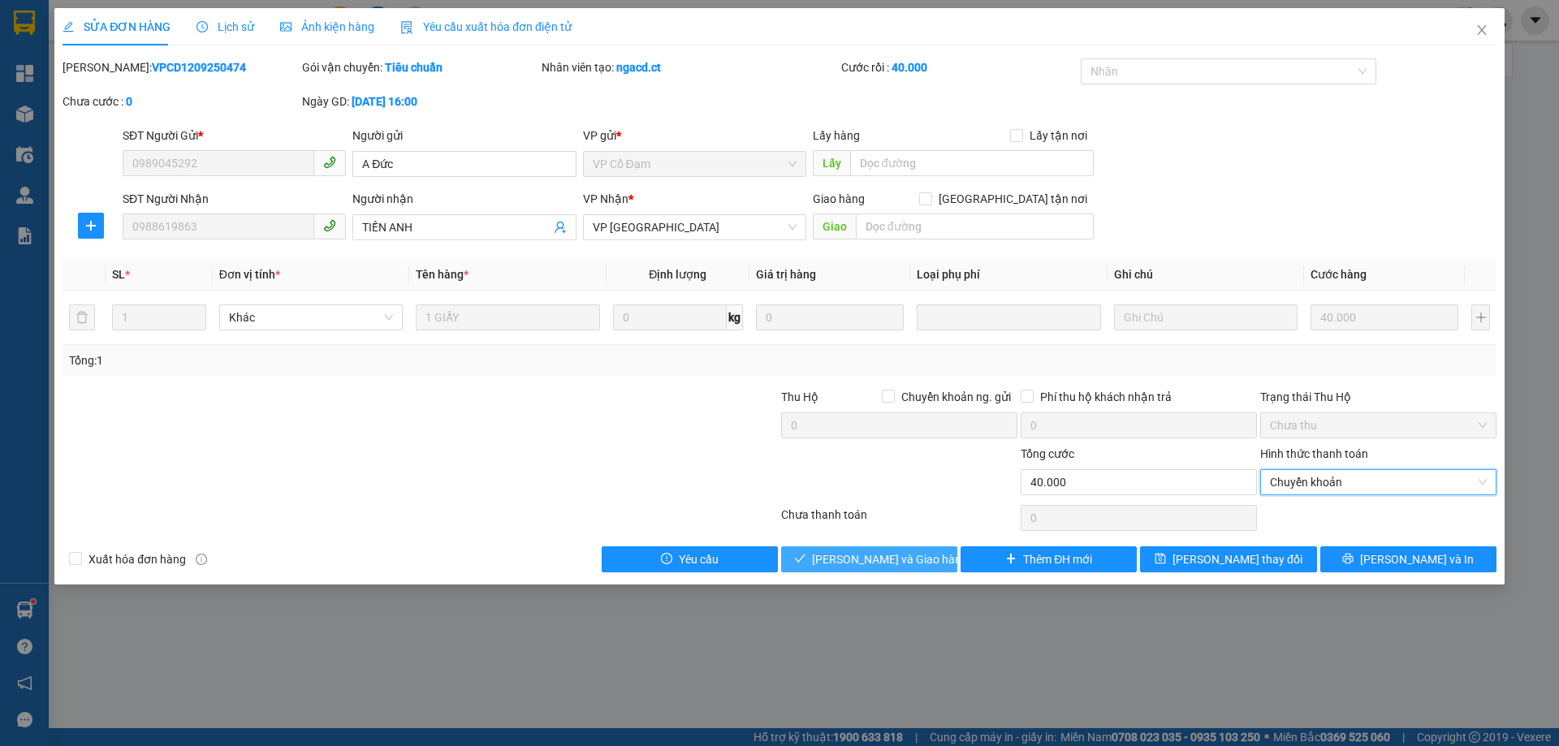
click at [874, 554] on span "[PERSON_NAME] và Giao hàng" at bounding box center [890, 560] width 156 height 18
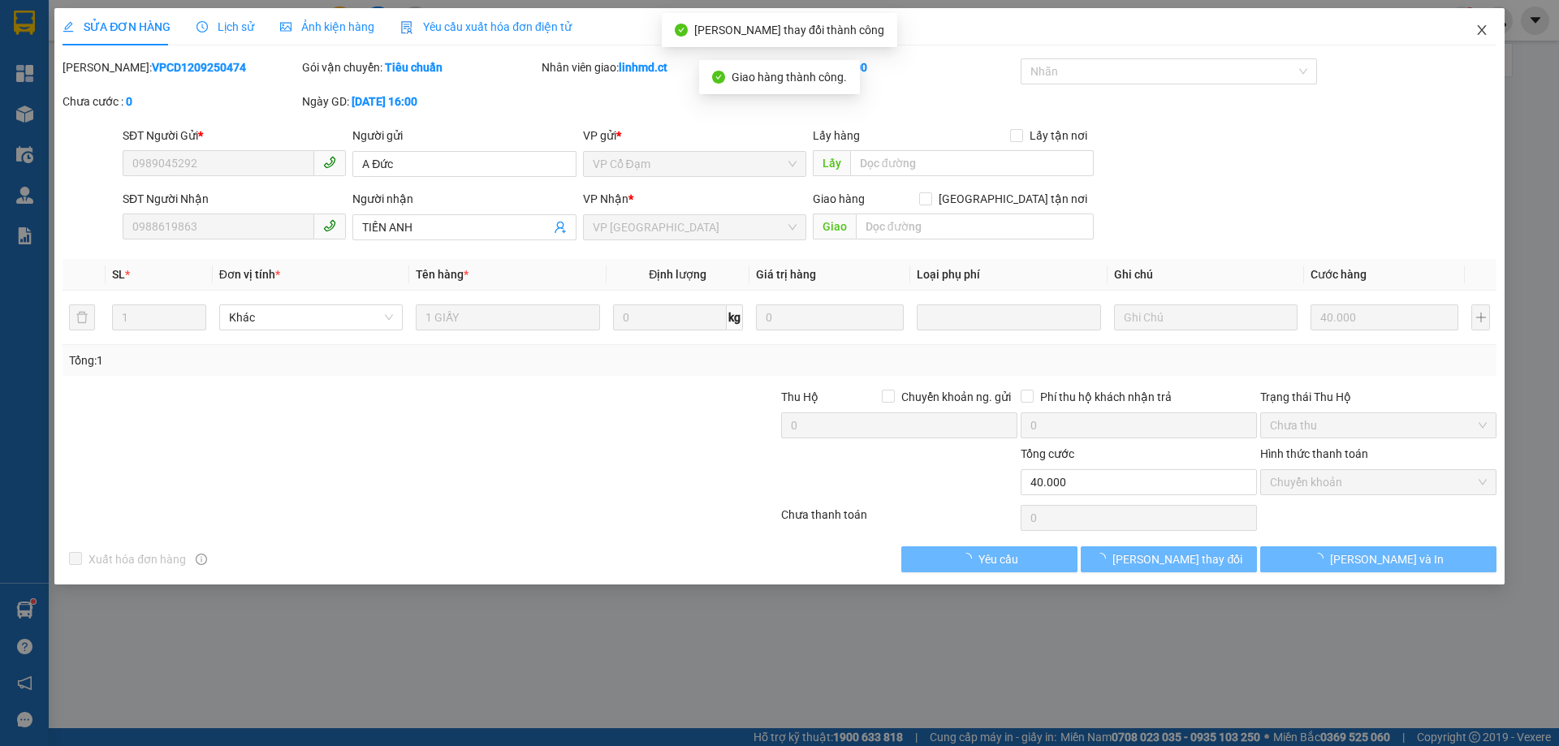
click at [1481, 38] on span "Close" at bounding box center [1481, 30] width 45 height 45
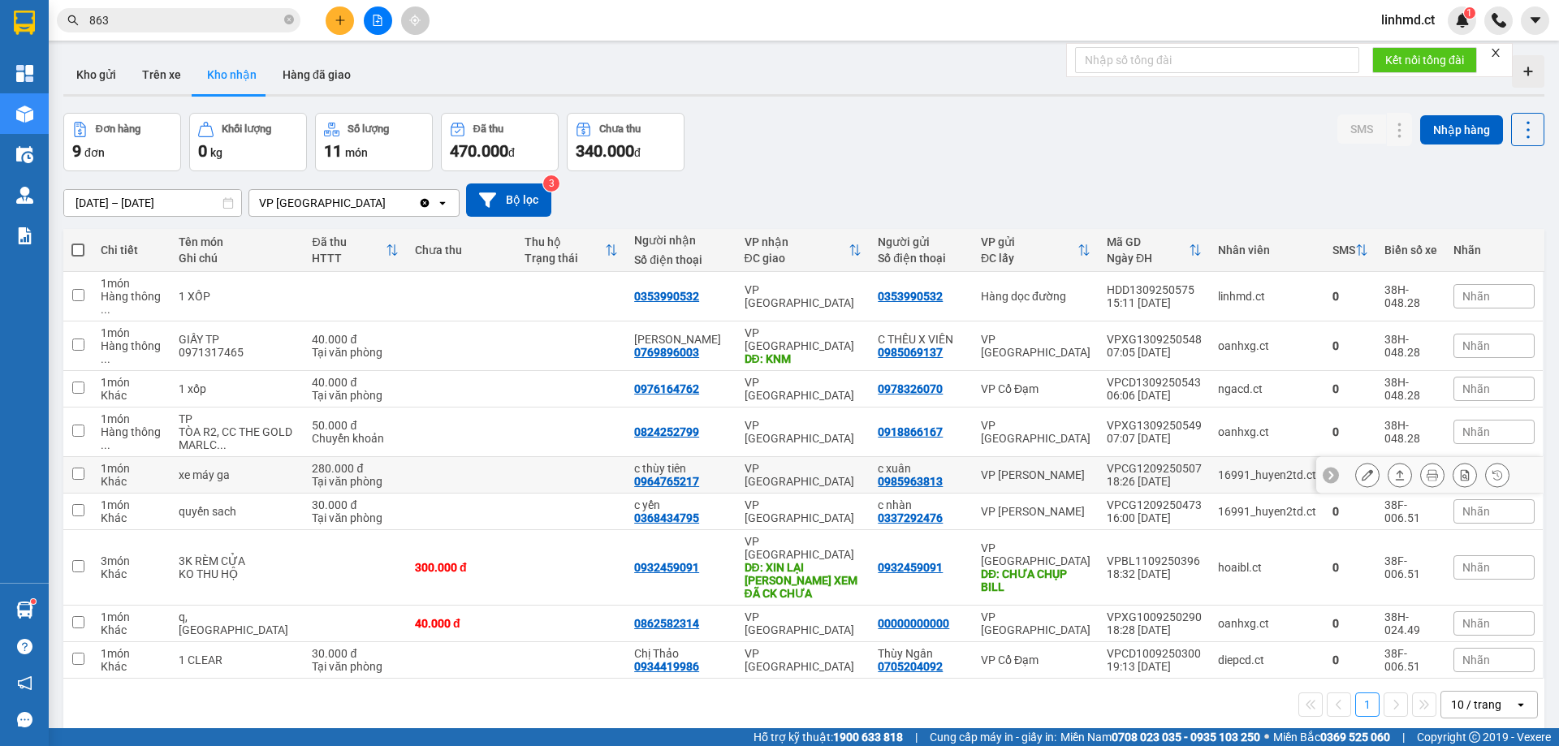
click at [1389, 461] on button at bounding box center [1400, 475] width 23 height 28
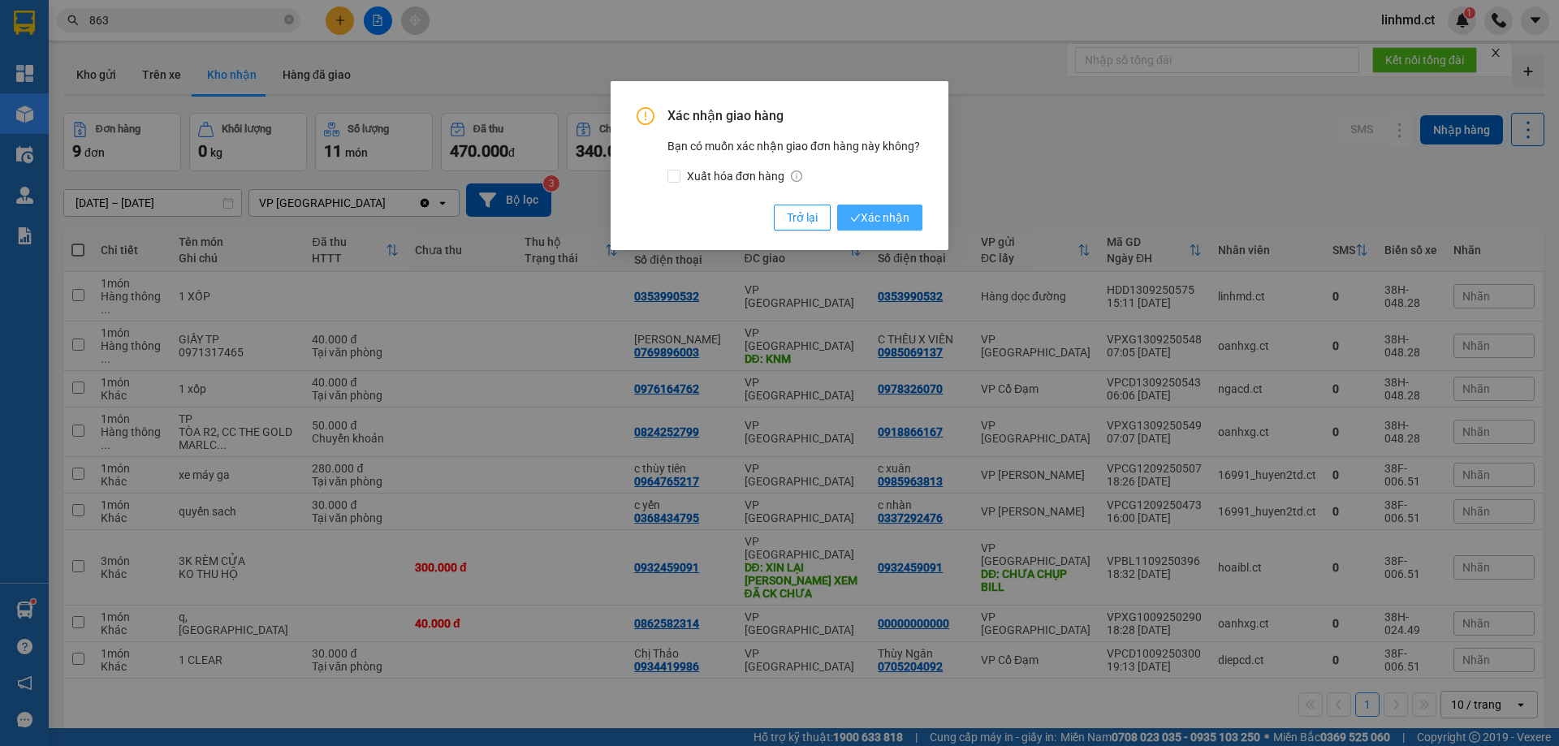
click at [907, 223] on span "Xác nhận" at bounding box center [879, 218] width 59 height 18
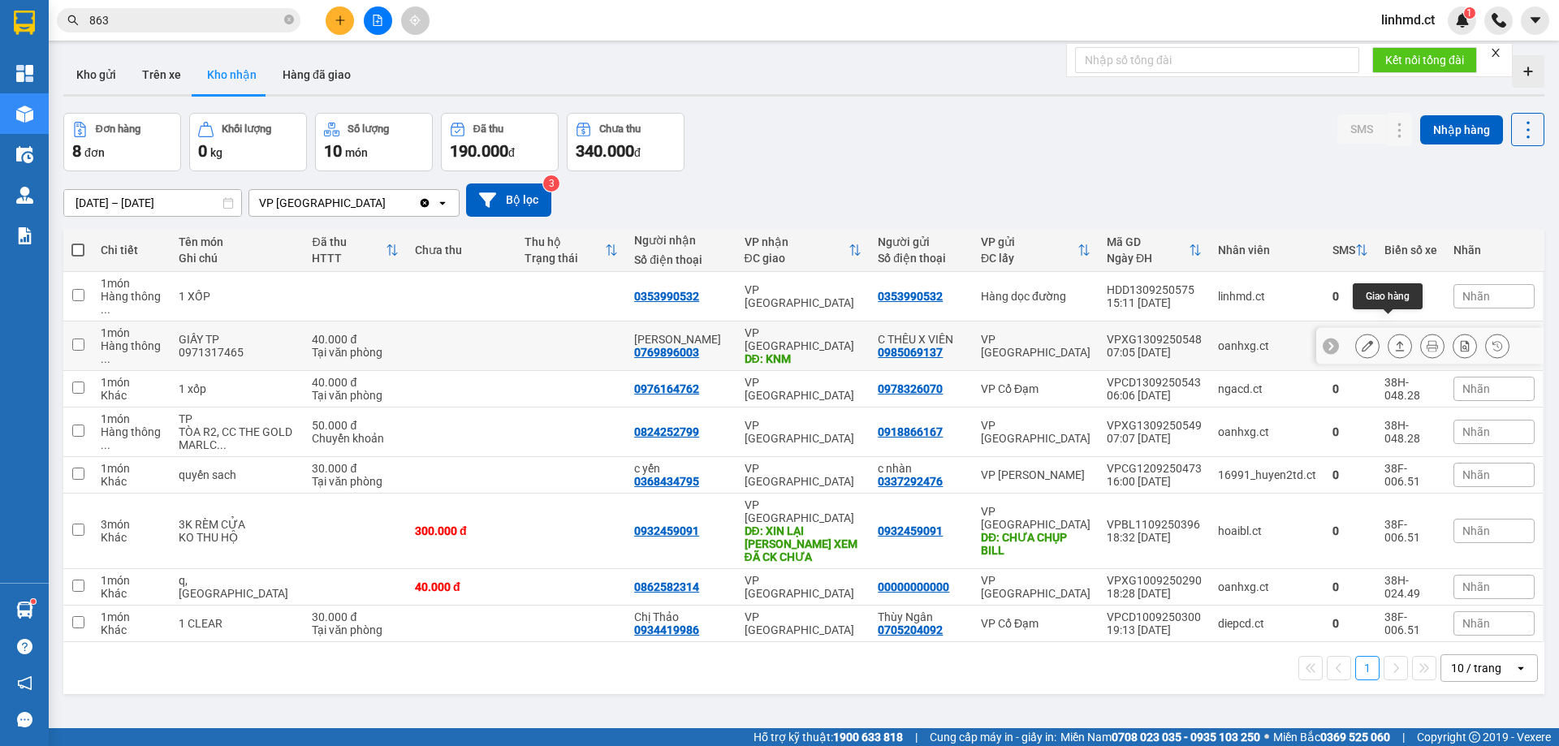
click at [1394, 340] on icon at bounding box center [1399, 345] width 11 height 11
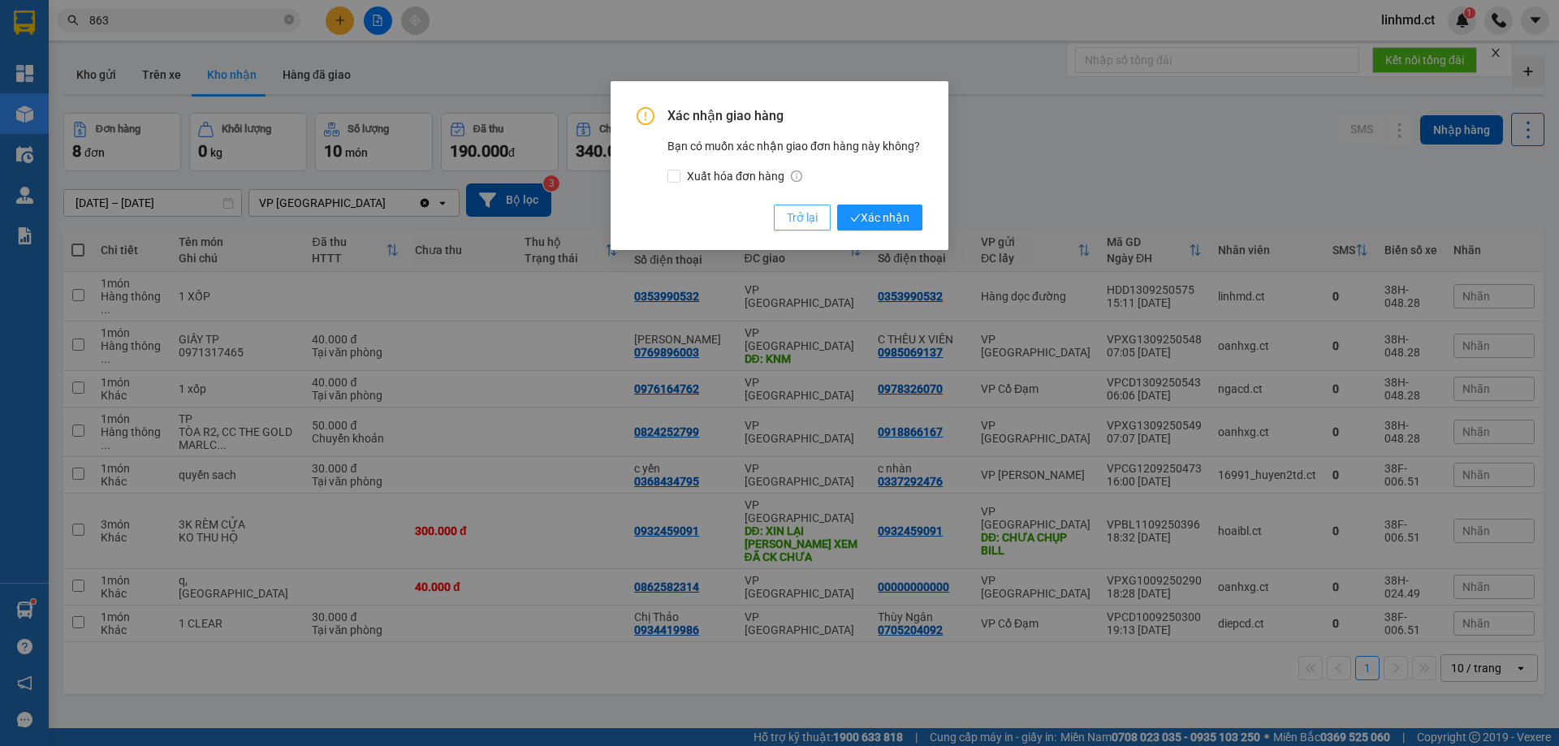
click at [811, 213] on span "Trở lại" at bounding box center [802, 218] width 31 height 18
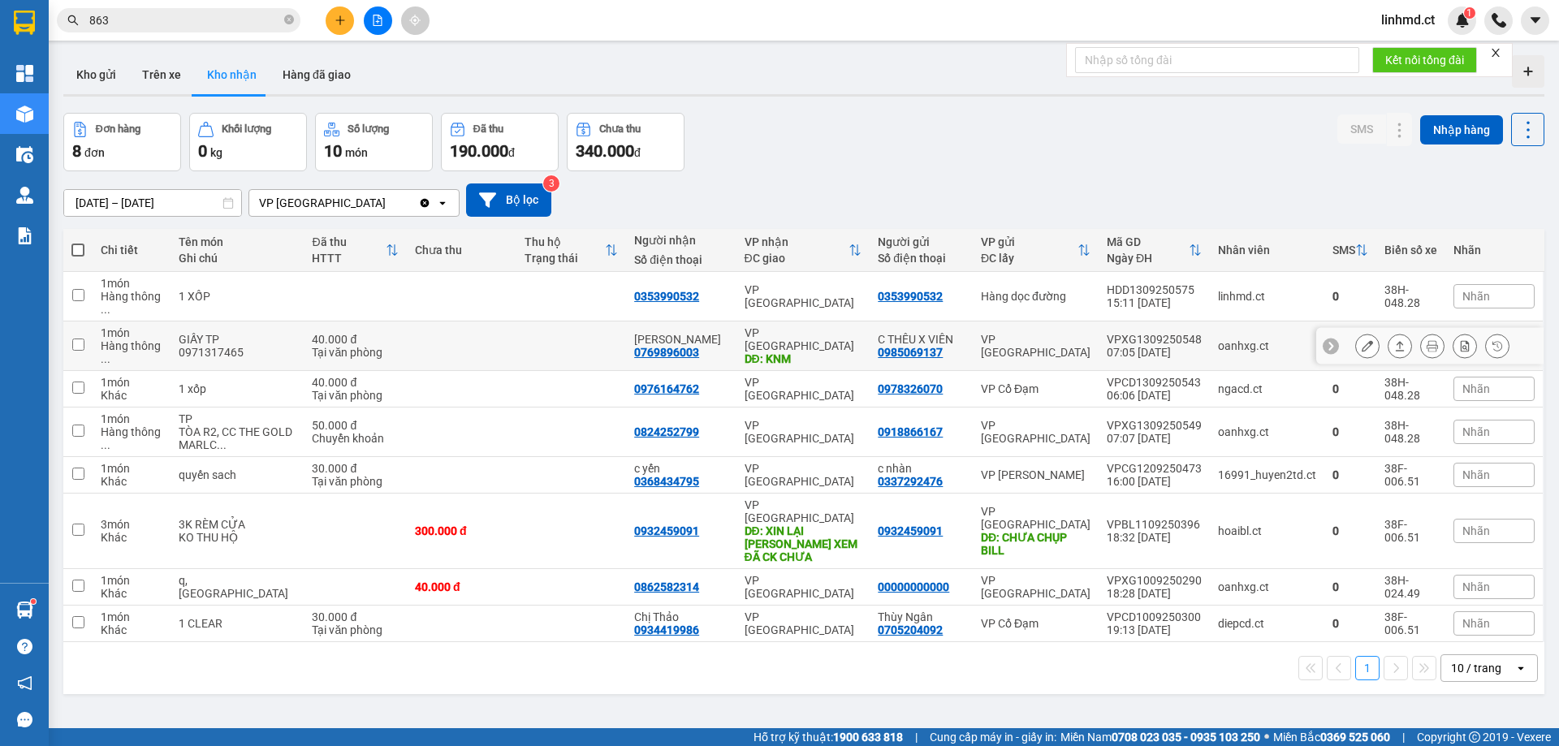
click at [1362, 340] on icon at bounding box center [1367, 345] width 11 height 11
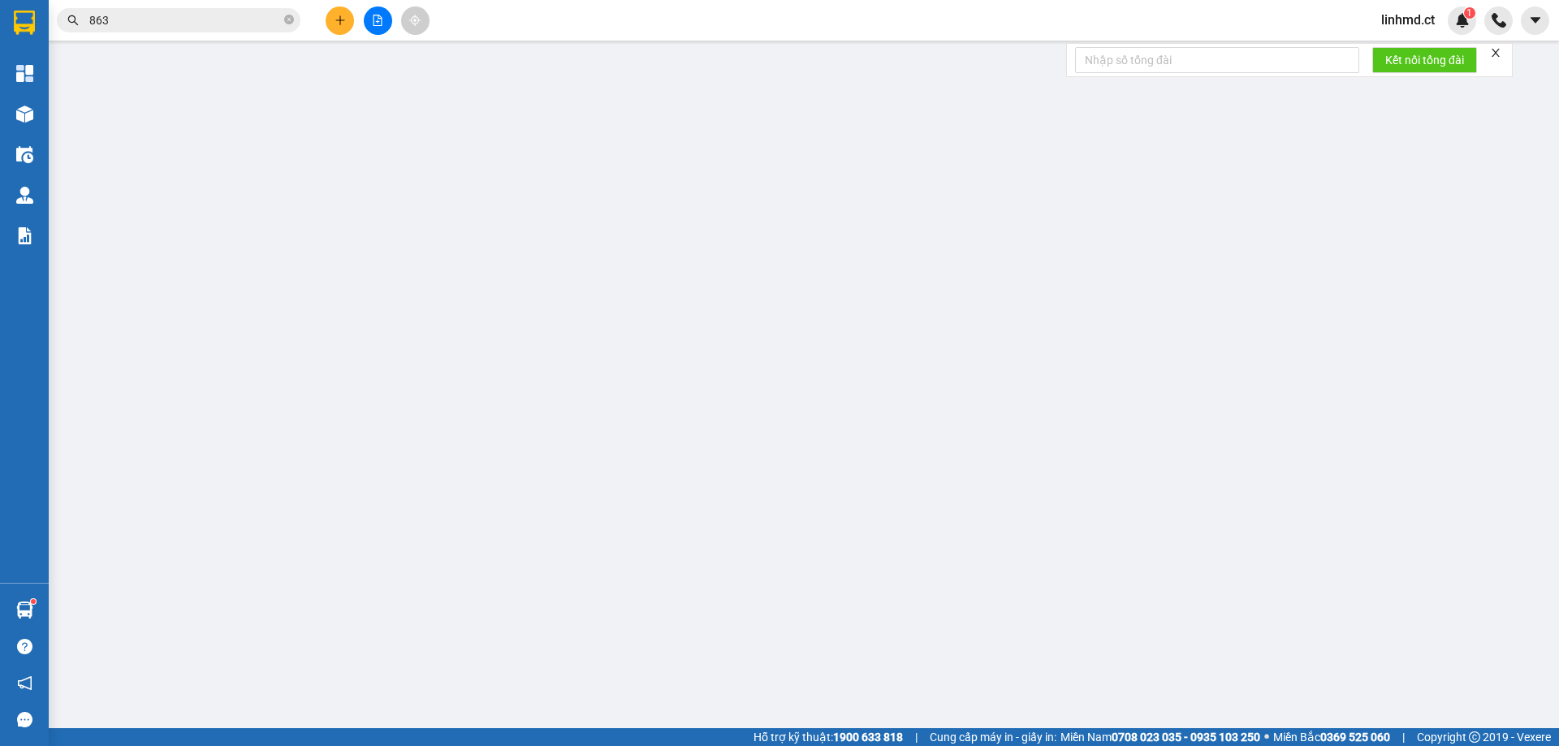
type input "0985069137"
type input "C THÊU X VIÊN"
type input "0769896003"
type input "thùy linh"
type input "KNM"
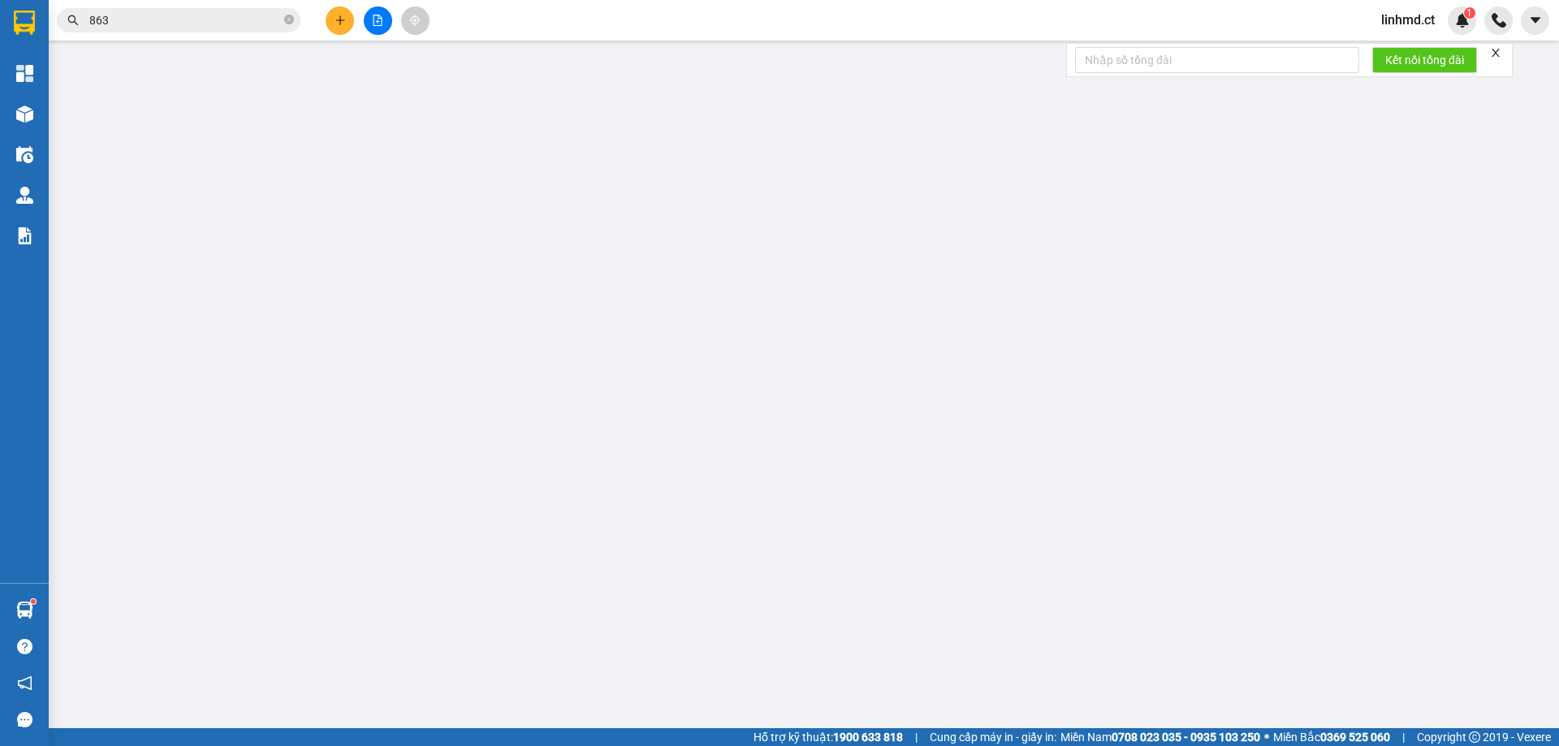
type input "40.000"
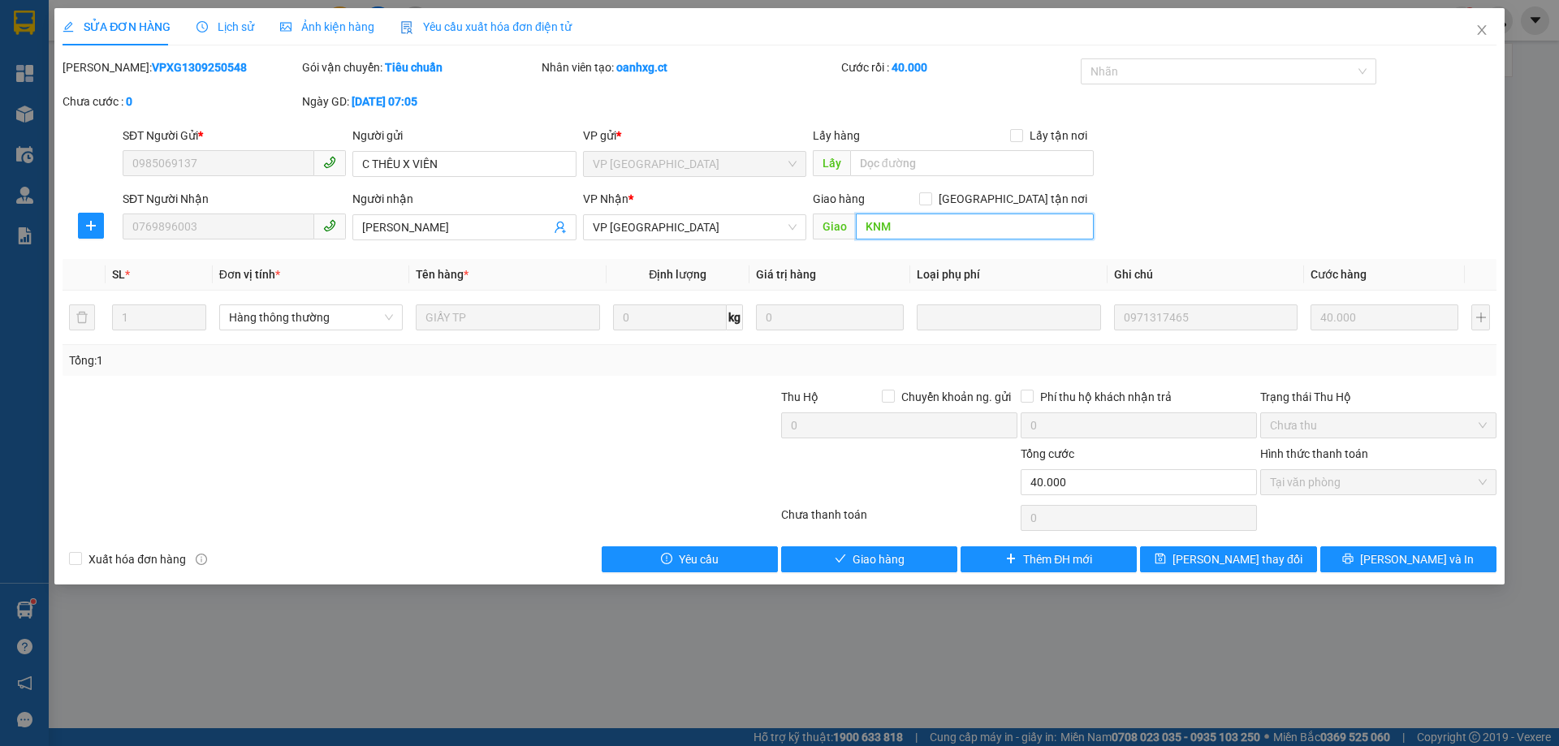
click at [899, 235] on input "KNM" at bounding box center [975, 227] width 238 height 26
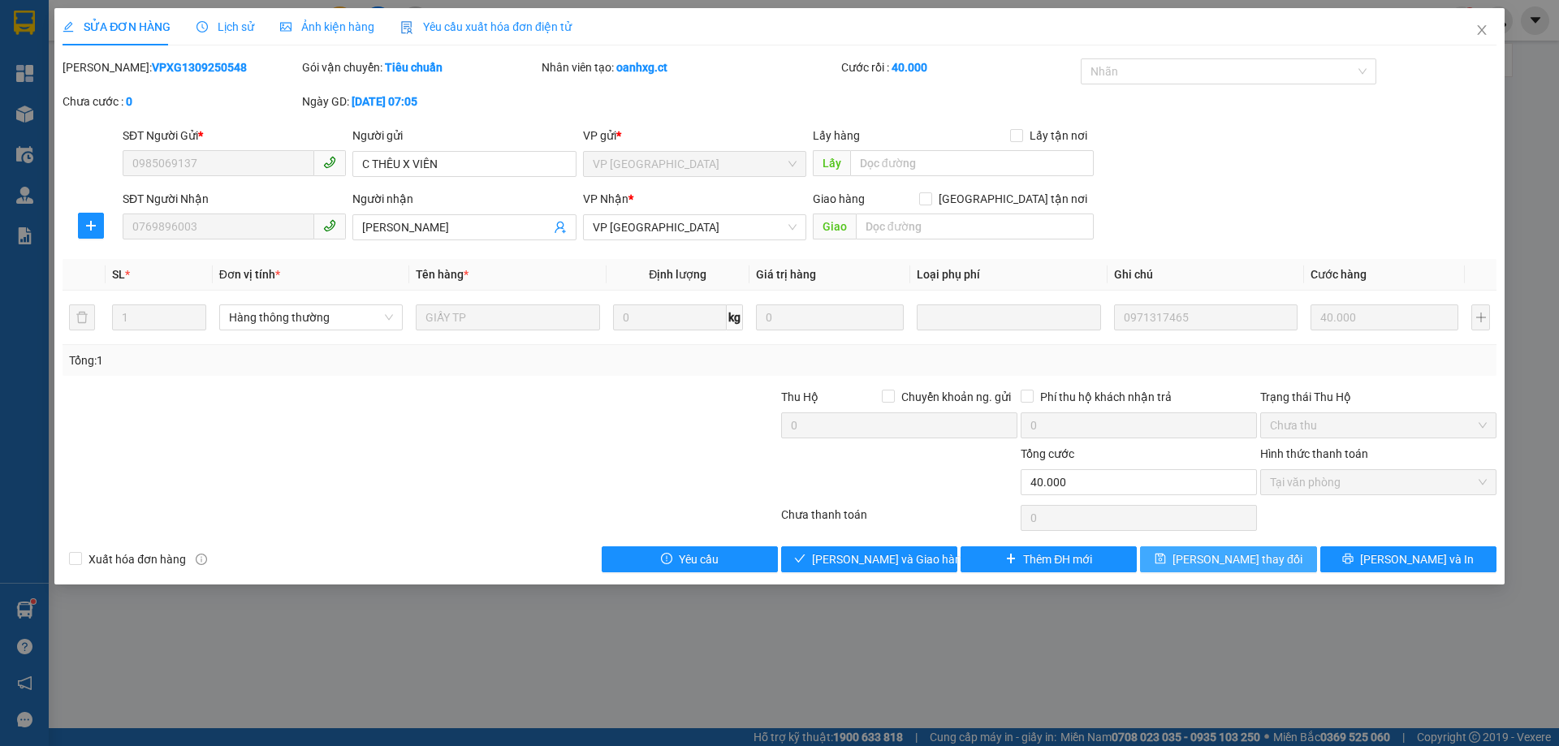
click at [1166, 553] on icon "save" at bounding box center [1160, 558] width 11 height 11
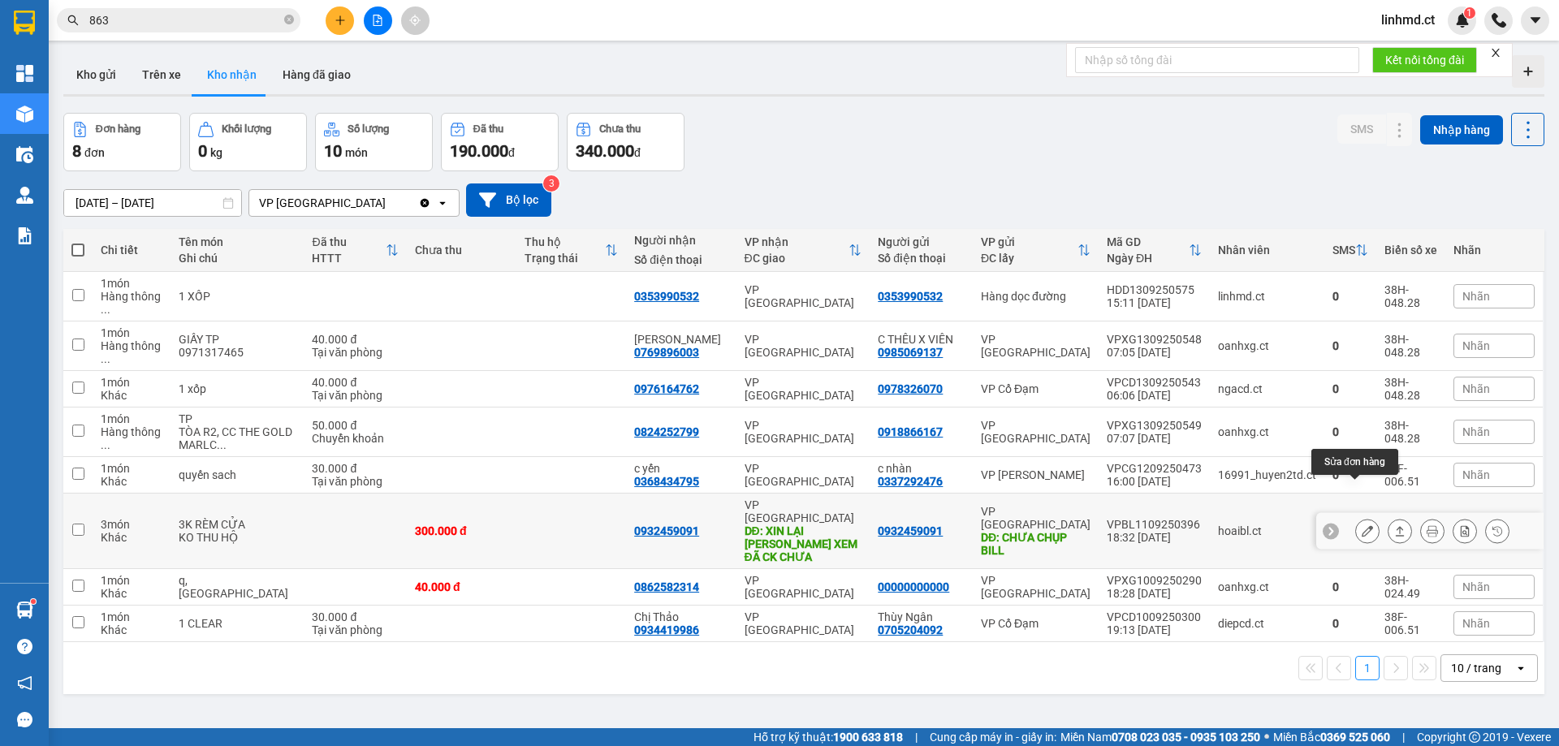
click at [1361, 517] on button at bounding box center [1367, 531] width 23 height 28
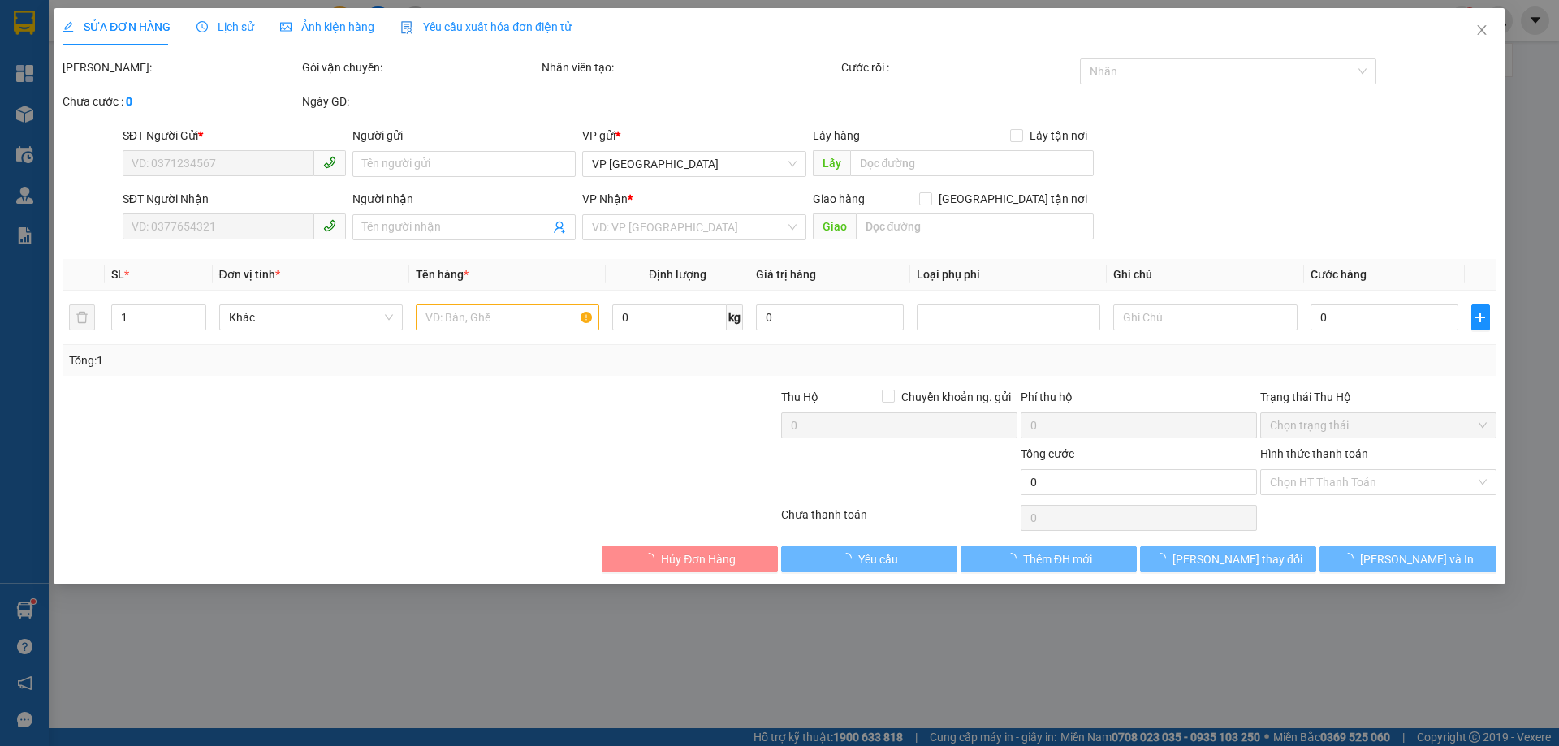
click at [223, 32] on div "SỬA ĐƠN HÀNG Lịch sử Ảnh kiện hàng Yêu cầu xuất hóa đơn điện tử Total Paid Fee …" at bounding box center [779, 373] width 1559 height 746
type input "0932459091"
type input "CHƯA CHỤP BILL"
type input "0932459091"
type input "XIN LẠI BILL XEM ĐÃ CK CHƯA"
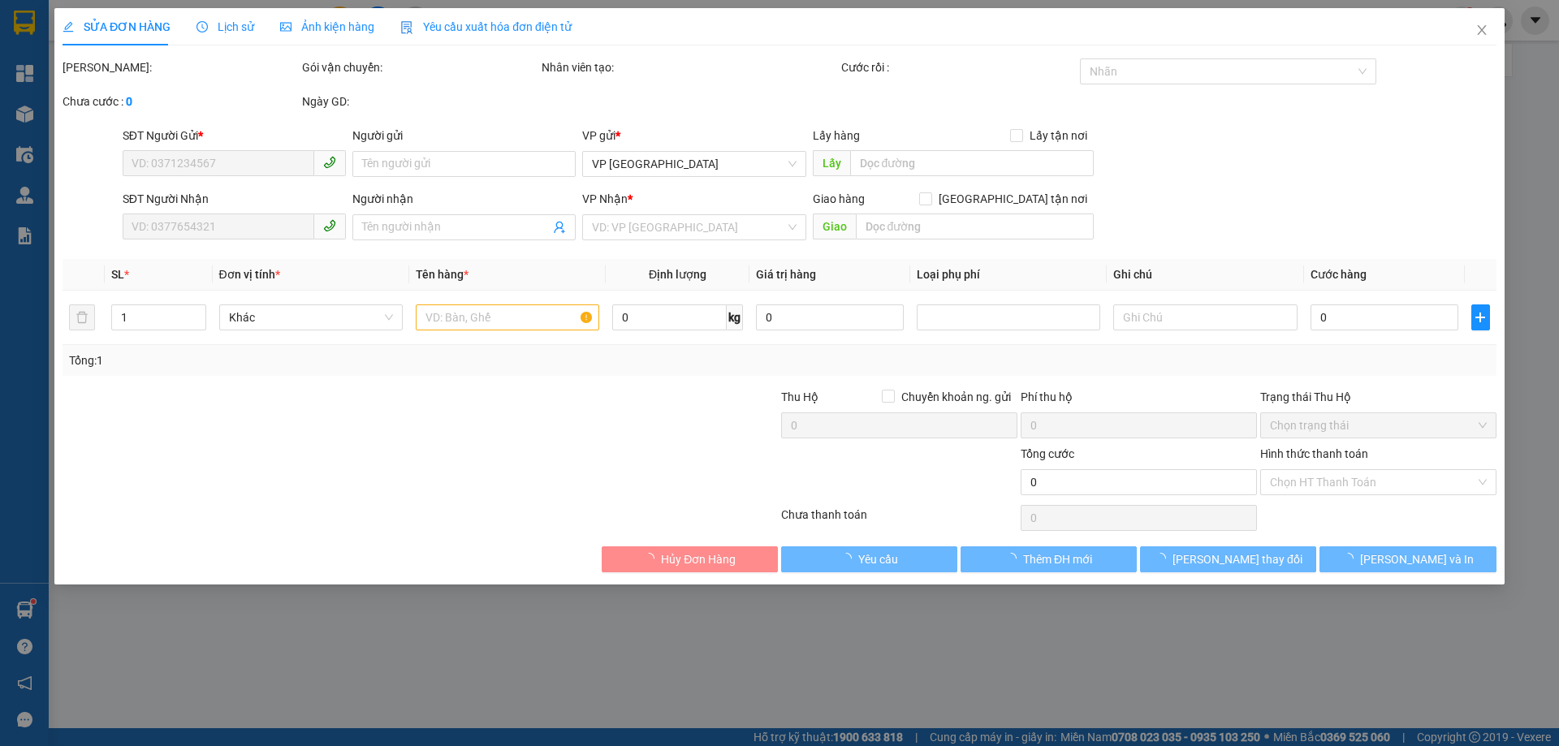
type input "300.000"
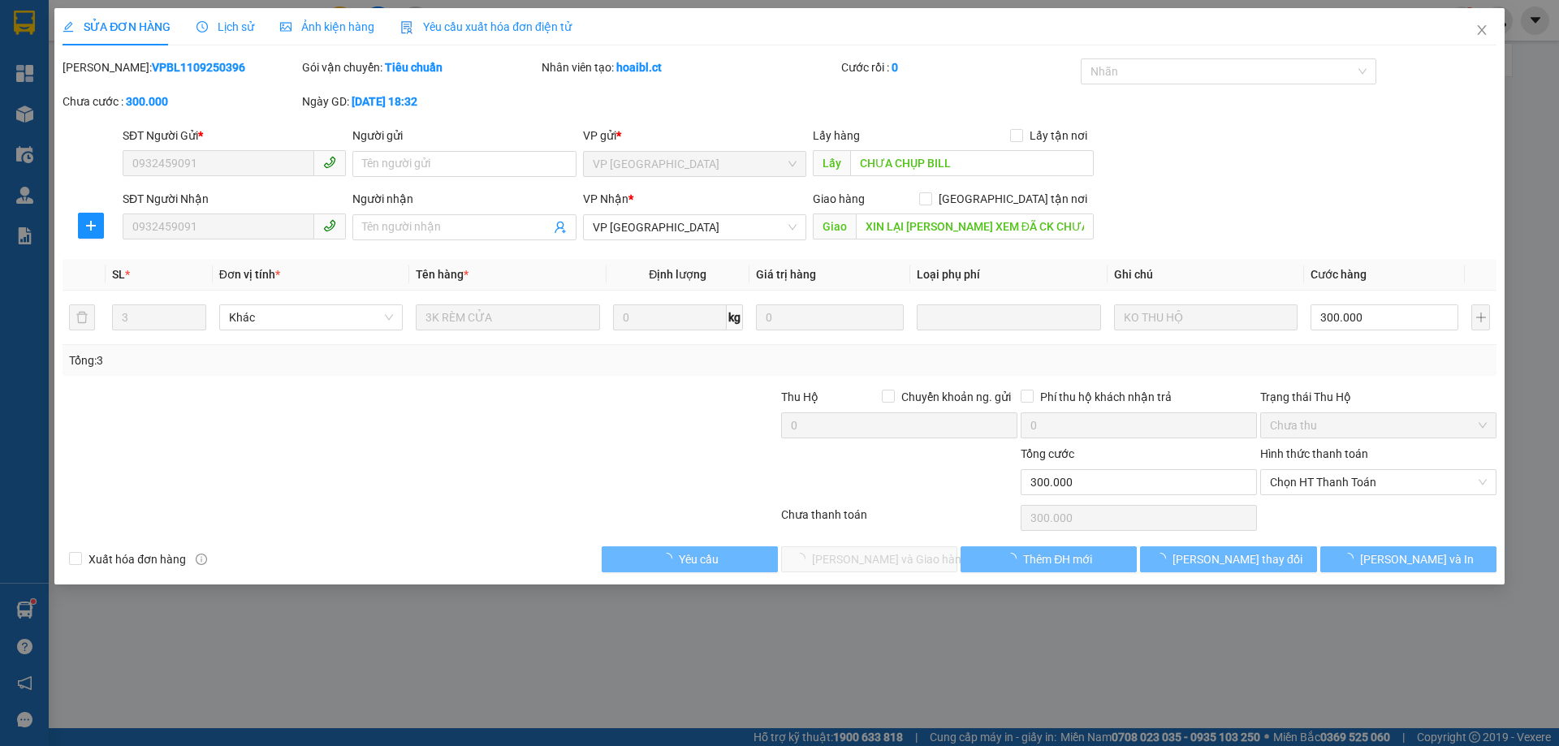
click at [223, 32] on span "Lịch sử" at bounding box center [226, 26] width 58 height 13
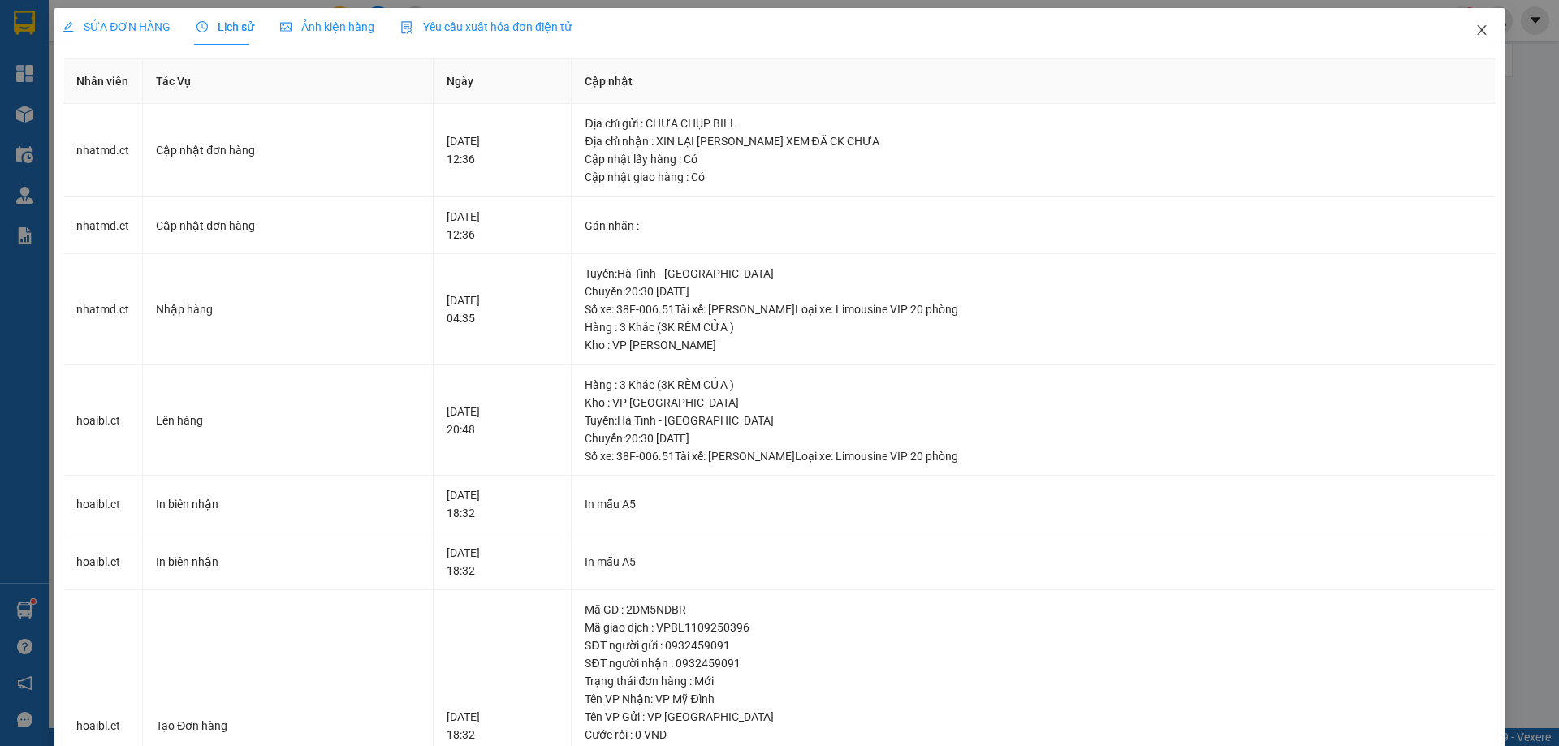
click at [1476, 30] on icon "close" at bounding box center [1482, 30] width 13 height 13
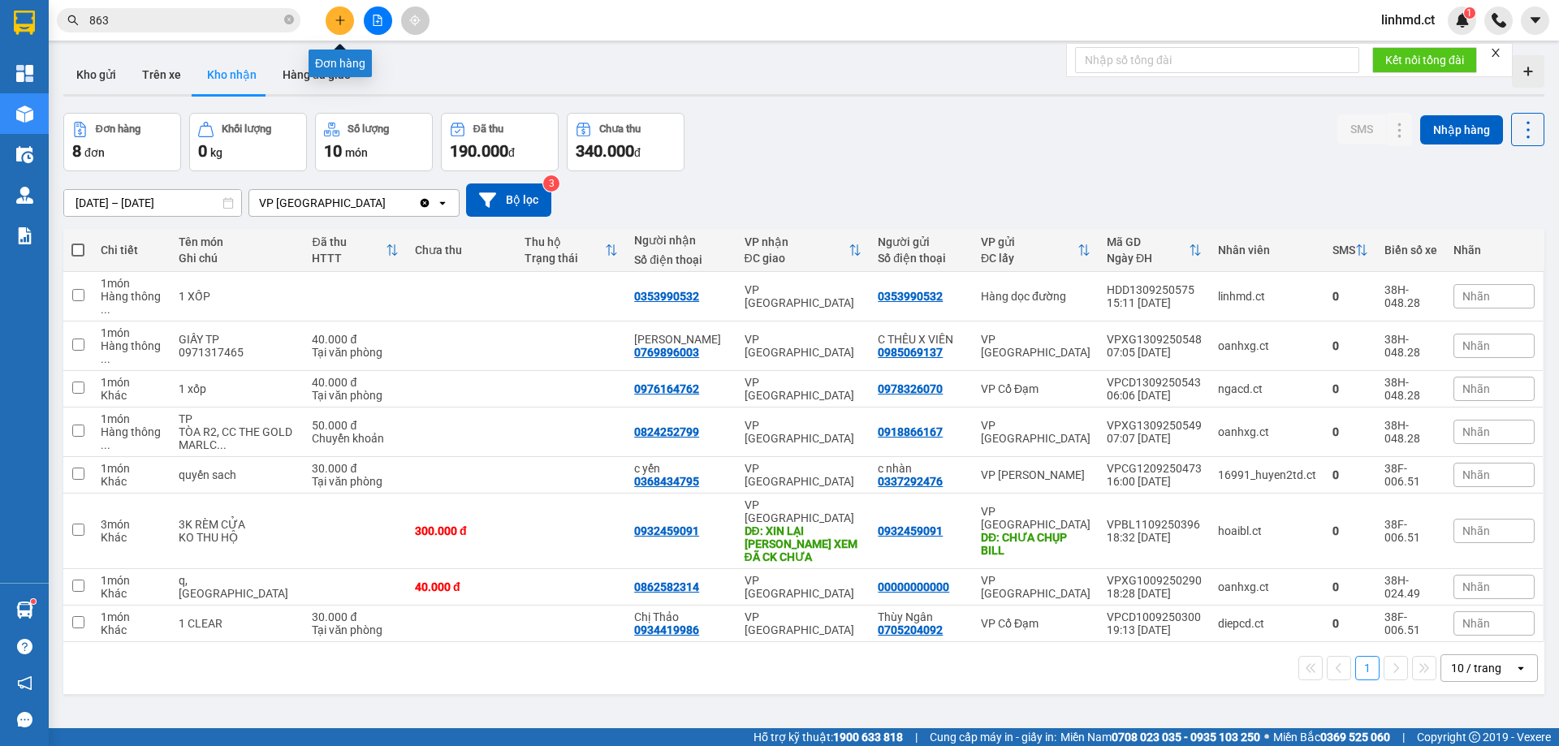
click at [331, 23] on button at bounding box center [340, 20] width 28 height 28
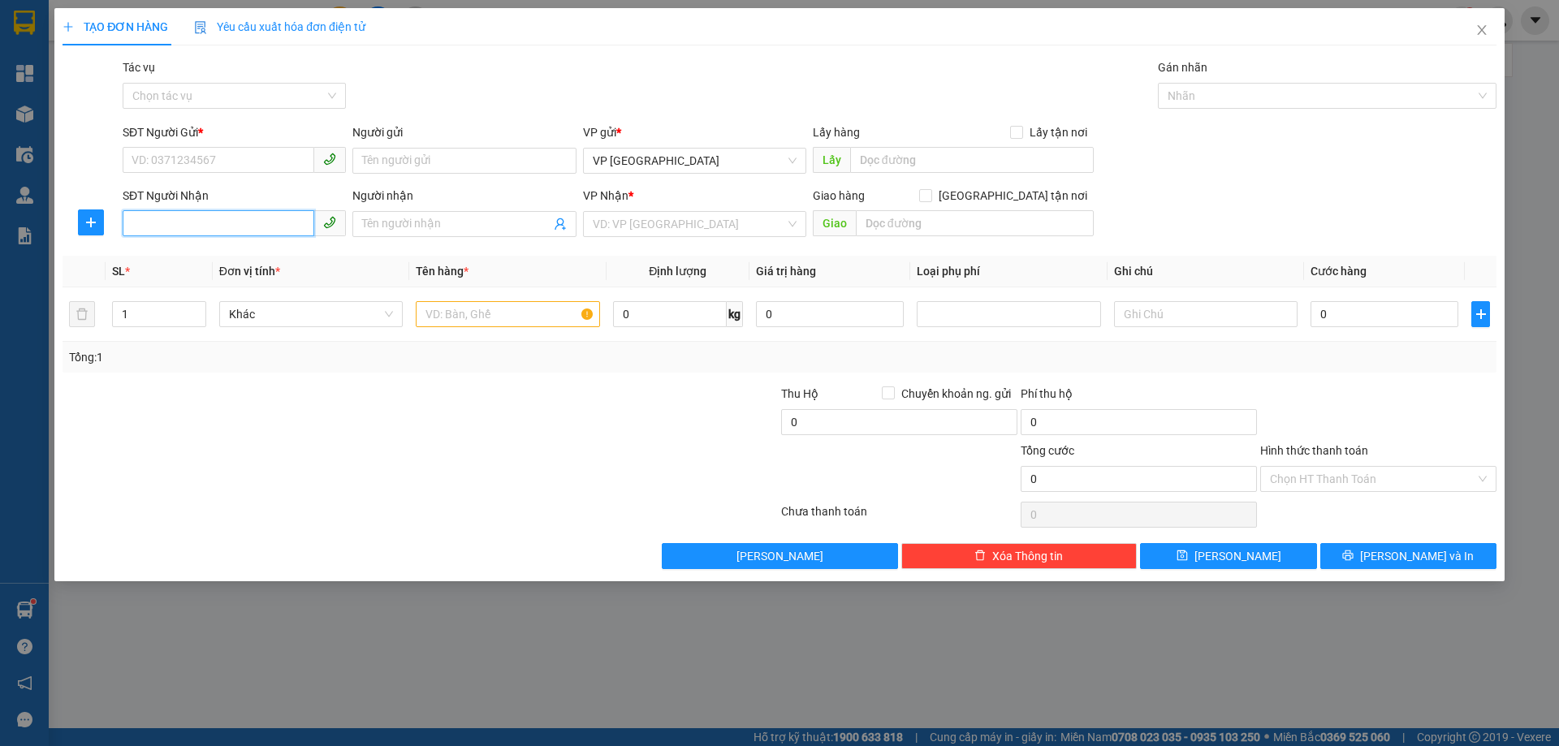
click at [204, 223] on input "SĐT Người Nhận" at bounding box center [219, 223] width 192 height 26
type input "0986211360"
click at [253, 249] on div "0986211360" at bounding box center [234, 257] width 204 height 18
type input "X HOA"
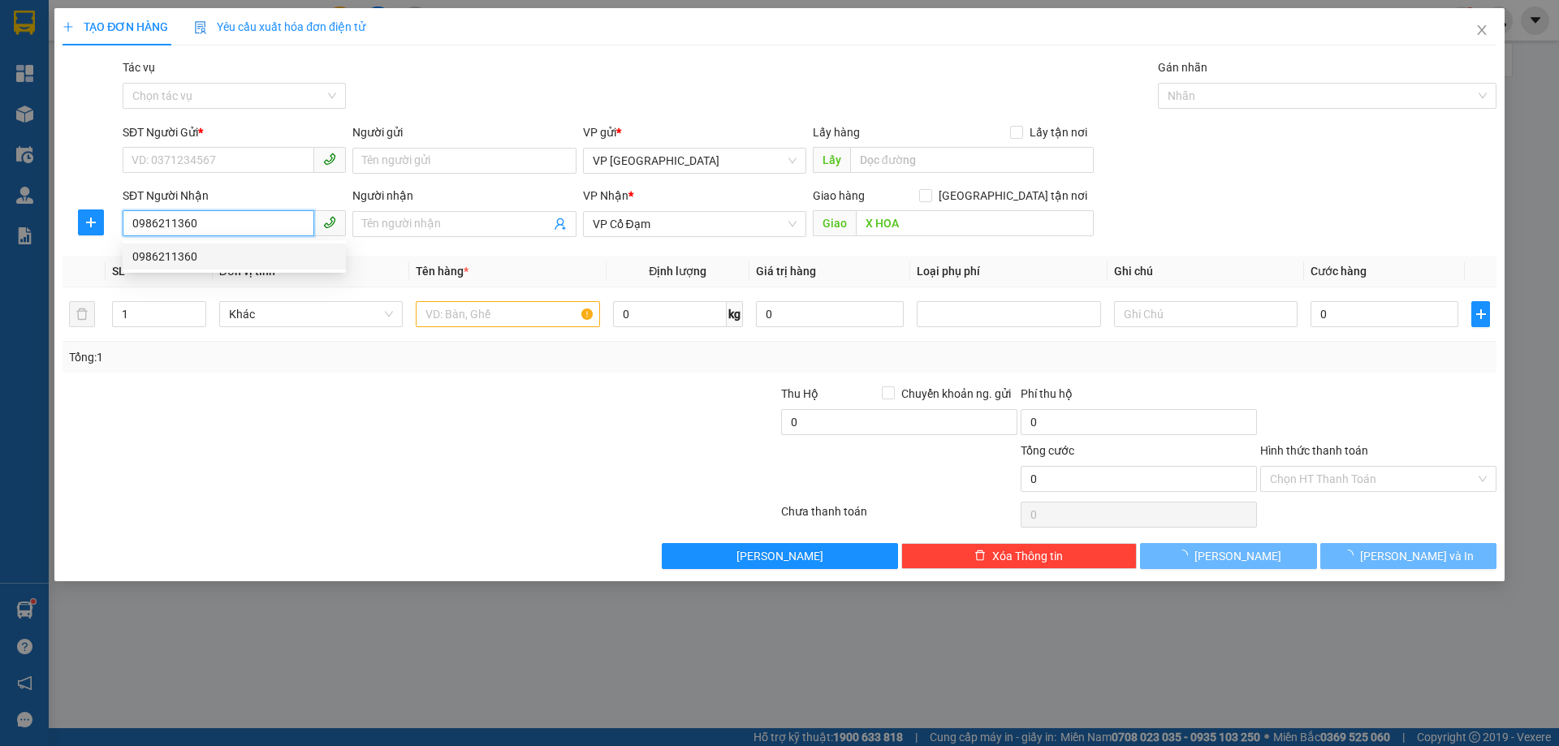
type input "100.000"
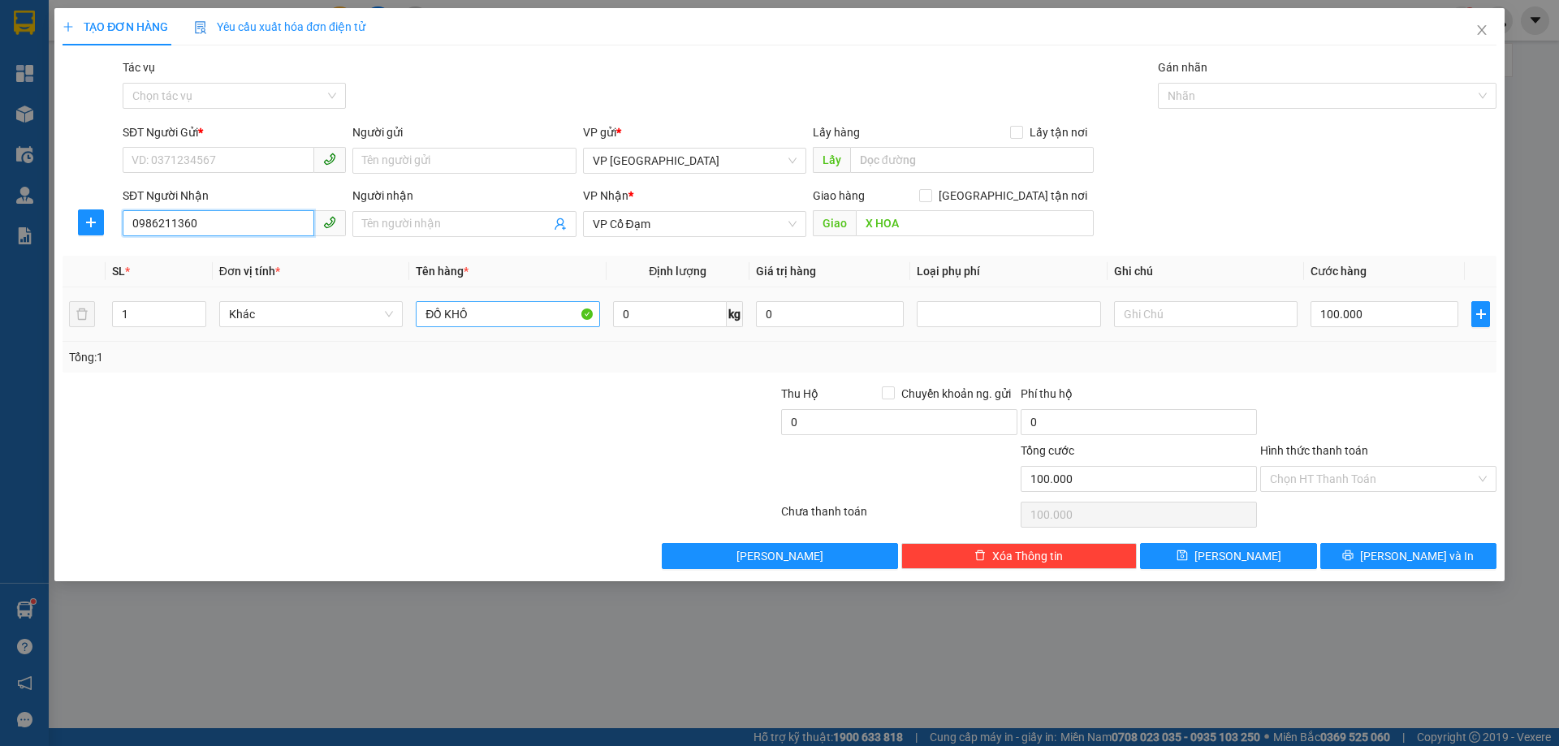
type input "0986211360"
drag, startPoint x: 495, startPoint y: 306, endPoint x: 417, endPoint y: 313, distance: 77.5
click at [420, 314] on input "ĐỒ KHÔ" at bounding box center [508, 314] width 184 height 26
type input "1 KIỆN GIẤY"
click at [201, 154] on input "SĐT Người Gửi *" at bounding box center [219, 160] width 192 height 26
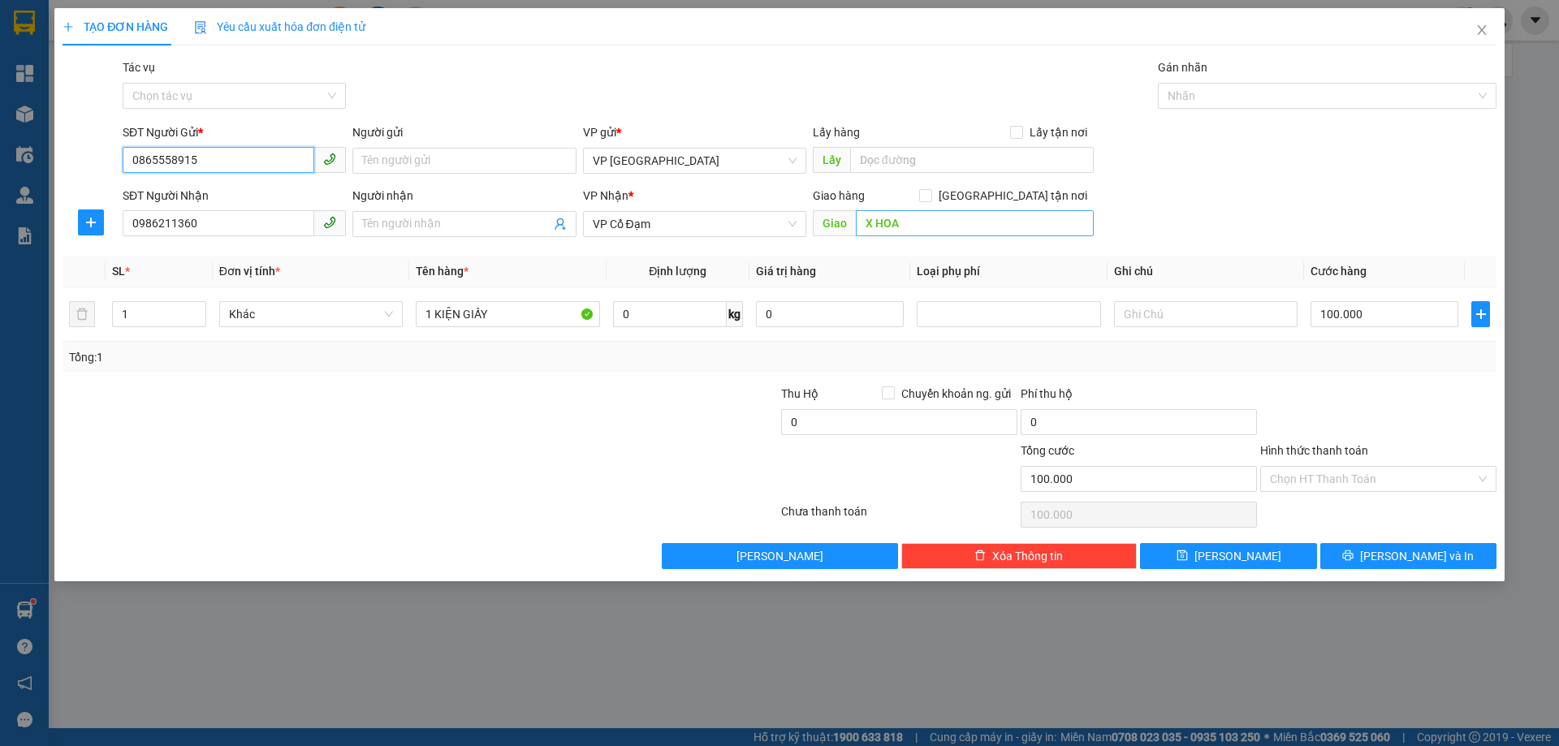
type input "0865558915"
click at [922, 222] on input "X HOA" at bounding box center [975, 223] width 238 height 26
type input "G"
type input "GIA LÁCH"
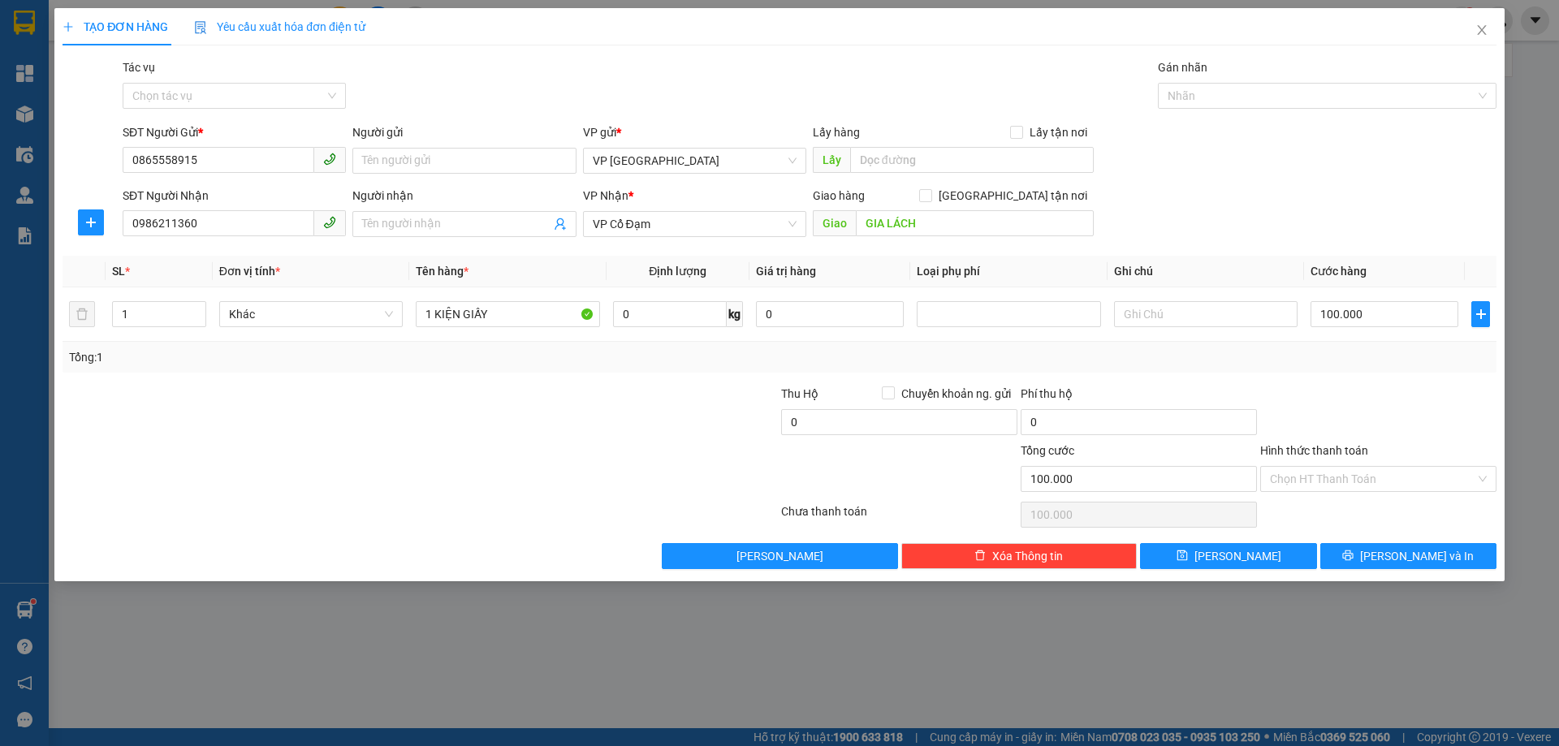
drag, startPoint x: 493, startPoint y: 428, endPoint x: 501, endPoint y: 371, distance: 57.4
click at [494, 428] on div at bounding box center [300, 413] width 479 height 57
click at [521, 304] on input "1 KIỆN GIẤY" at bounding box center [508, 314] width 184 height 26
click at [1170, 307] on input "text" at bounding box center [1206, 314] width 184 height 26
type input "U"
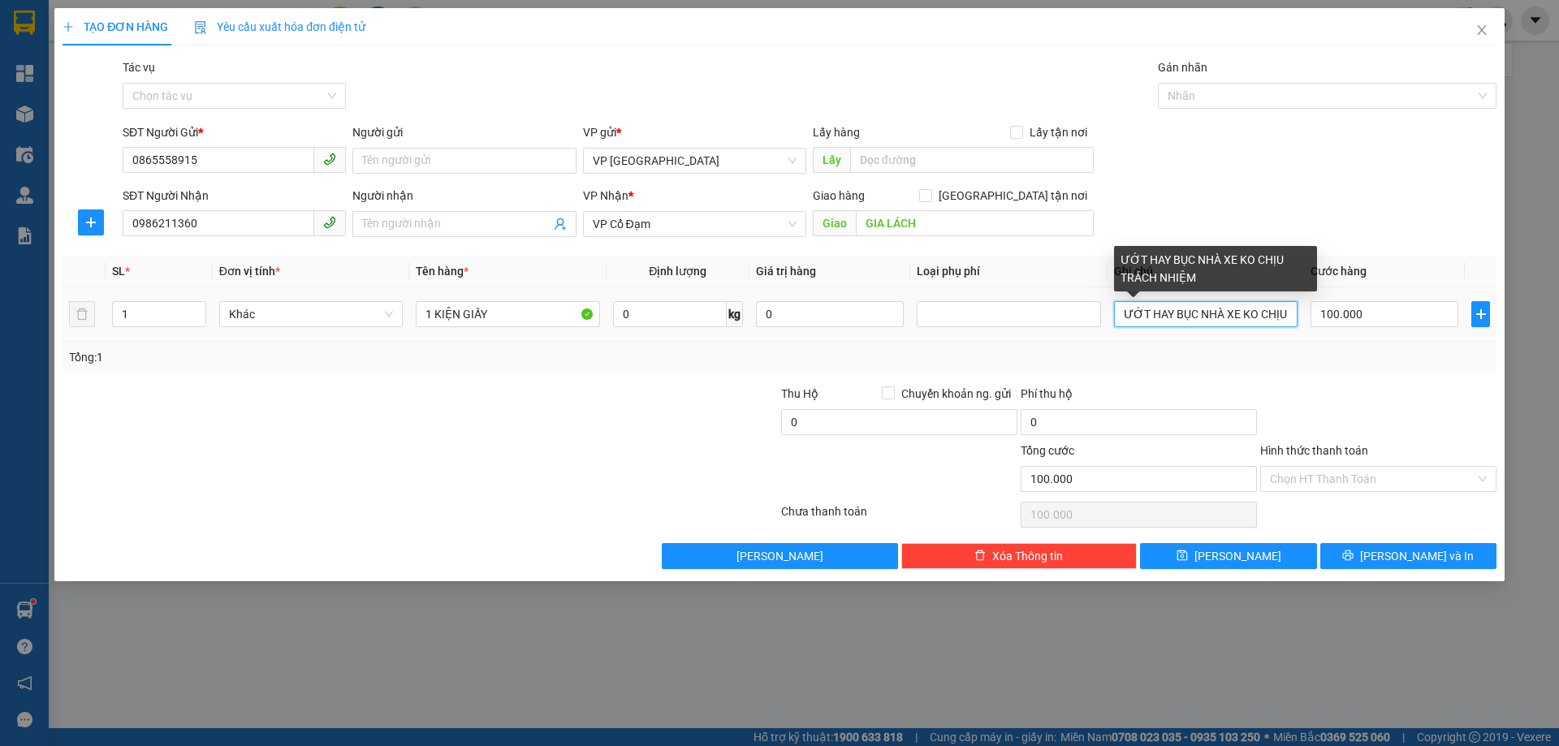
drag, startPoint x: 1148, startPoint y: 306, endPoint x: 1175, endPoint y: 305, distance: 27.7
click at [1175, 305] on input "ƯỚT HAY BỤC NHÀ XE KO CHỊU TRÁCH NHIỆM" at bounding box center [1206, 314] width 184 height 26
click at [1191, 308] on input "ƯỚT HAY BỤC NHÀ XE KO CHỊU TRÁCH NHIỆM" at bounding box center [1206, 314] width 184 height 26
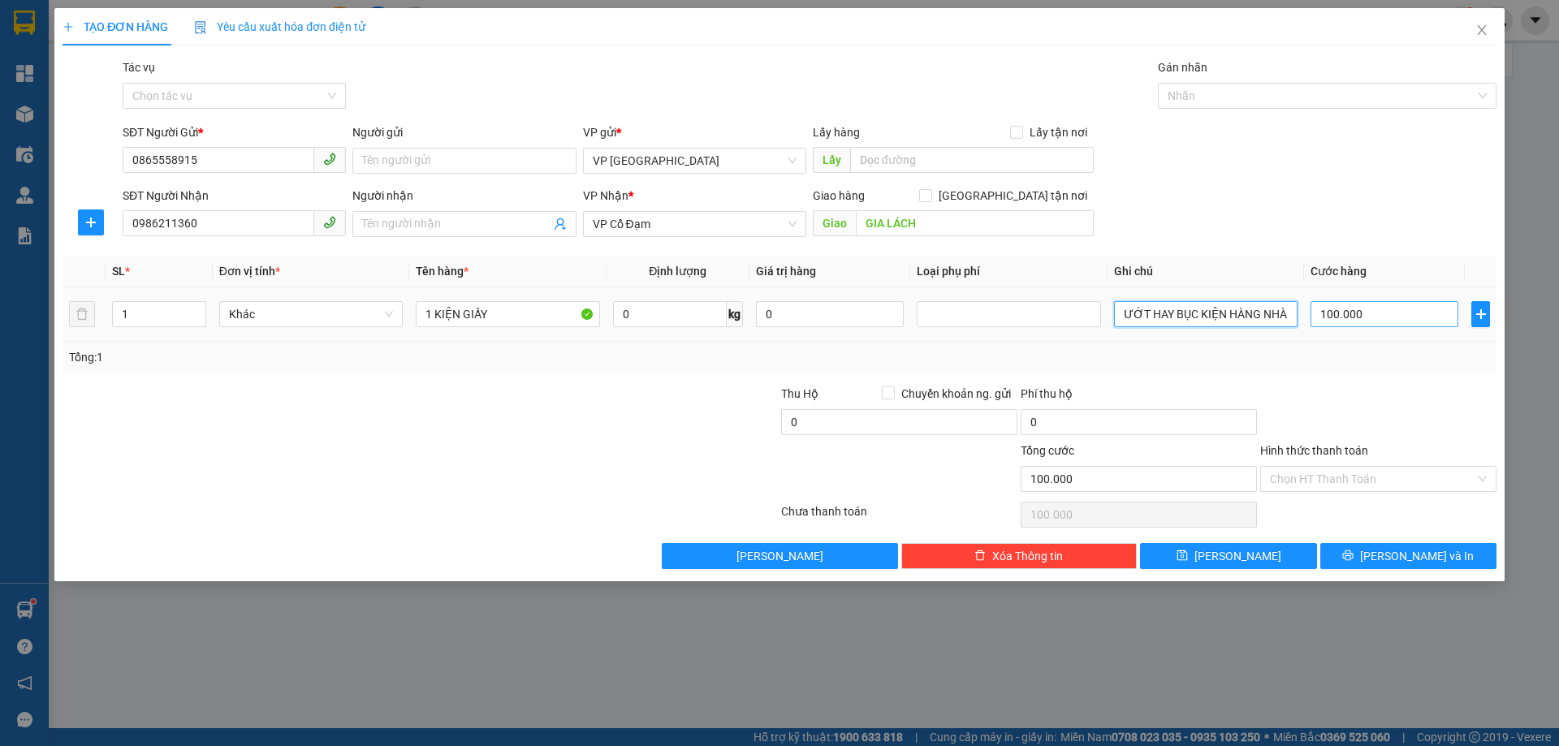
type input "ƯỚT HAY BỤC KIỆN HÀNG NHÀ XE KO CHỊU TRÁCH NHIỆM"
type input "0"
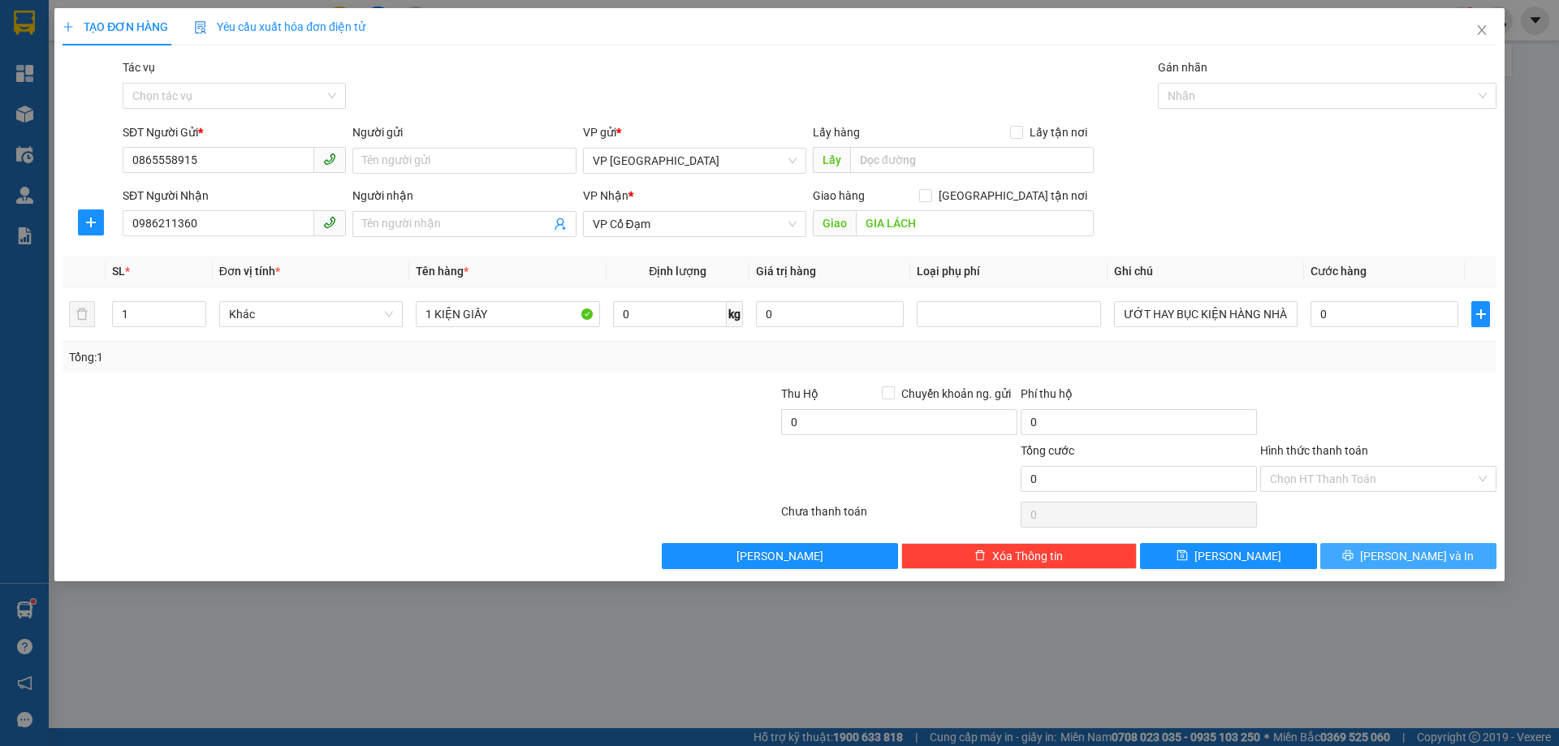
click at [1365, 552] on button "[PERSON_NAME] và In" at bounding box center [1409, 556] width 176 height 26
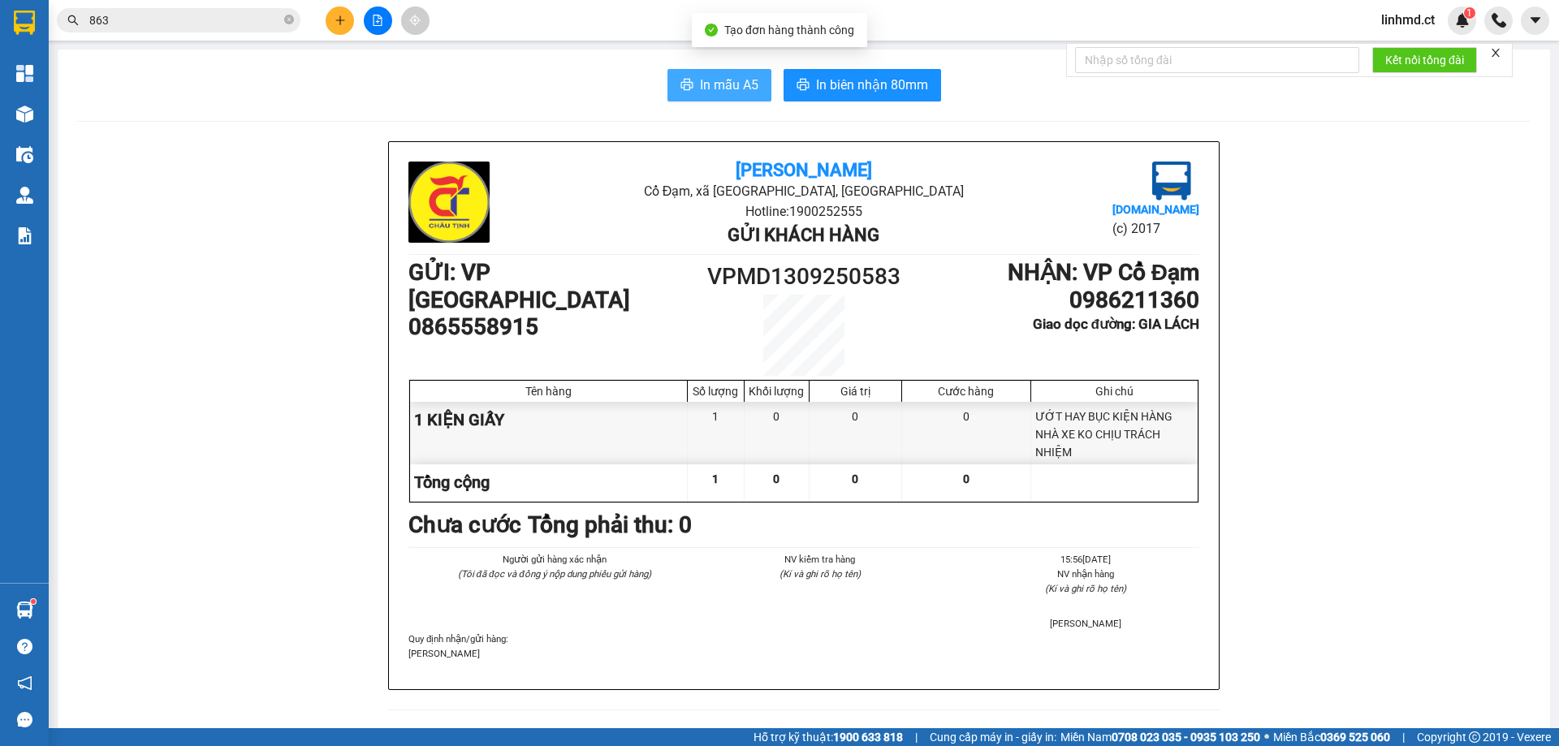
click at [733, 84] on span "In mẫu A5" at bounding box center [729, 85] width 58 height 20
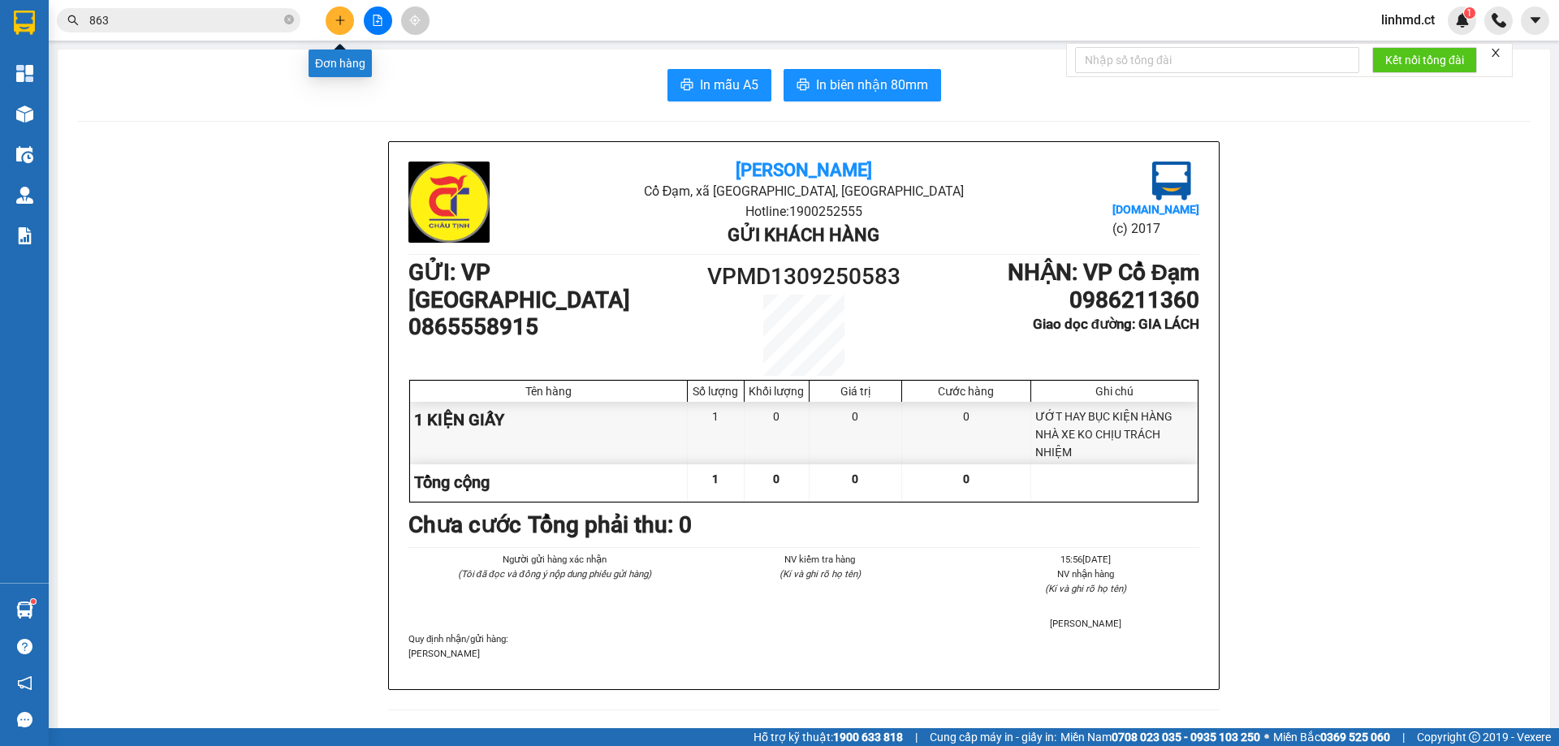
click at [345, 24] on icon "plus" at bounding box center [340, 20] width 11 height 11
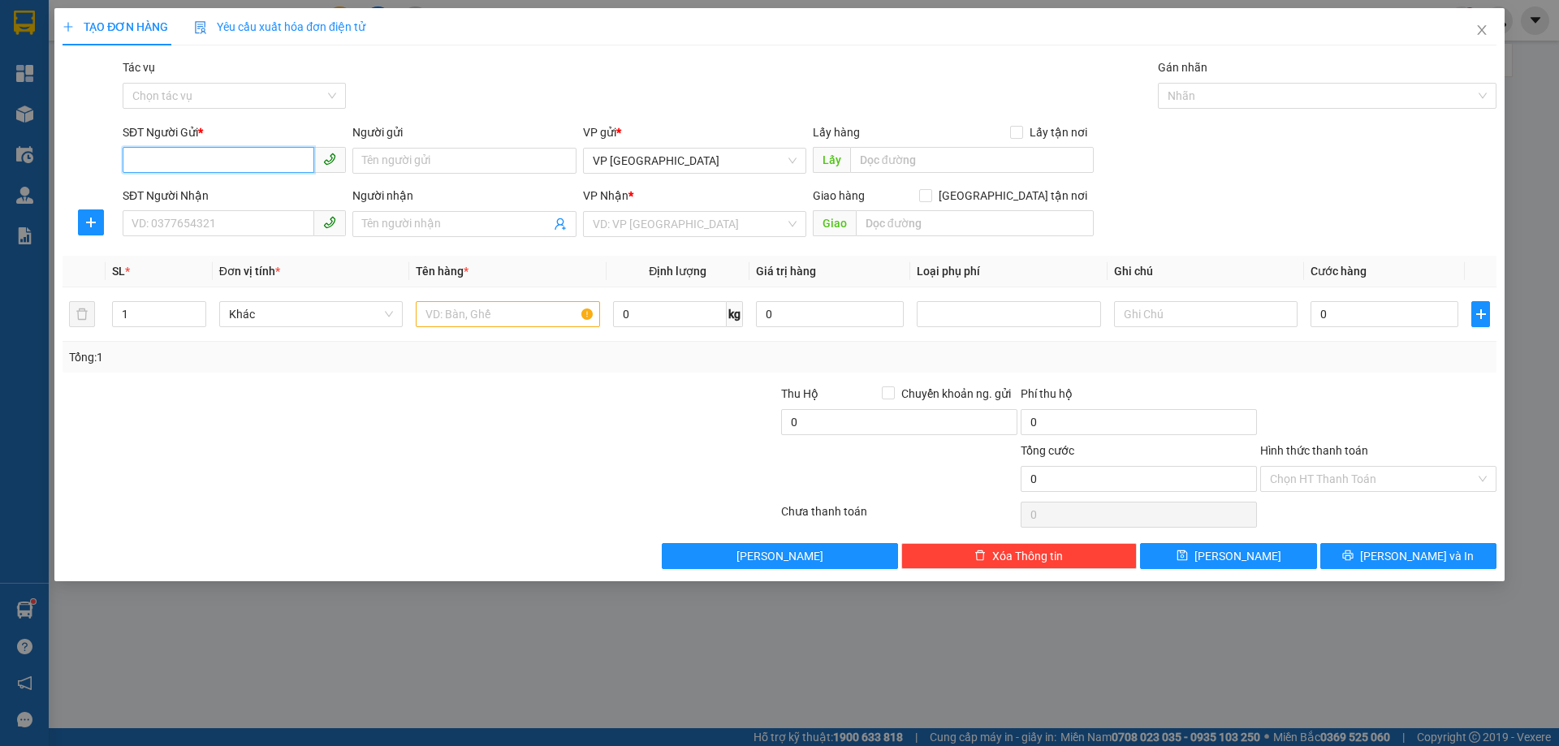
click at [278, 153] on input "SĐT Người Gửi *" at bounding box center [219, 160] width 192 height 26
click at [244, 155] on input "0797575283" at bounding box center [219, 160] width 192 height 26
click at [227, 221] on input "SĐT Người Nhận" at bounding box center [219, 223] width 192 height 26
click at [143, 159] on input "0797575283" at bounding box center [219, 160] width 192 height 26
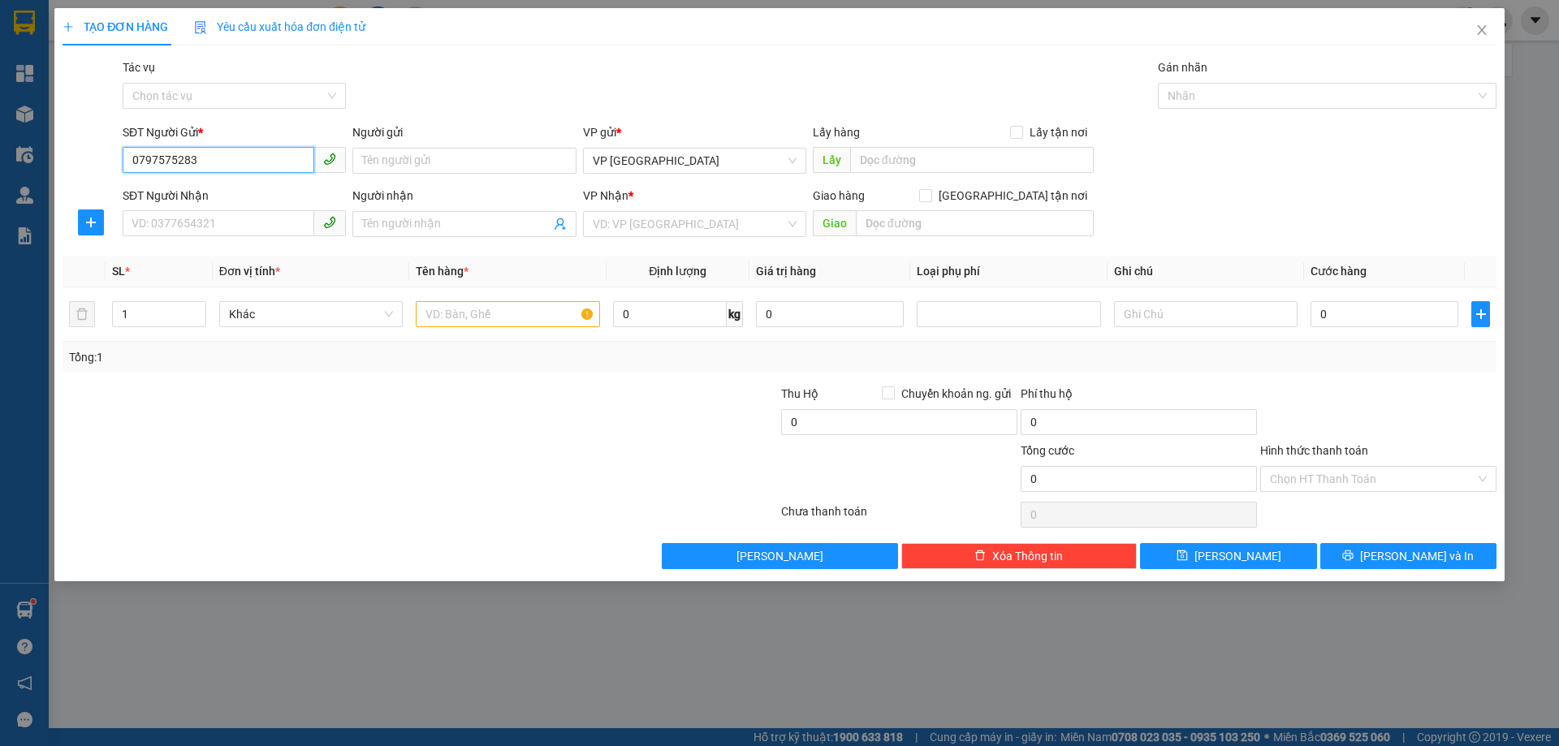
click at [146, 158] on input "0797575283" at bounding box center [219, 160] width 192 height 26
drag, startPoint x: 155, startPoint y: 161, endPoint x: 141, endPoint y: 159, distance: 13.9
click at [141, 159] on input "0797575283" at bounding box center [219, 160] width 192 height 26
type input "0979575283"
click at [196, 198] on div "0979575283 - Diệu Linh" at bounding box center [234, 193] width 204 height 18
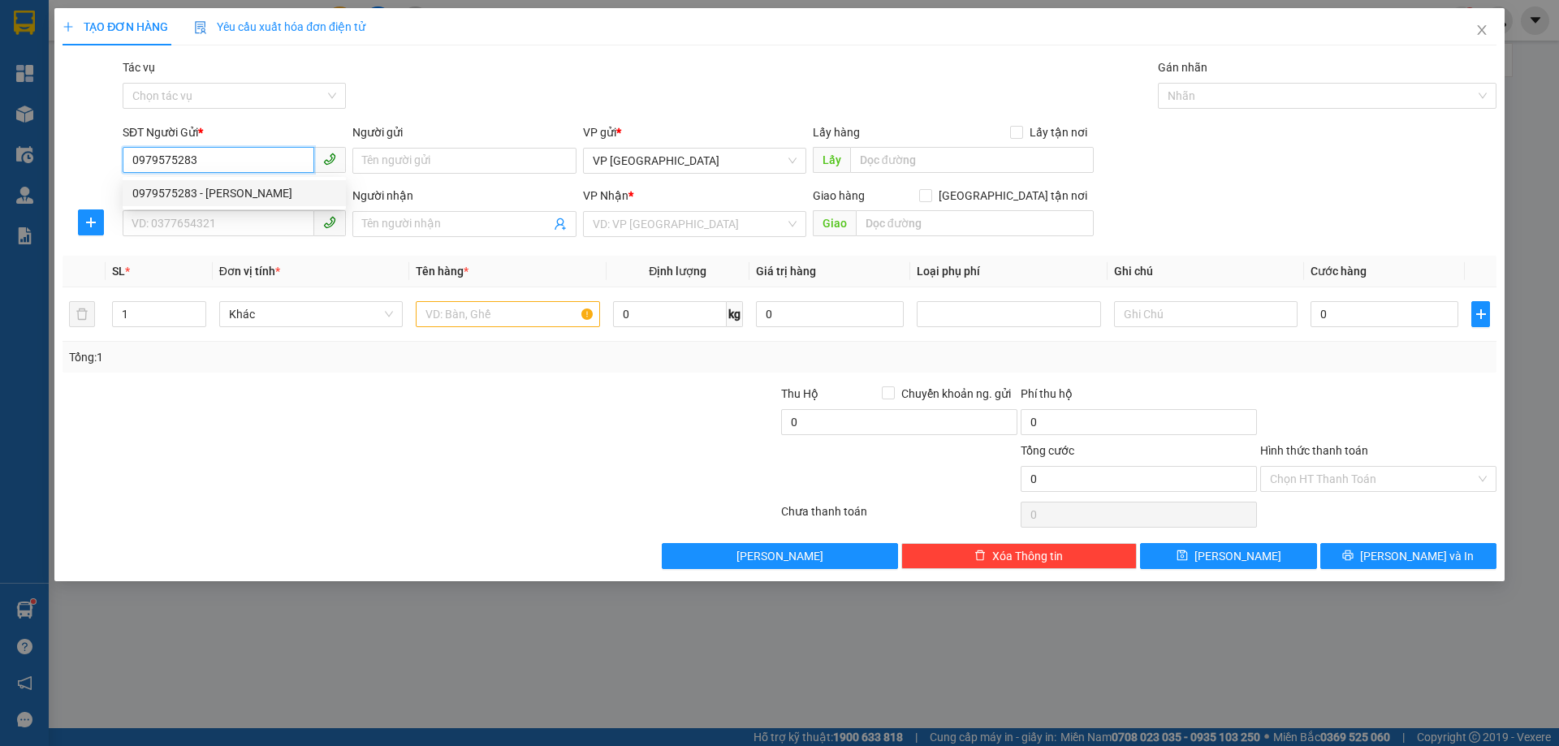
type input "Diệu Linh"
type input "0973779882"
type input "nam hùng"
type input "CỔ ĐẠM"
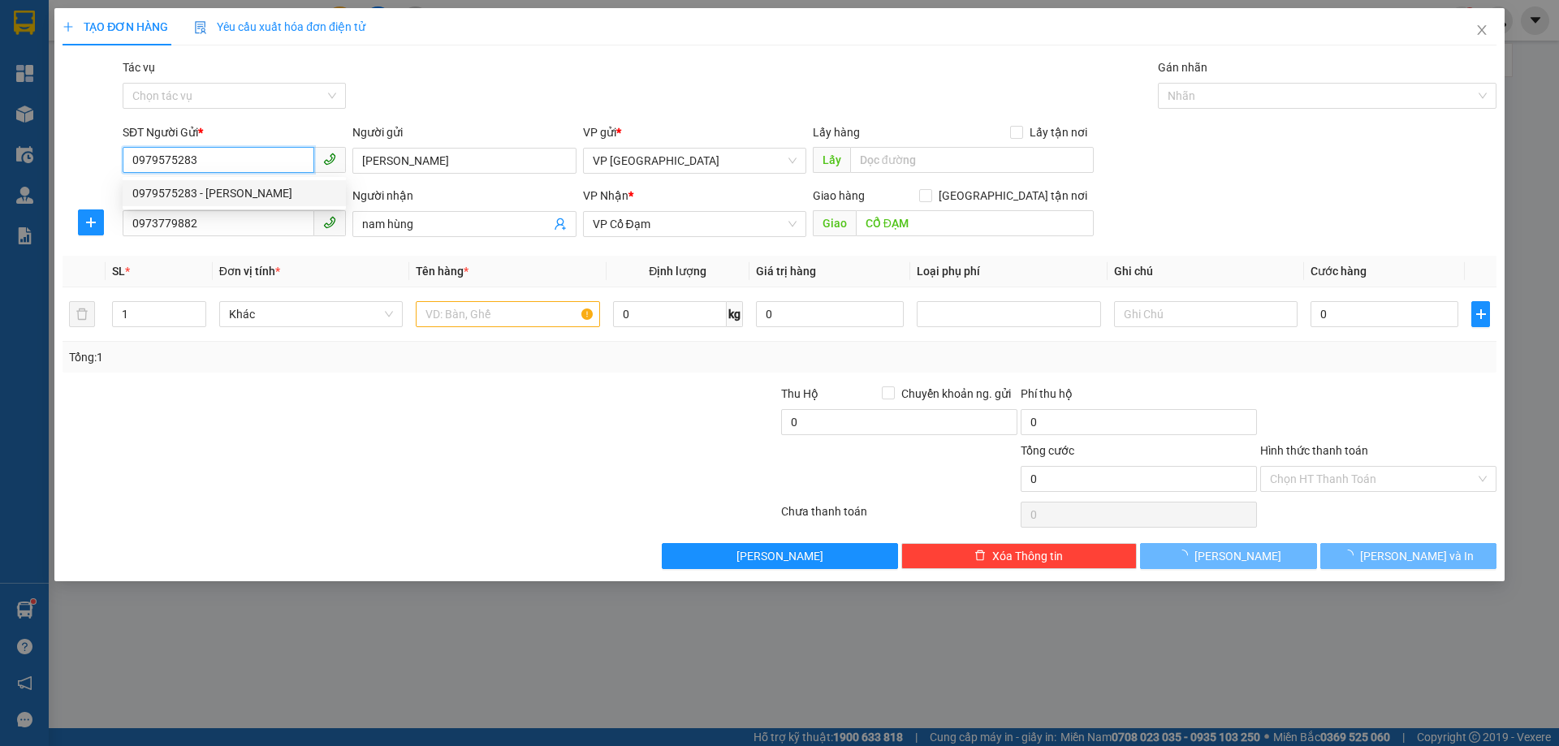
type input "280.000"
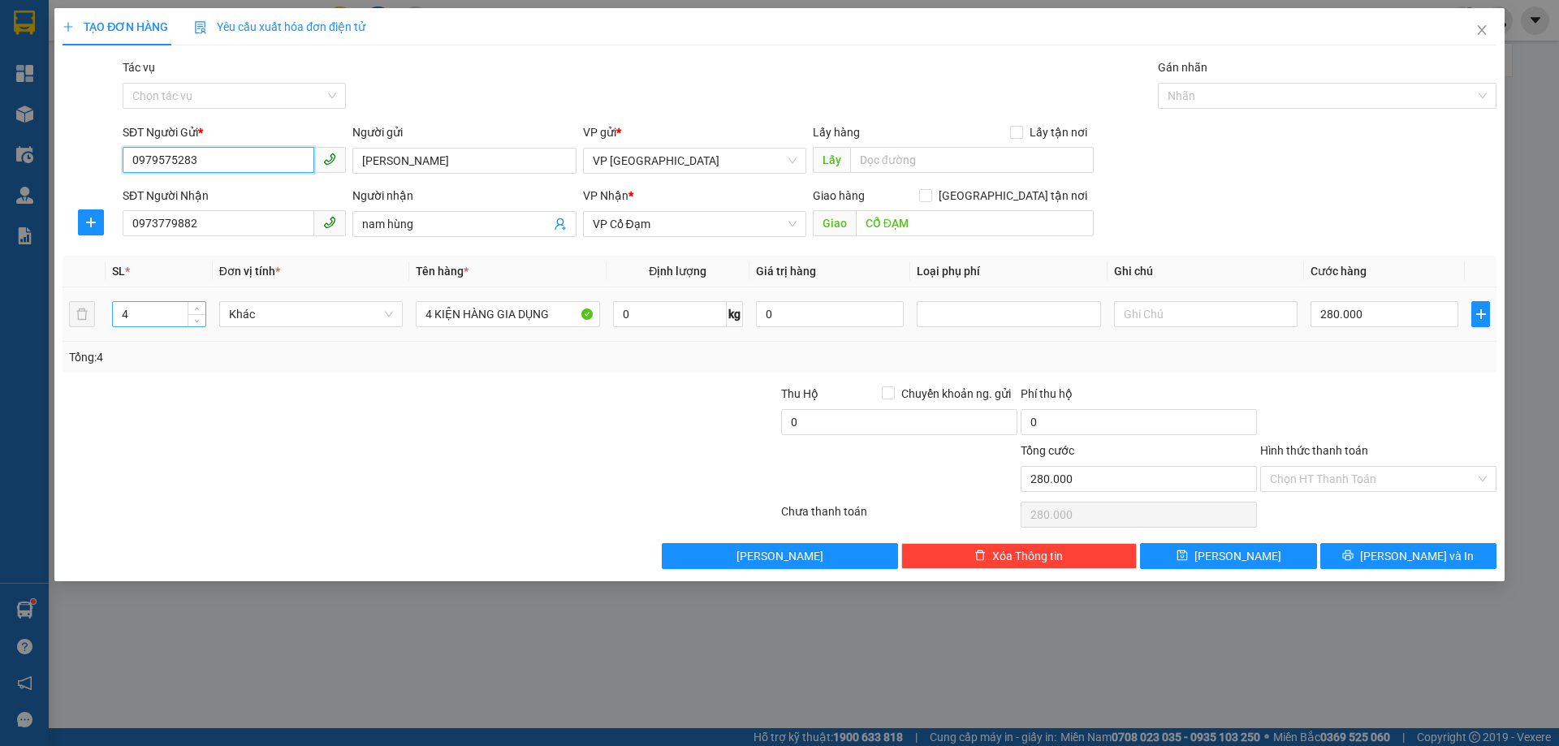
type input "0979575283"
drag, startPoint x: 136, startPoint y: 313, endPoint x: 88, endPoint y: 320, distance: 48.4
click at [100, 318] on tr "4 Khác 4 KIỆN HÀNG GIA DỤNG 0 kg 0 280.000" at bounding box center [780, 315] width 1434 height 54
type input "2"
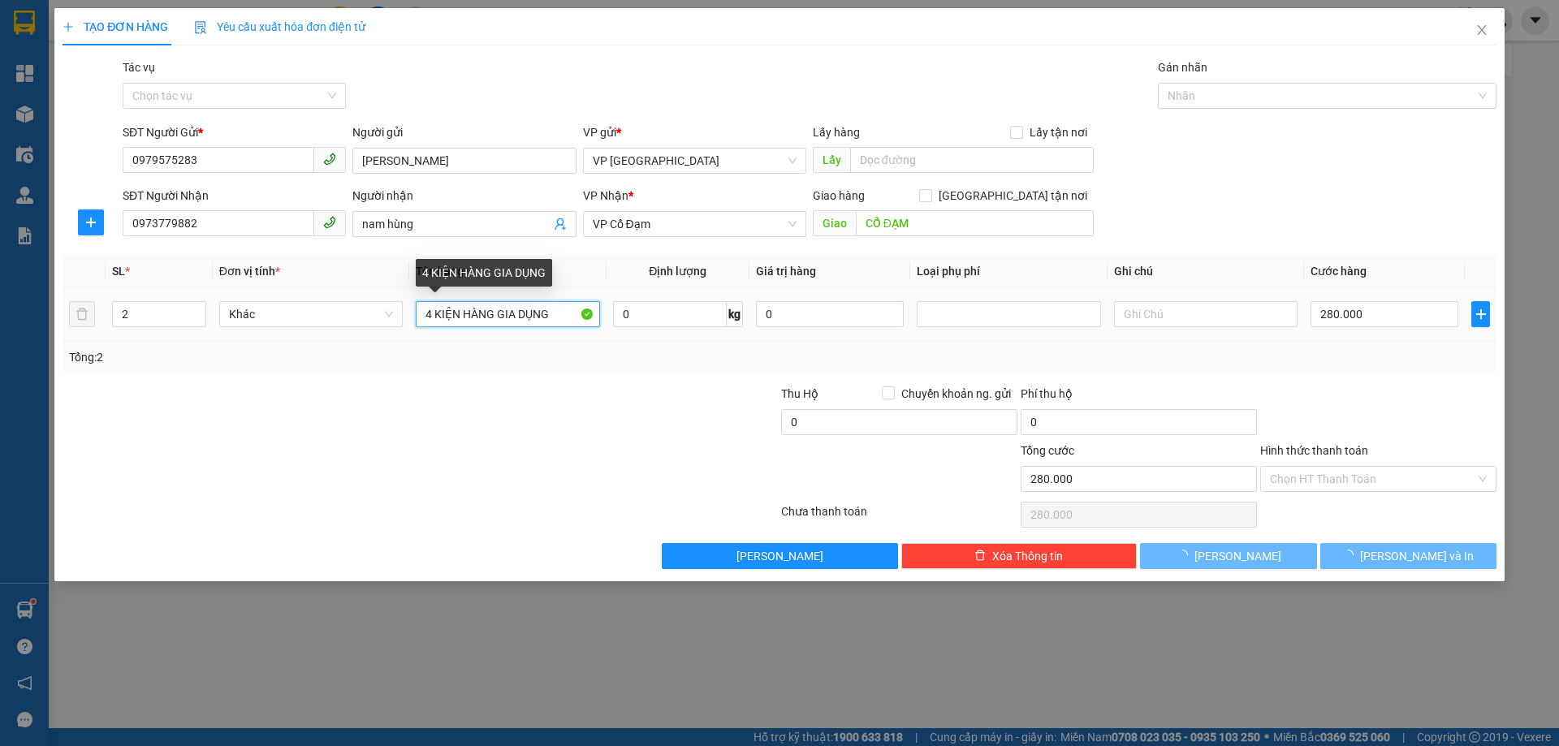
drag, startPoint x: 430, startPoint y: 319, endPoint x: 365, endPoint y: 270, distance: 82.4
click at [425, 318] on input "4 KIỆN HÀNG GIA DỤNG" at bounding box center [508, 314] width 184 height 26
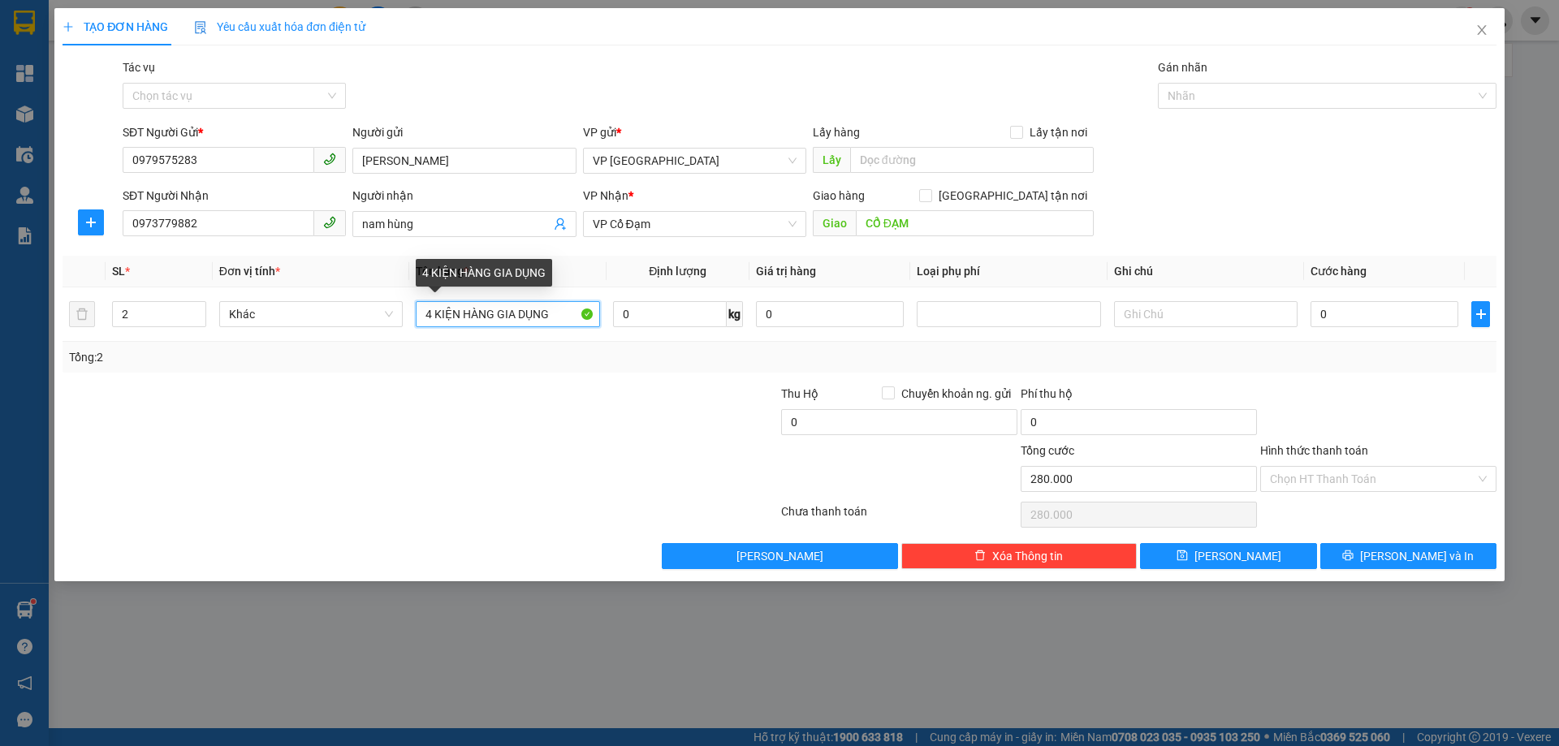
type input "0"
type input "2 KIỆN HÀNG GIA DỤNG"
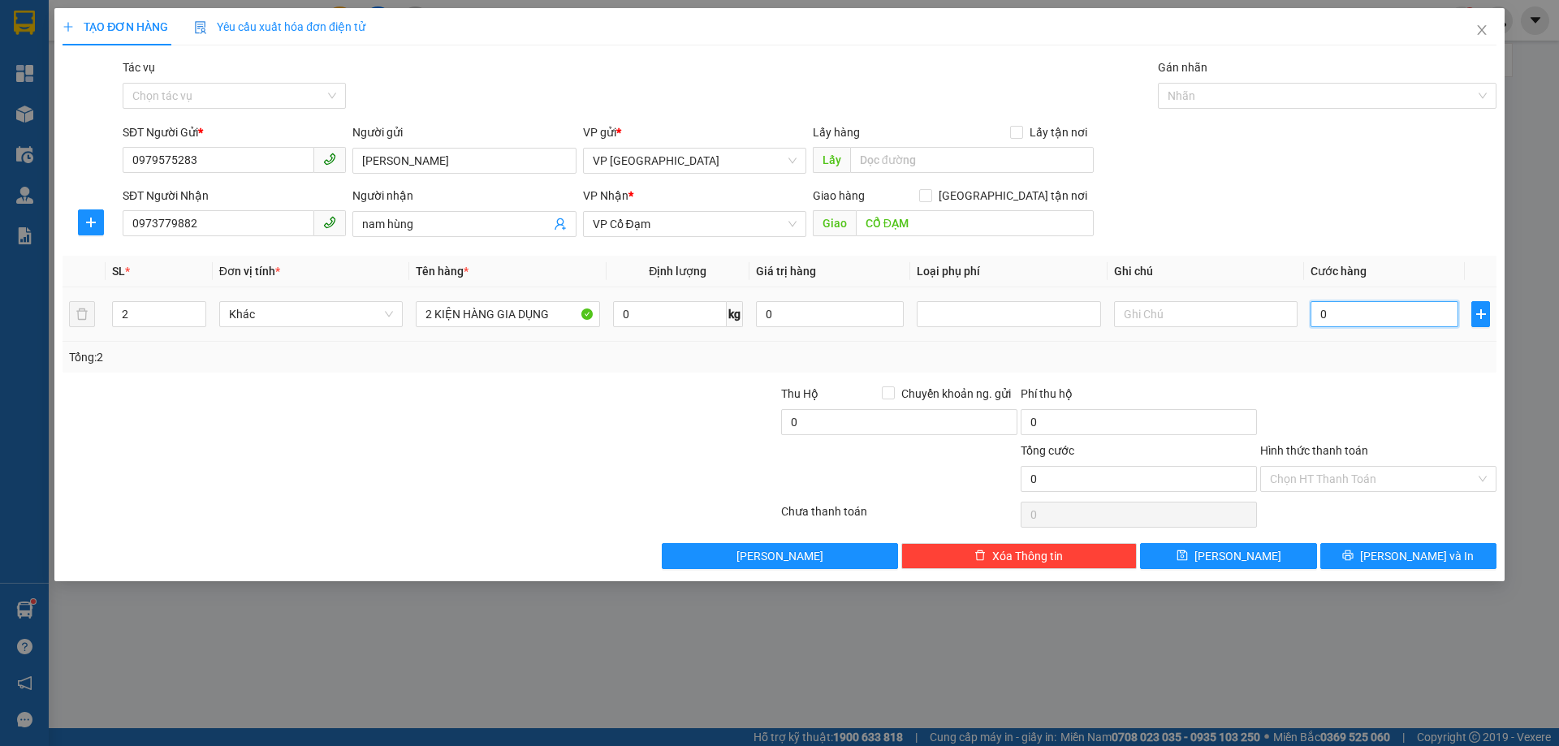
click at [1320, 308] on input "0" at bounding box center [1385, 314] width 148 height 26
type input "1"
type input "12"
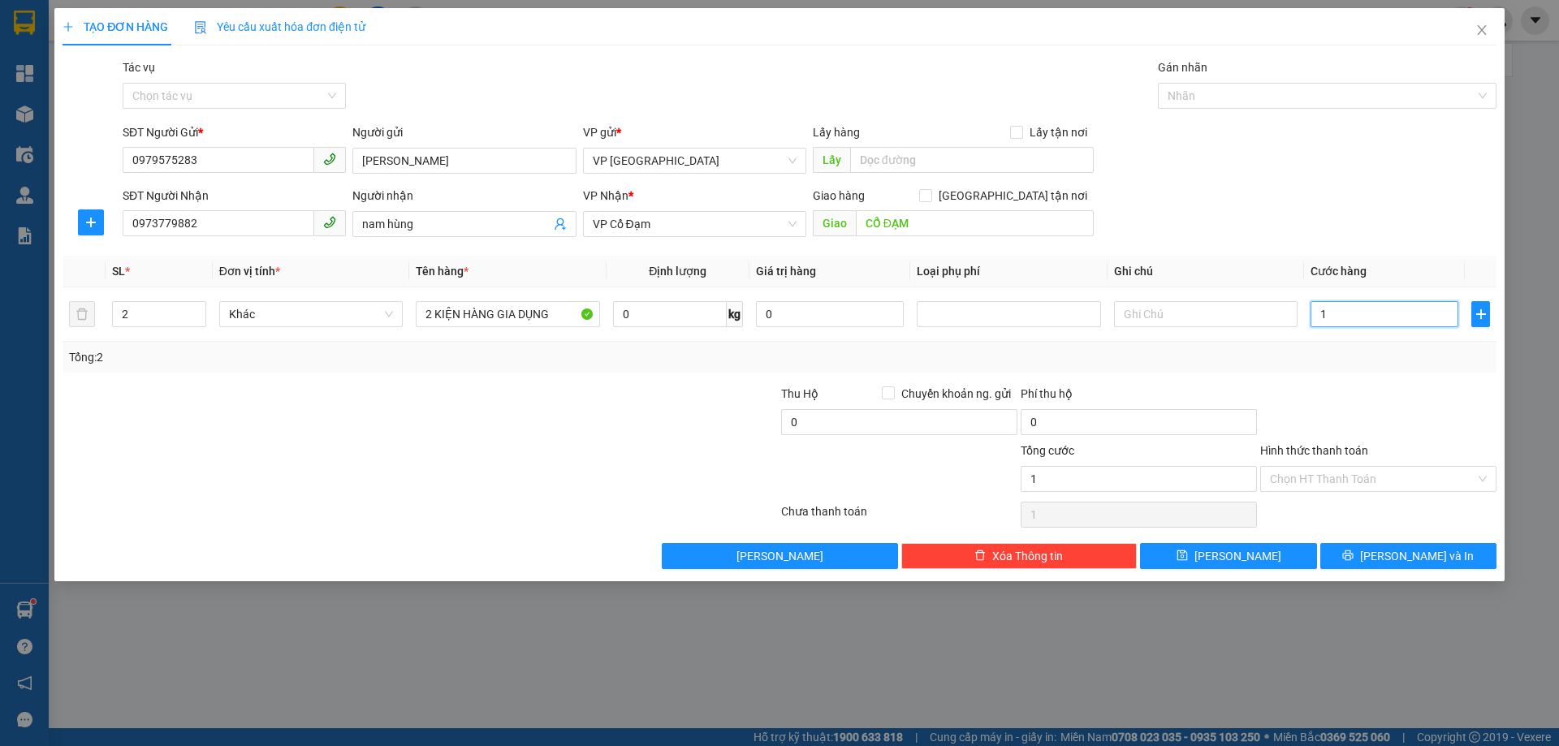
type input "12"
type input "120"
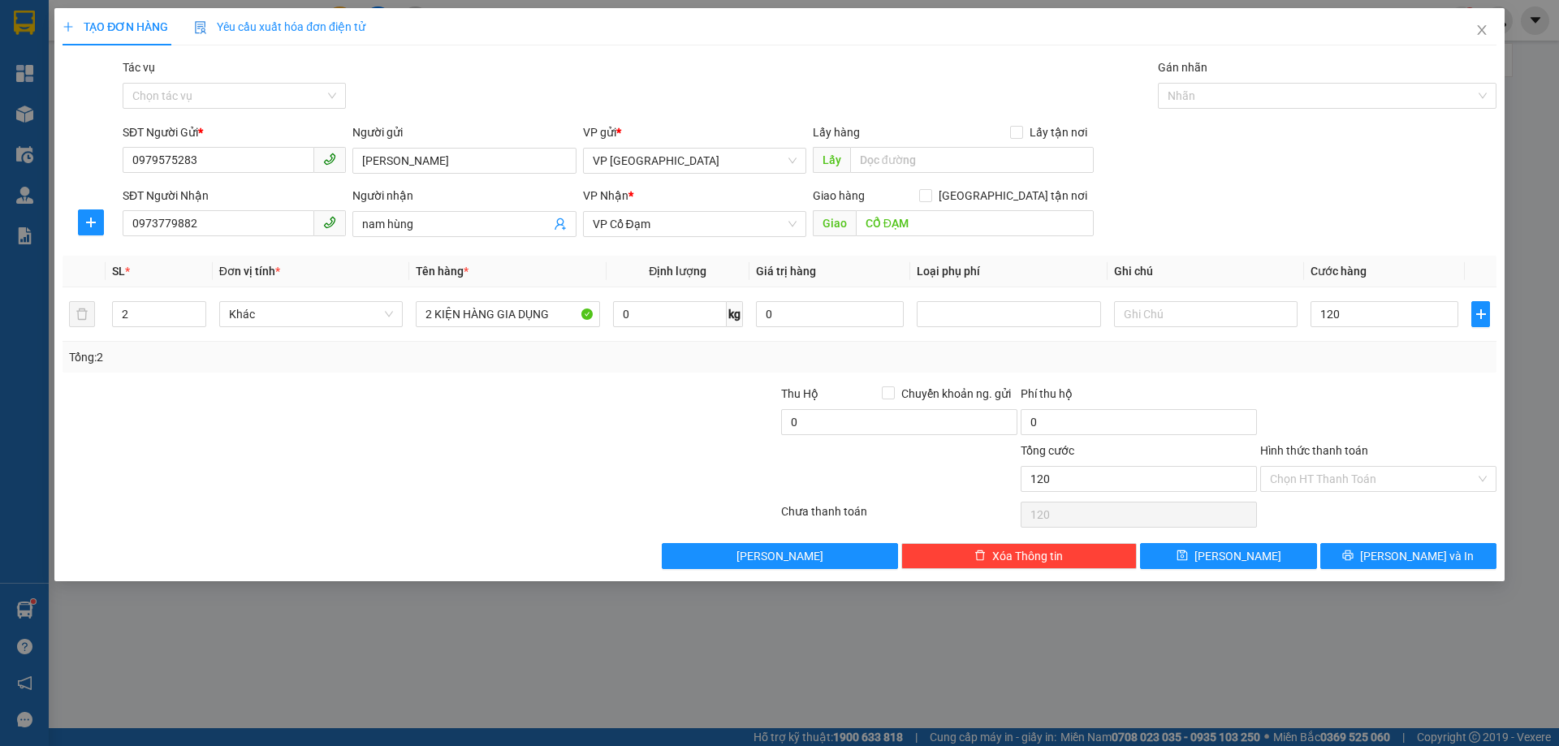
type input "120.000"
click at [1379, 381] on div "Transit Pickup Surcharge Ids Transit Deliver Surcharge Ids Transit Deliver Surc…" at bounding box center [780, 313] width 1434 height 511
click at [1355, 459] on div "Hình thức thanh toán" at bounding box center [1378, 454] width 236 height 24
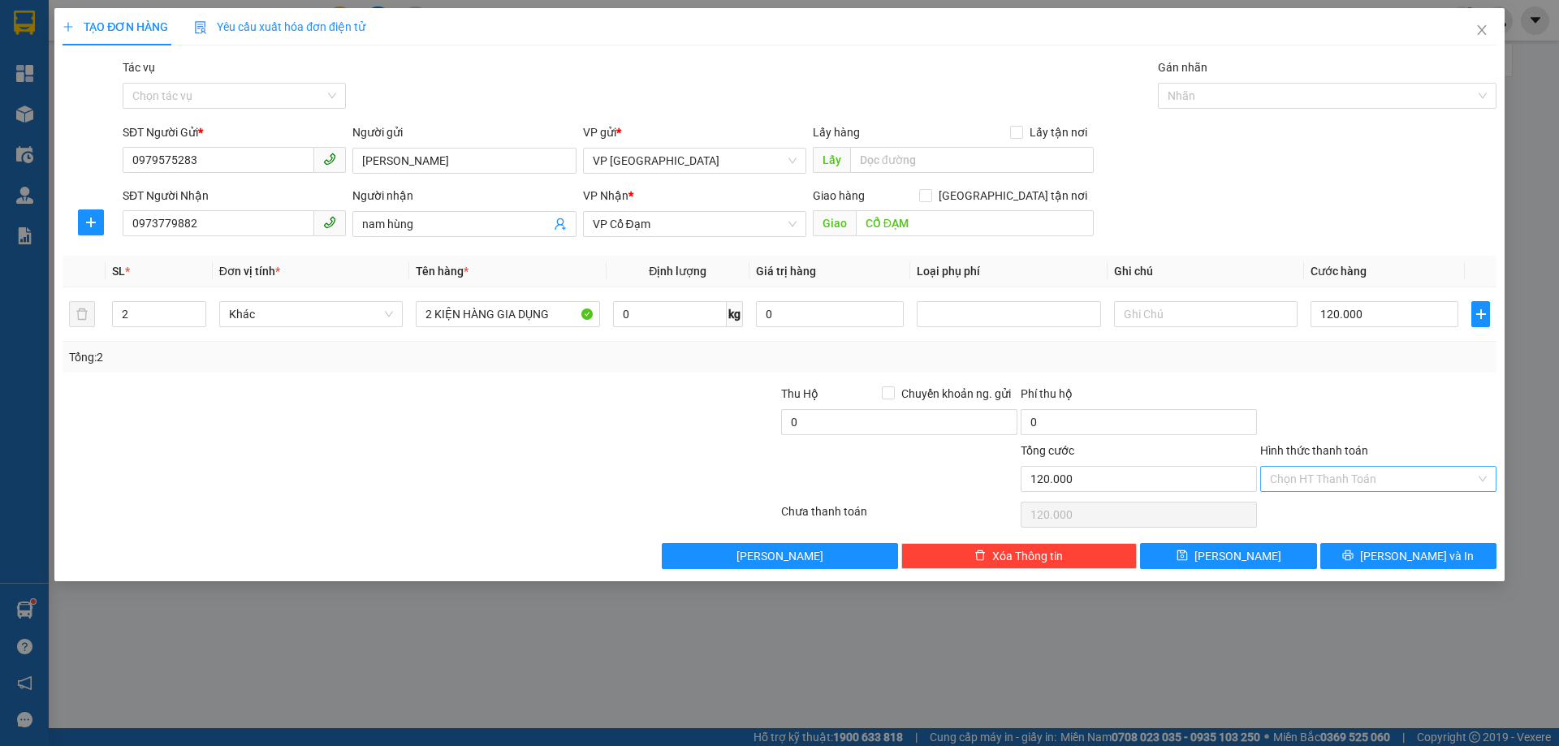
click at [1353, 467] on input "Hình thức thanh toán" at bounding box center [1372, 479] width 205 height 24
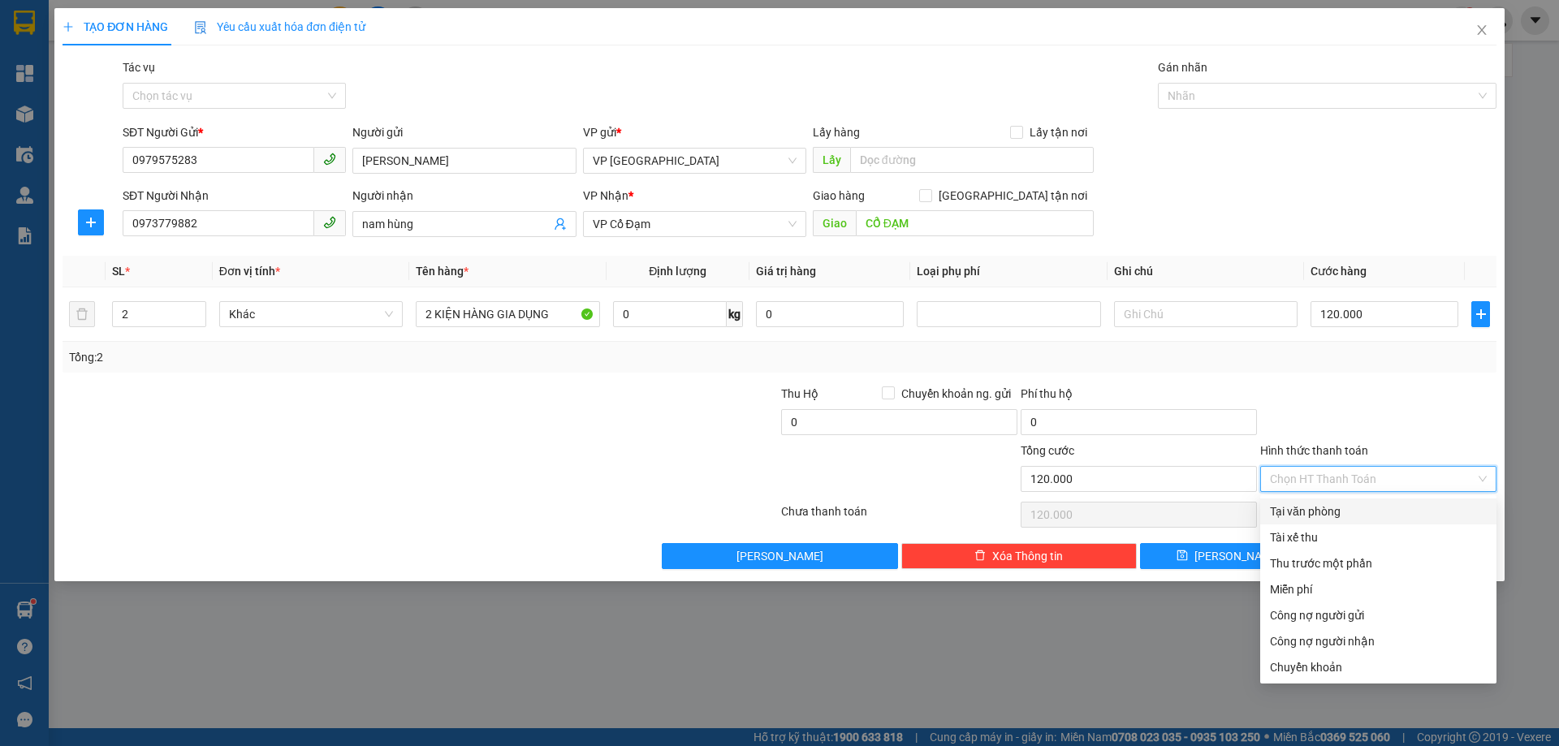
click at [1357, 502] on div "Tại văn phòng" at bounding box center [1378, 512] width 236 height 26
type input "0"
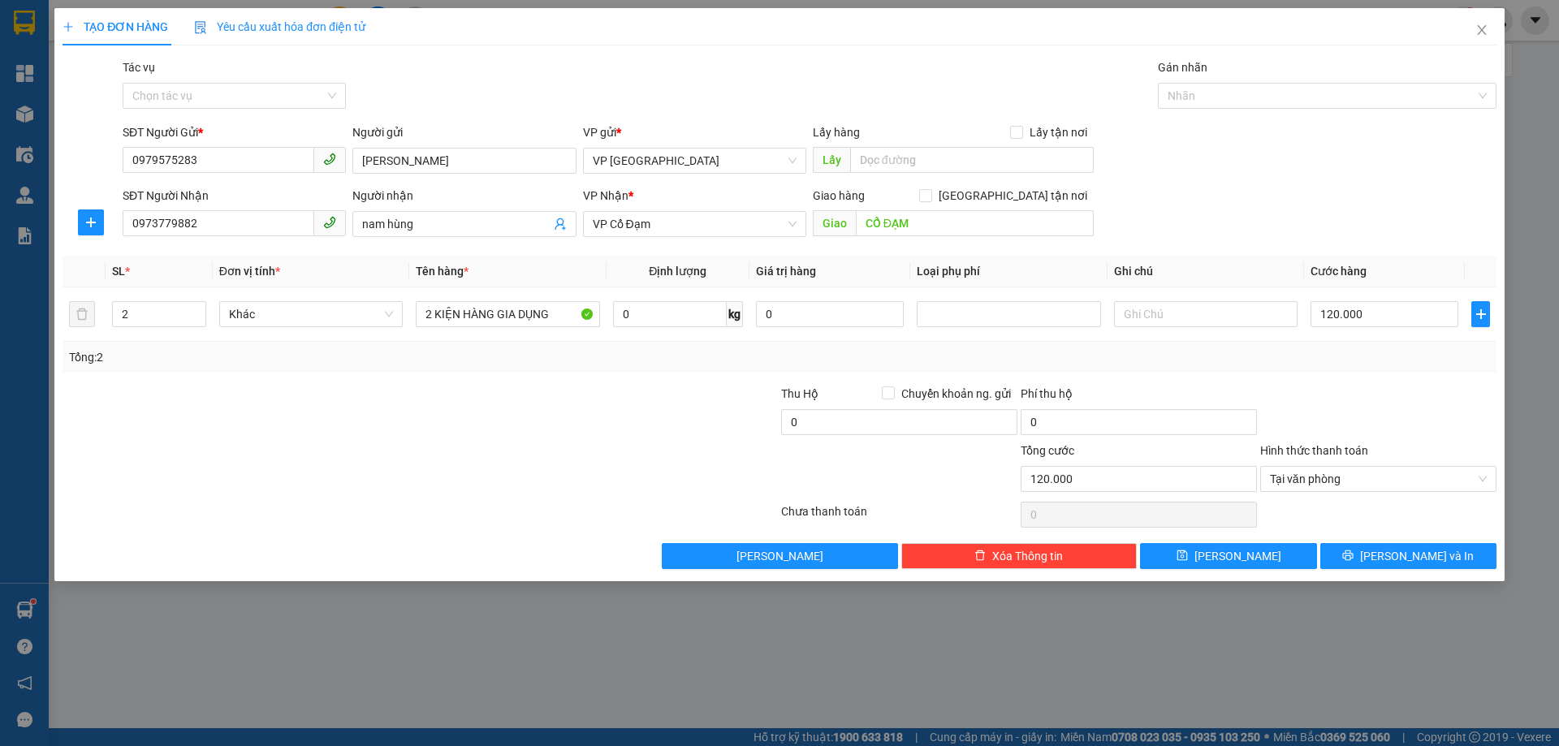
click at [1357, 507] on div at bounding box center [1379, 515] width 240 height 32
click at [1394, 557] on span "[PERSON_NAME] và In" at bounding box center [1417, 556] width 114 height 18
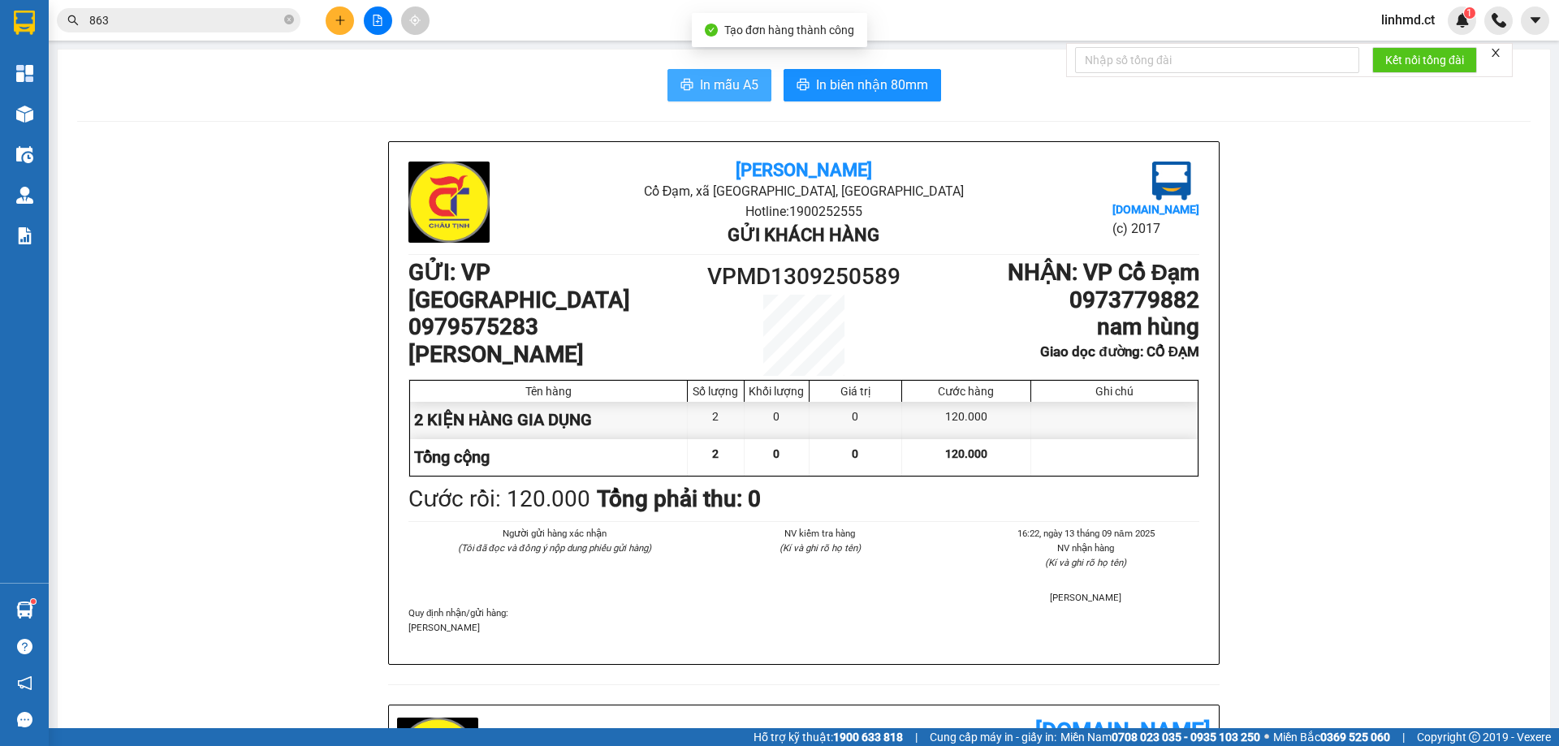
click at [731, 89] on span "In mẫu A5" at bounding box center [729, 85] width 58 height 20
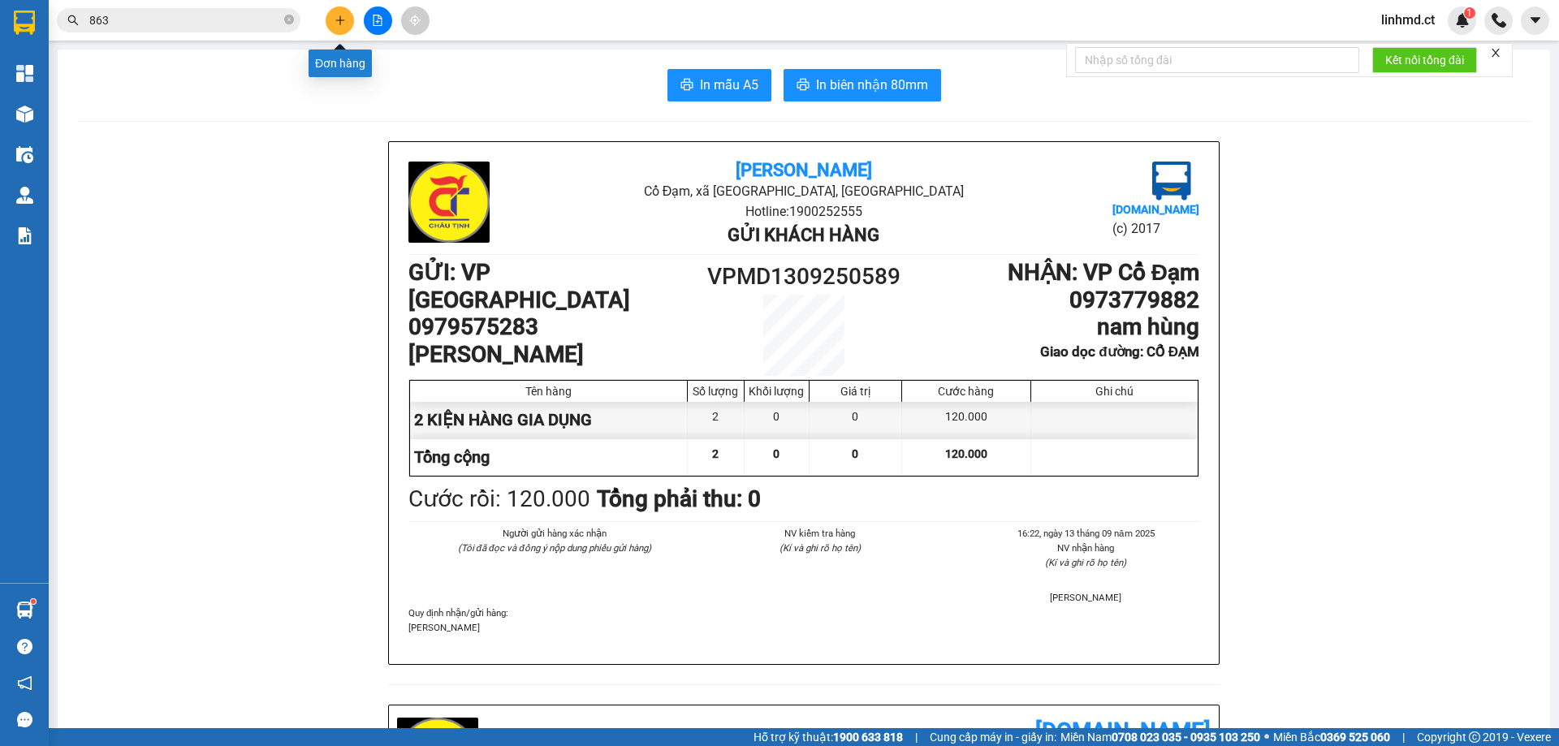
click at [349, 22] on button at bounding box center [340, 20] width 28 height 28
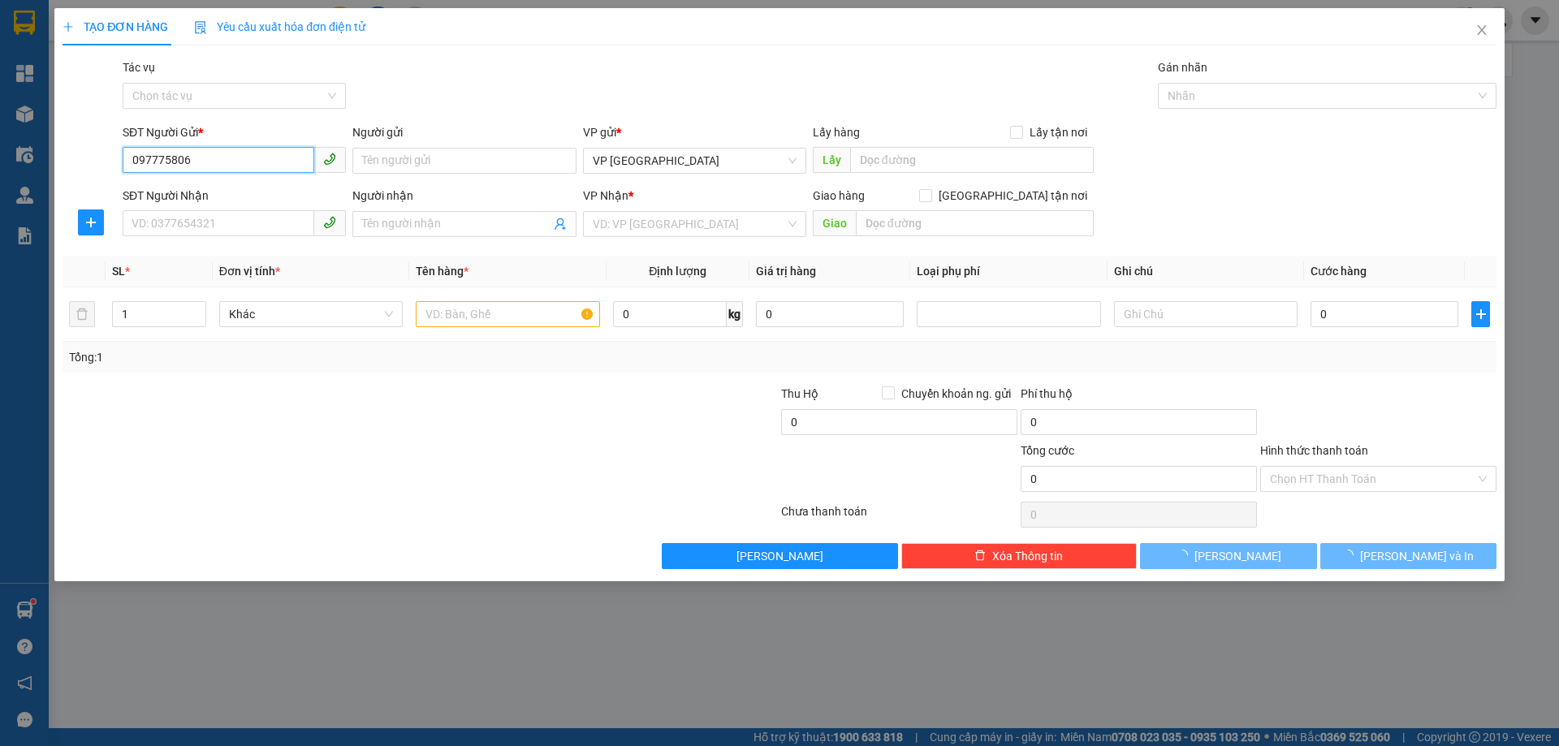
type input "0977758062"
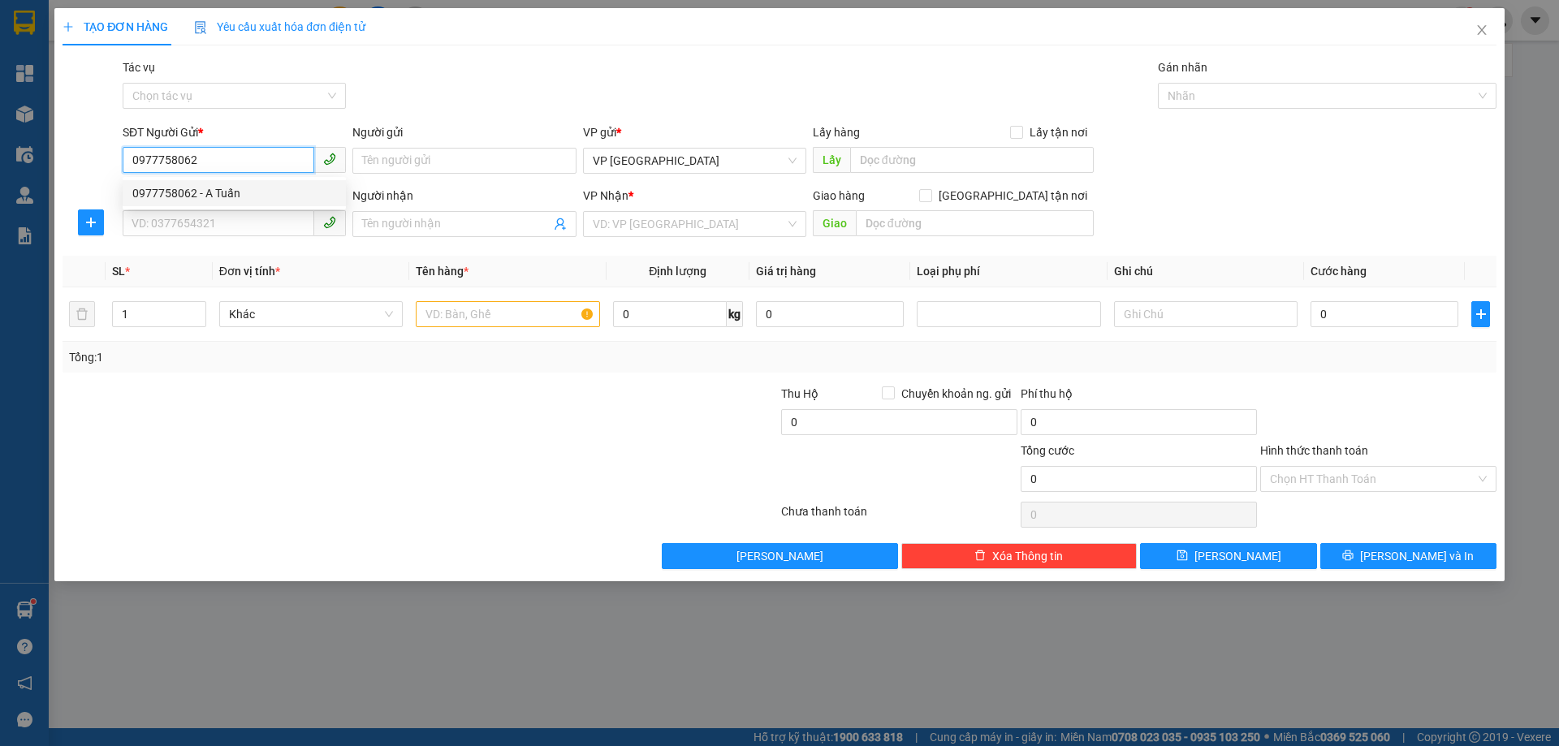
click at [254, 204] on div "0977758062 - A Tuấn" at bounding box center [234, 193] width 223 height 26
type input "A Tuấn"
type input "0775791997"
type input "XUÂN HẢI"
type input "50.000"
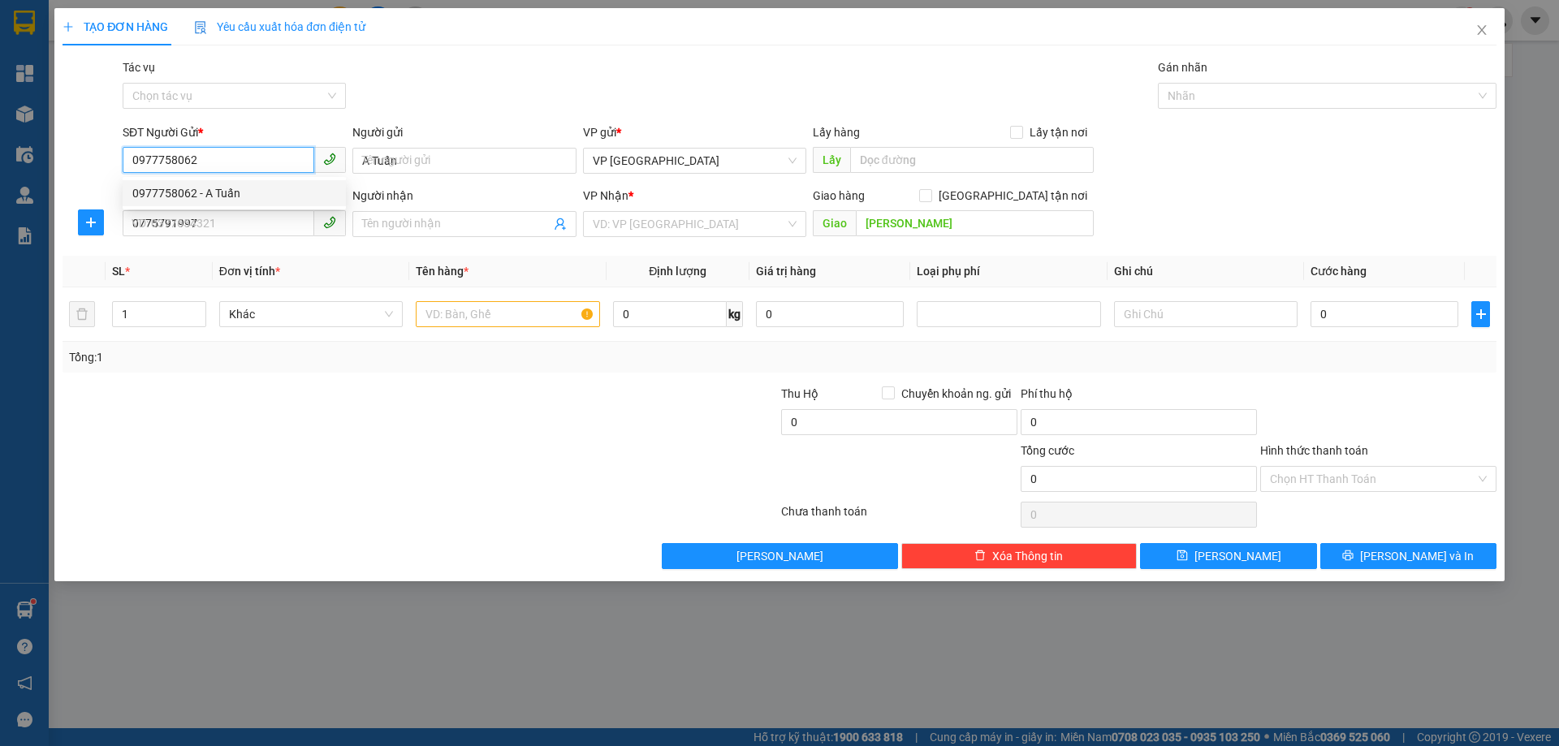
type input "50.000"
type input "0977758062"
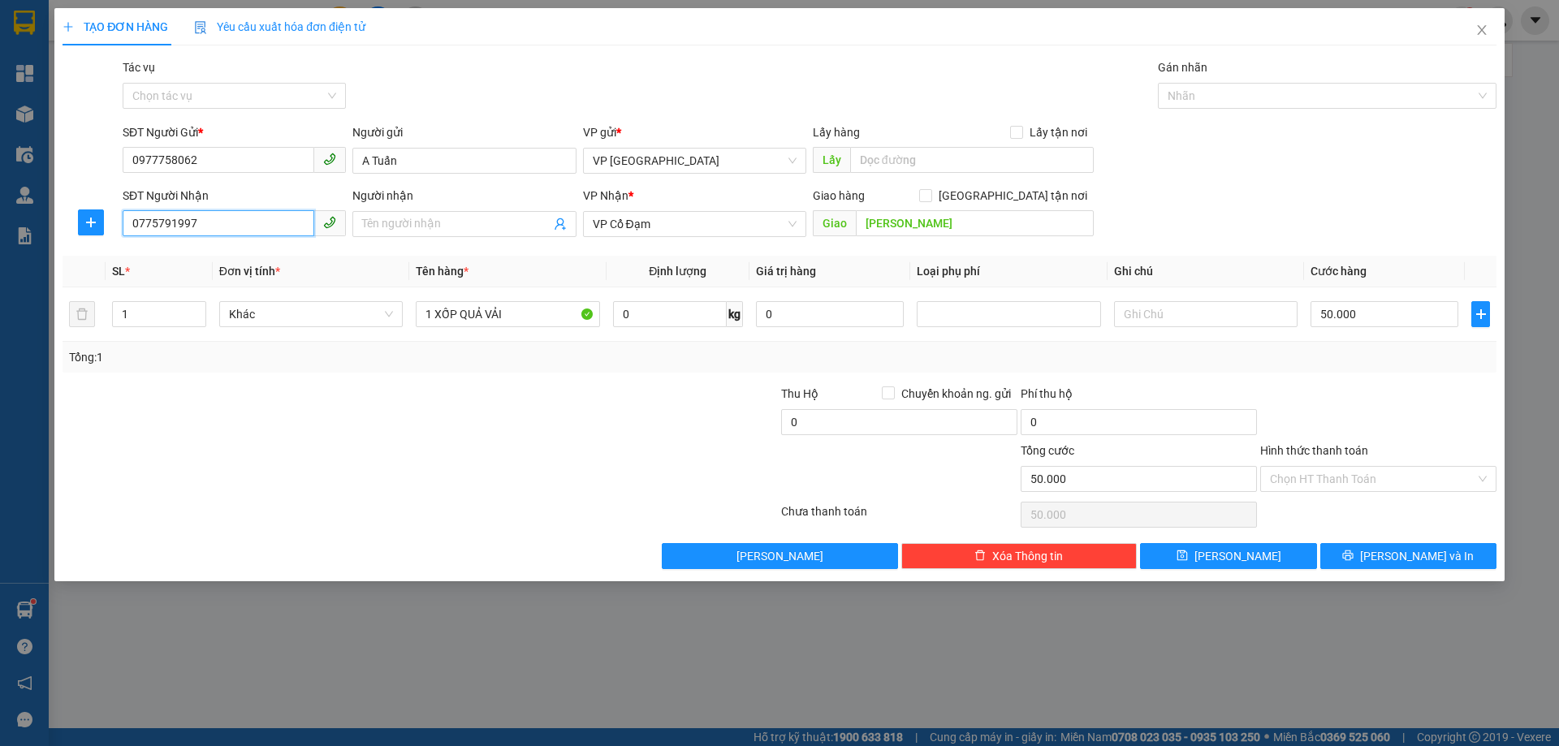
click at [236, 223] on input "0775791997" at bounding box center [219, 223] width 192 height 26
type input "0988515925"
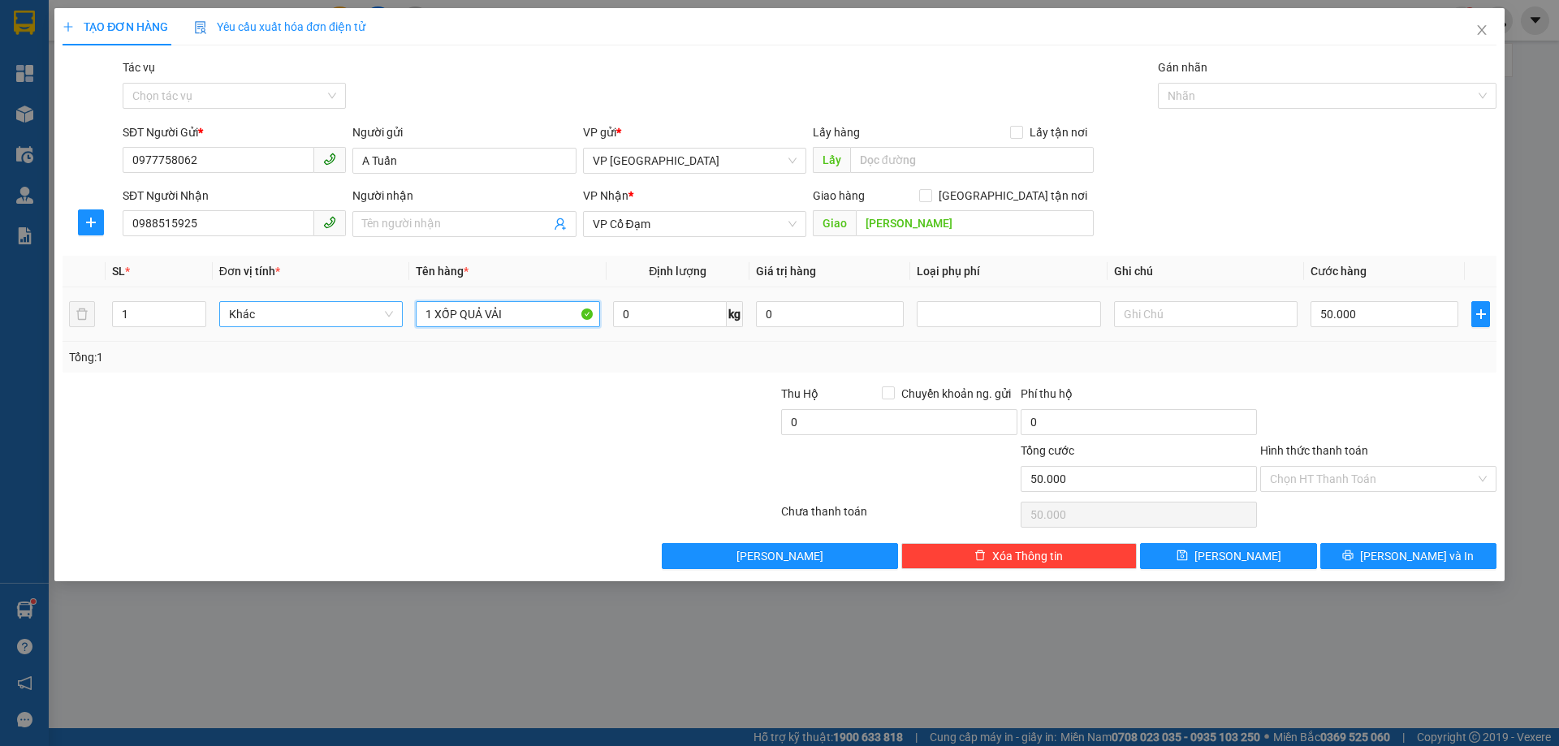
drag, startPoint x: 500, startPoint y: 307, endPoint x: 369, endPoint y: 307, distance: 131.6
click at [370, 307] on tr "1 Khác 1 XỐP QUẢ VẢI 0 kg 0 50.000" at bounding box center [780, 315] width 1434 height 54
drag, startPoint x: 481, startPoint y: 311, endPoint x: 439, endPoint y: 308, distance: 42.4
click at [448, 310] on input "I" at bounding box center [508, 314] width 184 height 26
type input "I"
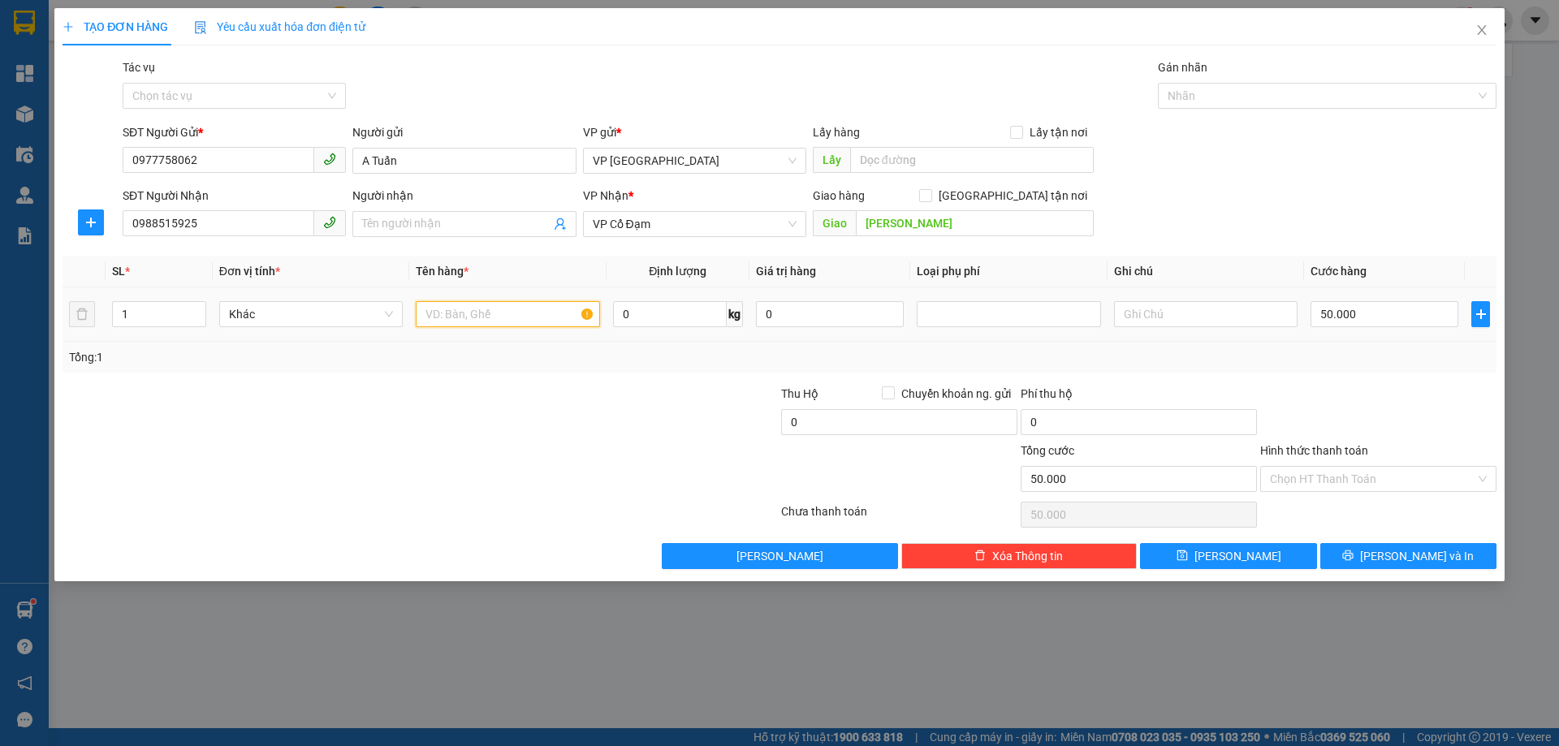
type input "1"
type input "2 XỐP LÁ THUỐC"
click at [87, 313] on tr "1 Khác 2 XỐP LÁ THUỐC 0 kg 0 50.000" at bounding box center [780, 315] width 1434 height 54
type input "2"
click at [1360, 316] on input "50.000" at bounding box center [1385, 314] width 148 height 26
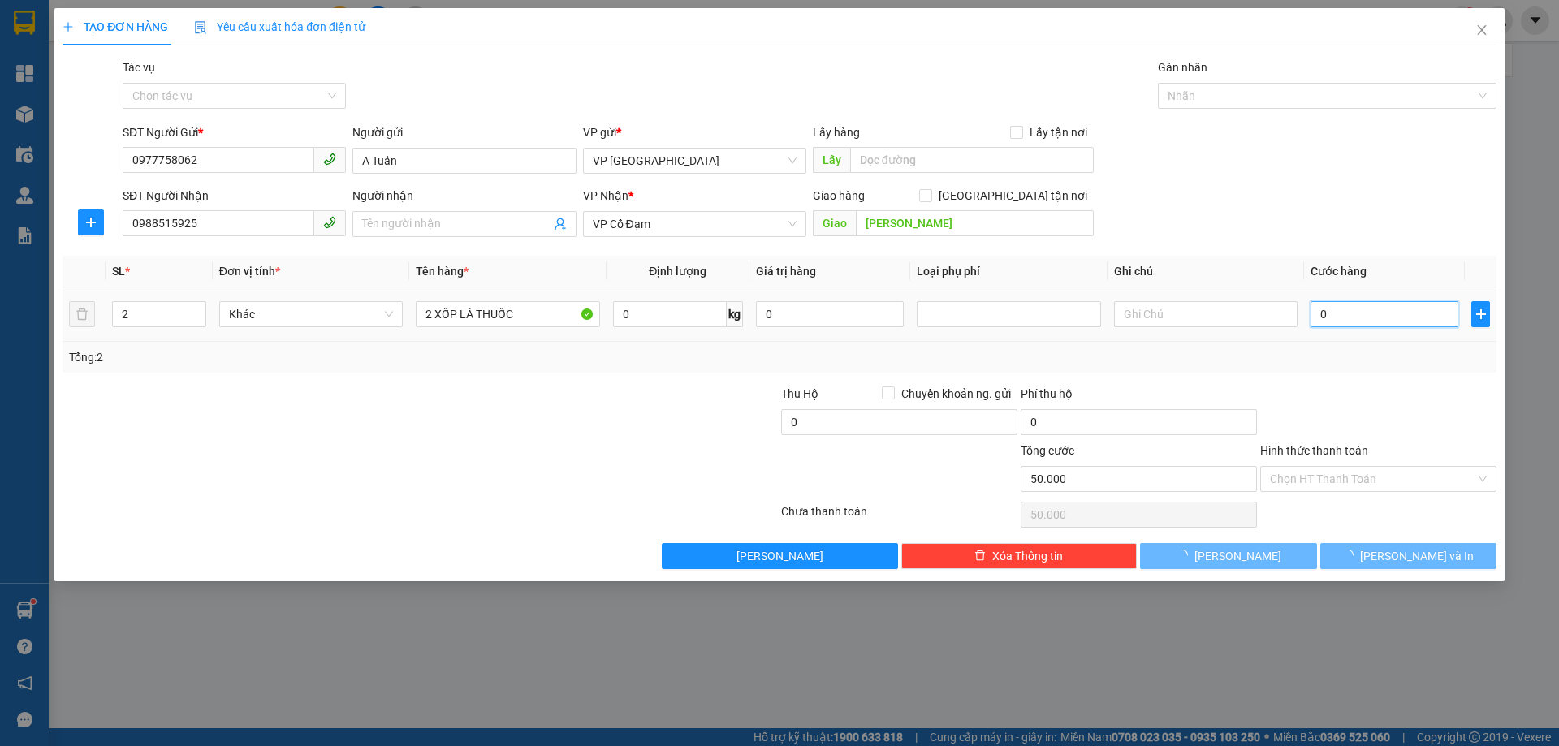
type input "01"
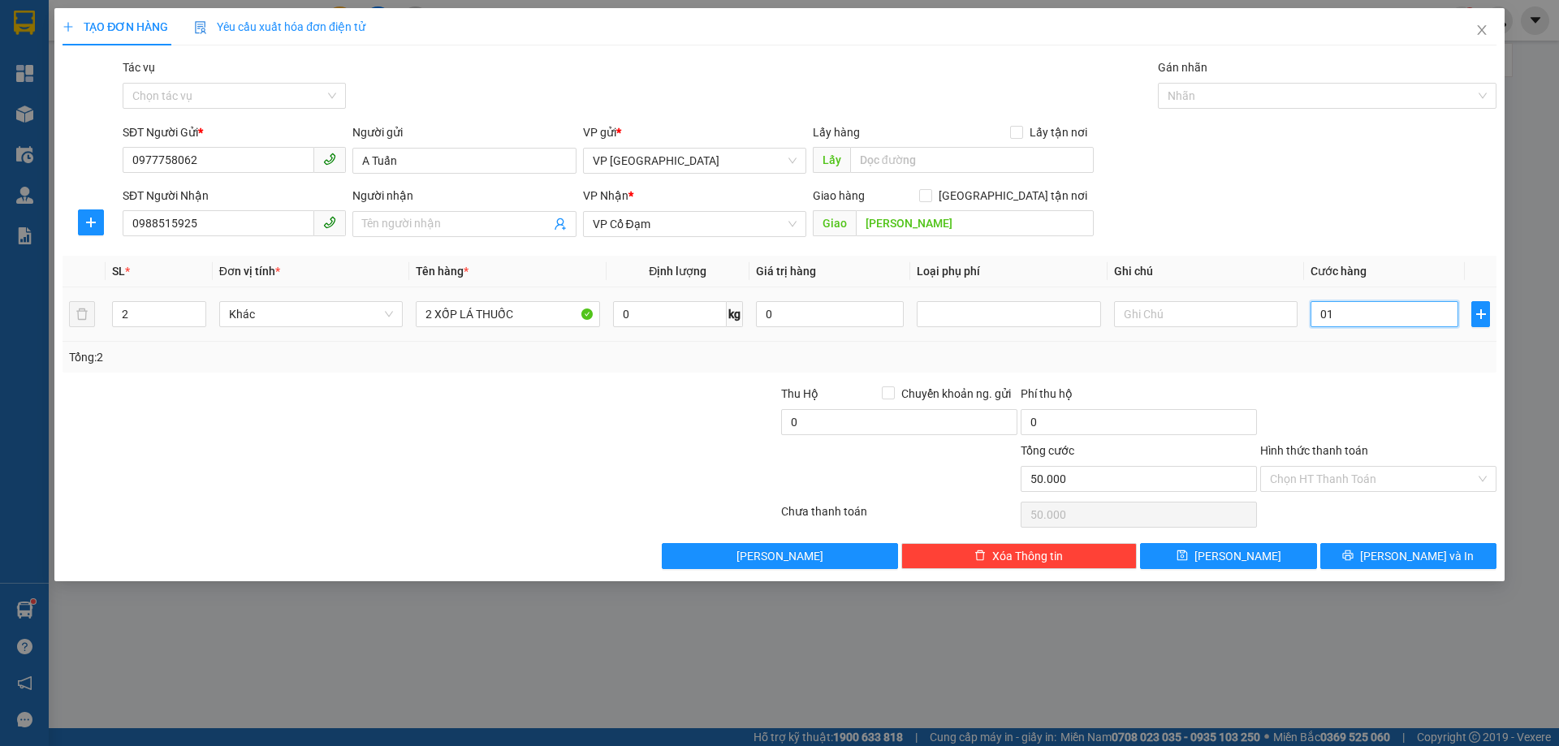
type input "1"
type input "010"
type input "10"
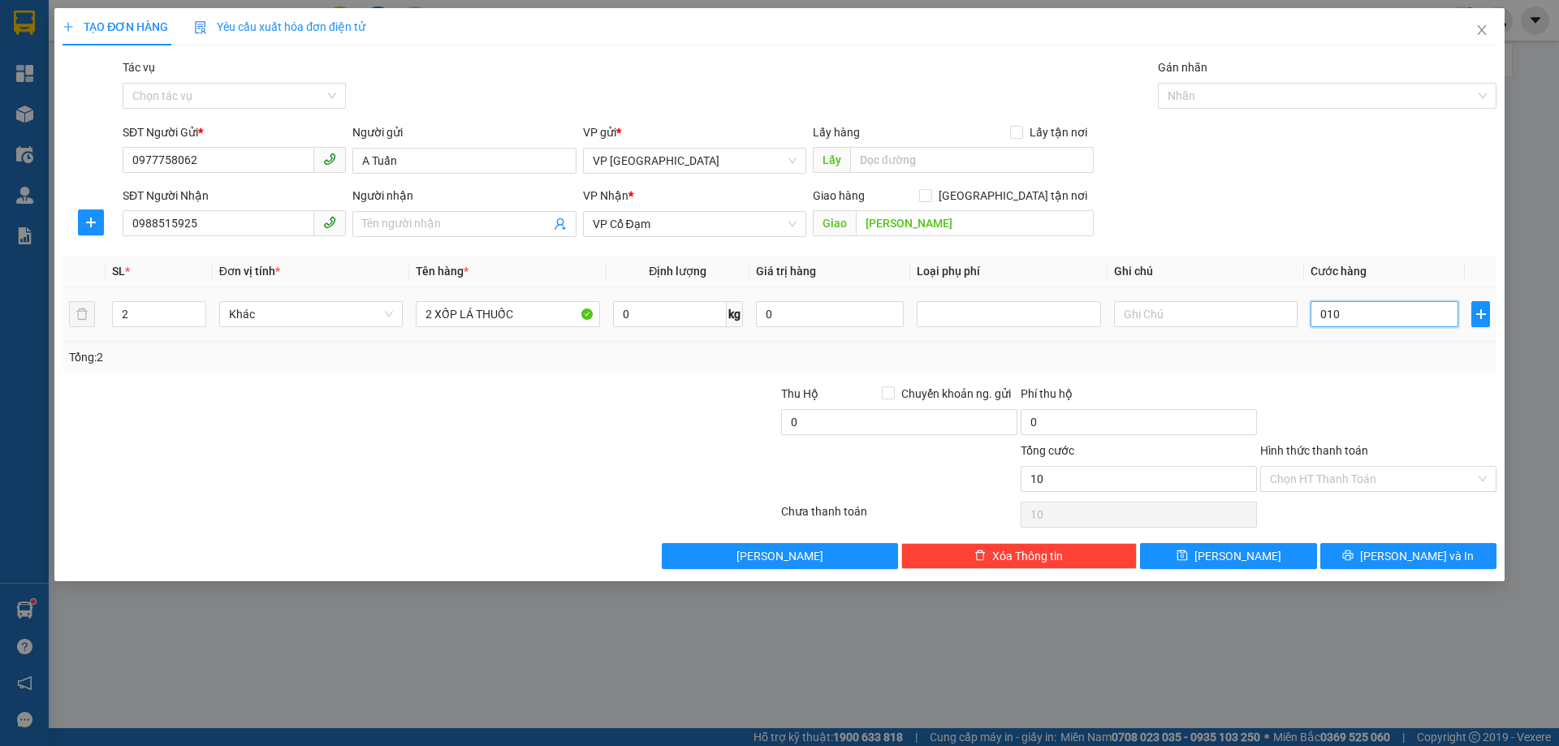
type input "0.100"
type input "100"
type input "0.100"
type input "100.000"
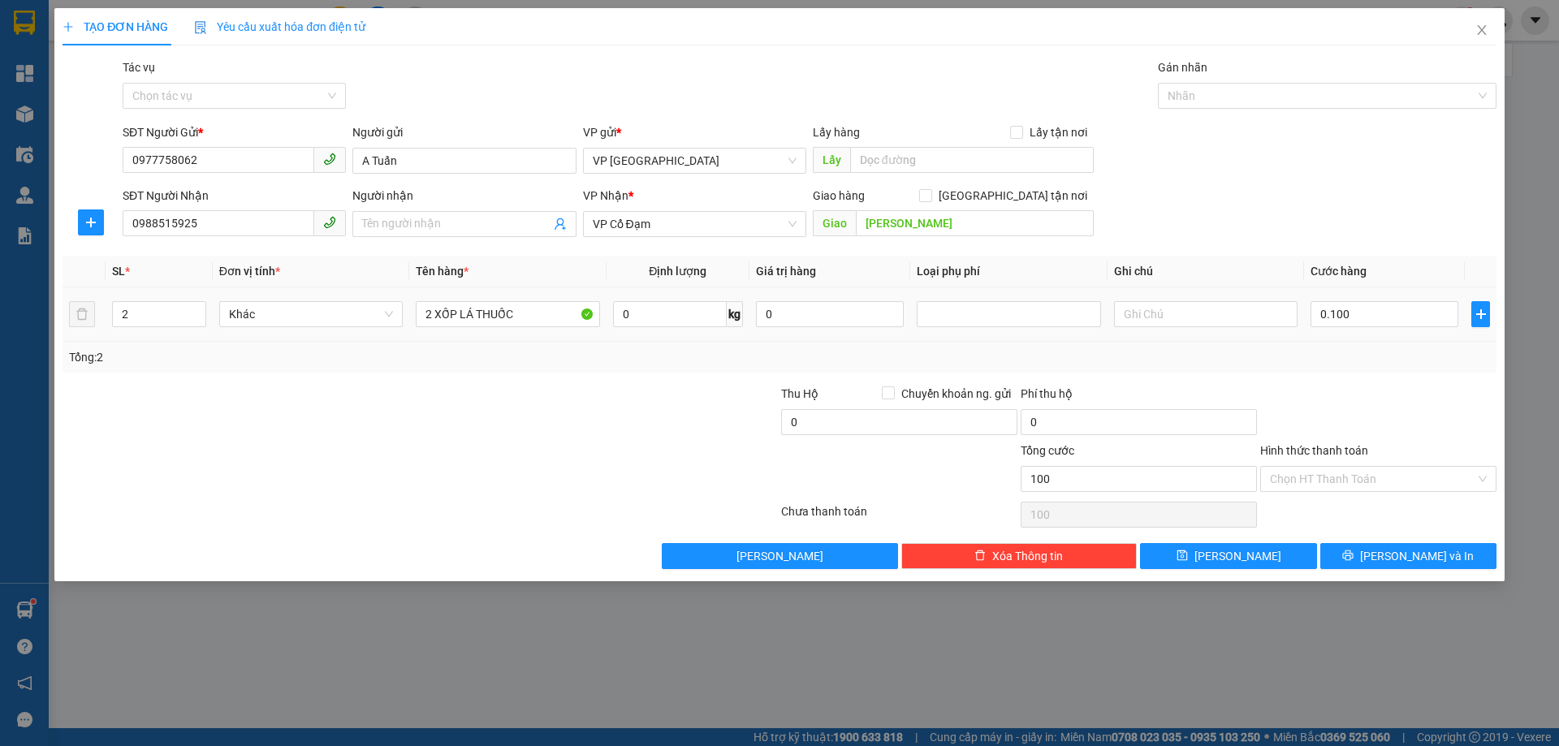
type input "100.000"
click at [1335, 341] on td "100.000" at bounding box center [1384, 315] width 161 height 54
click at [1369, 475] on input "Hình thức thanh toán" at bounding box center [1372, 479] width 205 height 24
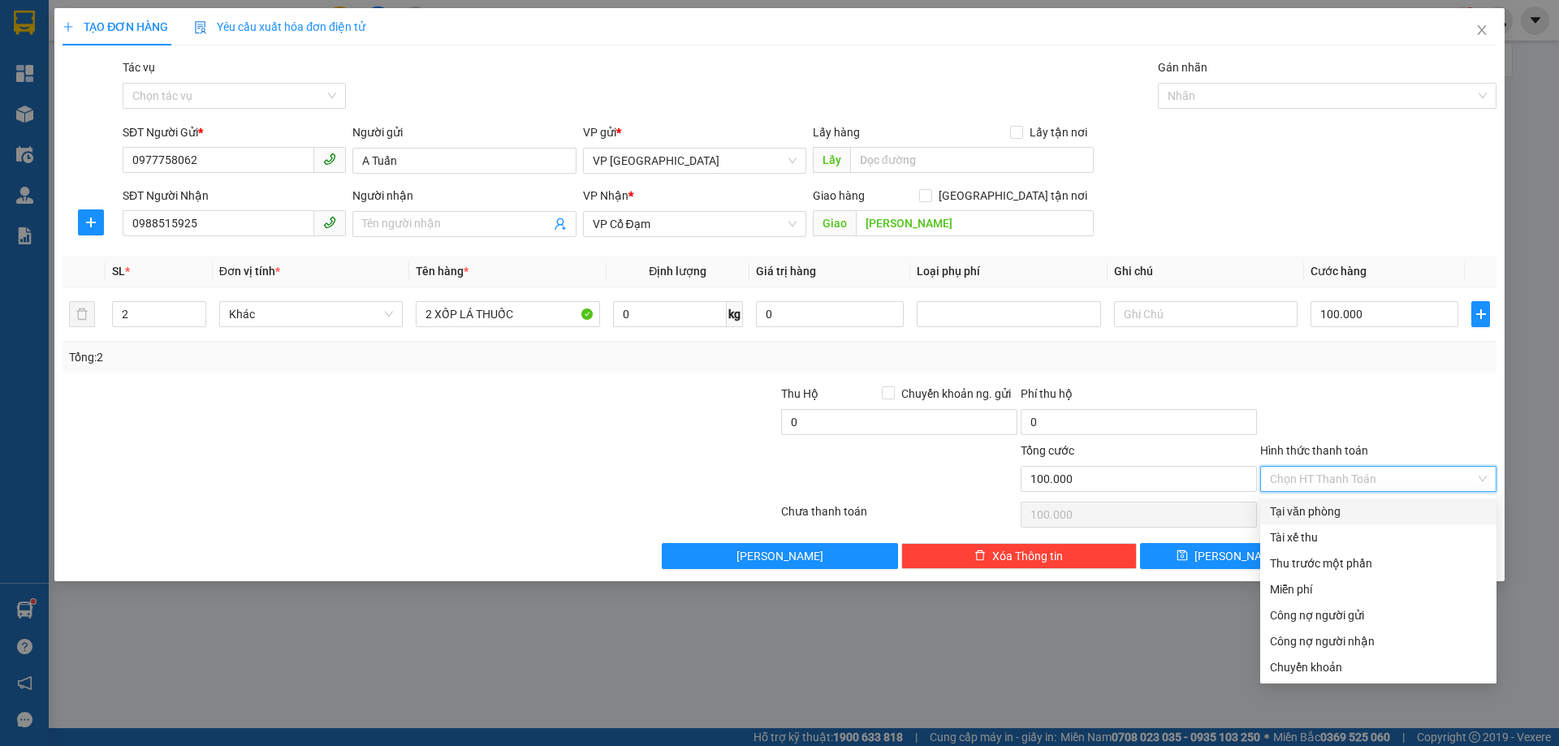
click at [1369, 506] on div "Tại văn phòng" at bounding box center [1378, 512] width 217 height 18
type input "0"
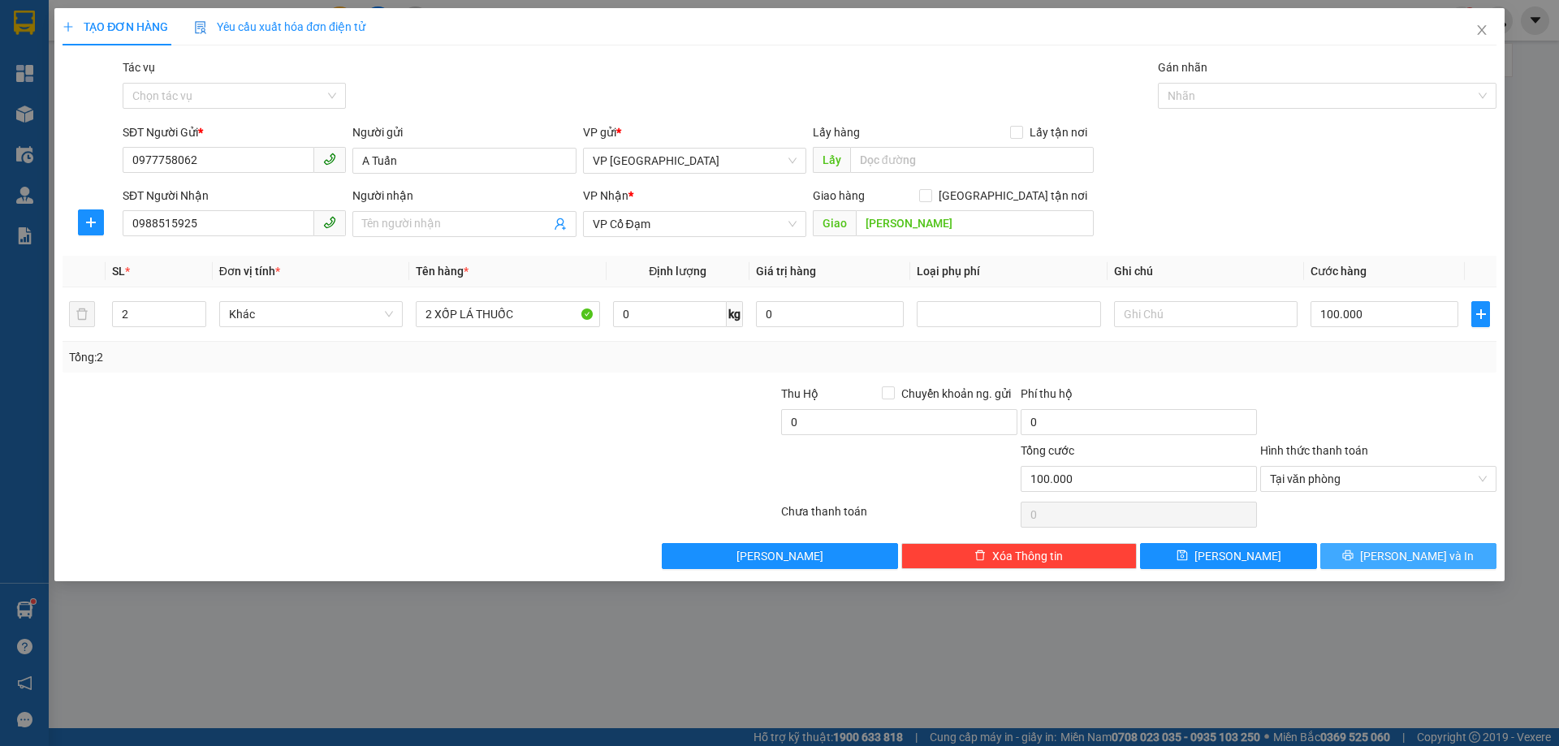
click at [1406, 553] on span "[PERSON_NAME] và In" at bounding box center [1417, 556] width 114 height 18
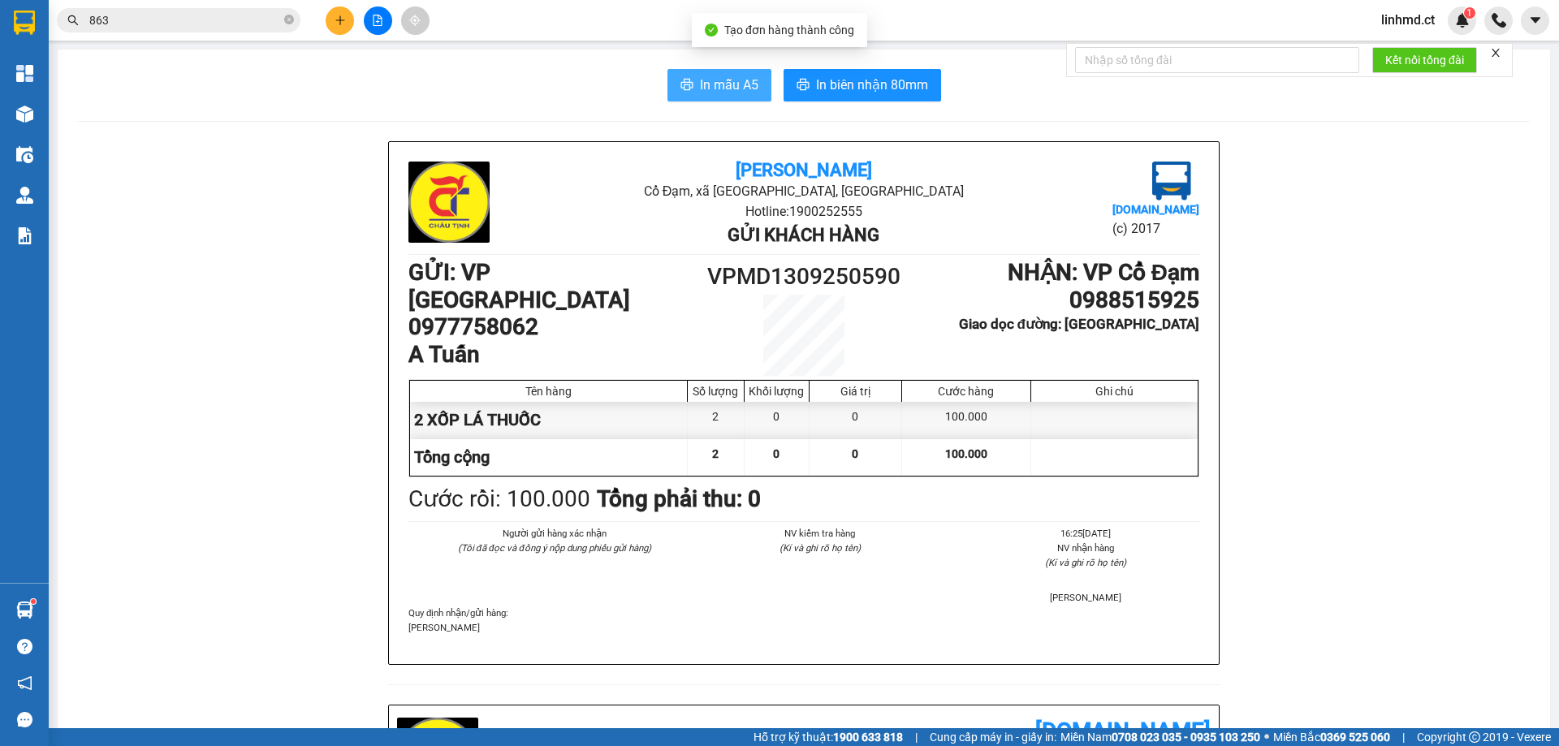
drag, startPoint x: 702, startPoint y: 76, endPoint x: 751, endPoint y: 103, distance: 56.3
click at [703, 76] on span "In mẫu A5" at bounding box center [729, 85] width 58 height 20
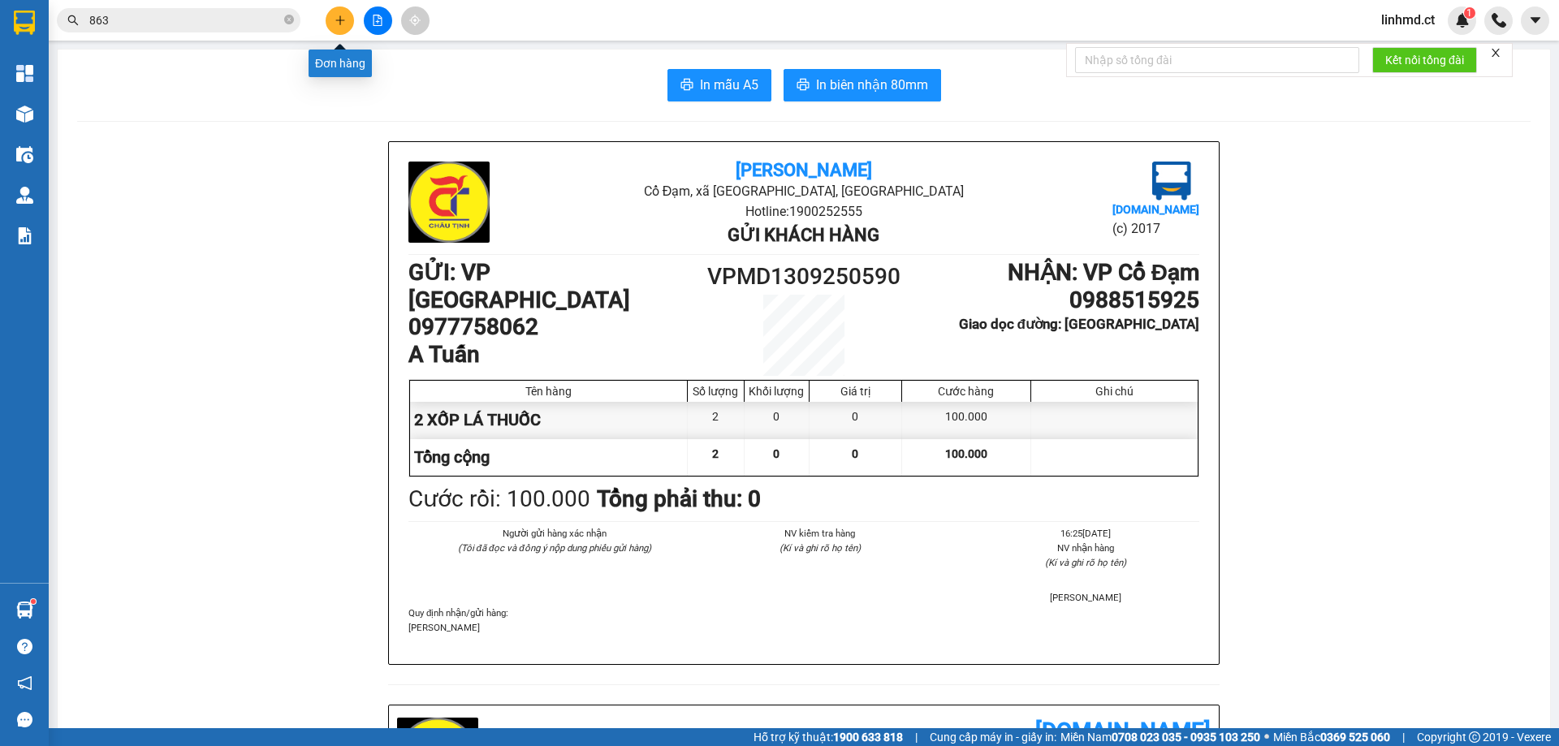
click at [335, 21] on icon "plus" at bounding box center [340, 20] width 11 height 11
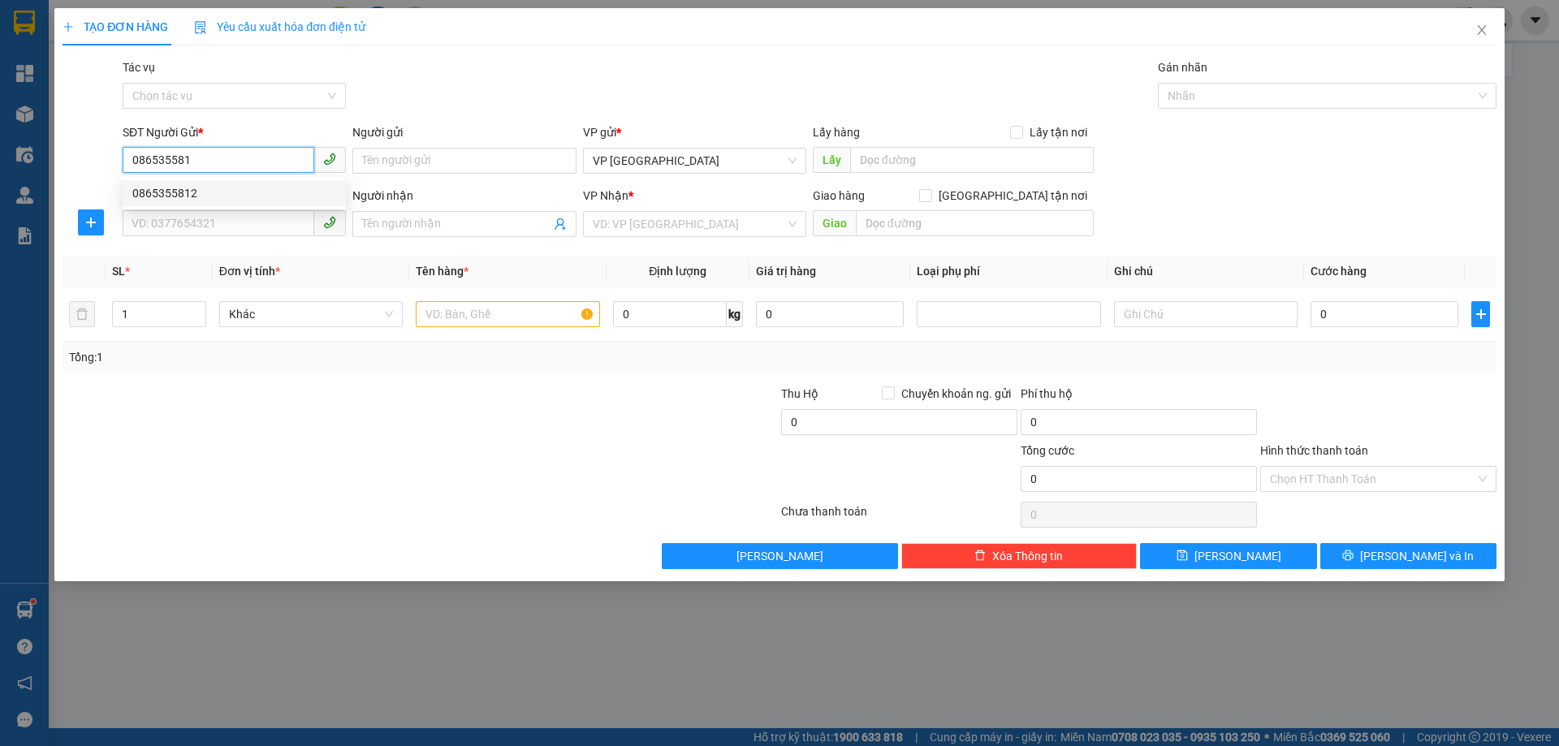
click at [210, 196] on div "0865355812" at bounding box center [234, 193] width 204 height 18
type input "0865355812"
type input "0966697396"
type input "ĐL HƯƠNG BÉ"
type input "XUÂN AN"
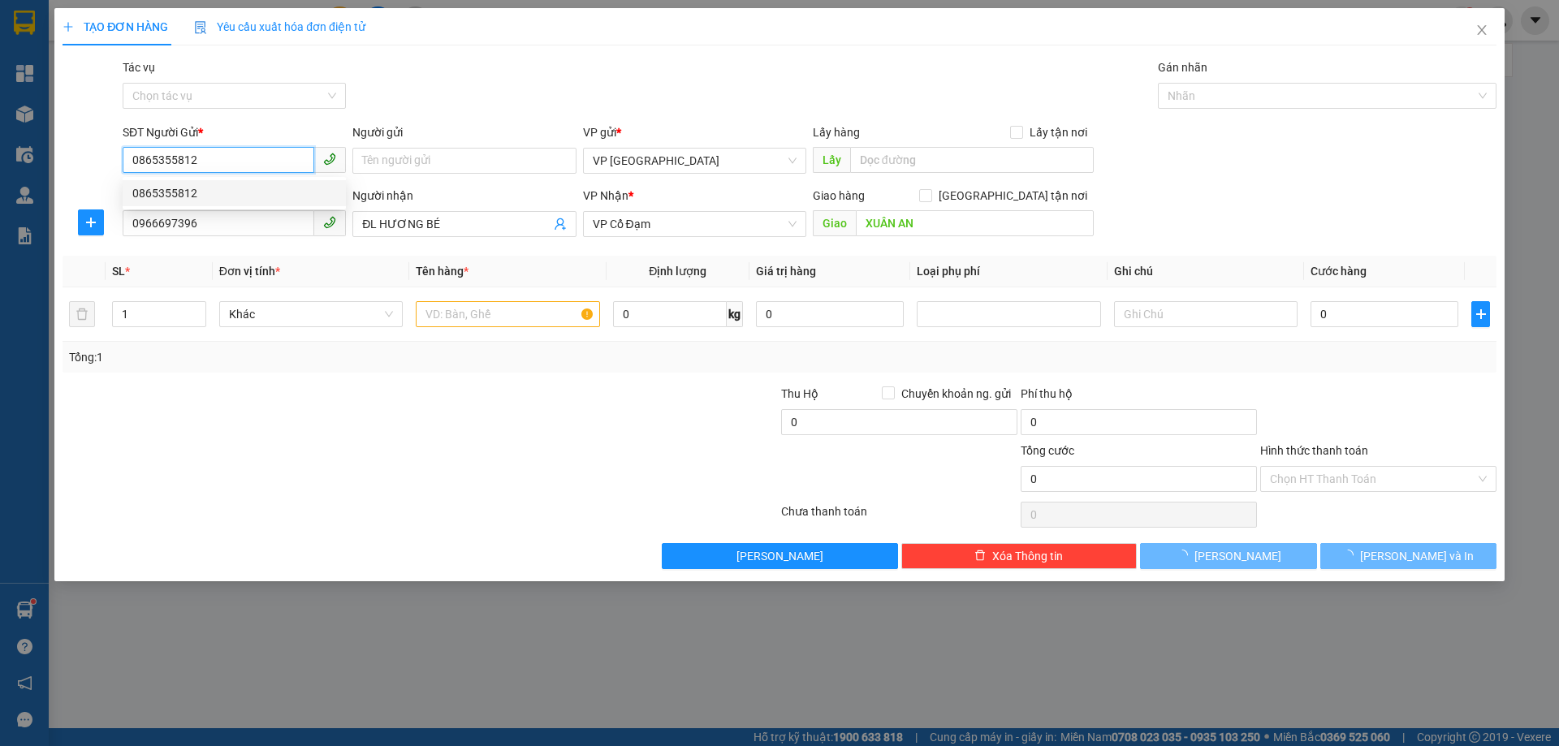
type input "30.000"
type input "0865355812"
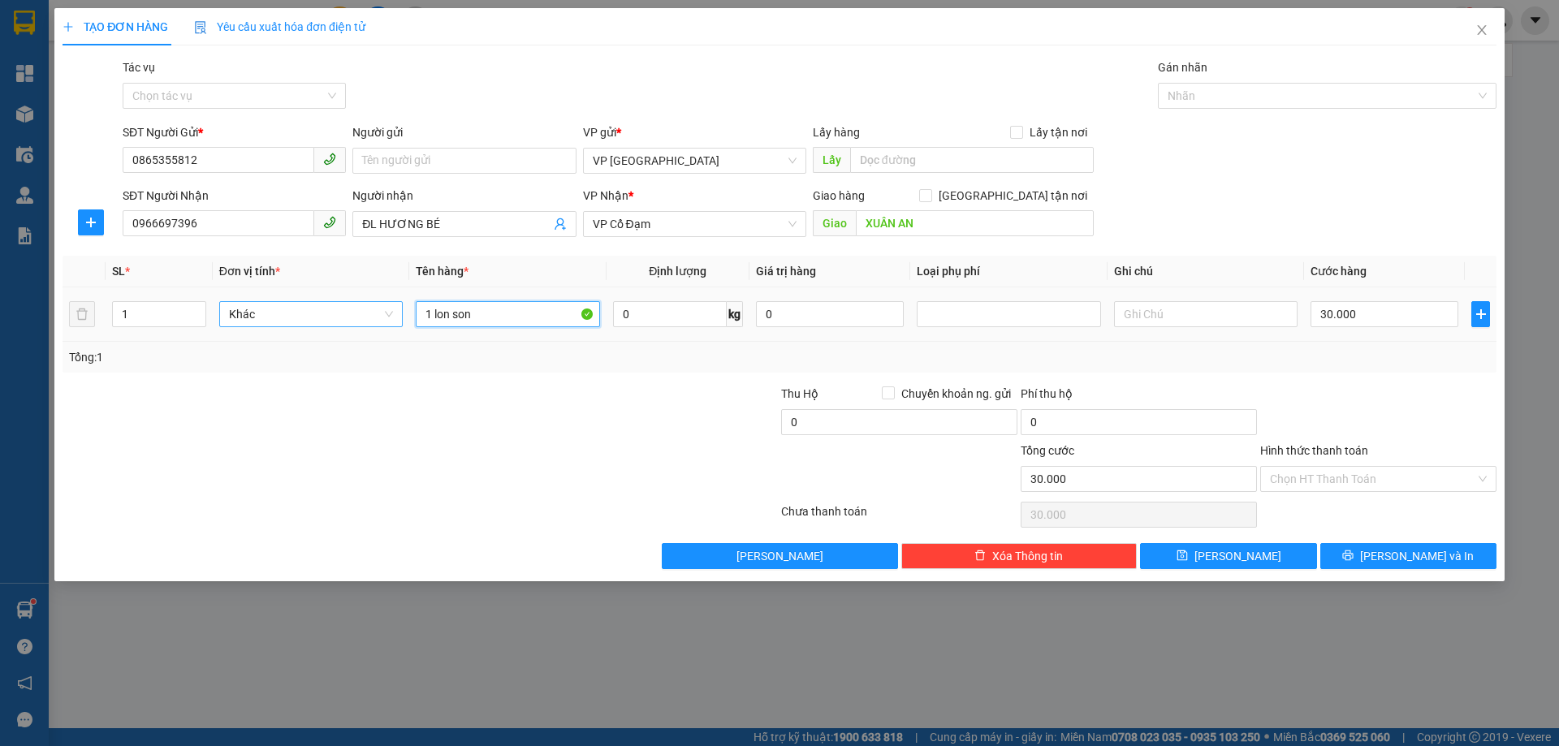
drag, startPoint x: 484, startPoint y: 318, endPoint x: 352, endPoint y: 306, distance: 132.9
click at [361, 308] on tr "1 Khác 1 lon son 0 kg 0 30.000" at bounding box center [780, 315] width 1434 height 54
type input "3"
type input "6 THÙNG SƠN+1 KIỆN"
drag, startPoint x: 141, startPoint y: 309, endPoint x: 96, endPoint y: 296, distance: 47.3
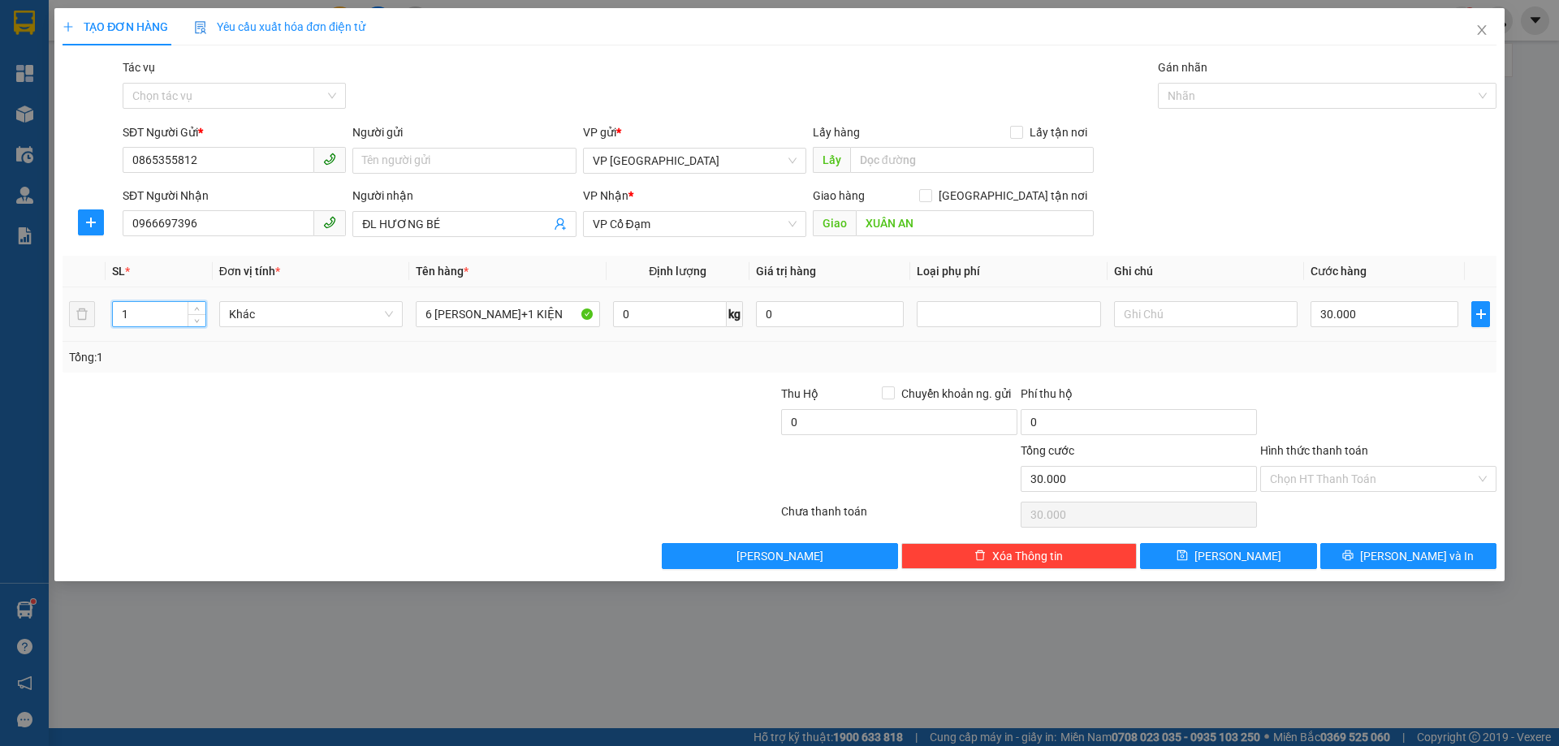
click at [97, 297] on tr "1 Khác 6 THÙNG SƠN+1 KIỆN 0 kg 0 30.000" at bounding box center [780, 315] width 1434 height 54
type input "7"
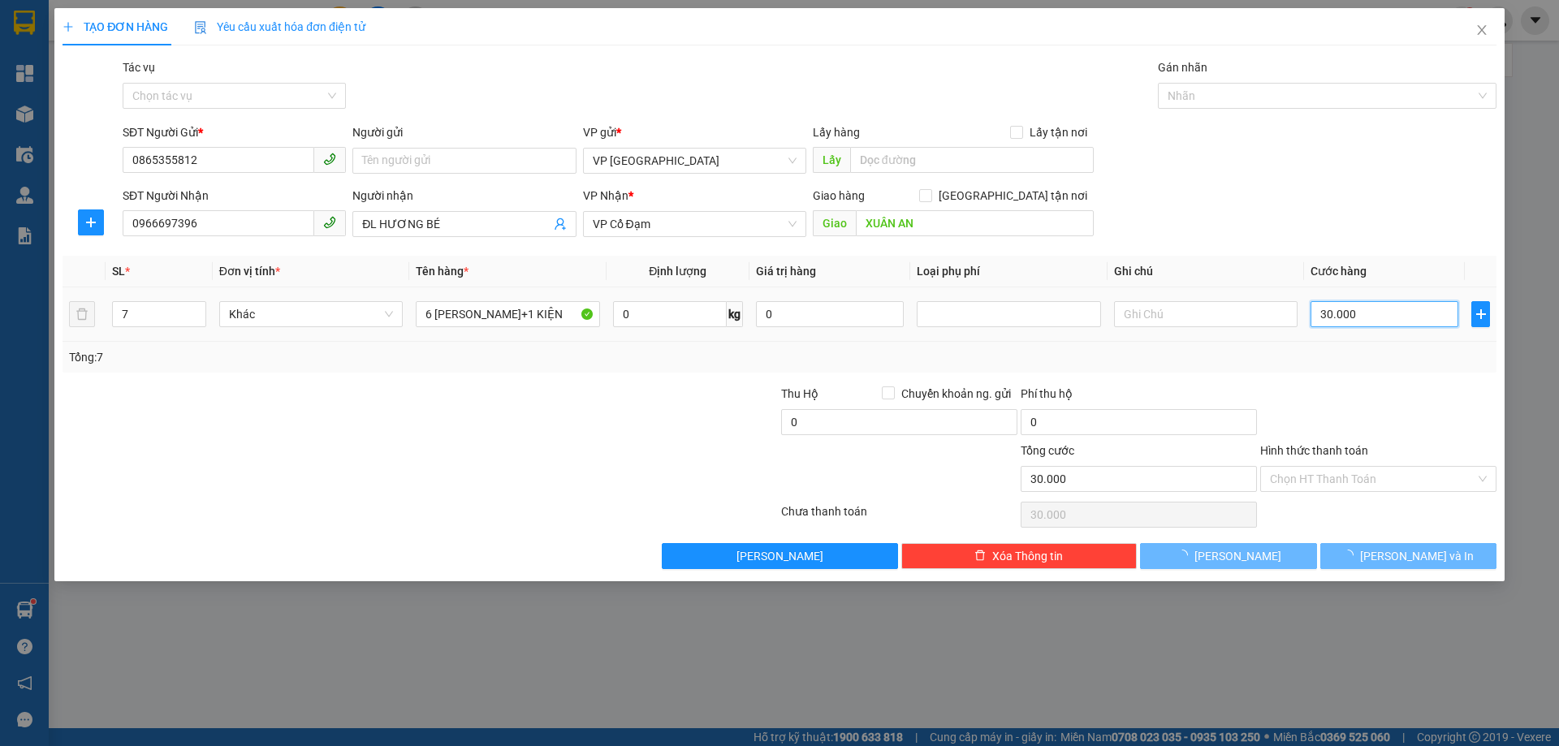
click at [1345, 318] on input "30.000" at bounding box center [1385, 314] width 148 height 26
type input "0"
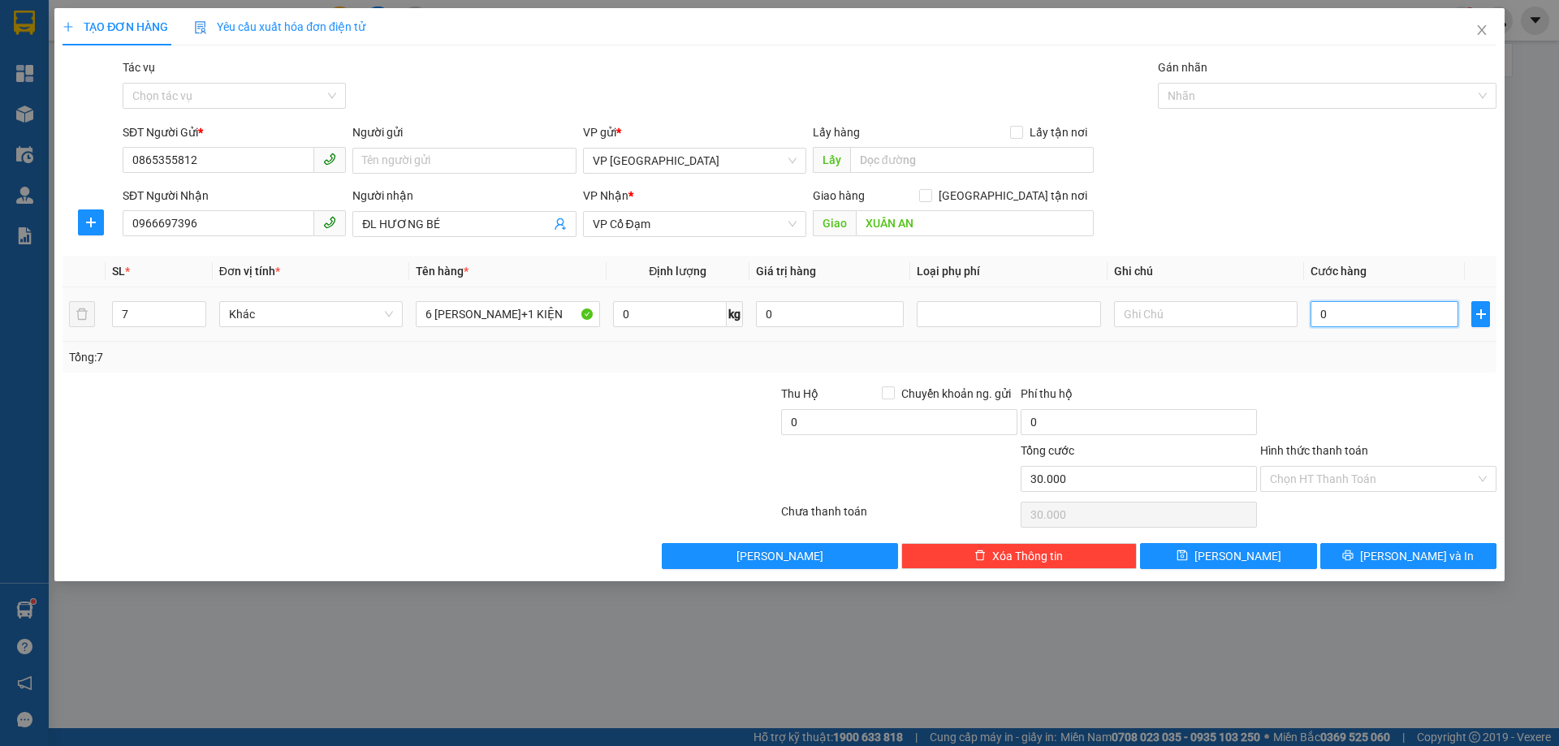
type input "0"
click at [1416, 556] on span "[PERSON_NAME] và In" at bounding box center [1417, 556] width 114 height 18
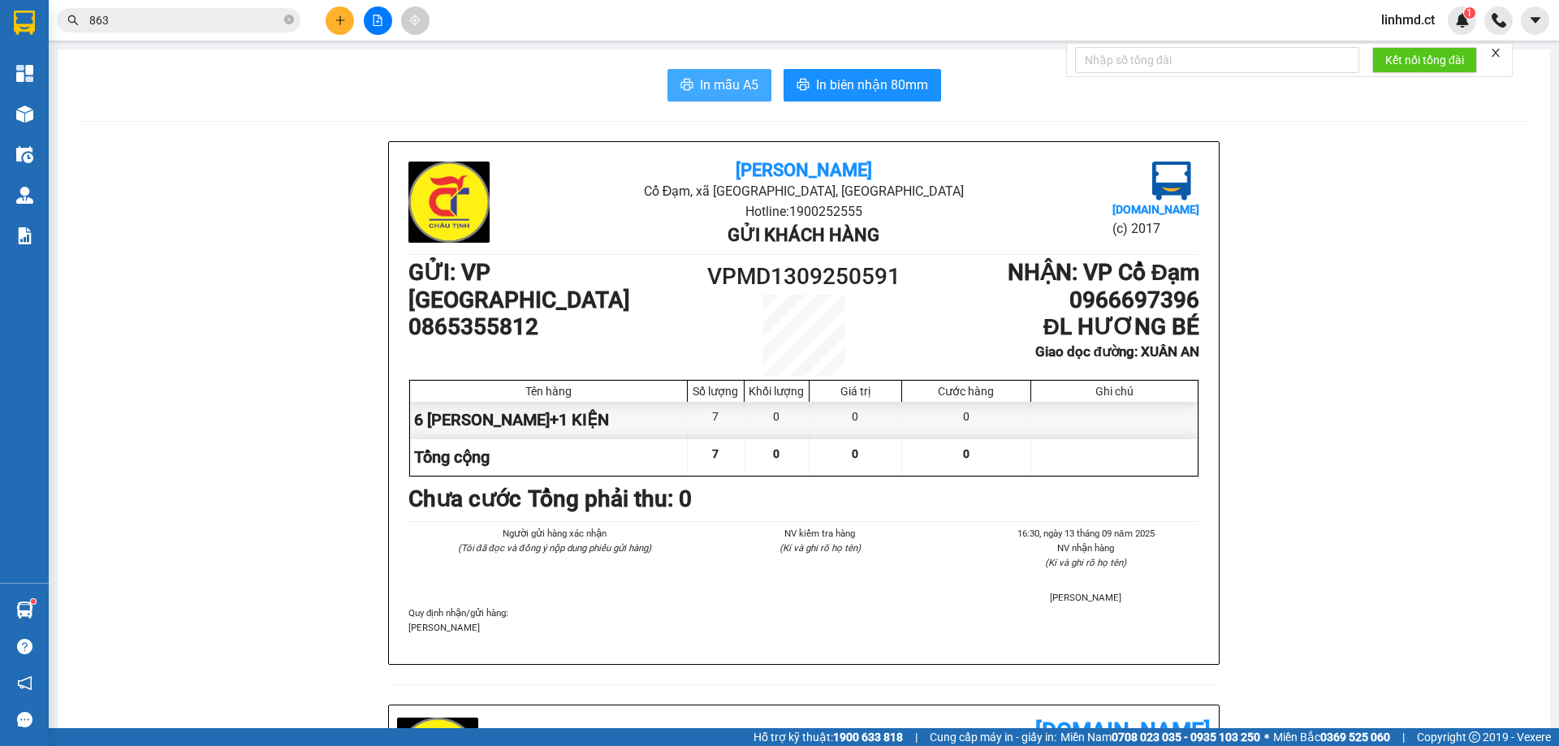
click at [733, 74] on button "In mẫu A5" at bounding box center [720, 85] width 104 height 32
click at [688, 84] on button "In mẫu A5" at bounding box center [720, 85] width 104 height 32
click at [340, 25] on icon "plus" at bounding box center [340, 20] width 11 height 11
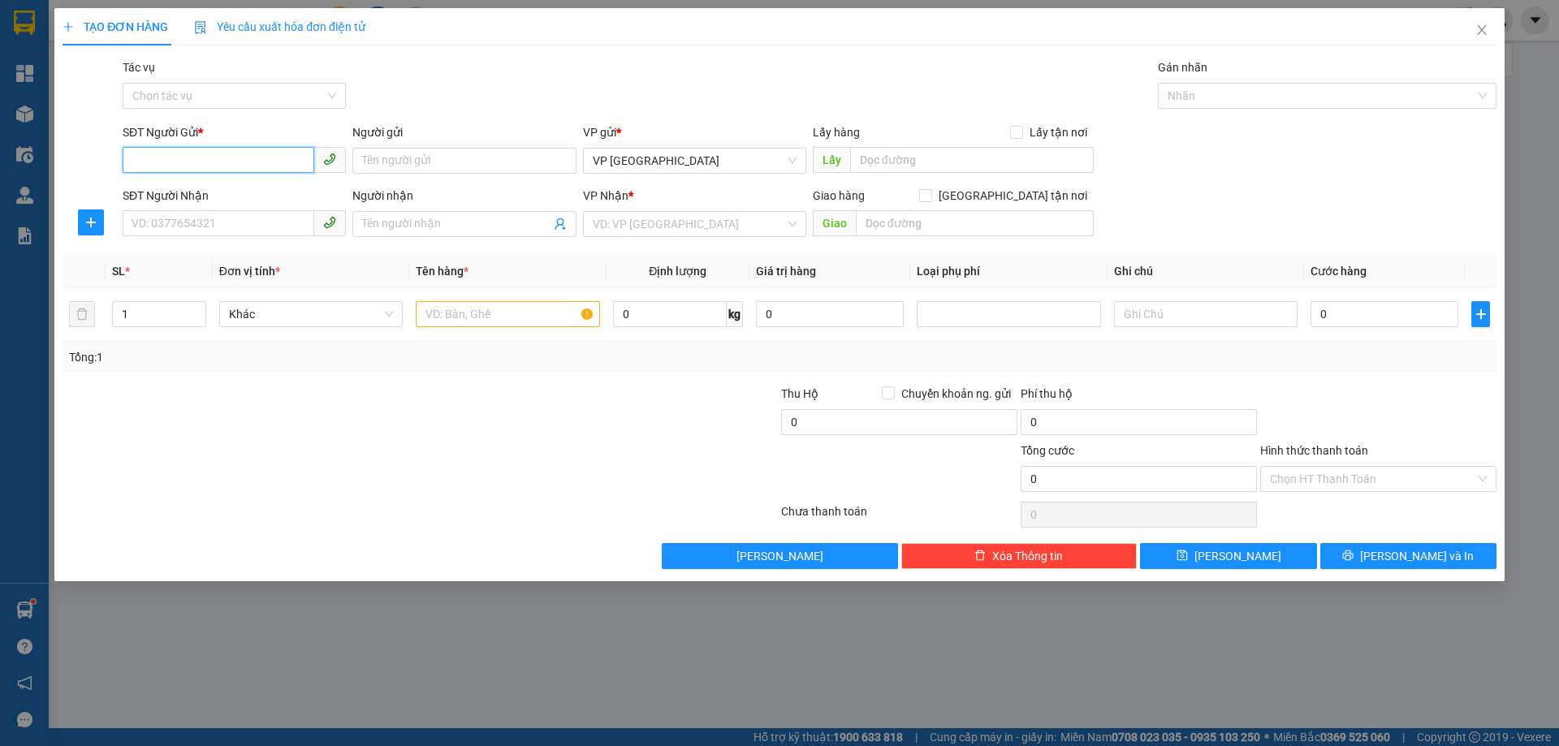
click at [241, 158] on input "SĐT Người Gửi *" at bounding box center [219, 160] width 192 height 26
type input "0971988993"
click at [257, 192] on div "0971988993" at bounding box center [234, 193] width 204 height 18
type input "0989494478"
type input "0984833707"
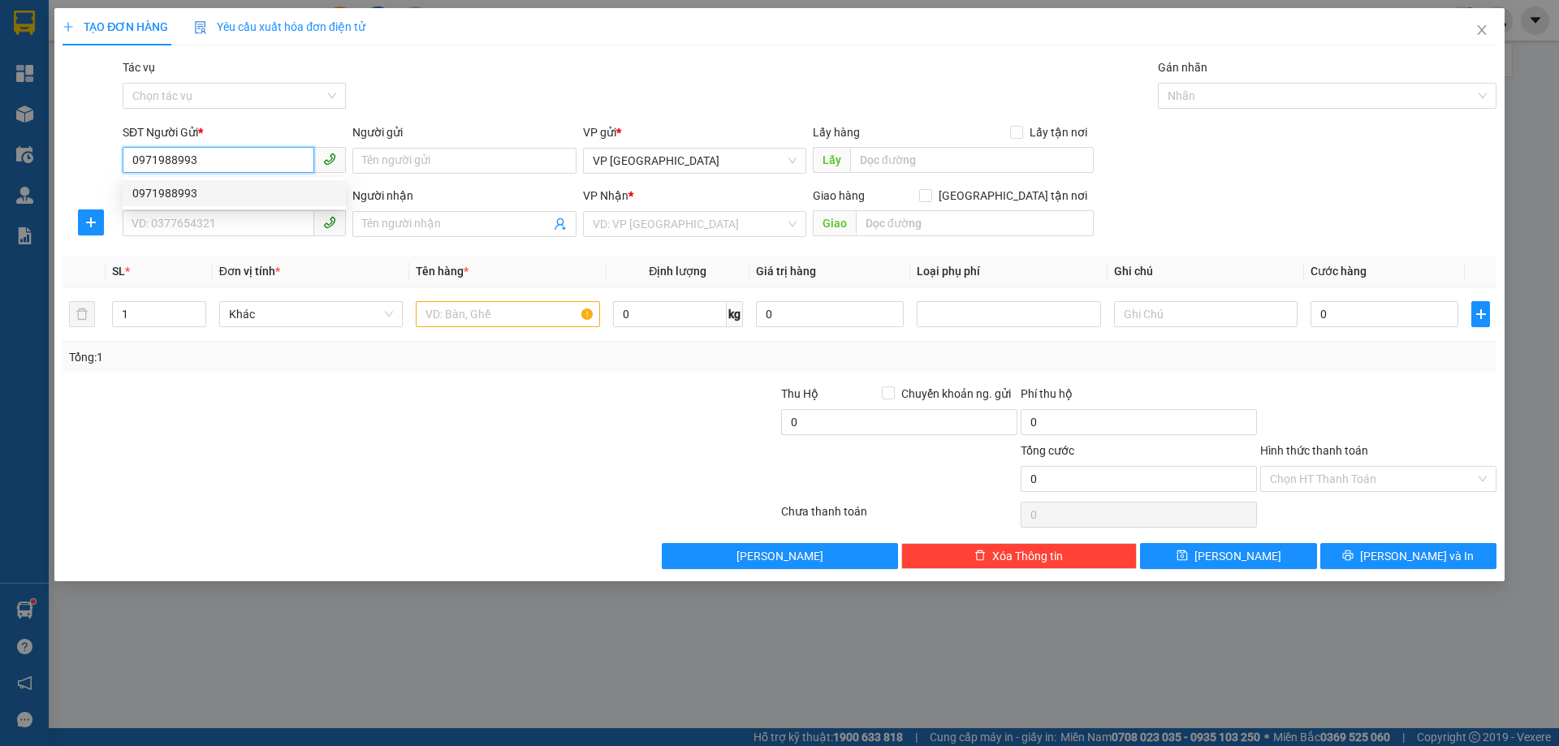
type input "HỒNG LỘC"
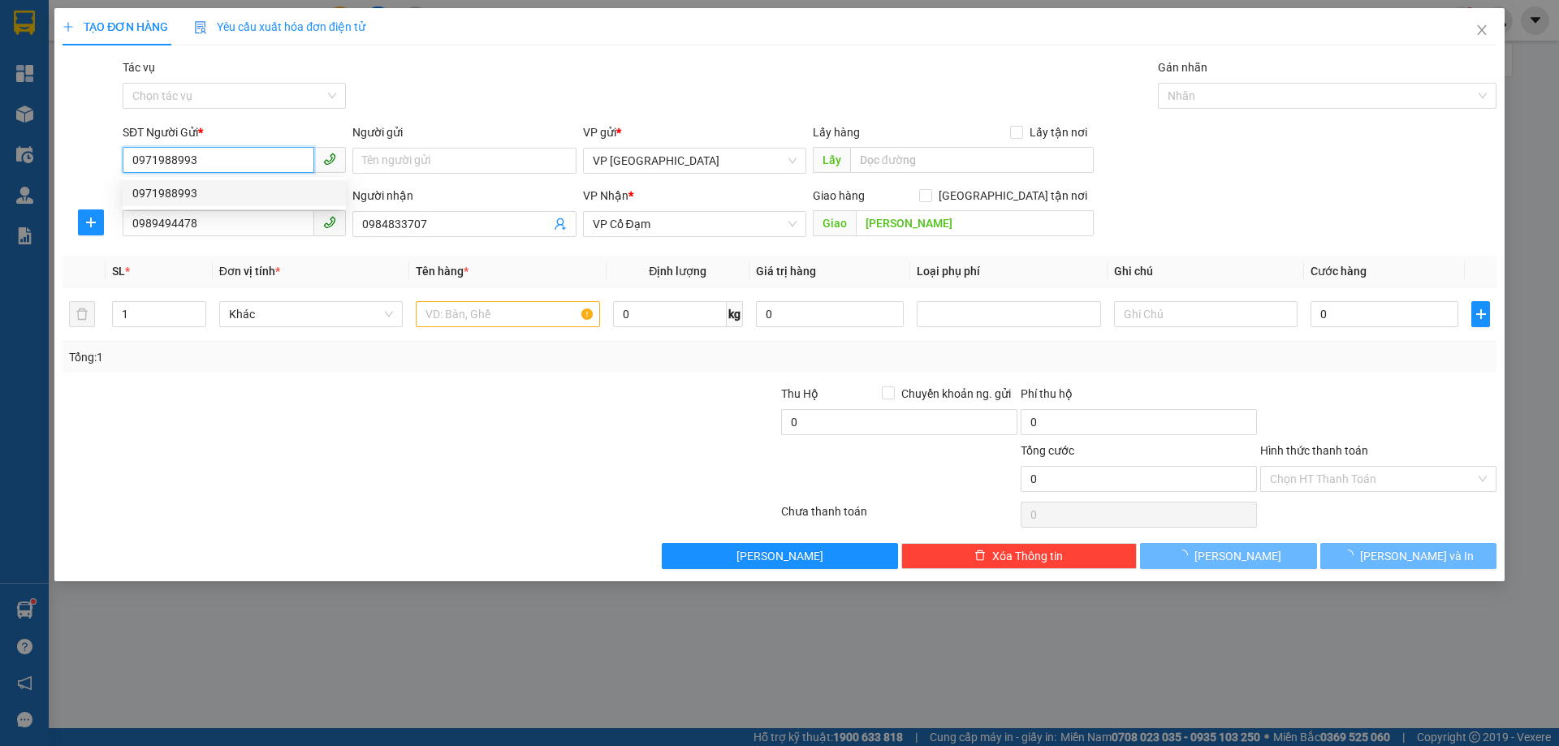
type input "270.000"
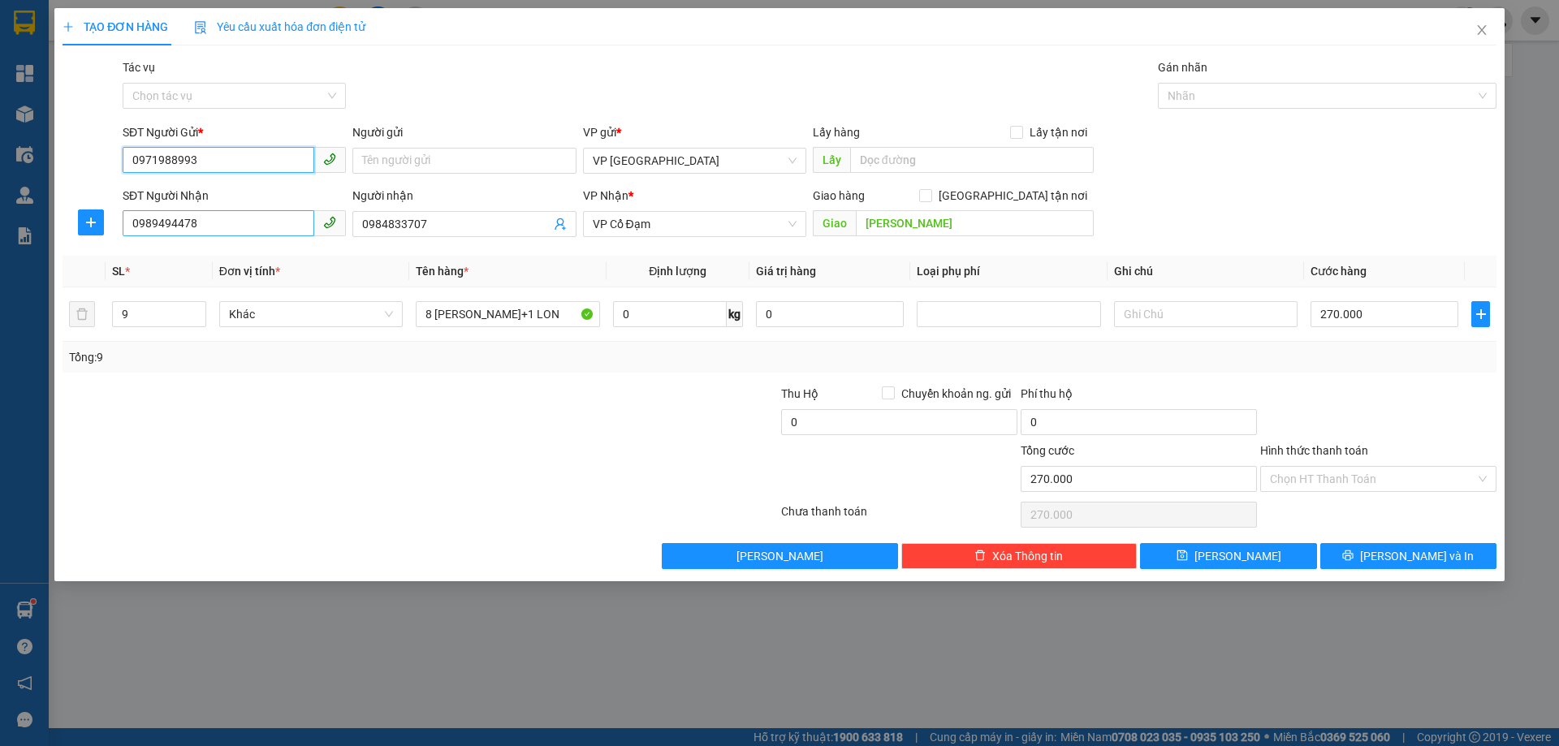
type input "0971988993"
click at [266, 230] on input "0989494478" at bounding box center [219, 223] width 192 height 26
type input "0974126668"
click at [379, 215] on input "0984833707" at bounding box center [456, 224] width 188 height 18
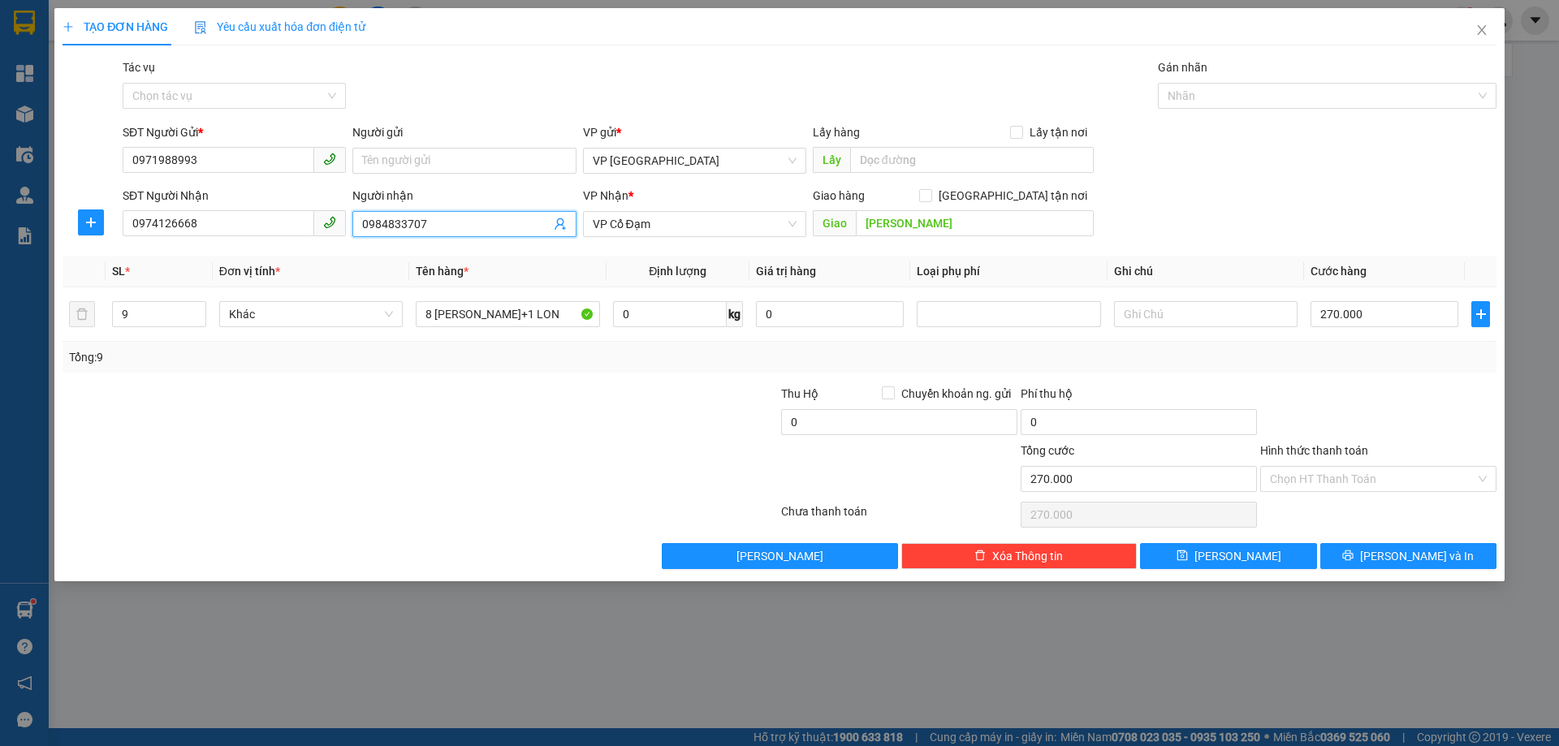
click at [379, 215] on input "0984833707" at bounding box center [456, 224] width 188 height 18
drag, startPoint x: 975, startPoint y: 240, endPoint x: 925, endPoint y: 227, distance: 52.0
click at [925, 227] on div "Giao hàng Giao tận nơi Giao HỒNG LỘC" at bounding box center [953, 215] width 281 height 57
click at [743, 223] on span "VP Cổ Đạm" at bounding box center [695, 224] width 204 height 24
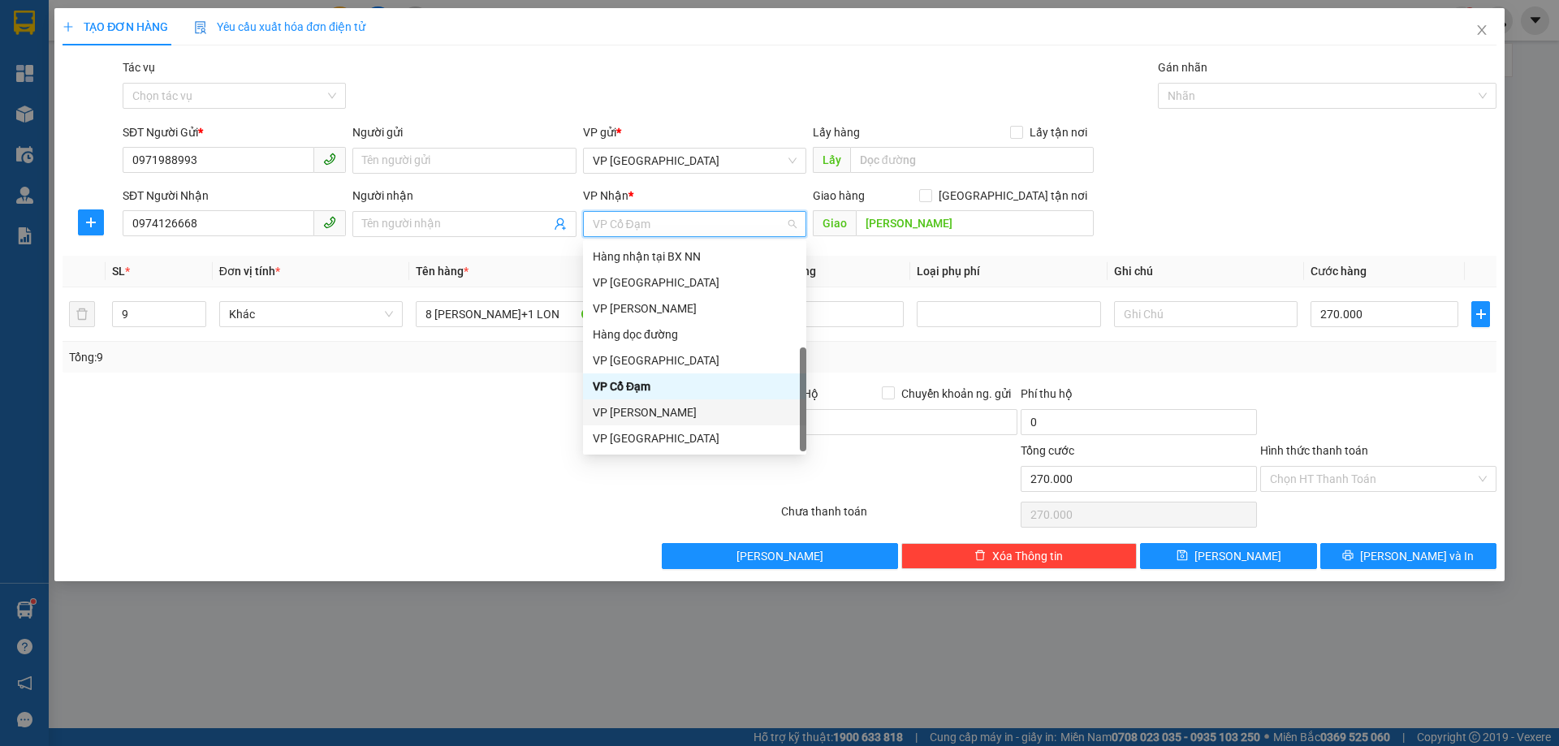
scroll to position [52, 0]
click at [724, 411] on div "VP Hồng Lĩnh" at bounding box center [695, 413] width 204 height 18
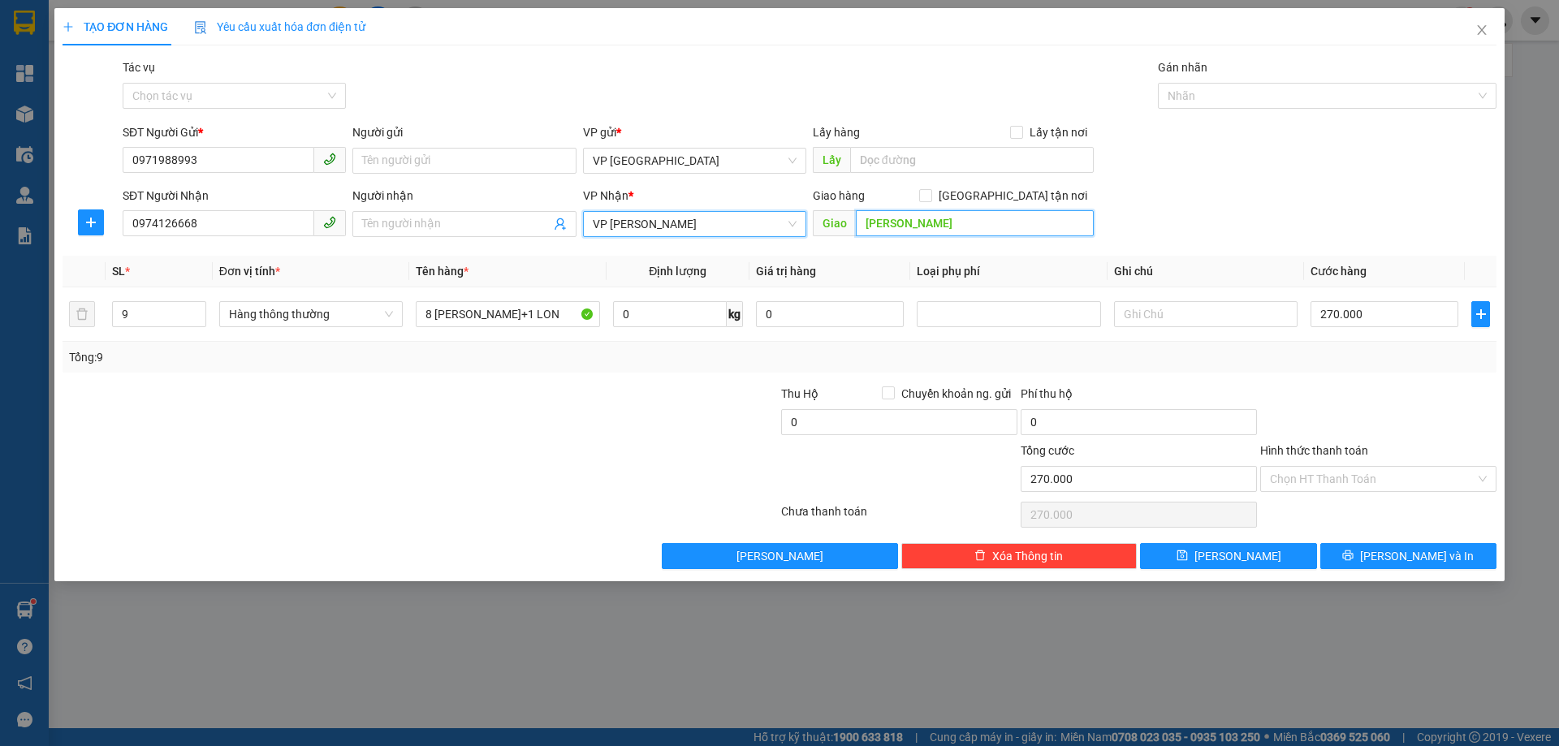
click at [876, 220] on input "HỒNG LỘC" at bounding box center [975, 223] width 238 height 26
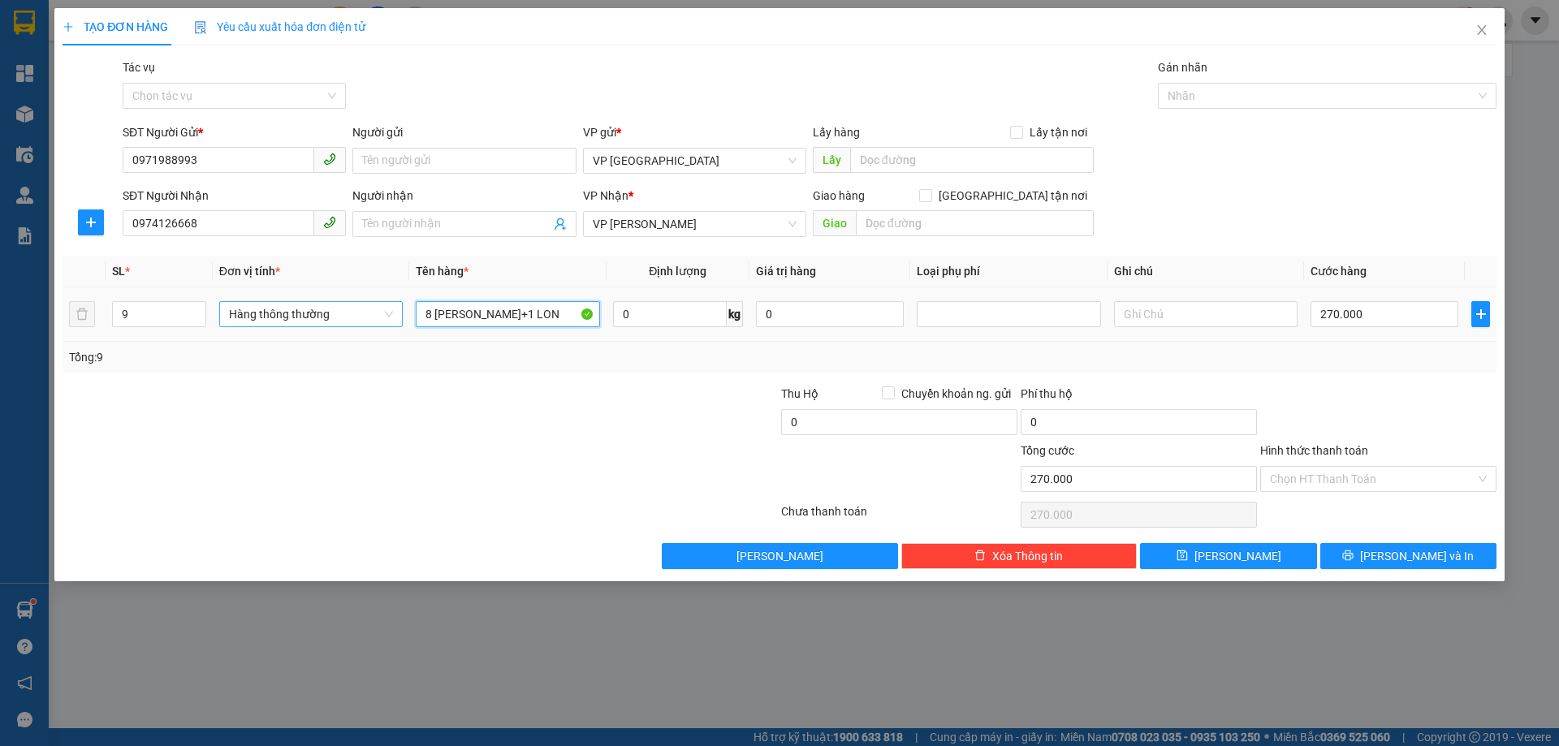
drag, startPoint x: 545, startPoint y: 313, endPoint x: 297, endPoint y: 313, distance: 247.7
click at [297, 313] on tr "9 Hàng thông thường 8 THÙNG SƠN+1 LON 0 kg 0 270.000" at bounding box center [780, 315] width 1434 height 54
type input "1 THÙNG SƠN"
click at [94, 310] on tr "9 Hàng thông thường 1 THÙNG SƠN 0 kg 0 270.000" at bounding box center [780, 315] width 1434 height 54
type input "1"
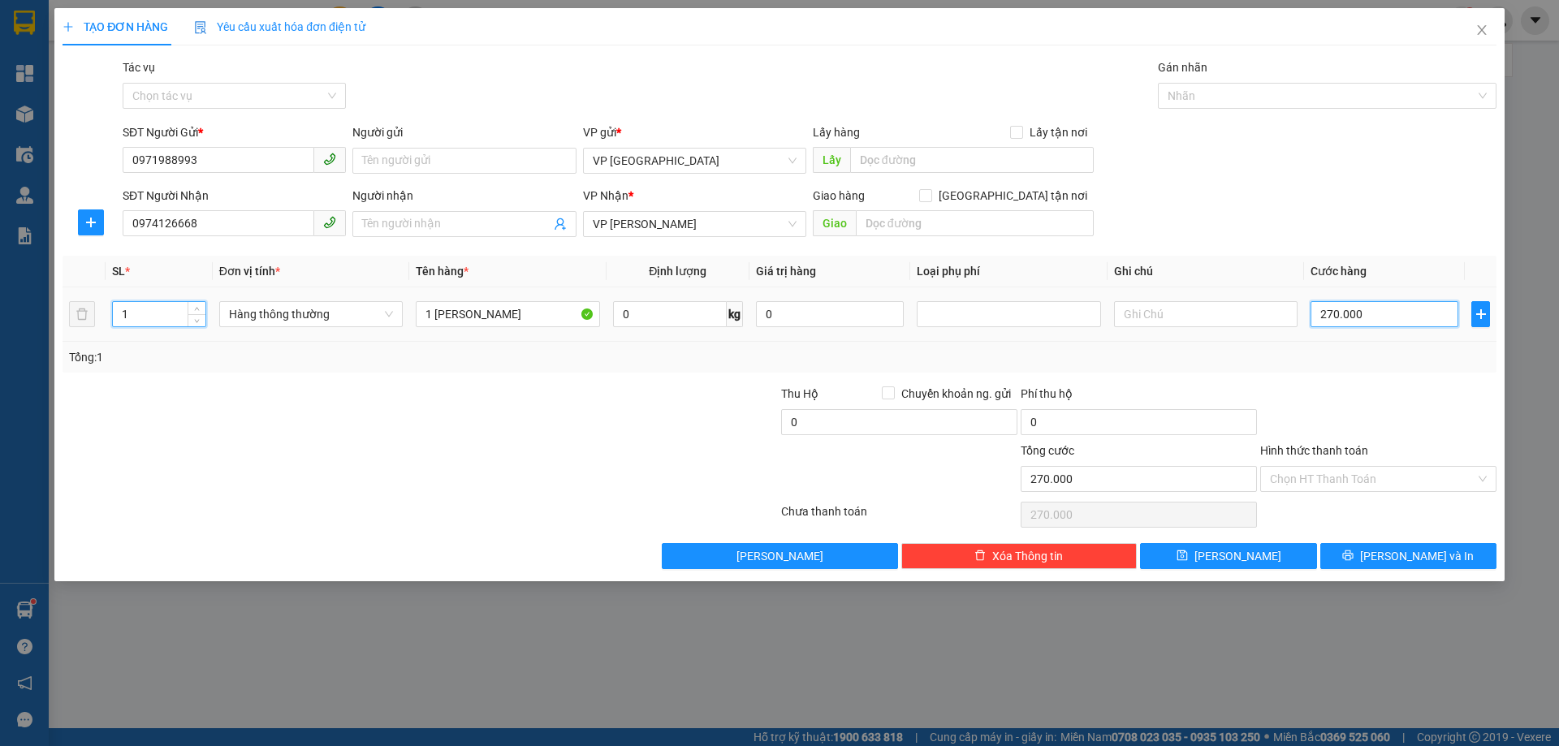
click at [1368, 315] on input "270.000" at bounding box center [1385, 314] width 148 height 26
type input "0"
click at [1364, 385] on div at bounding box center [1379, 413] width 240 height 57
click at [884, 391] on input "Chuyển khoản ng. gửi" at bounding box center [887, 392] width 11 height 11
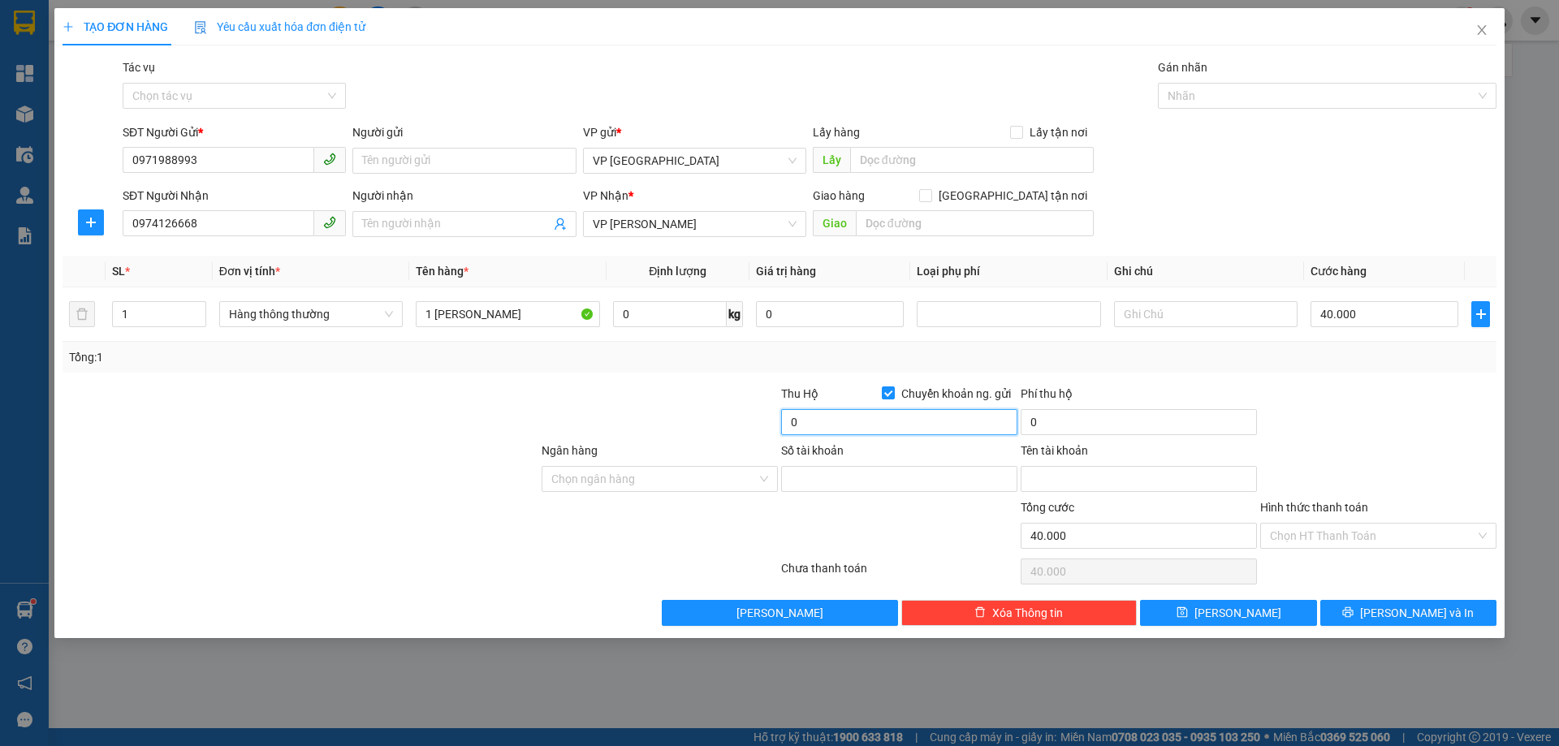
click at [815, 425] on input "0" at bounding box center [899, 422] width 236 height 26
click at [636, 481] on input "Ngân hàng" at bounding box center [653, 479] width 205 height 24
click at [880, 428] on input "0" at bounding box center [899, 422] width 236 height 26
click at [599, 481] on input "Ngân hàng" at bounding box center [653, 479] width 205 height 24
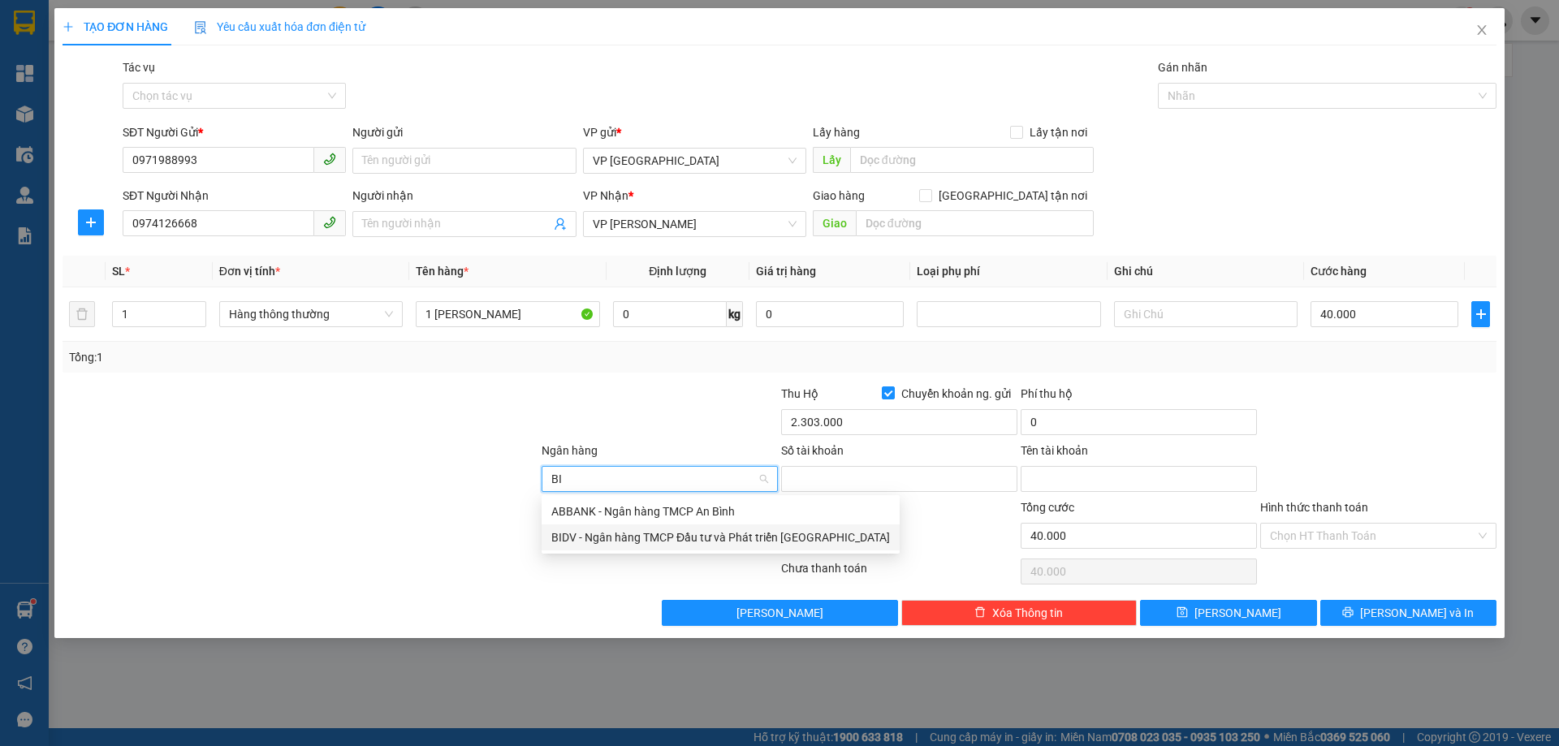
click at [590, 538] on div "BIDV - Ngân hàng TMCP Đầu tư và Phát triển Việt Nam" at bounding box center [720, 538] width 339 height 18
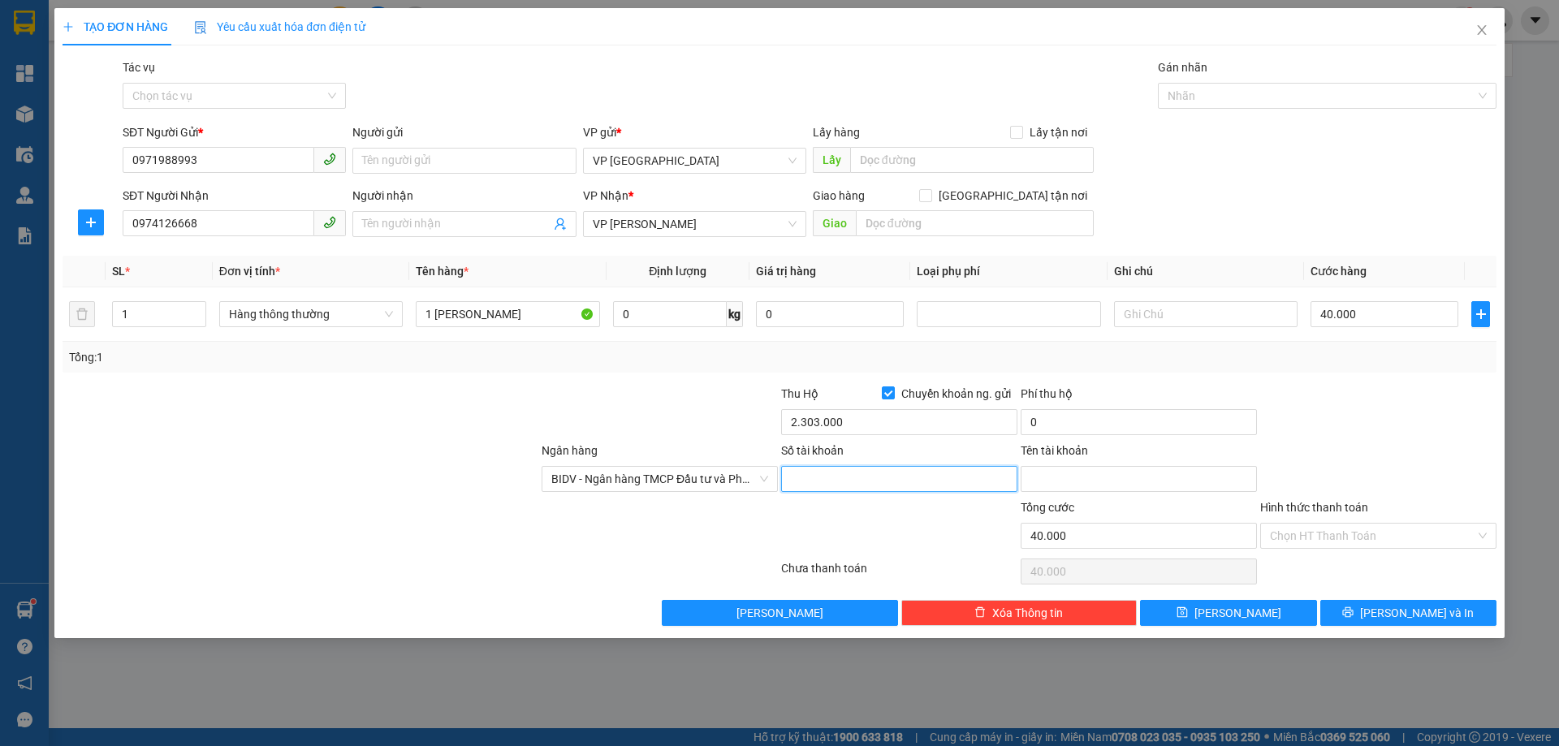
click at [845, 470] on input "Số tài khoản" at bounding box center [899, 479] width 236 height 26
click at [1066, 491] on input "Tên tài khoản" at bounding box center [1139, 479] width 236 height 26
click at [1347, 543] on input "Hình thức thanh toán" at bounding box center [1372, 536] width 205 height 24
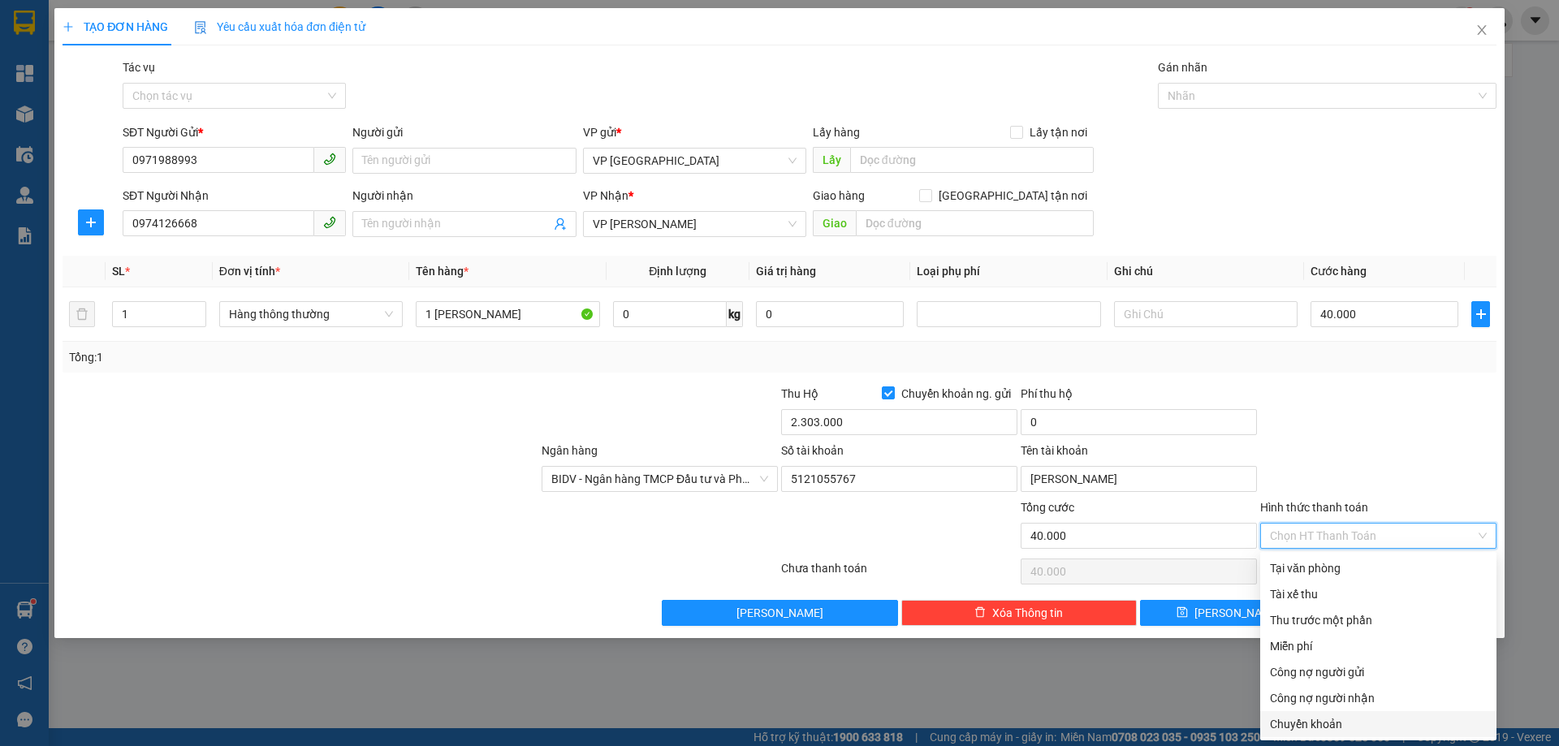
click at [1330, 726] on div "Chuyển khoản" at bounding box center [1378, 725] width 217 height 18
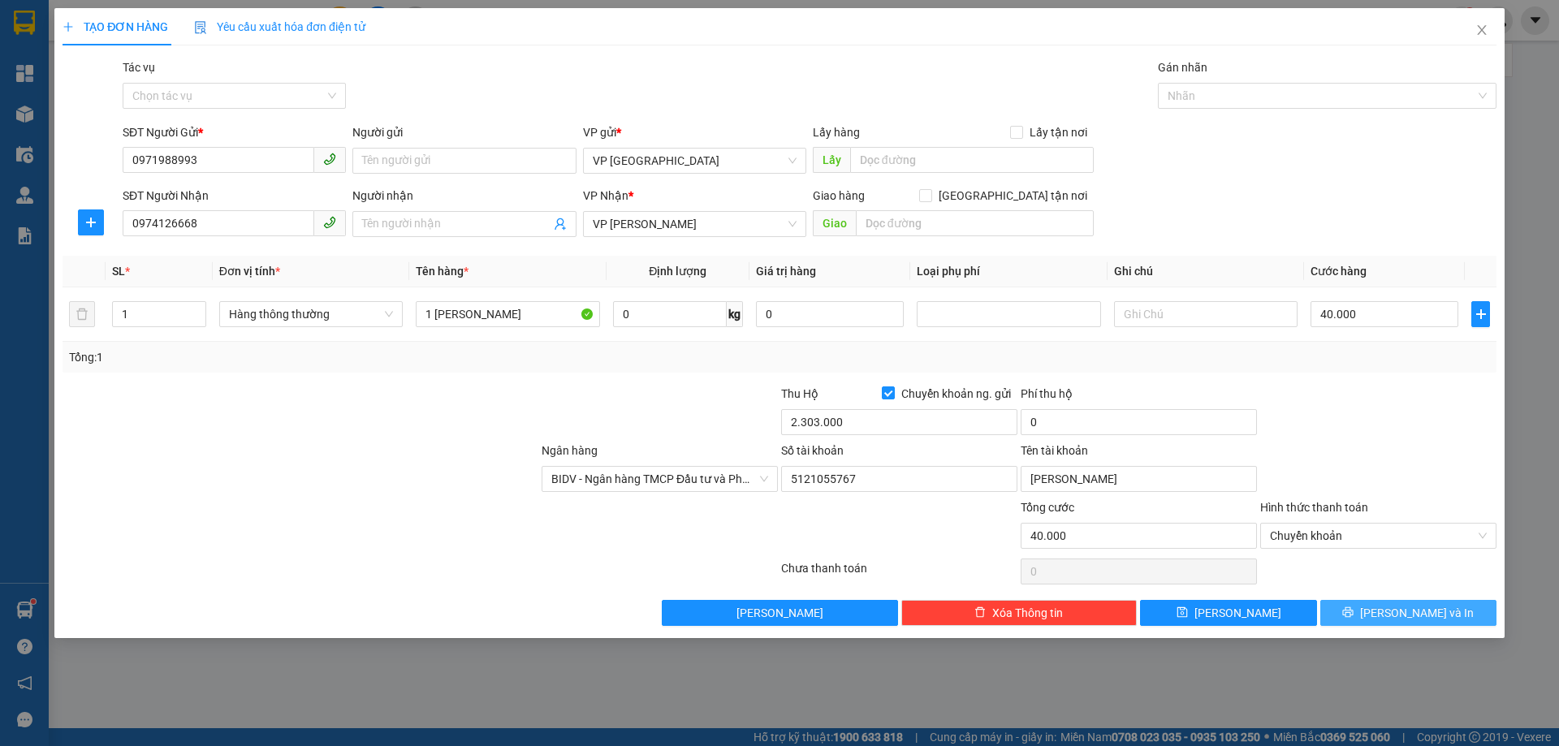
click at [1390, 613] on button "[PERSON_NAME] và In" at bounding box center [1409, 613] width 176 height 26
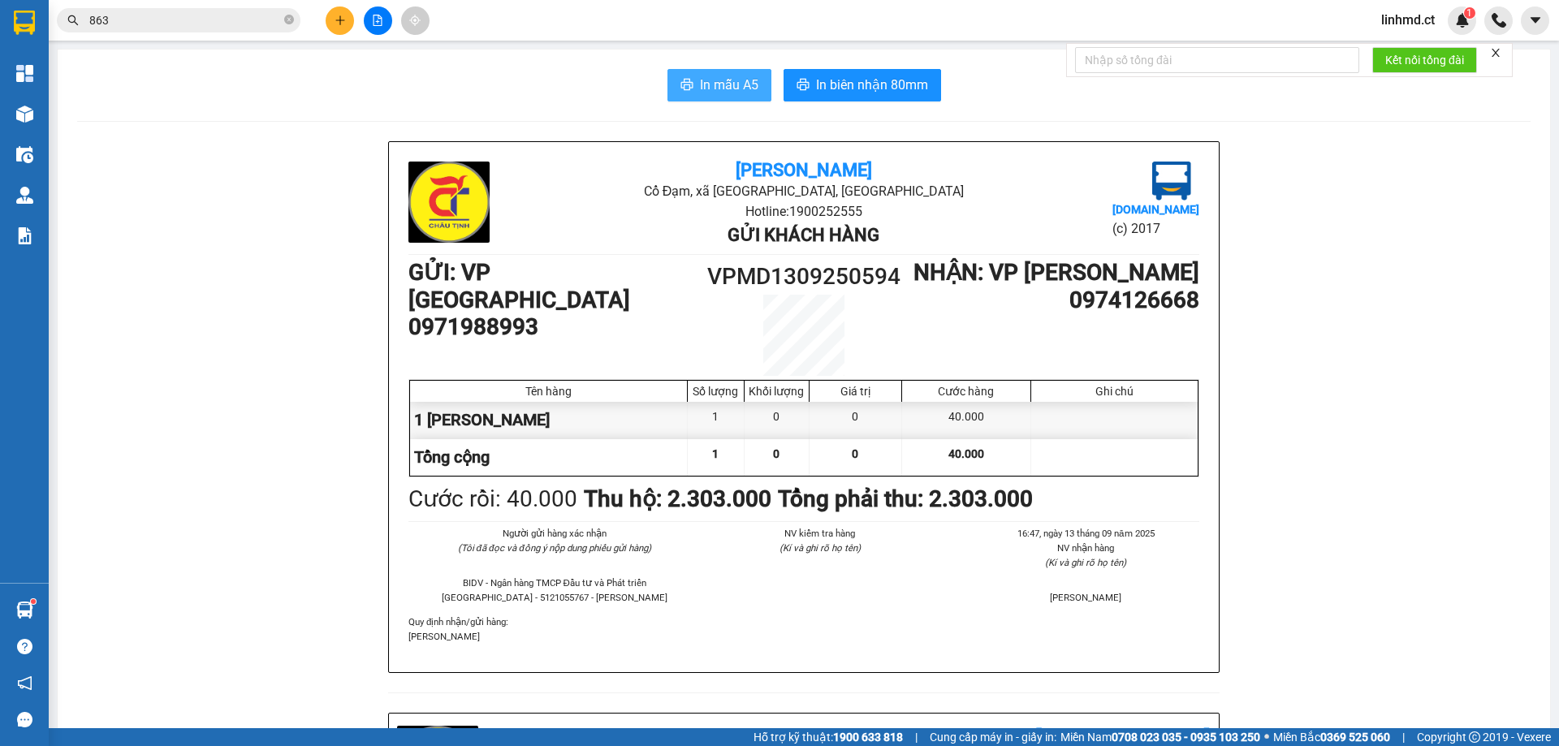
click at [685, 91] on icon "printer" at bounding box center [687, 84] width 13 height 13
click at [703, 79] on span "In mẫu A5" at bounding box center [729, 85] width 58 height 20
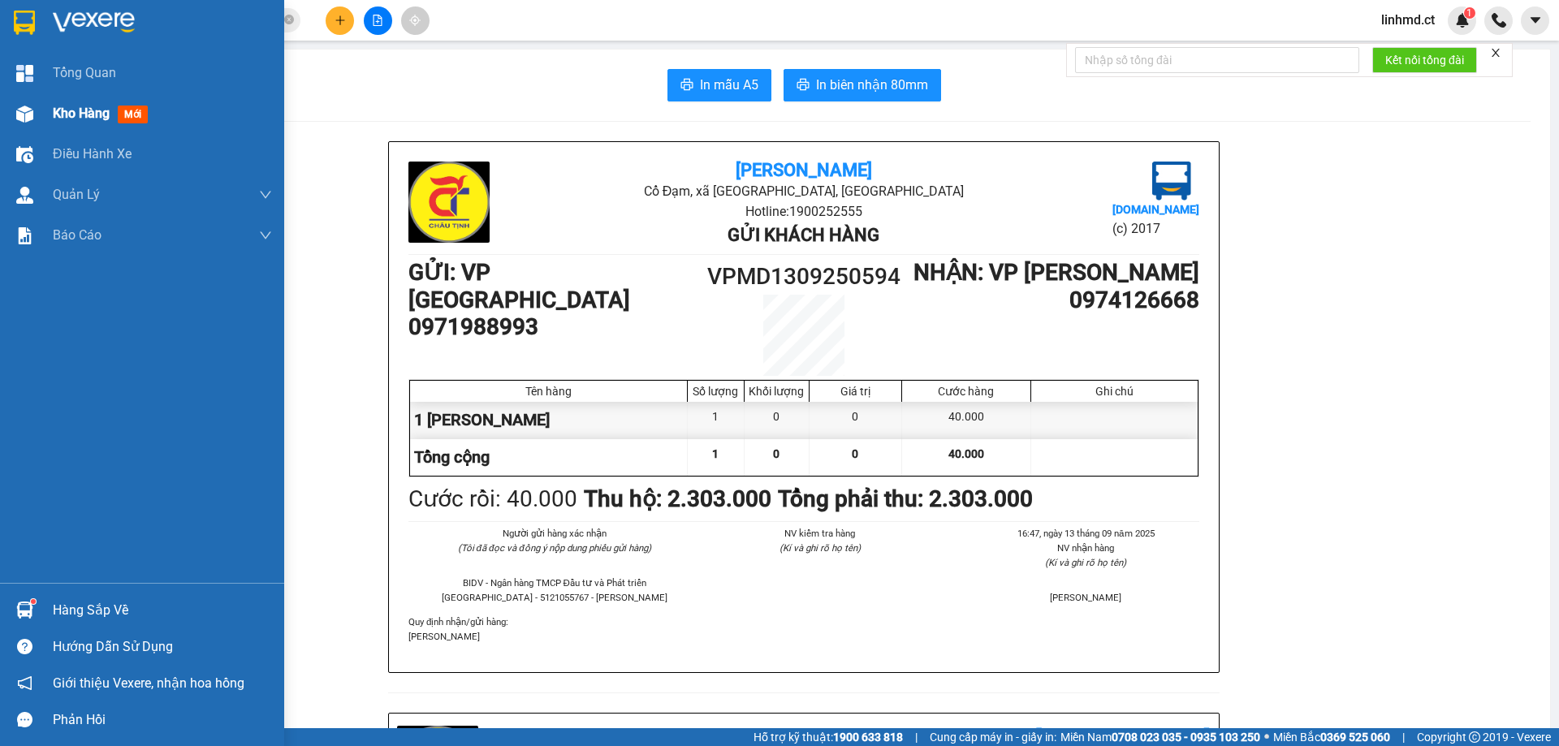
click at [29, 116] on img at bounding box center [24, 114] width 17 height 17
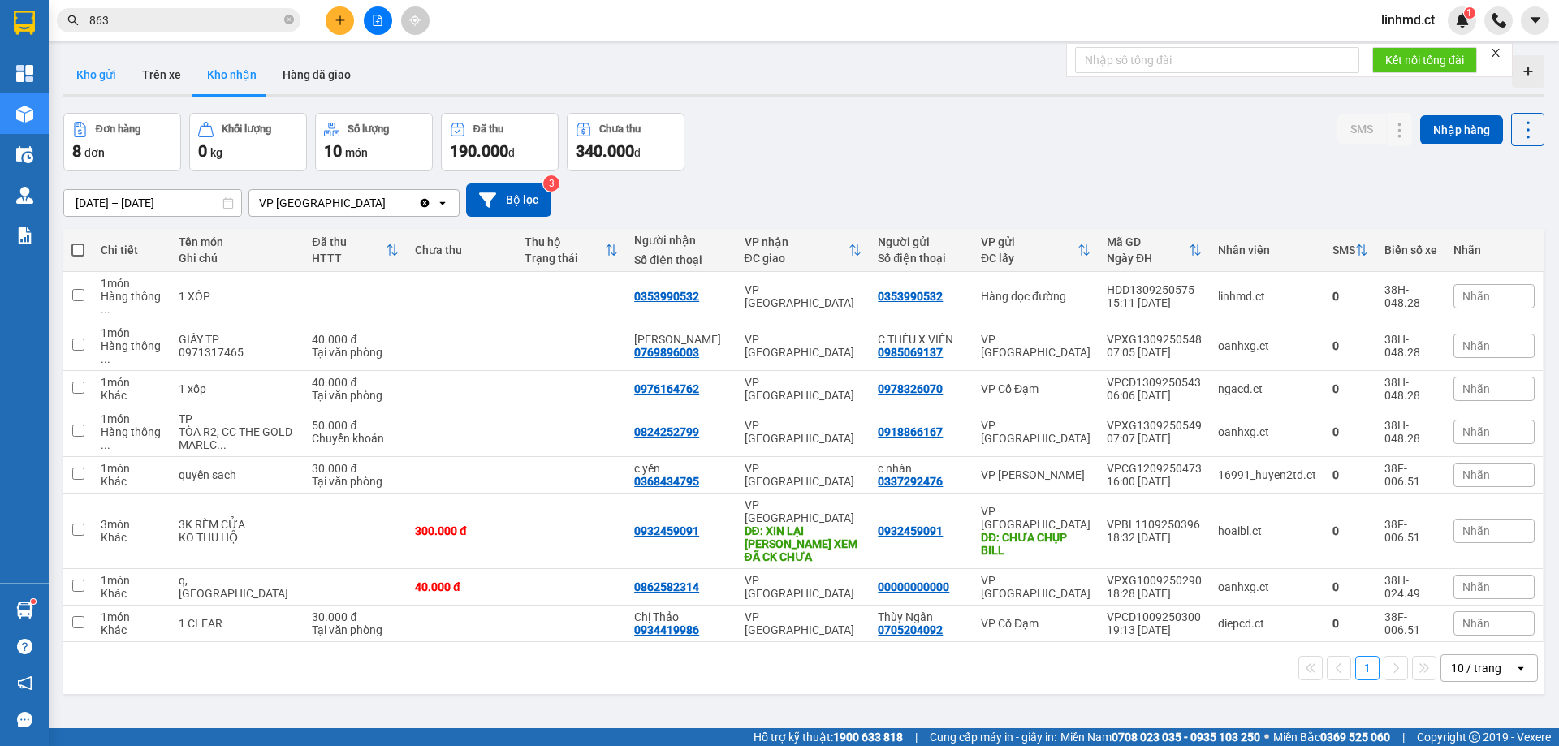
click at [109, 71] on button "Kho gửi" at bounding box center [96, 74] width 66 height 39
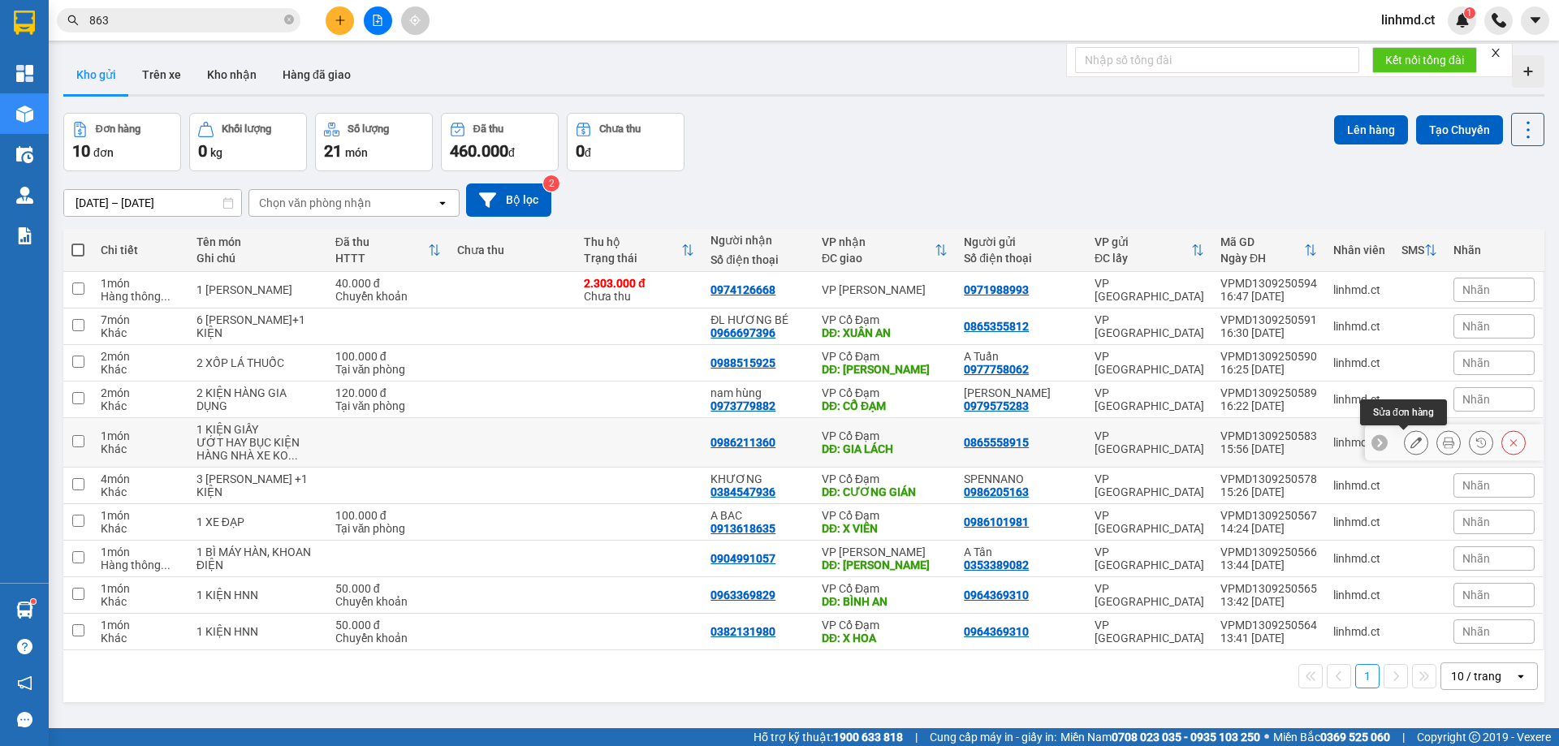
click at [1411, 443] on icon at bounding box center [1416, 442] width 11 height 11
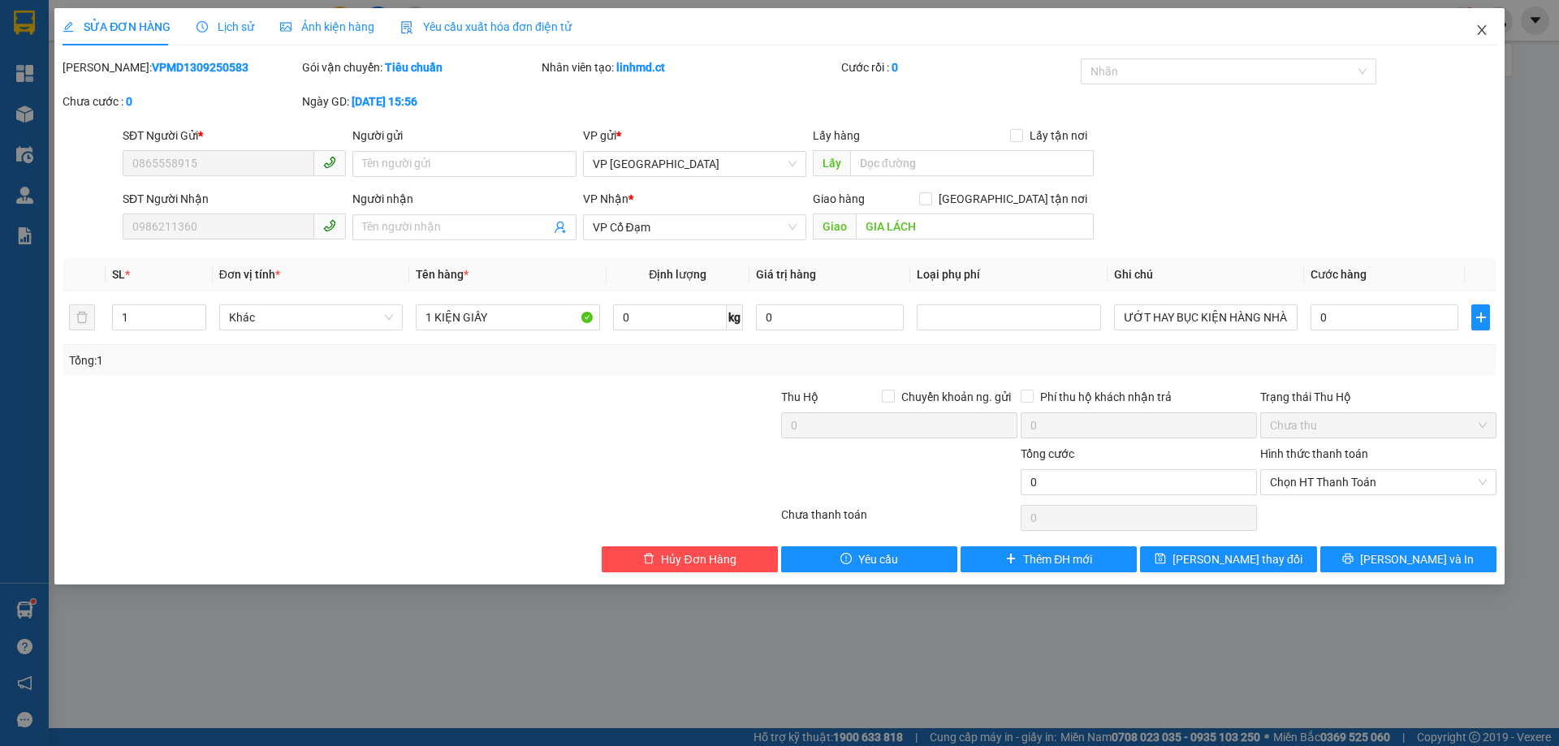
click at [1488, 35] on icon "close" at bounding box center [1482, 30] width 13 height 13
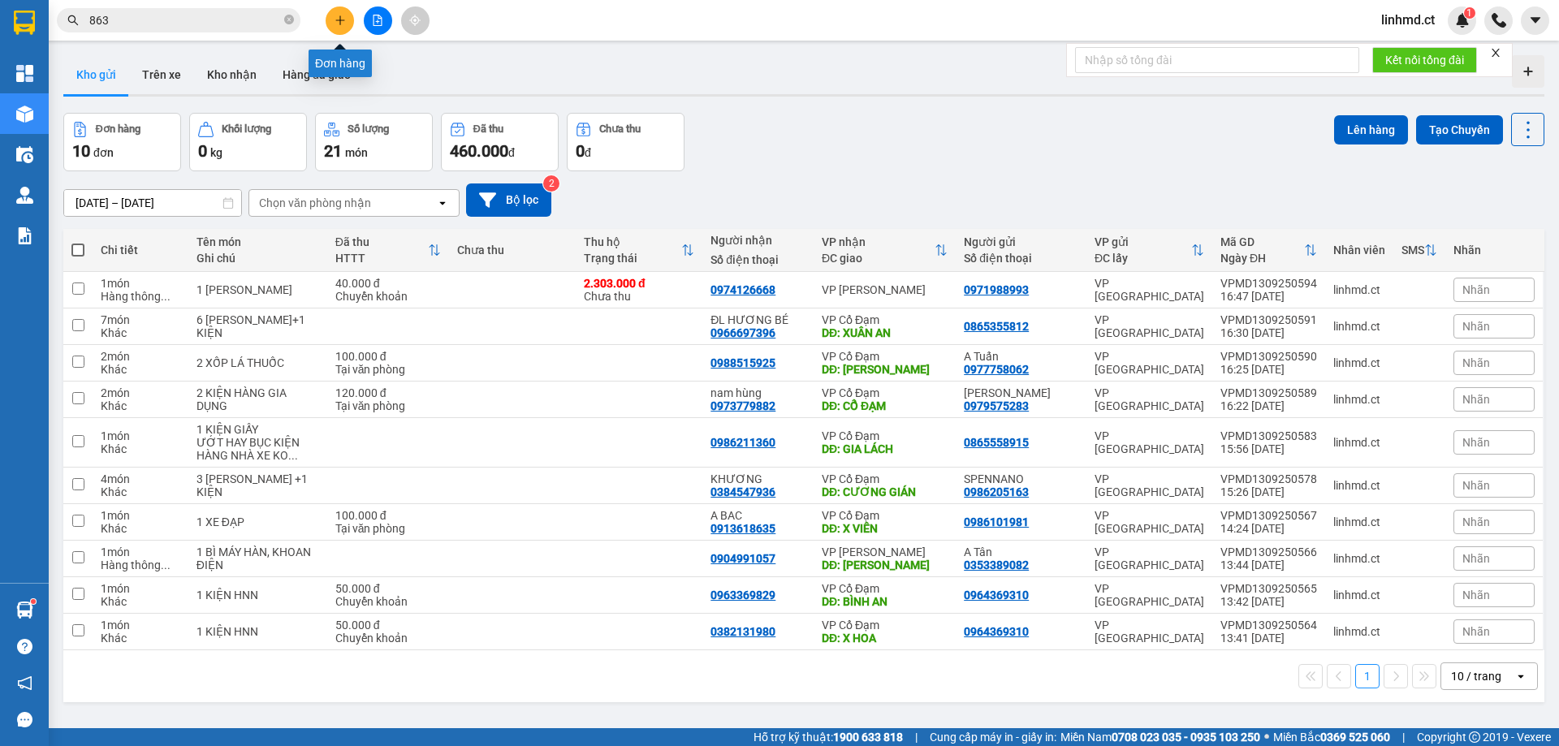
click at [332, 20] on button at bounding box center [340, 20] width 28 height 28
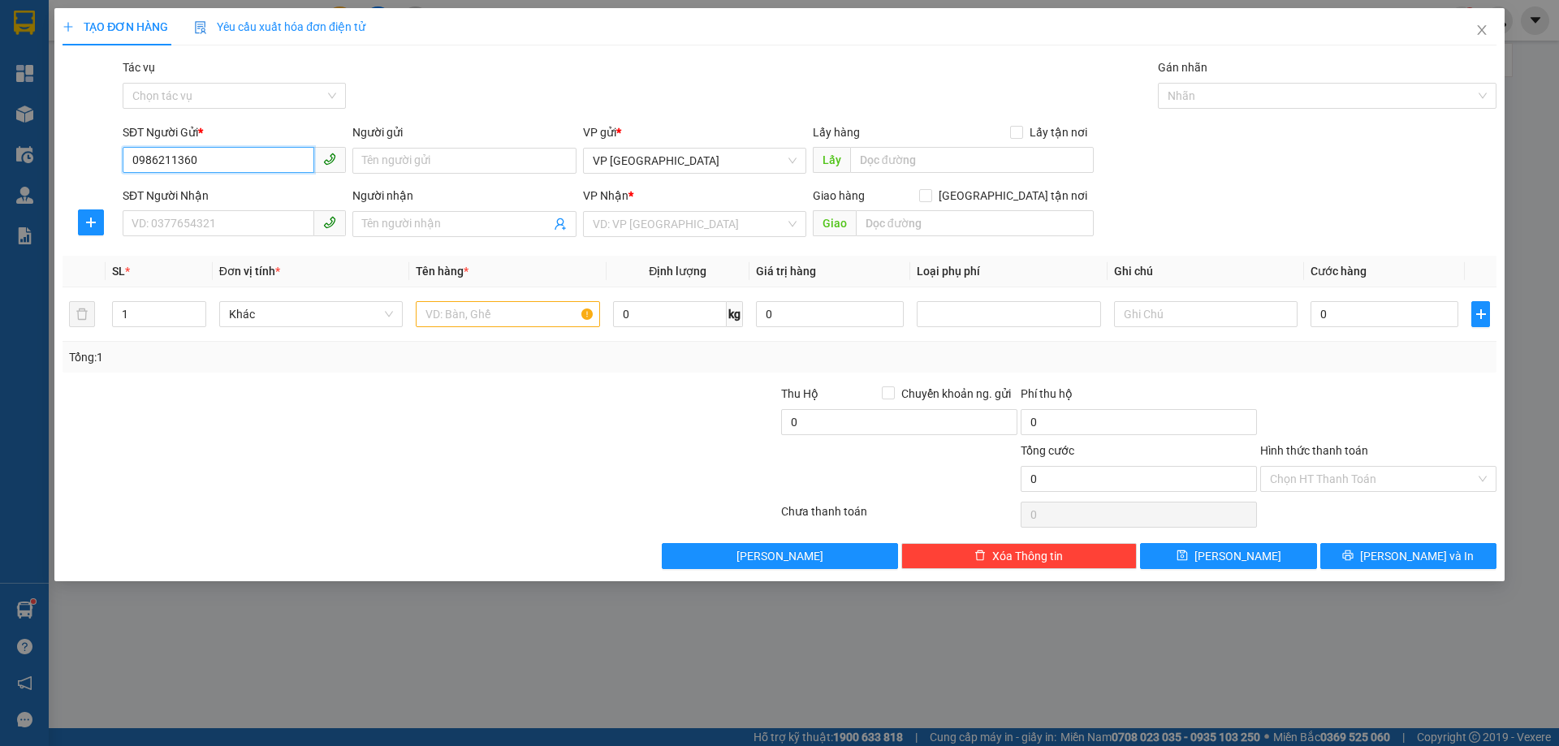
click at [223, 166] on input "0986211360" at bounding box center [219, 160] width 192 height 26
drag, startPoint x: 231, startPoint y: 209, endPoint x: 232, endPoint y: 220, distance: 11.5
click at [231, 211] on div "SĐT Người Nhận VD: 0377654321" at bounding box center [234, 215] width 223 height 57
click at [233, 220] on input "SĐT Người Nhận" at bounding box center [219, 223] width 192 height 26
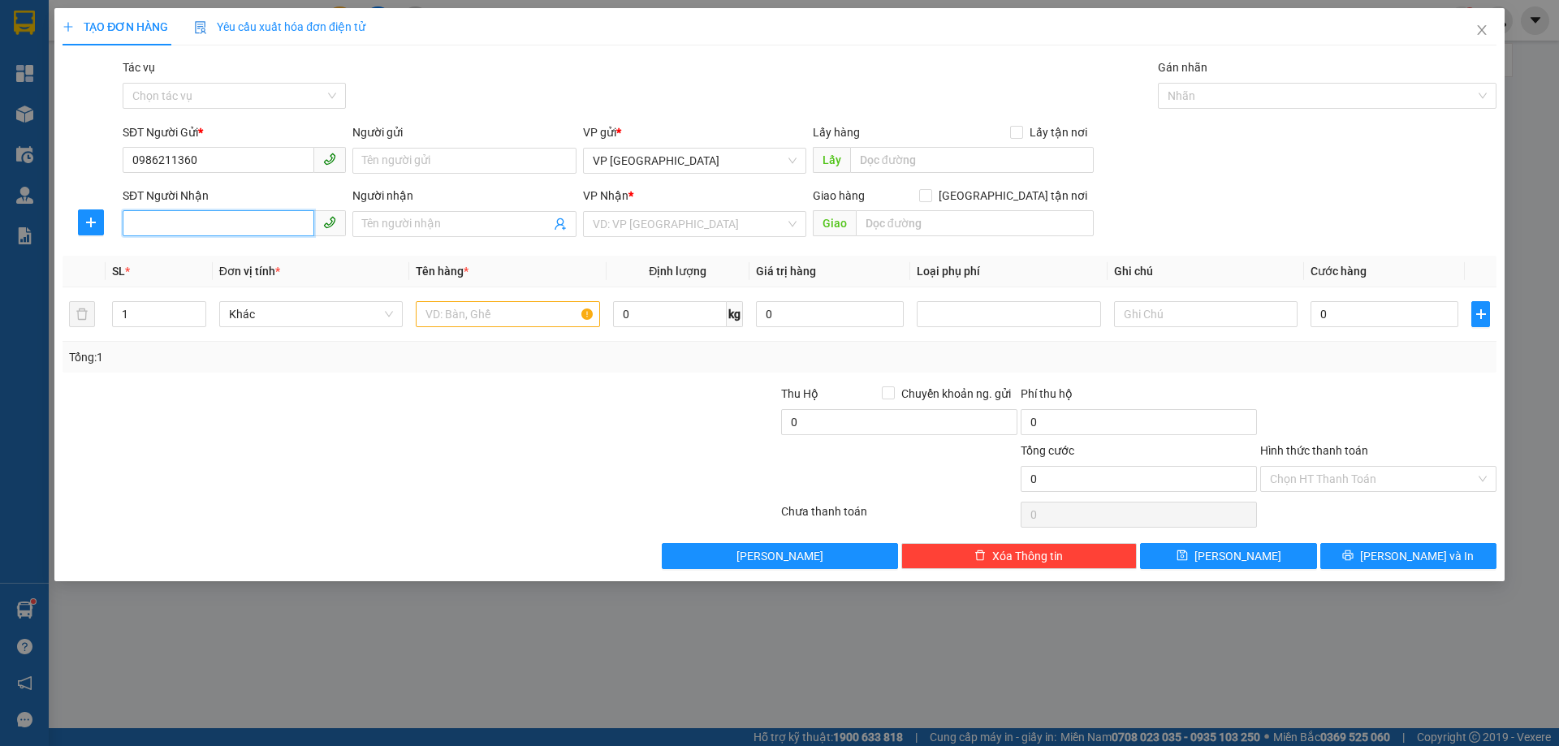
paste input "0986211360"
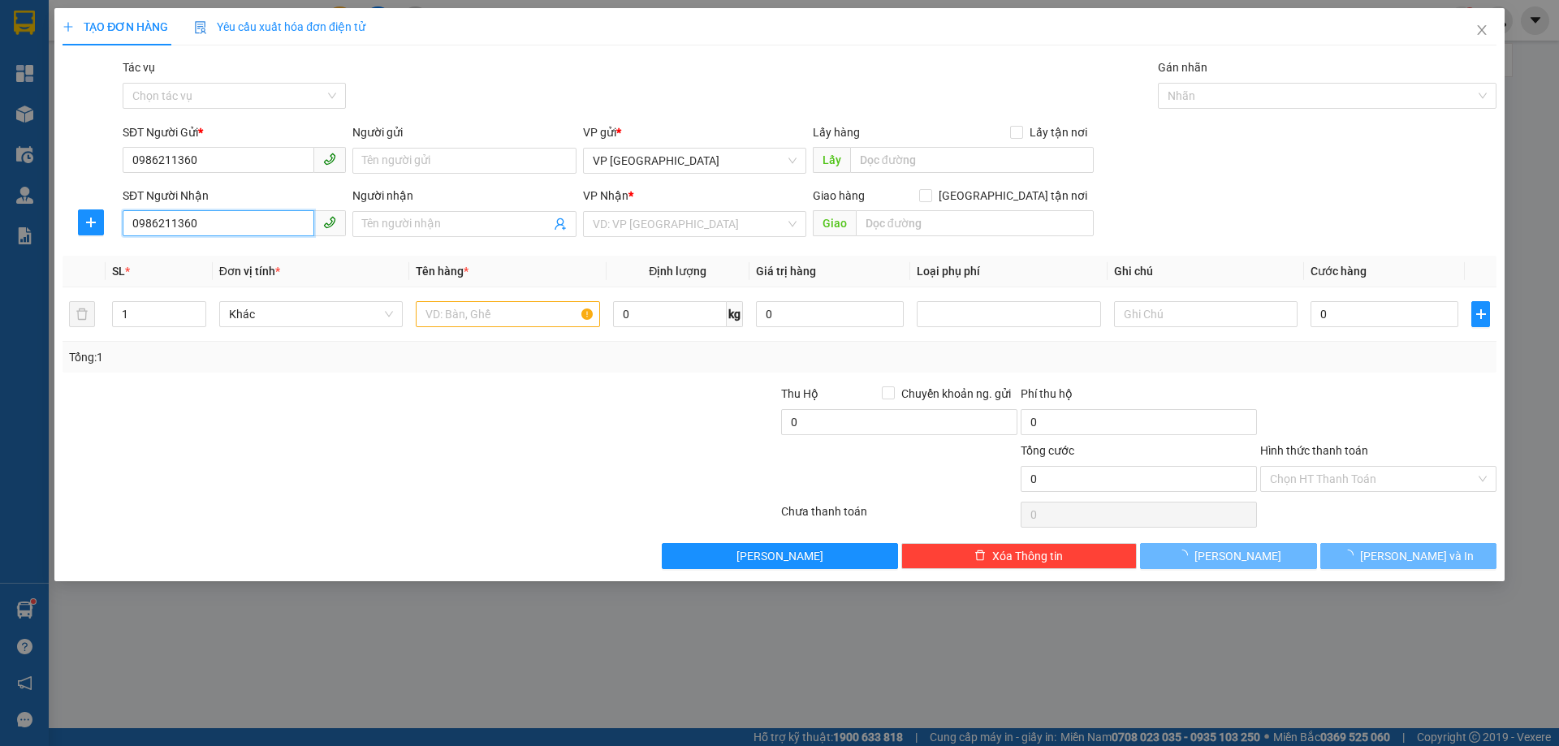
click at [233, 219] on input "0986211360" at bounding box center [219, 223] width 192 height 26
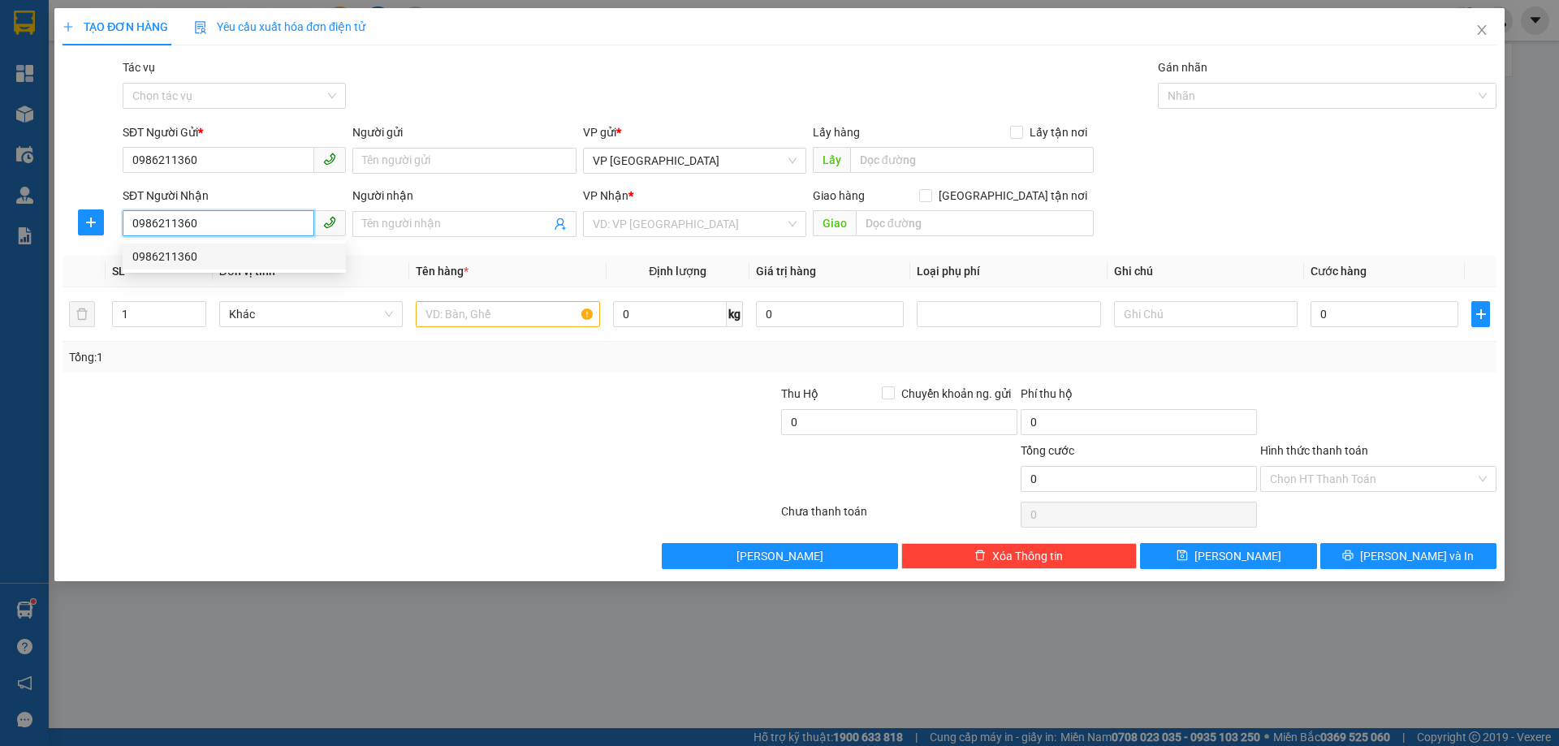
click at [224, 264] on div "0986211360" at bounding box center [234, 257] width 204 height 18
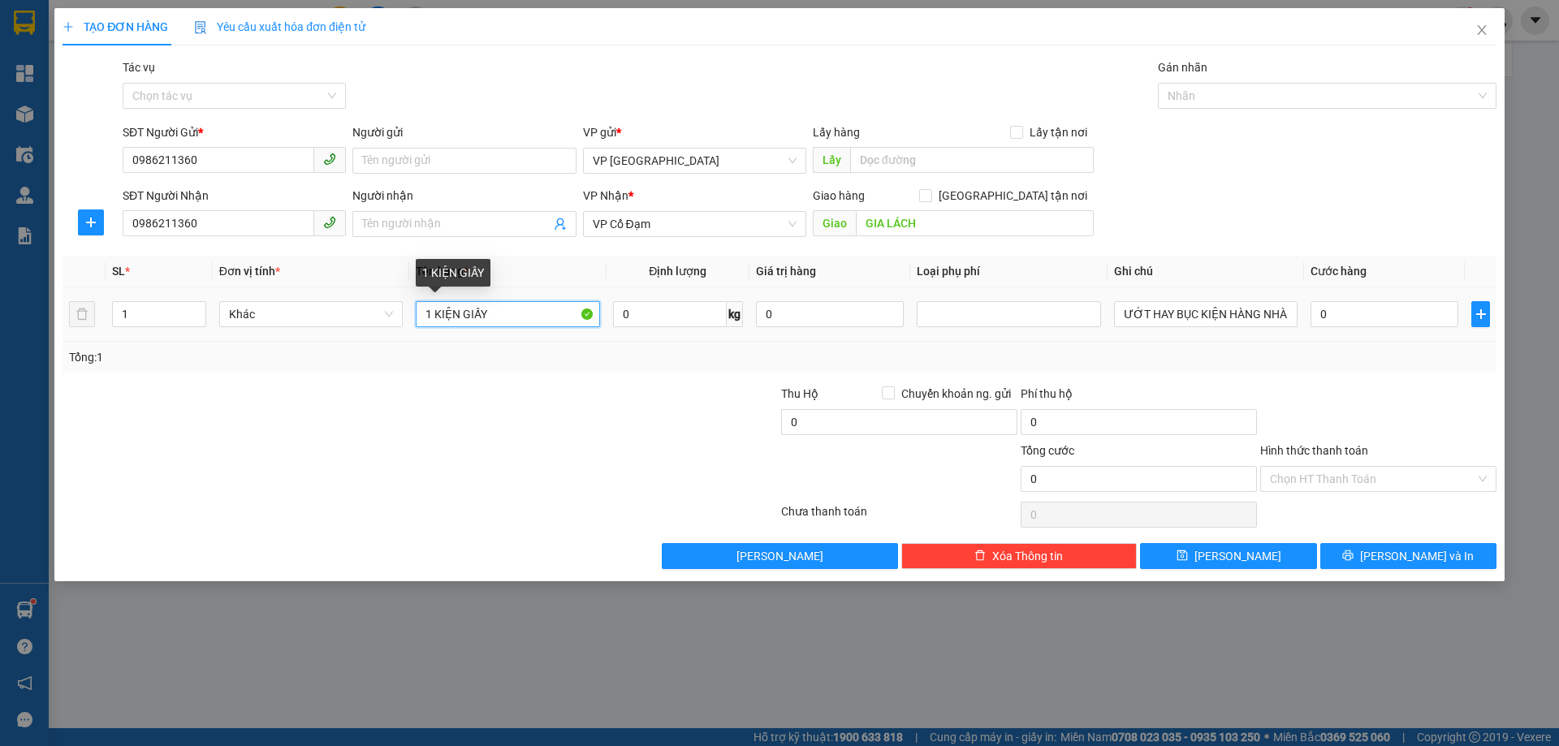
drag, startPoint x: 486, startPoint y: 310, endPoint x: 465, endPoint y: 310, distance: 21.9
click at [465, 310] on input "1 KIỆN GIẤY" at bounding box center [508, 314] width 184 height 26
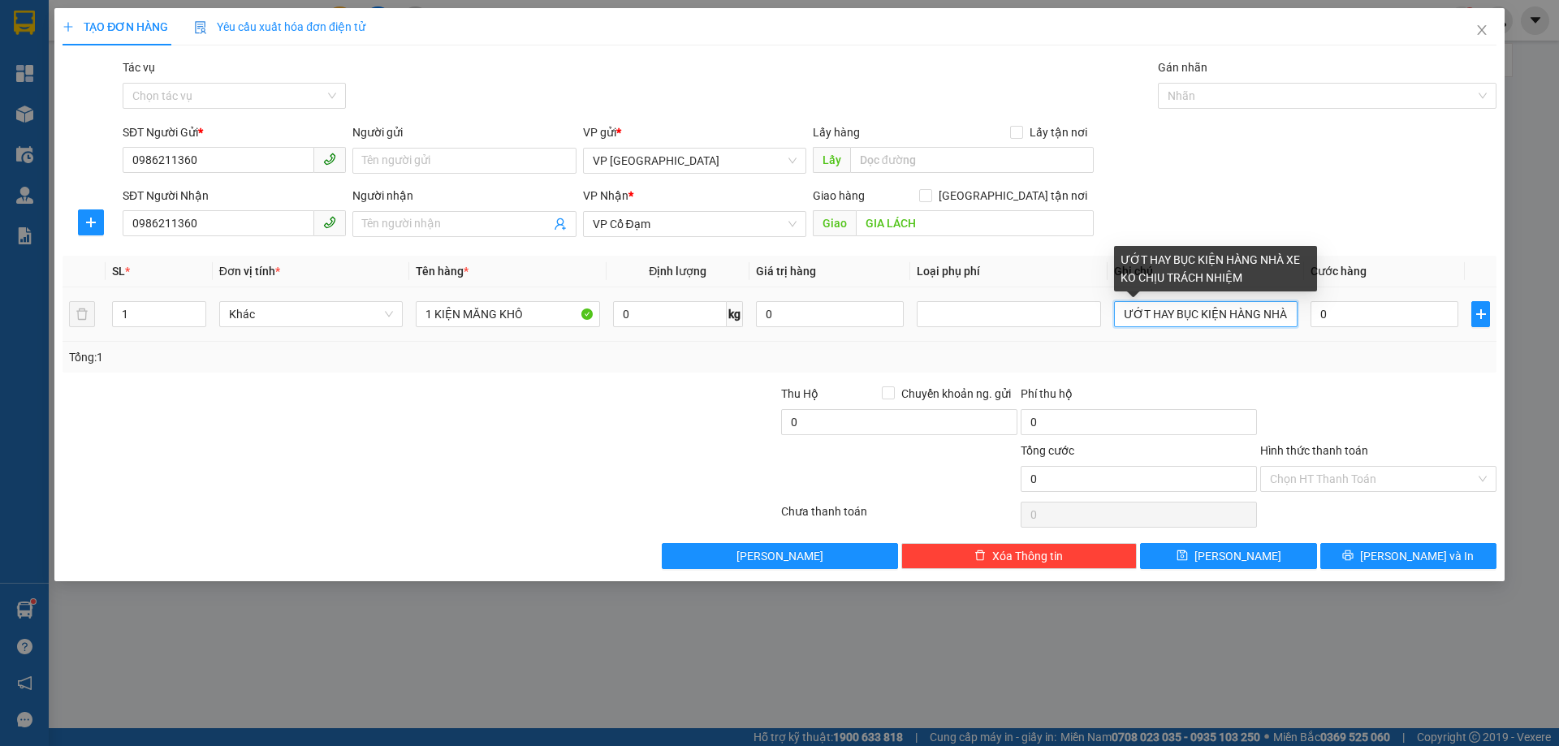
click at [1203, 309] on input "ƯỚT HAY BỤC KIỆN HÀNG NHÀ XE KO CHỊU TRÁCH NHIỆM" at bounding box center [1206, 314] width 184 height 26
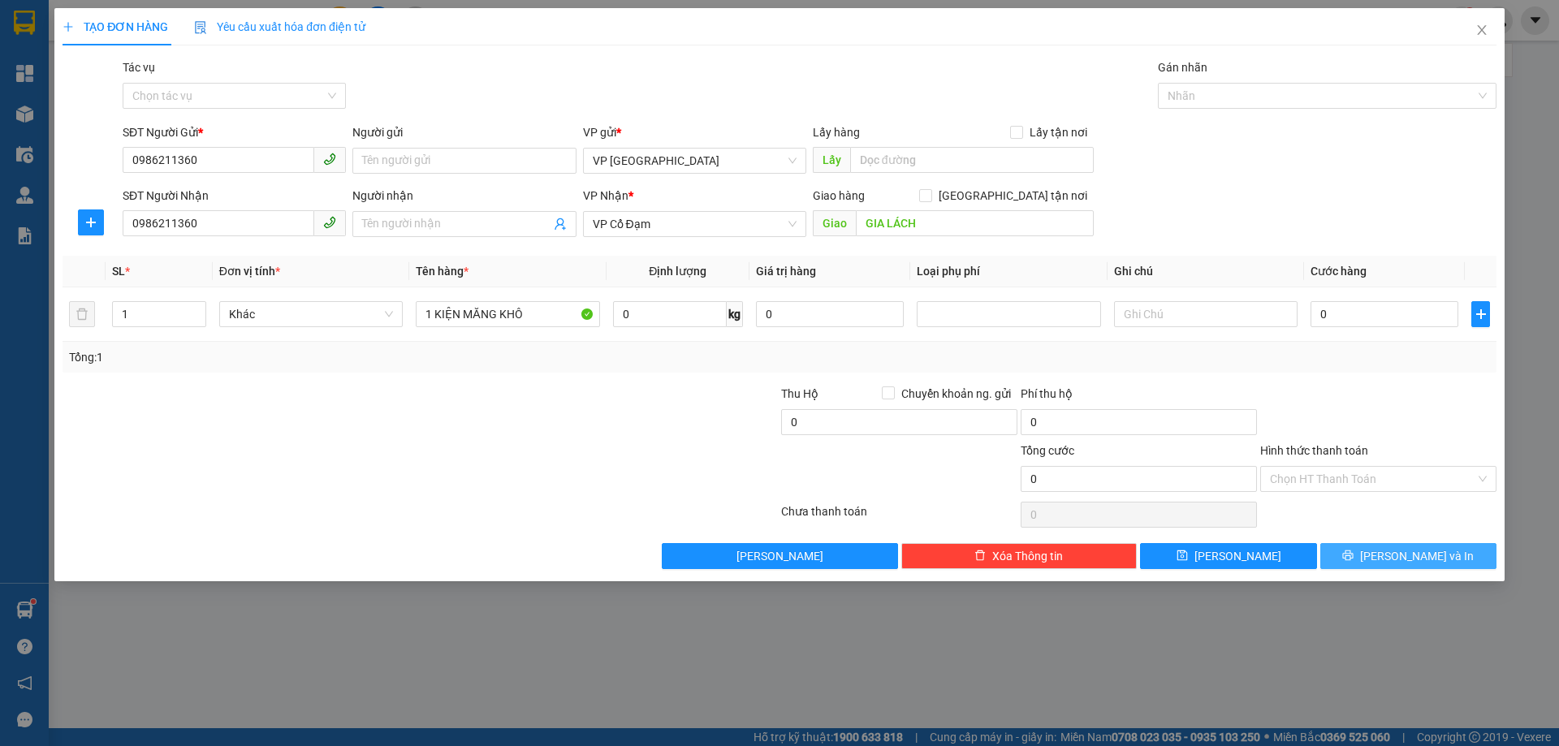
click at [1354, 552] on icon "printer" at bounding box center [1348, 555] width 11 height 11
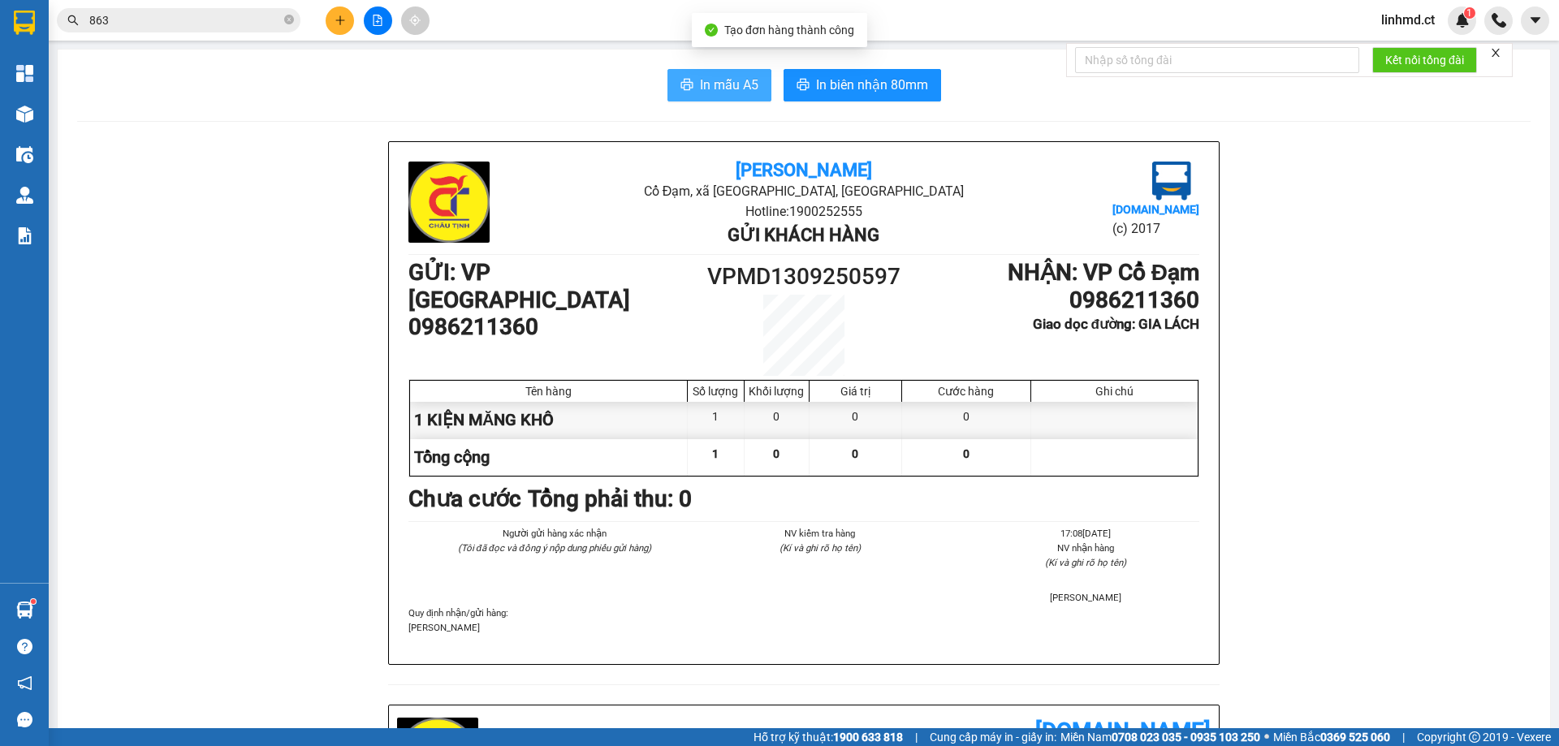
click at [681, 79] on icon "printer" at bounding box center [687, 84] width 13 height 13
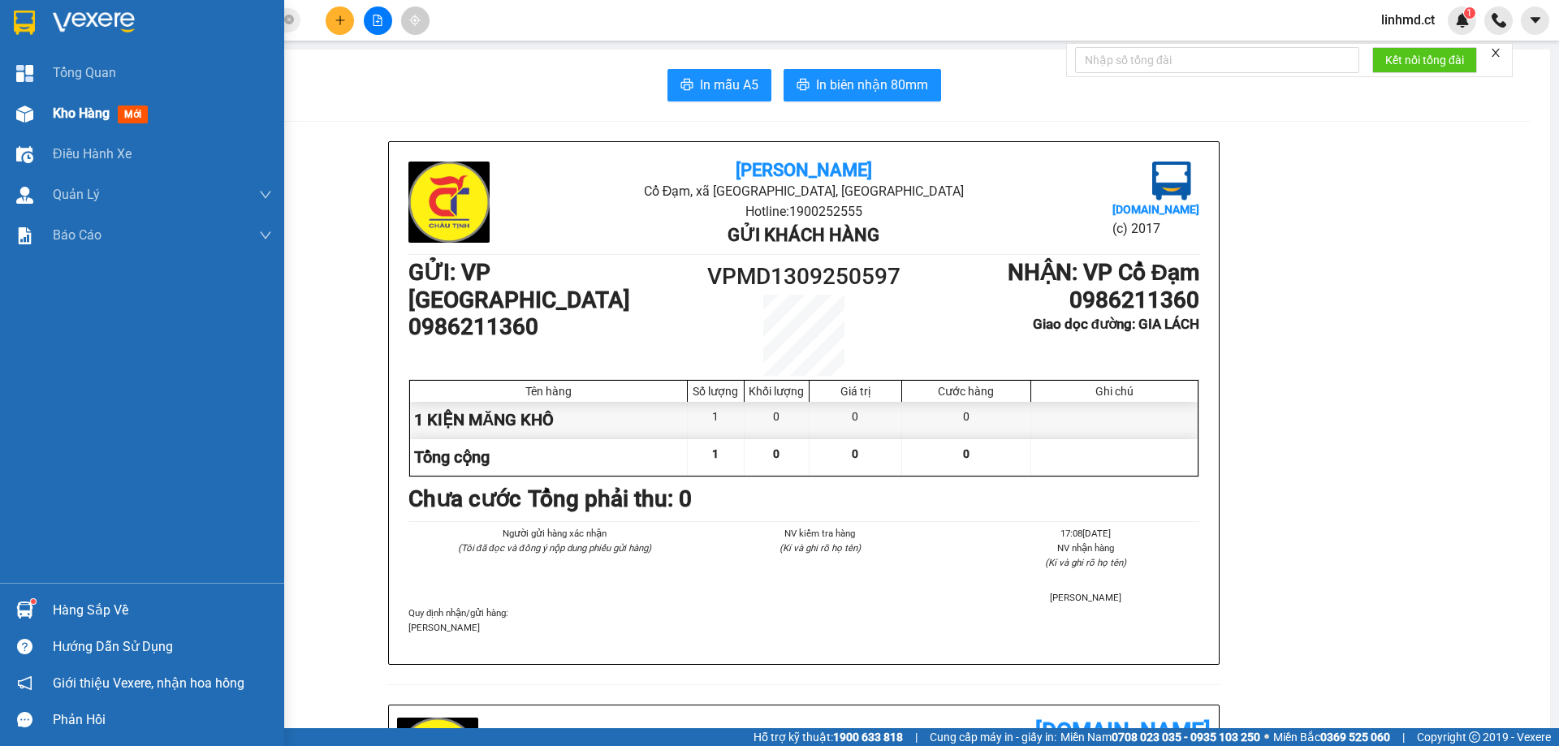
click at [26, 114] on img at bounding box center [24, 114] width 17 height 17
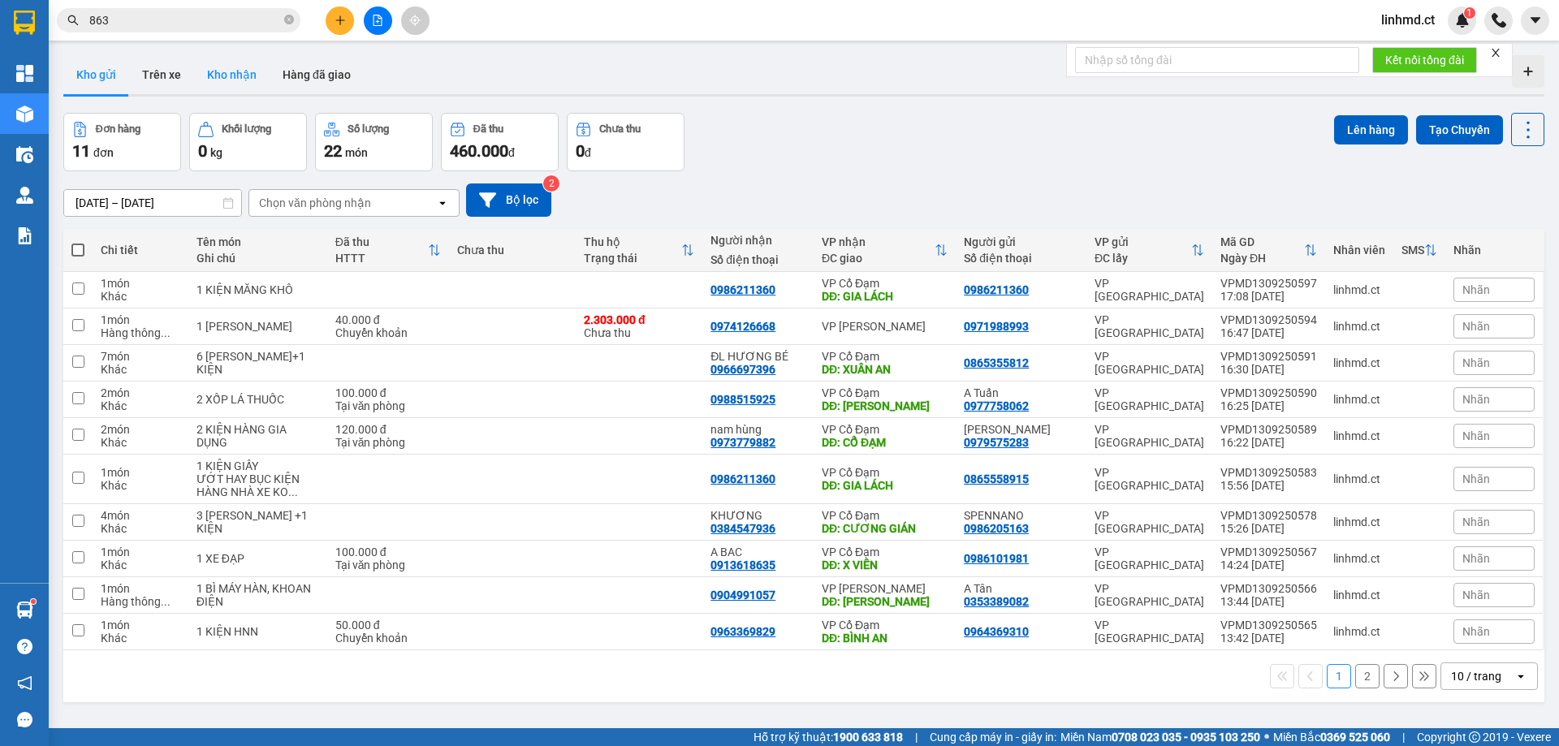
click at [214, 78] on button "Kho nhận" at bounding box center [232, 74] width 76 height 39
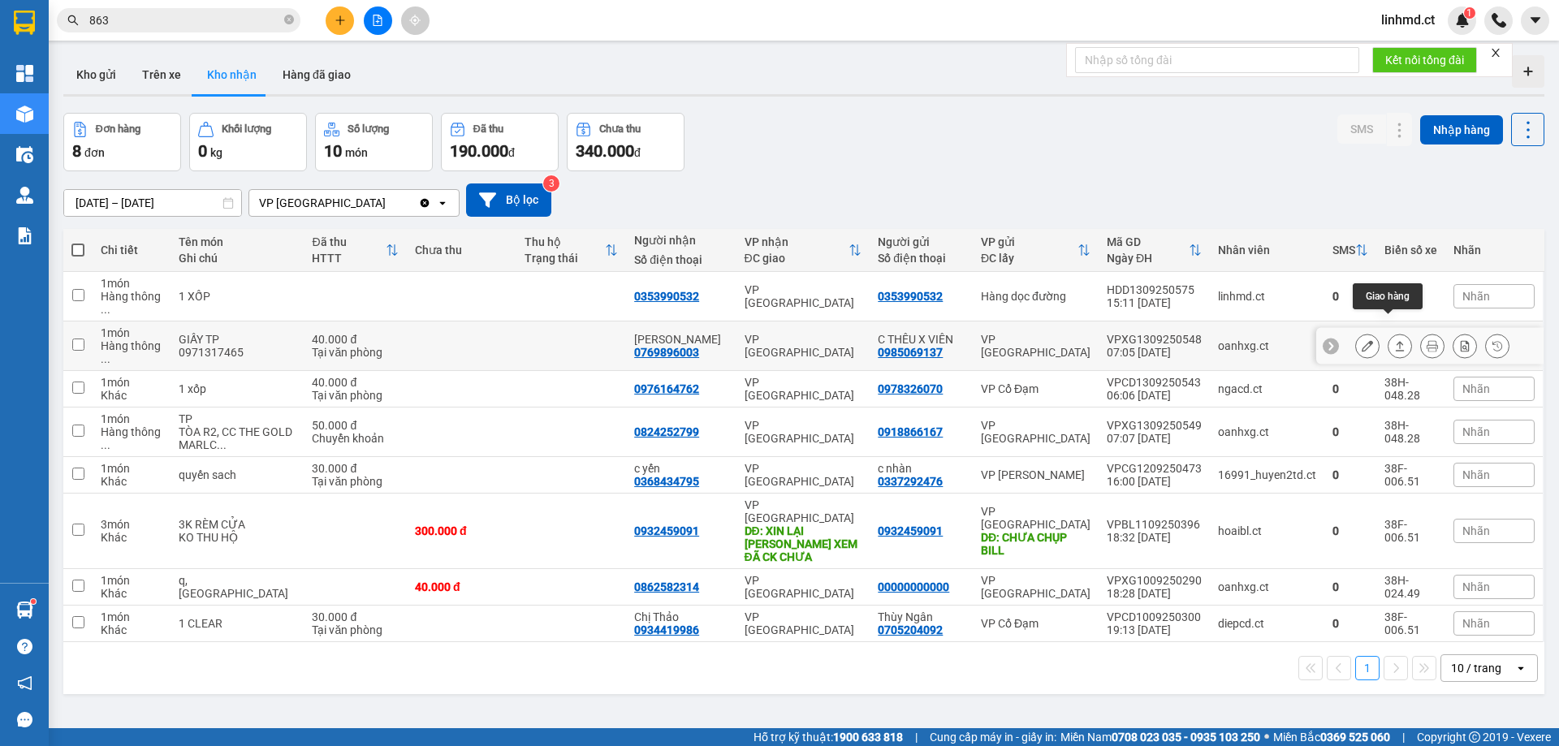
click at [1394, 340] on icon at bounding box center [1399, 345] width 11 height 11
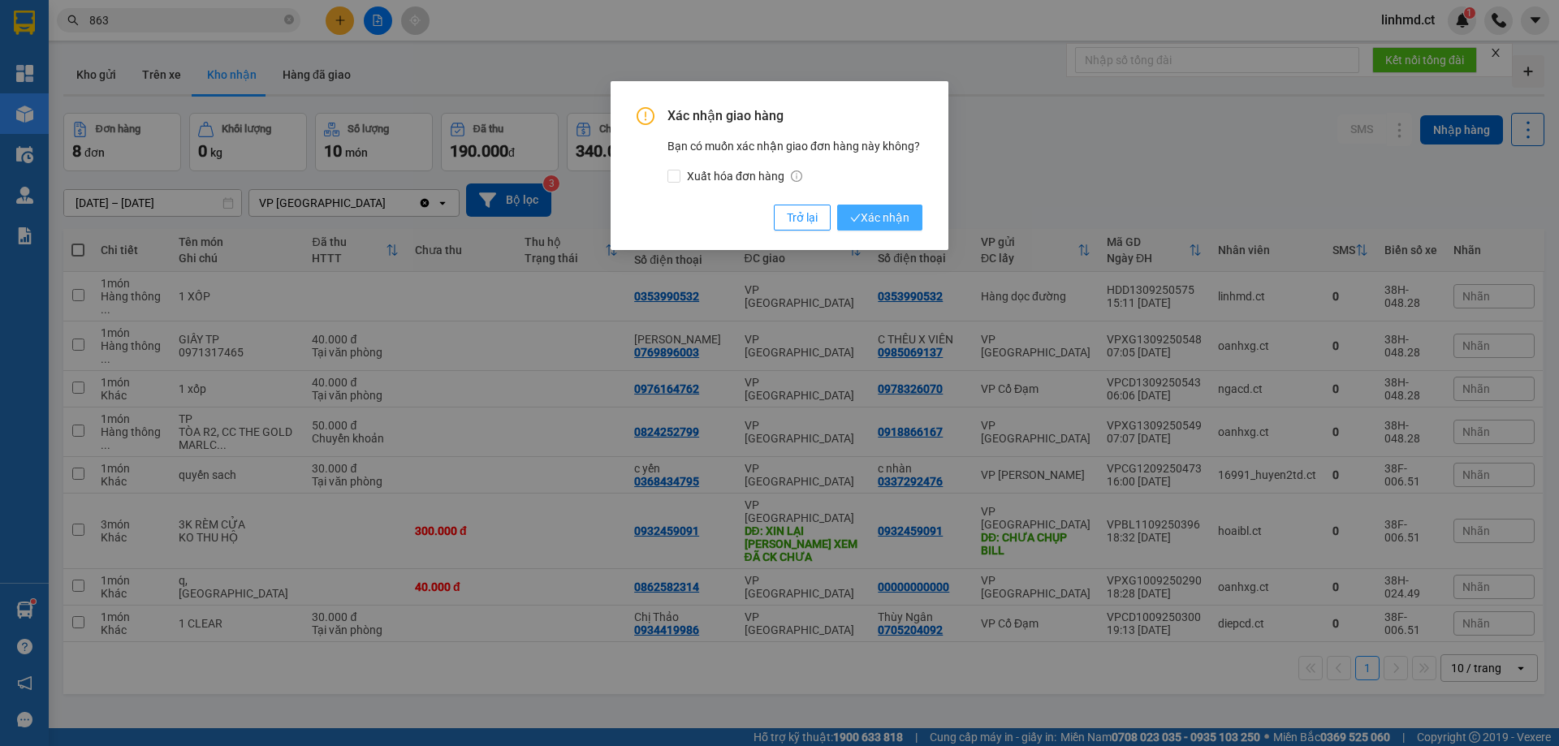
click at [898, 205] on button "Xác nhận" at bounding box center [879, 218] width 85 height 26
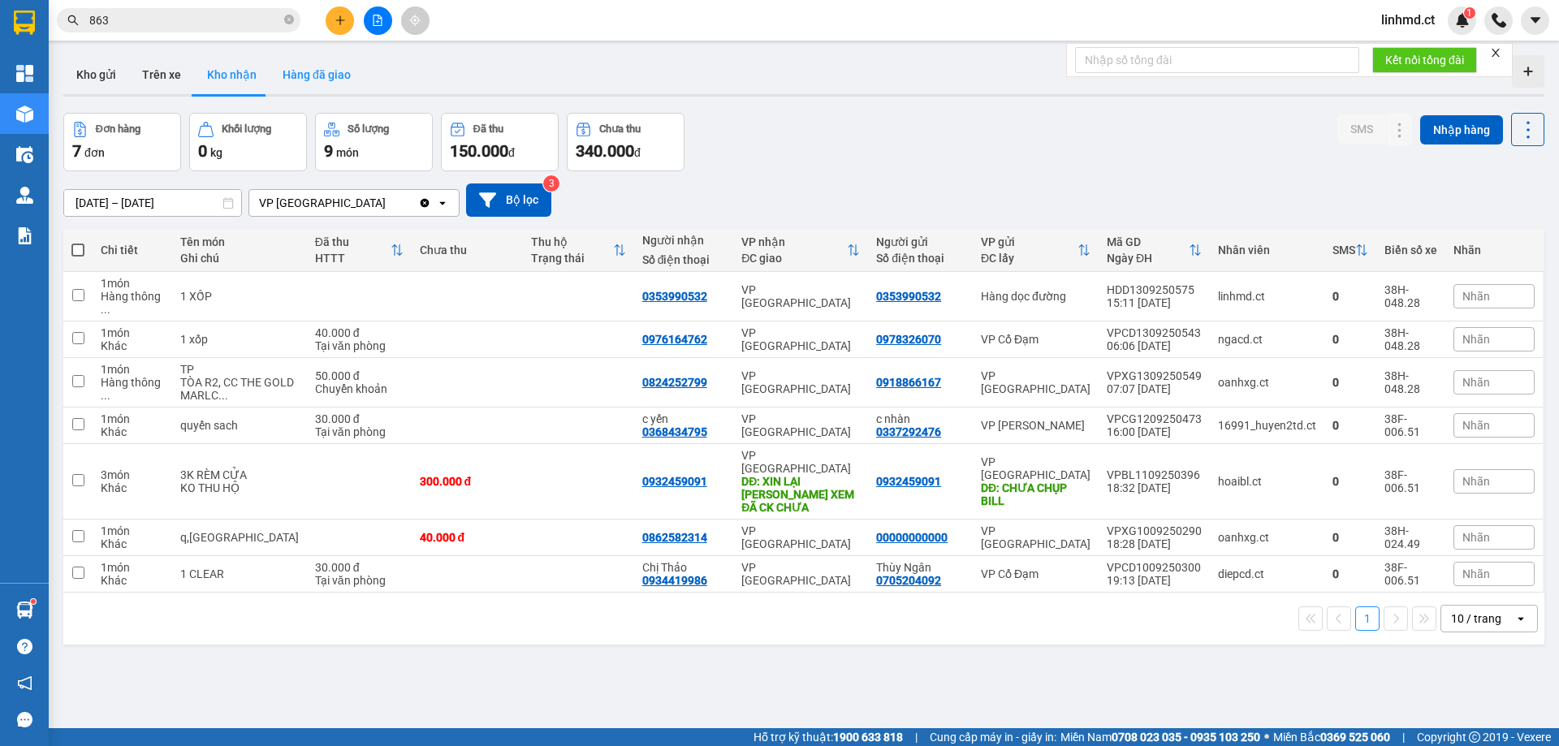
click at [326, 72] on button "Hàng đã giao" at bounding box center [317, 74] width 94 height 39
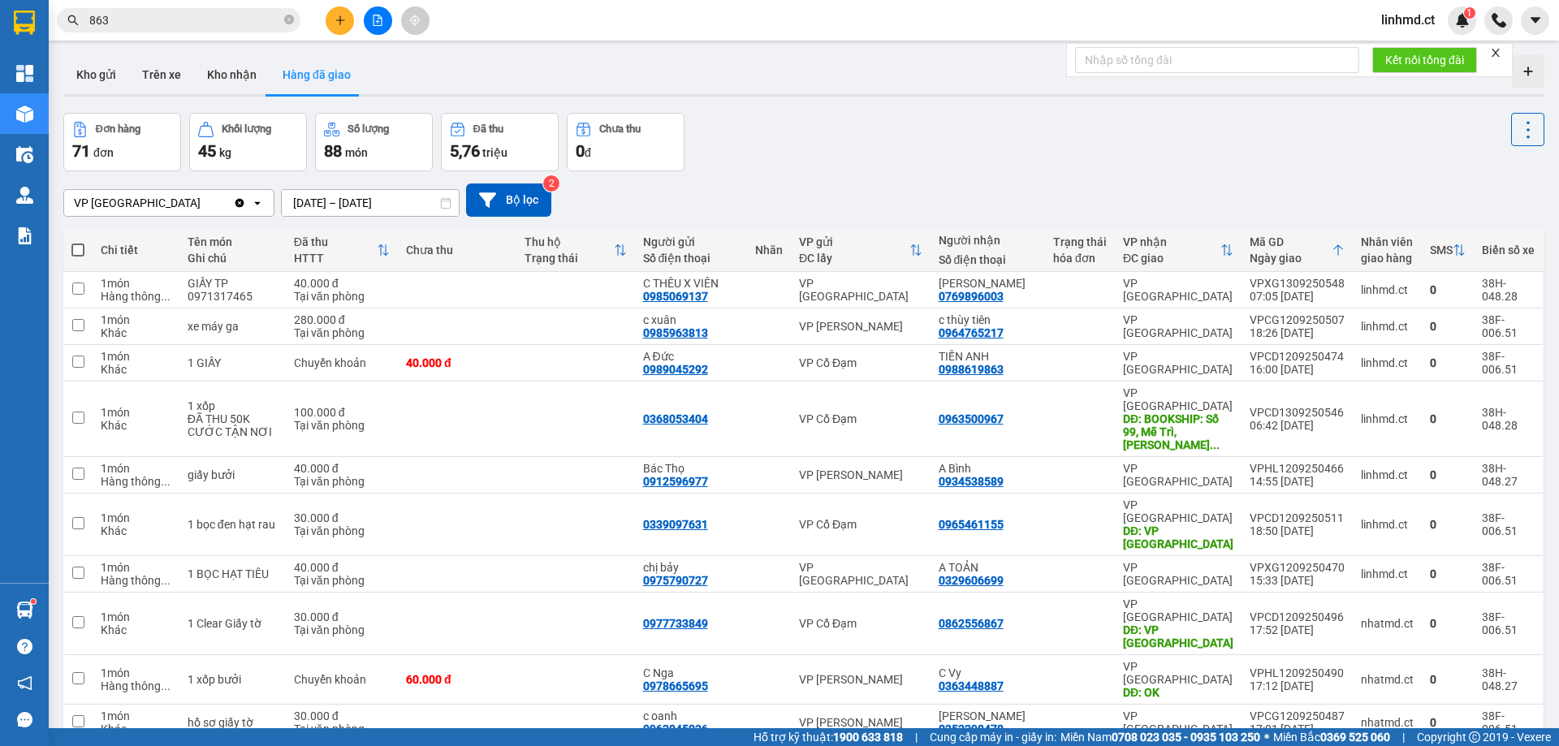
click at [217, 15] on input "863" at bounding box center [185, 20] width 192 height 18
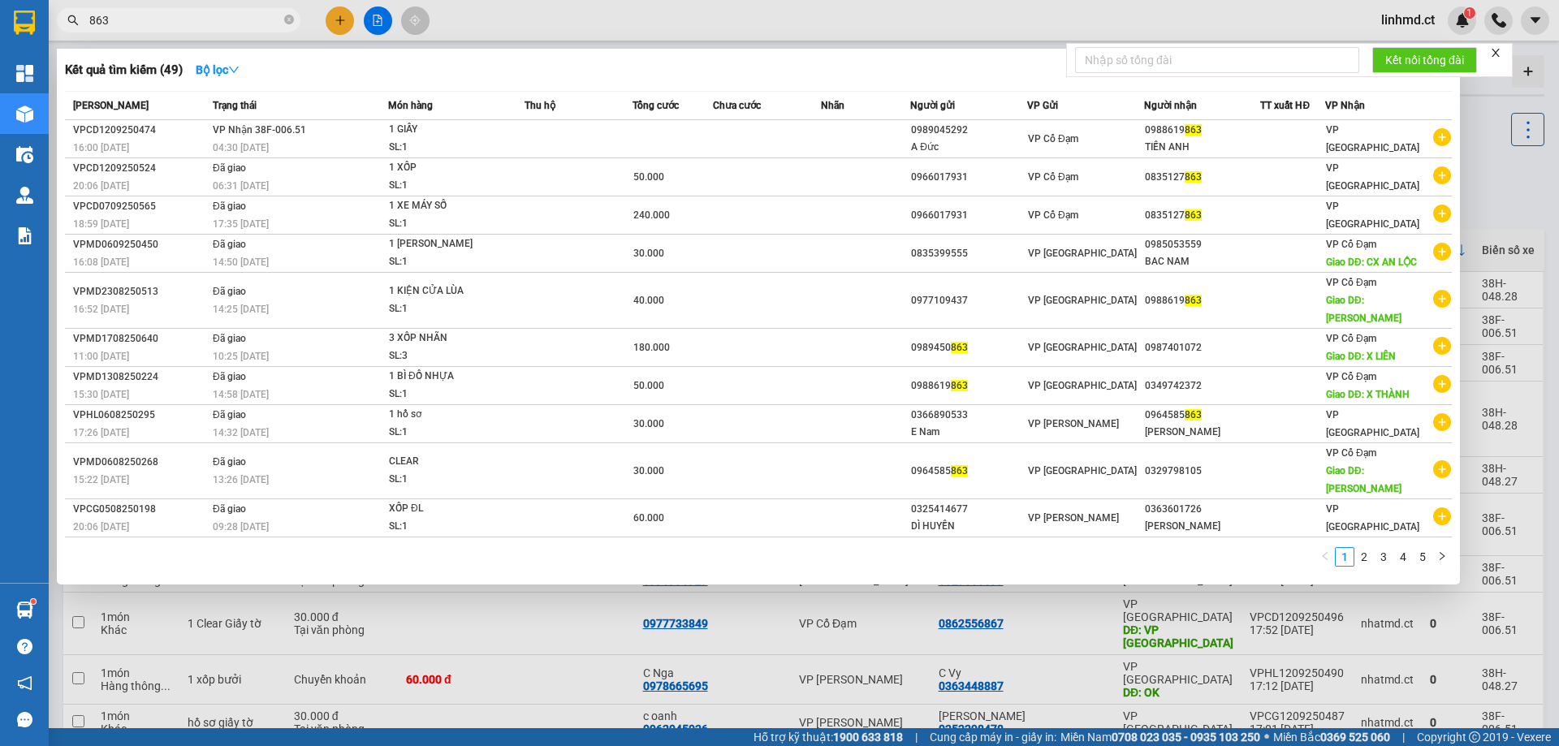
click at [217, 15] on input "863" at bounding box center [185, 20] width 192 height 18
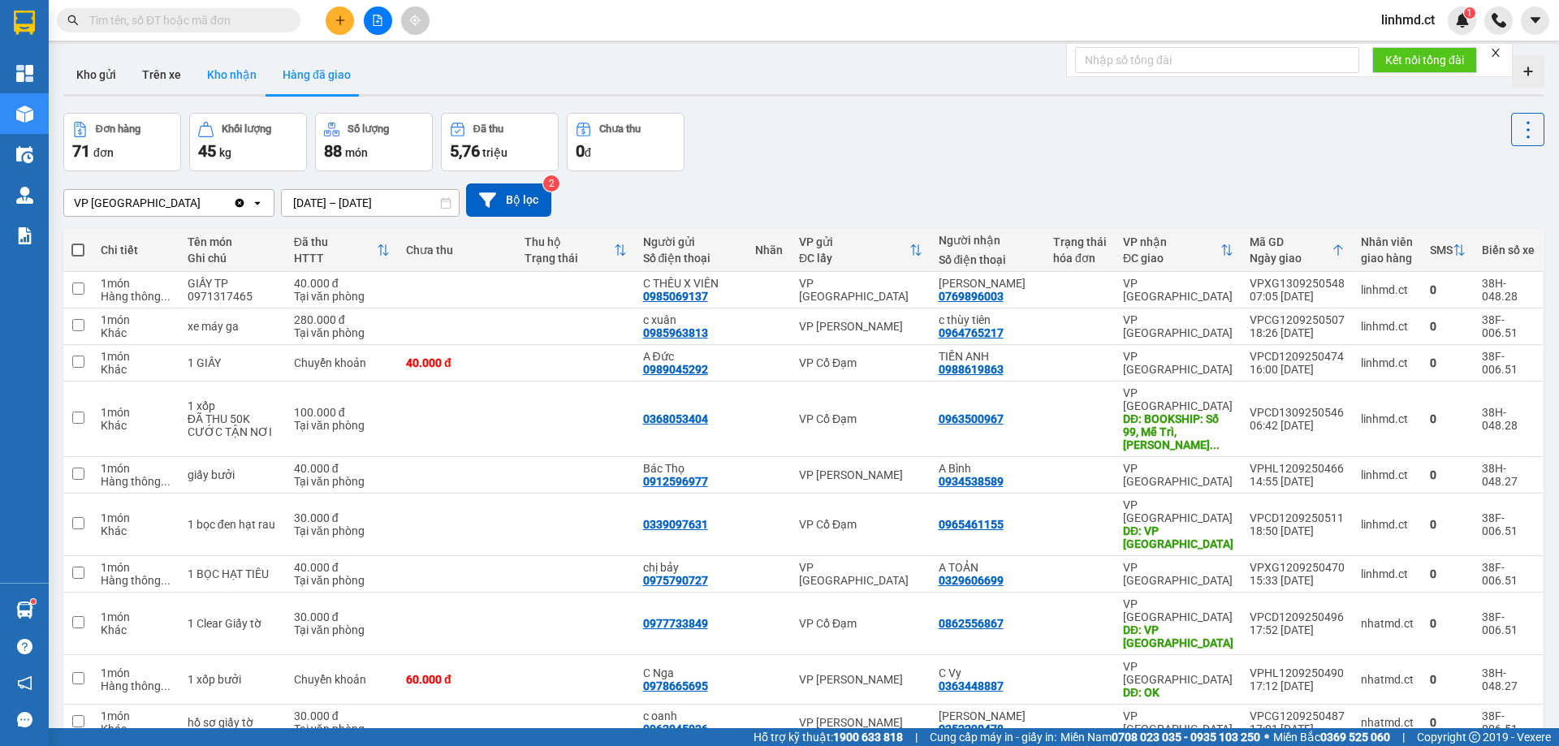
click at [229, 76] on button "Kho nhận" at bounding box center [232, 74] width 76 height 39
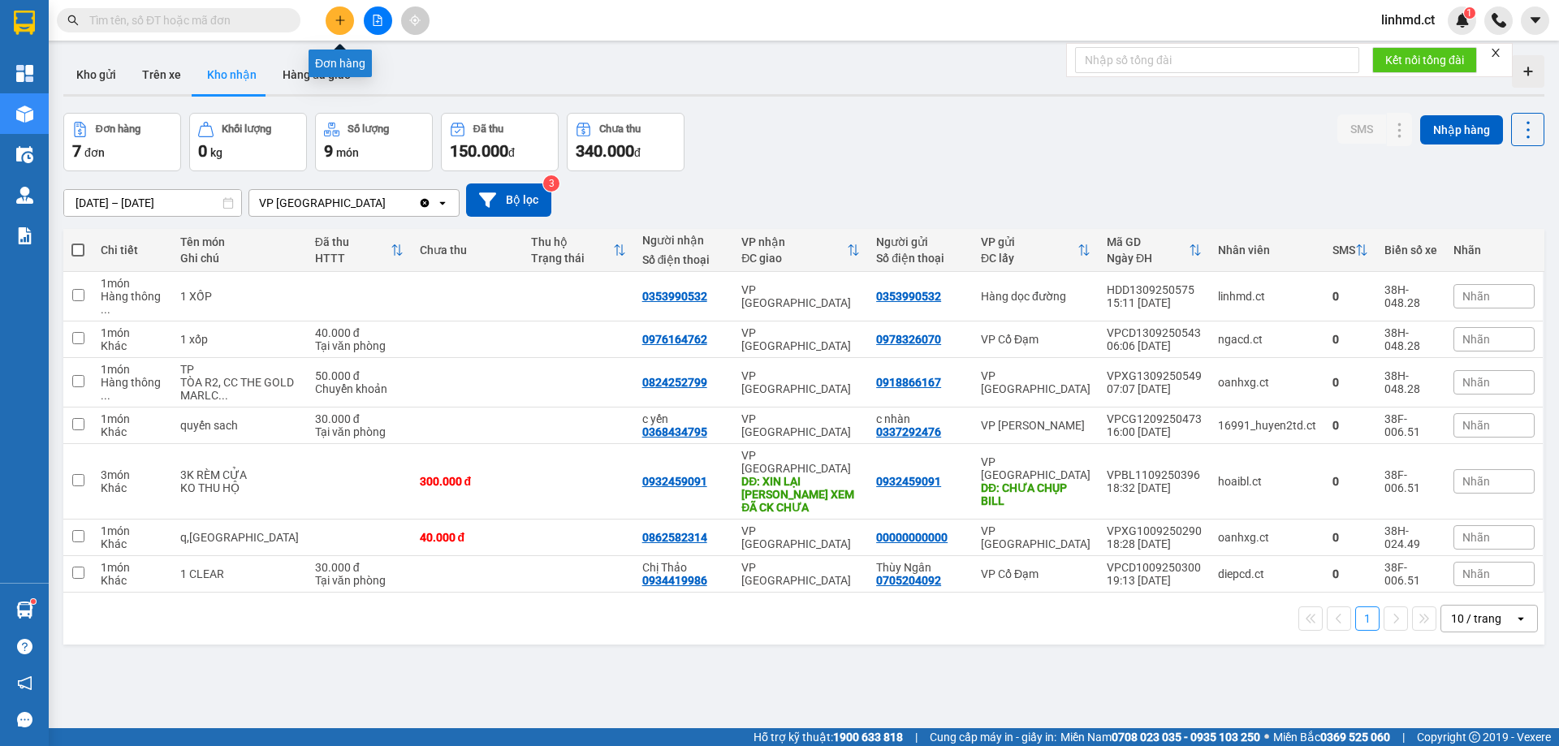
click at [337, 18] on icon "plus" at bounding box center [340, 20] width 11 height 11
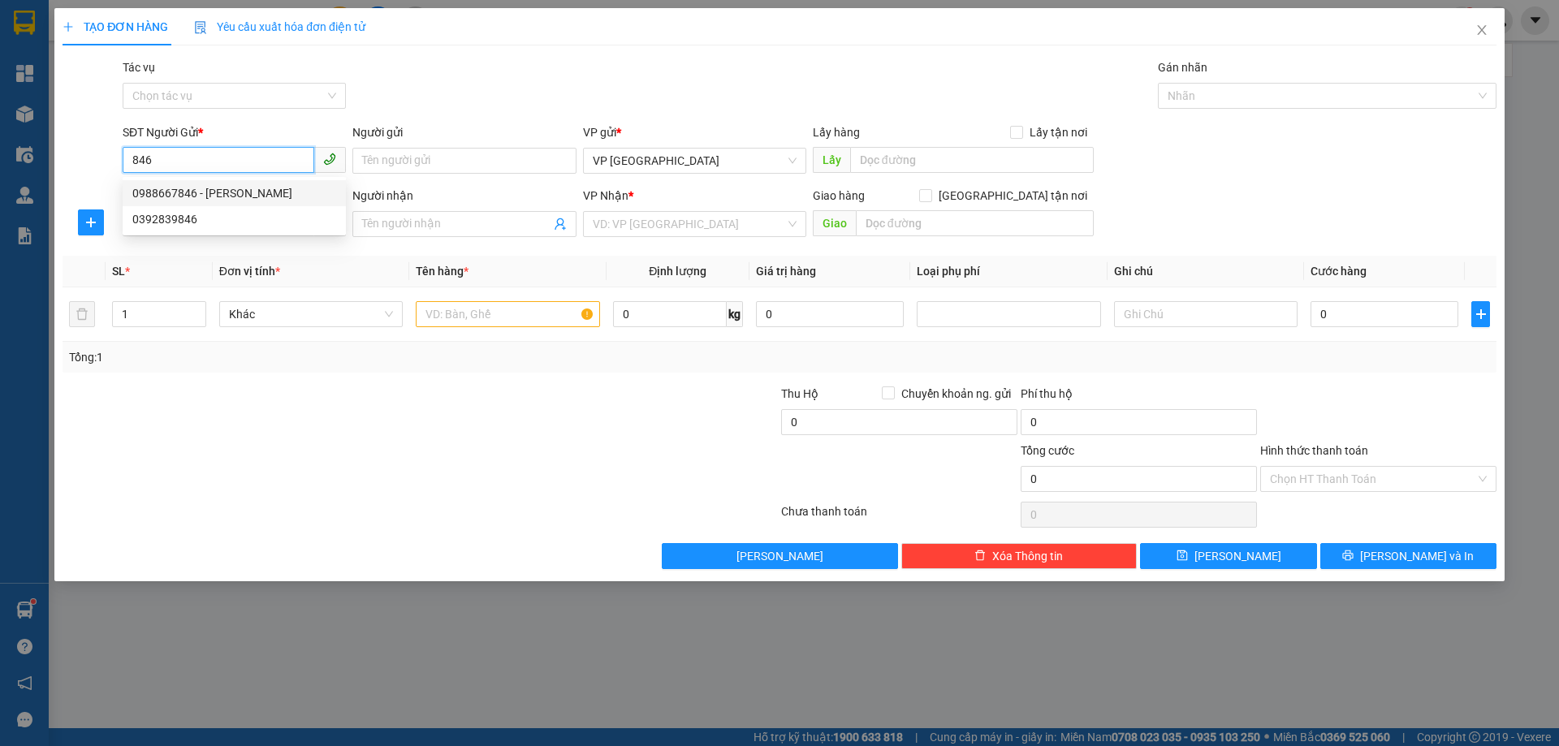
click at [210, 196] on div "0988667846 - HUY HOÀNG" at bounding box center [234, 193] width 204 height 18
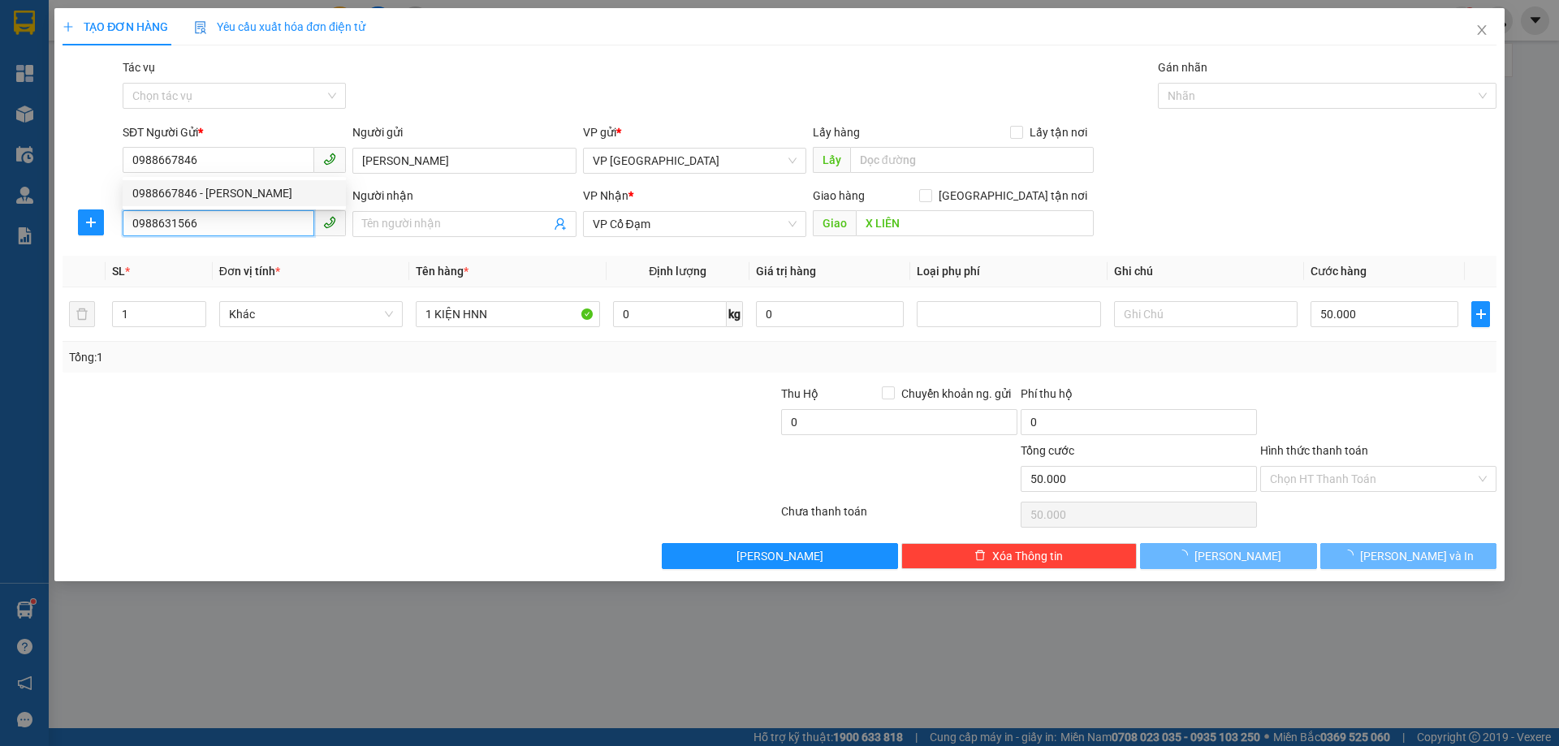
click at [219, 223] on input "0988631566" at bounding box center [219, 223] width 192 height 26
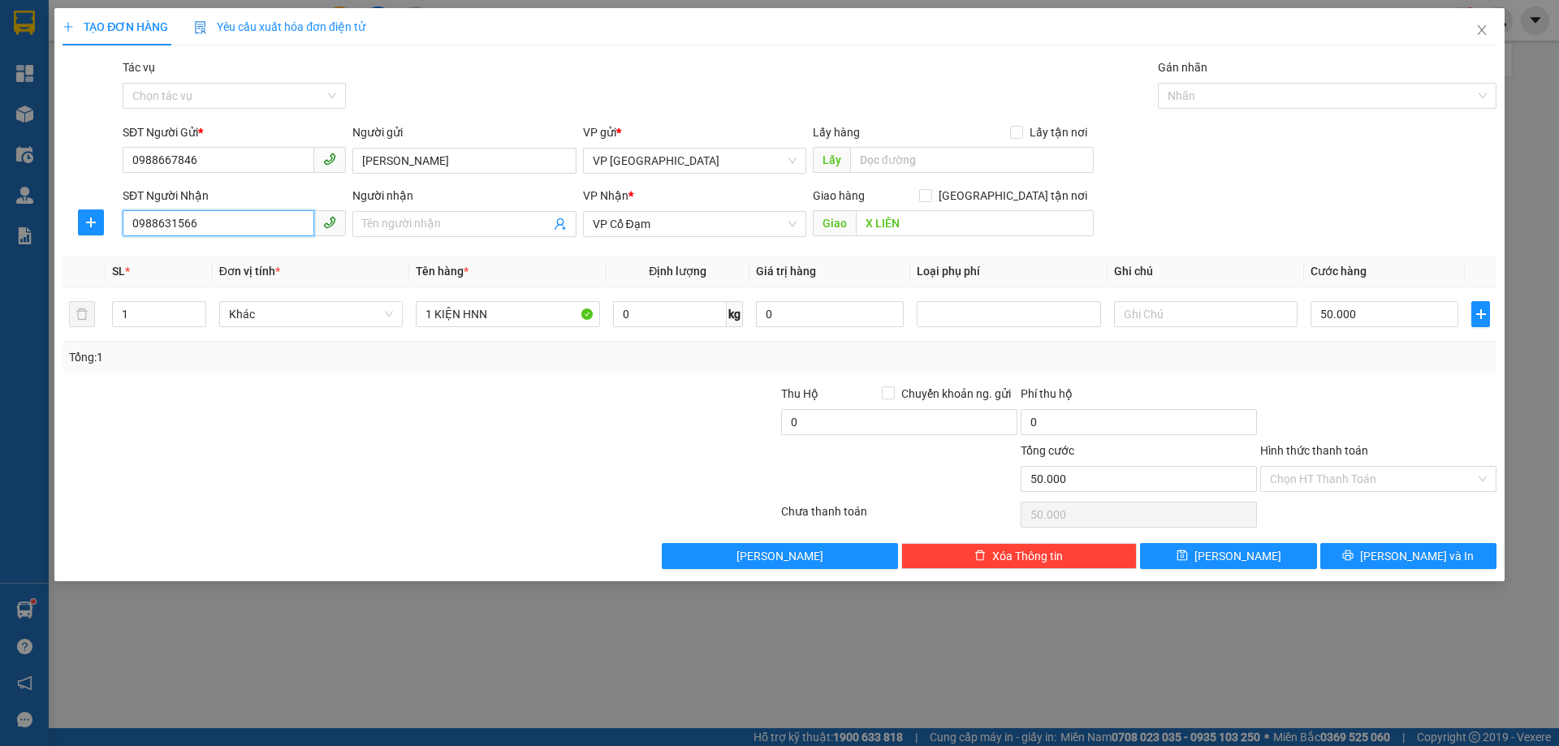
click at [219, 223] on input "0988631566" at bounding box center [219, 223] width 192 height 26
click at [623, 214] on span "VP Cổ Đạm" at bounding box center [695, 224] width 204 height 24
click at [890, 292] on td "0" at bounding box center [830, 315] width 161 height 54
click at [1386, 476] on input "Hình thức thanh toán" at bounding box center [1372, 479] width 205 height 24
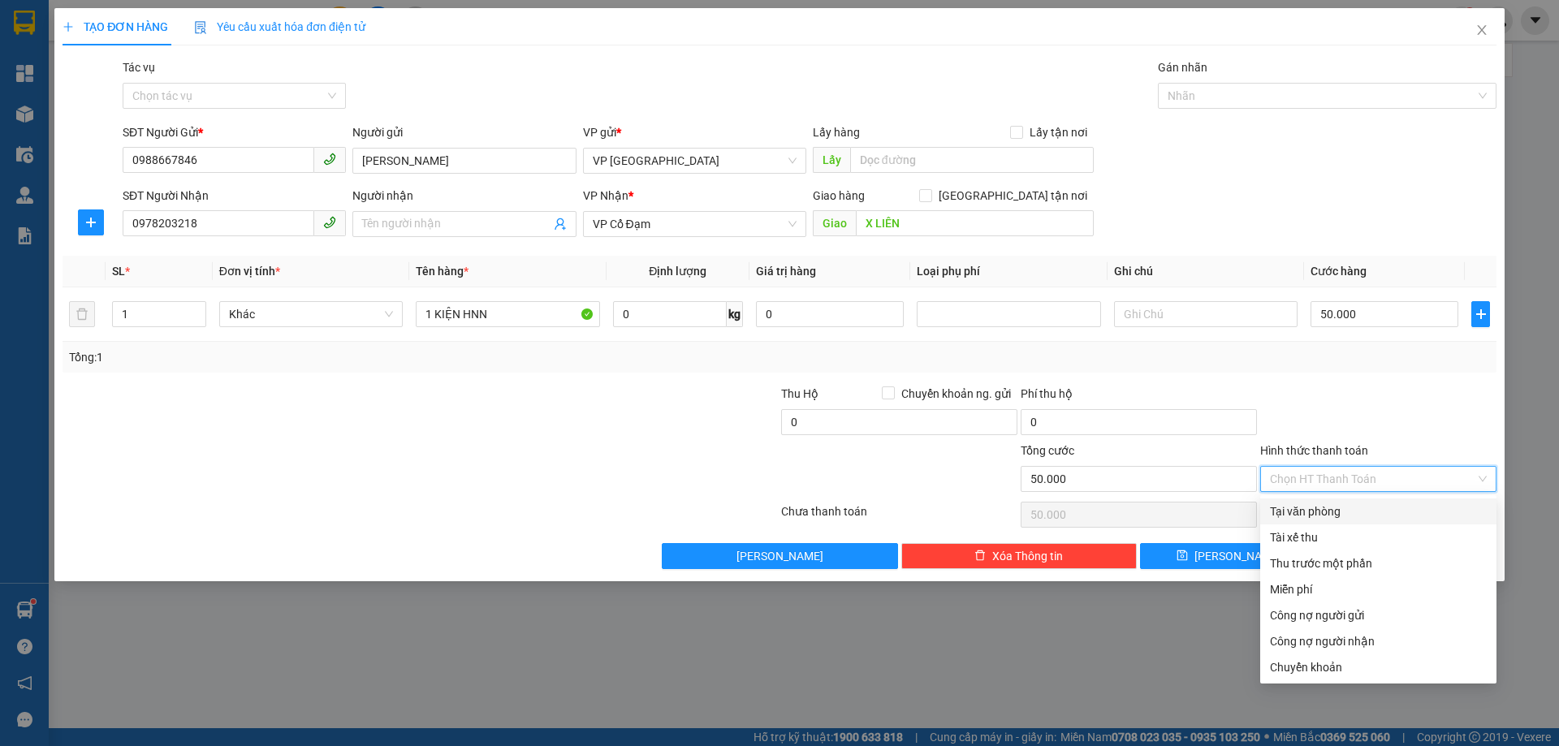
click at [1366, 523] on div "Tại văn phòng" at bounding box center [1378, 512] width 236 height 26
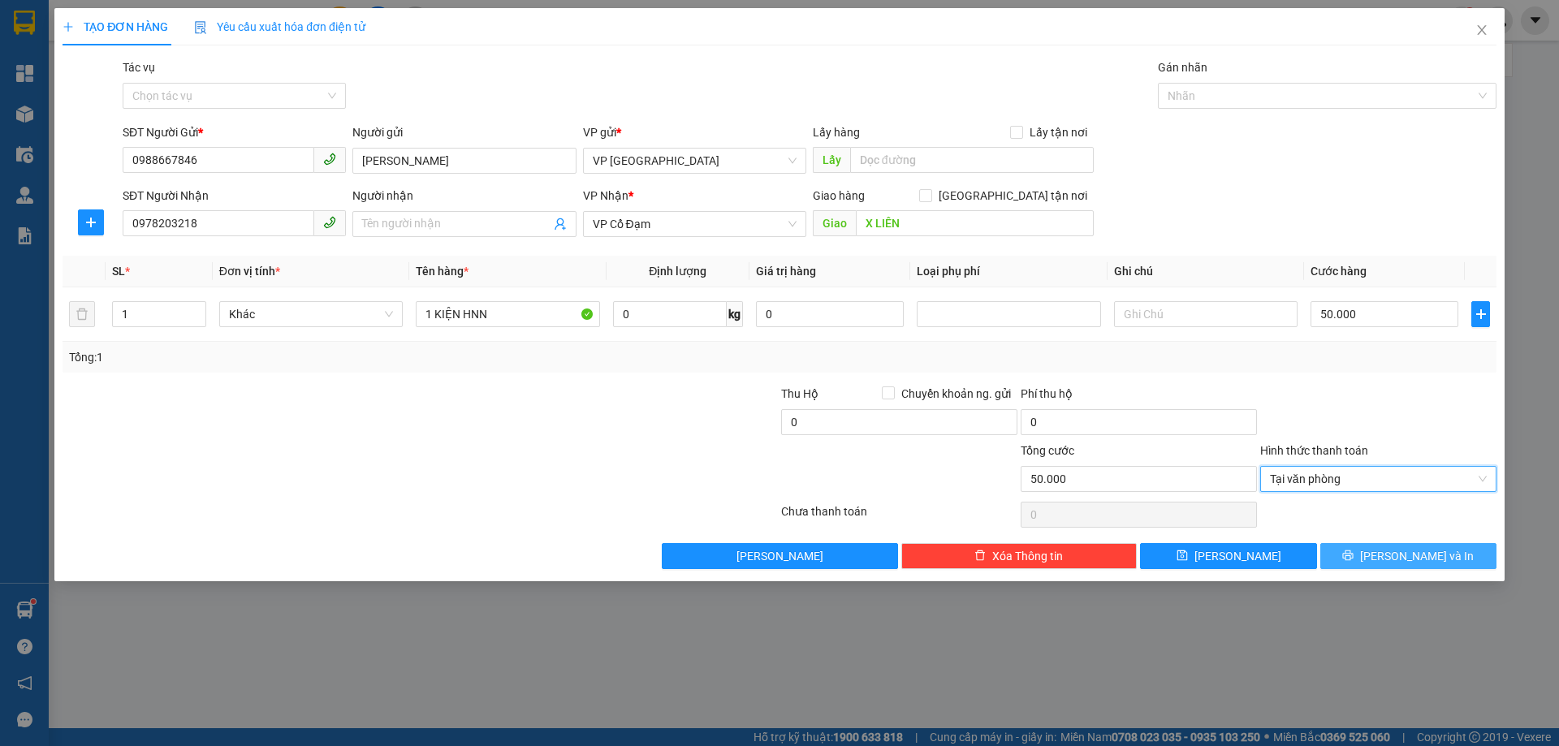
click at [1373, 555] on button "[PERSON_NAME] và In" at bounding box center [1409, 556] width 176 height 26
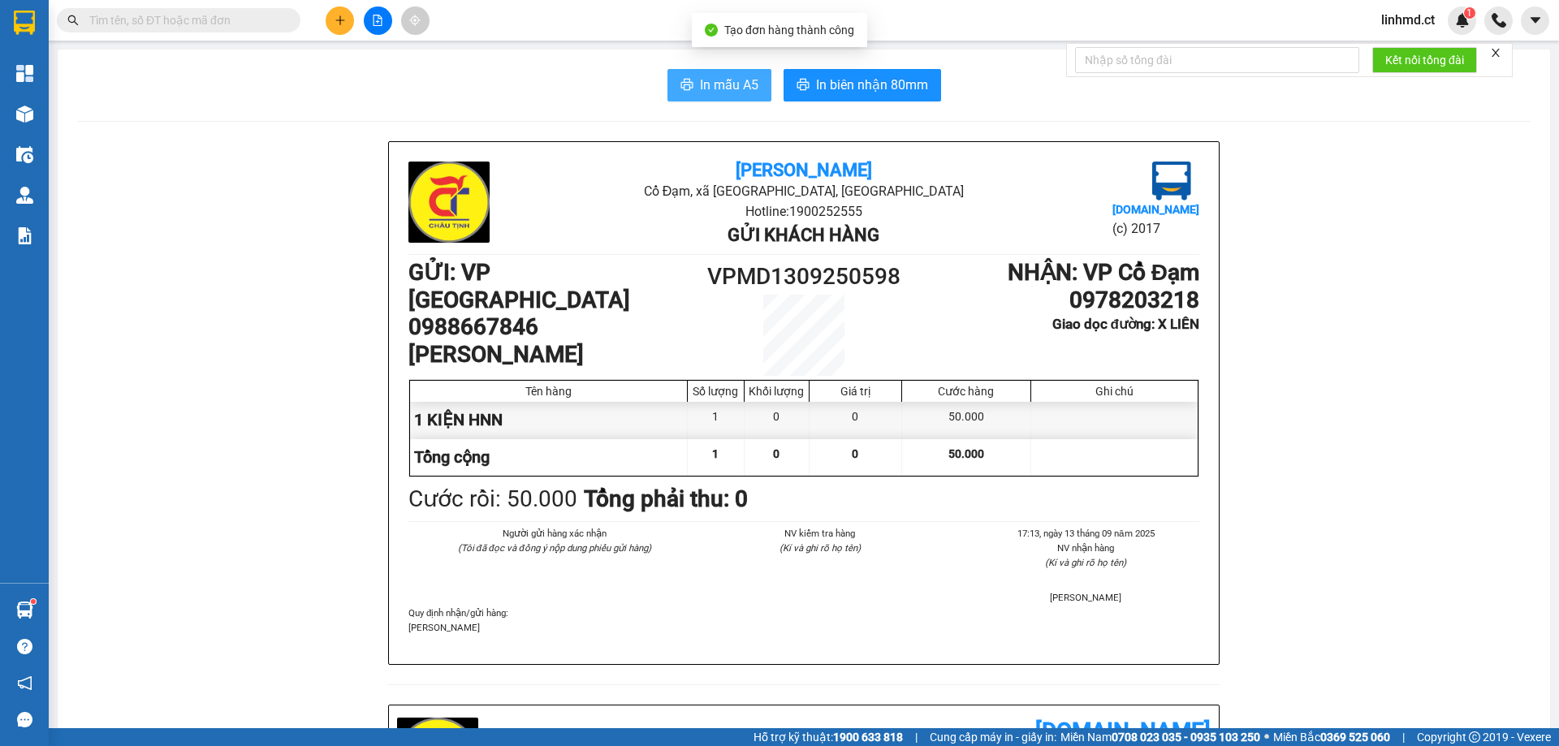
click at [705, 81] on span "In mẫu A5" at bounding box center [729, 85] width 58 height 20
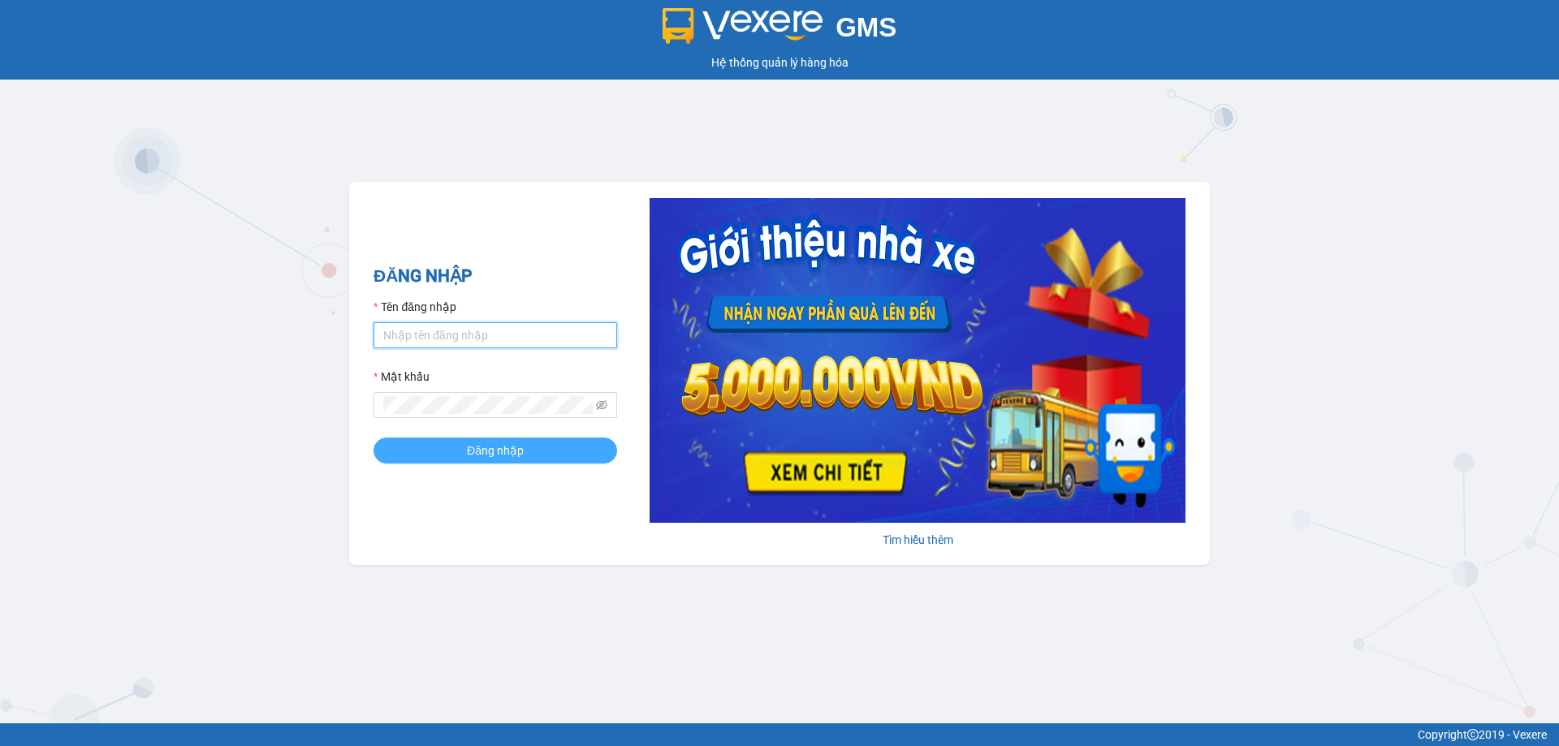
type input "linhmd.ct"
click at [487, 452] on span "Đăng nhập" at bounding box center [495, 451] width 57 height 18
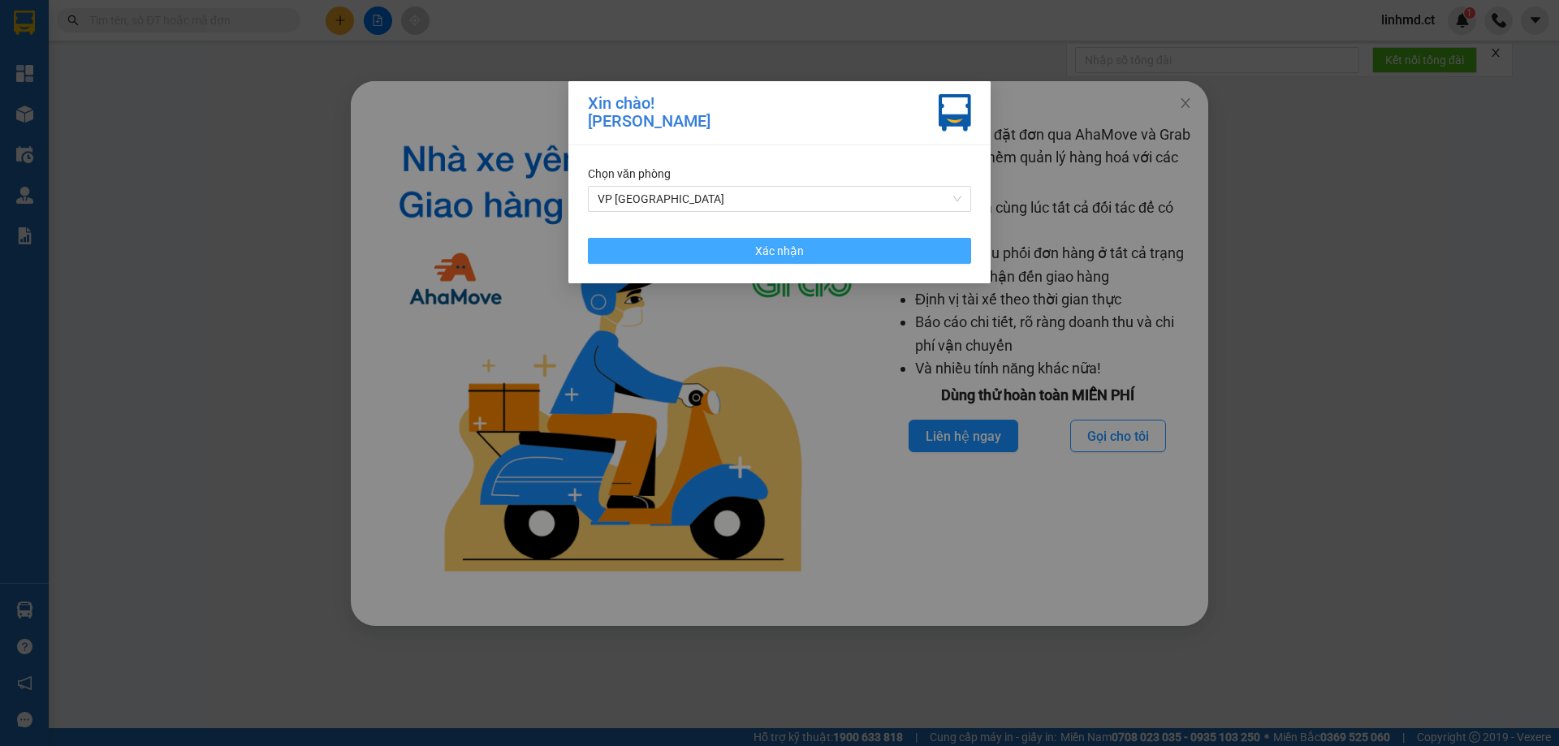
click at [788, 259] on span "Xác nhận" at bounding box center [779, 251] width 49 height 18
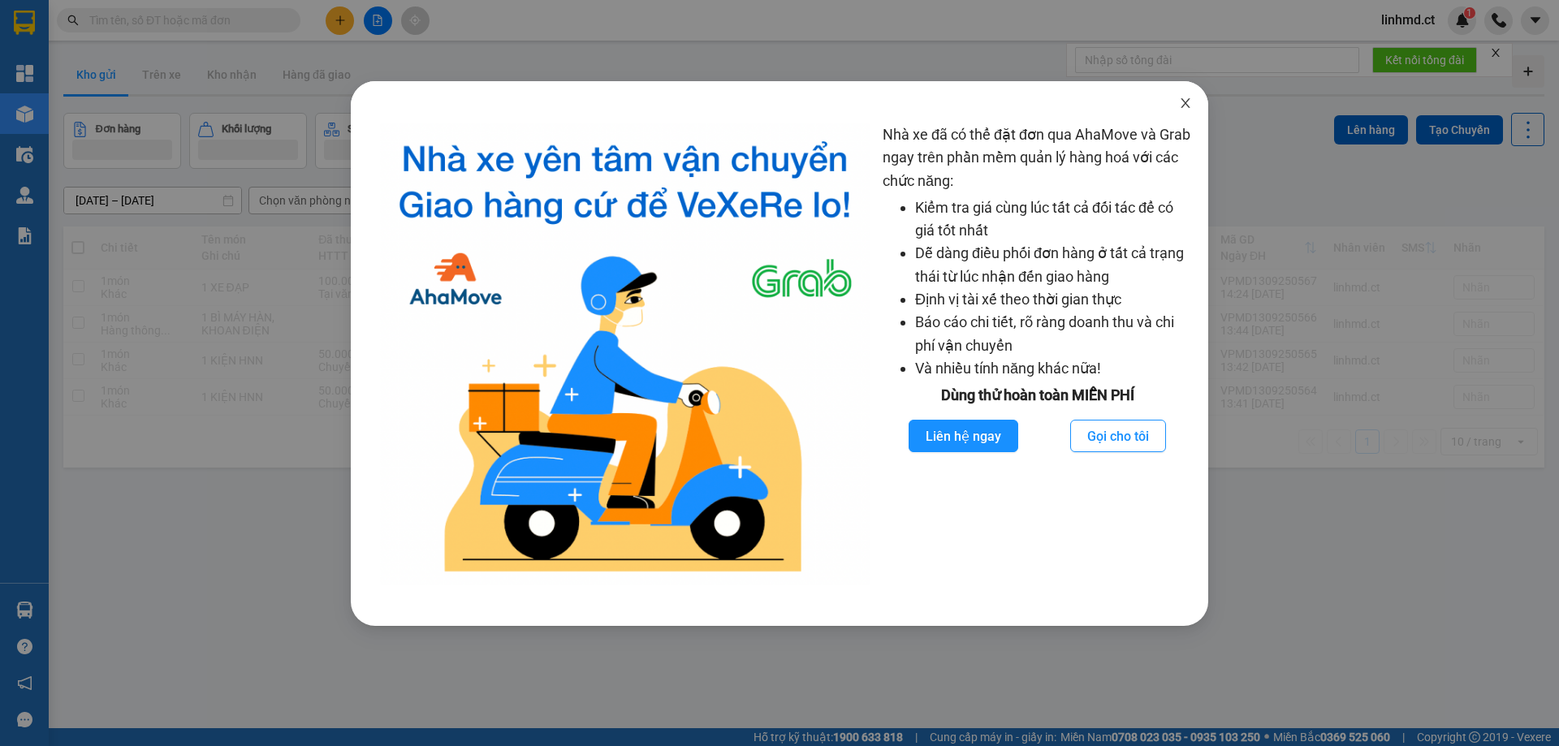
click at [1186, 112] on span "Close" at bounding box center [1185, 103] width 45 height 45
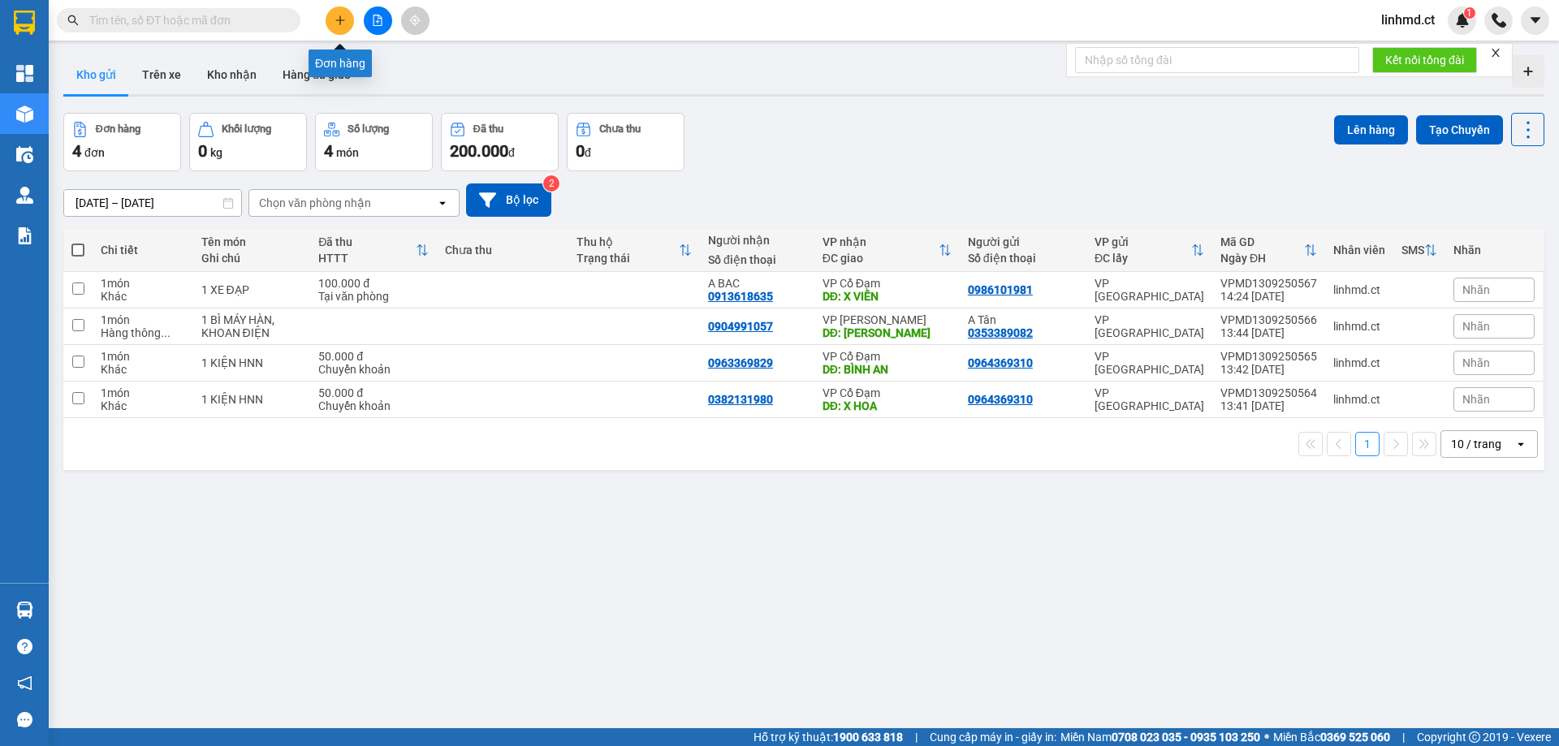
click at [344, 17] on icon "plus" at bounding box center [340, 20] width 11 height 11
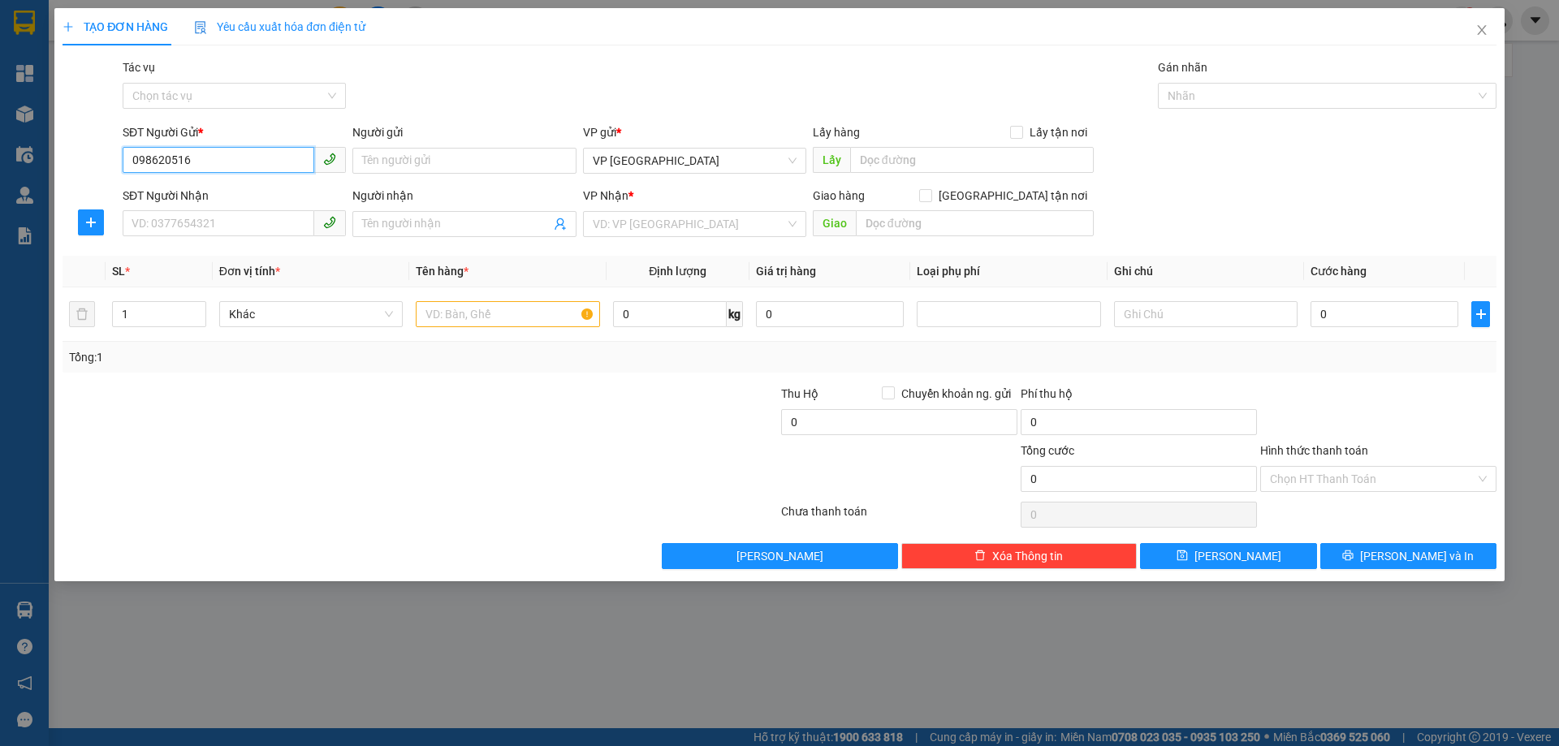
type input "0986205163"
click at [267, 194] on div "0986205163 - SPENNANO" at bounding box center [234, 193] width 204 height 18
type input "SPENNANO"
type input "0384547936"
type input "KHƯƠNG"
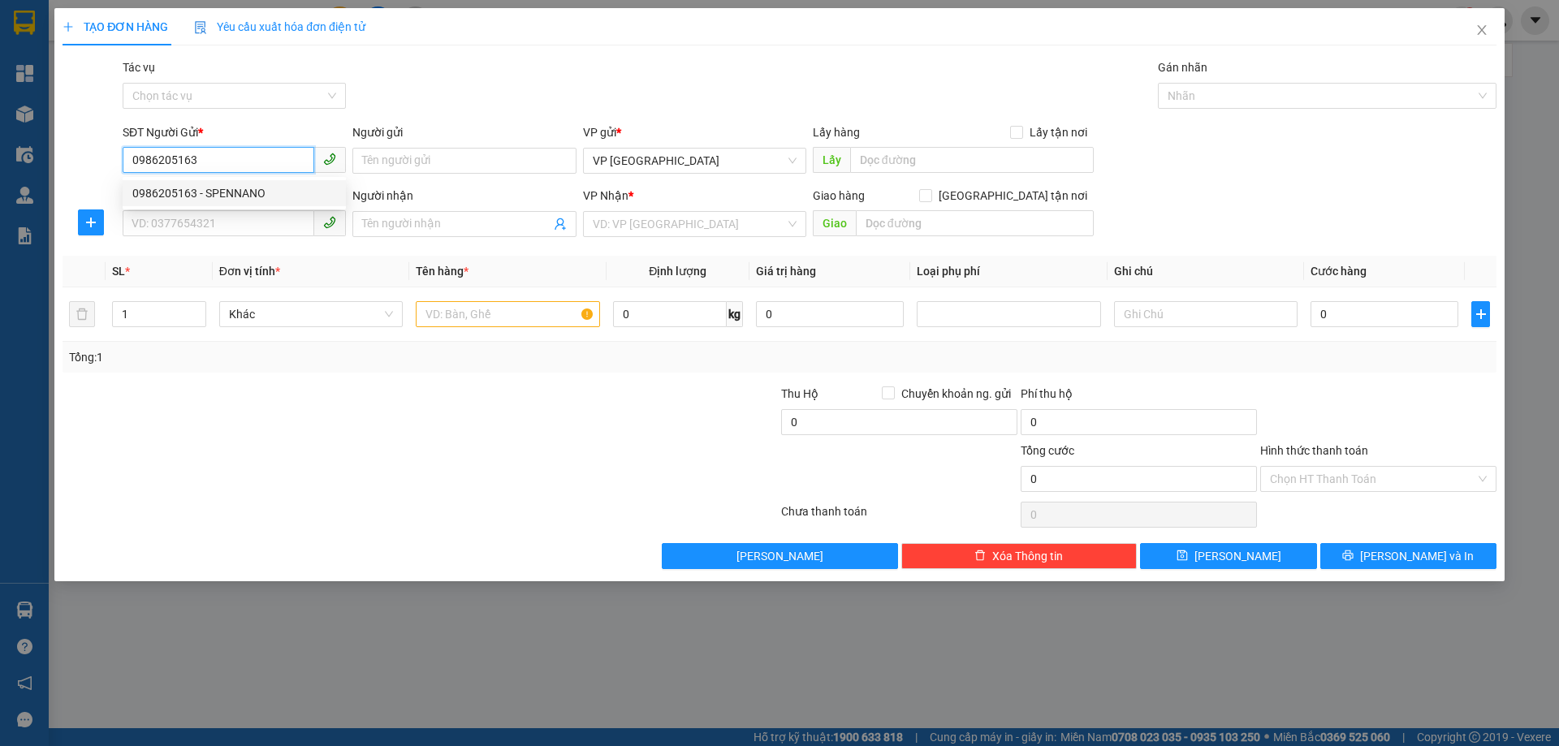
type input "CƯƠNG GIÁN"
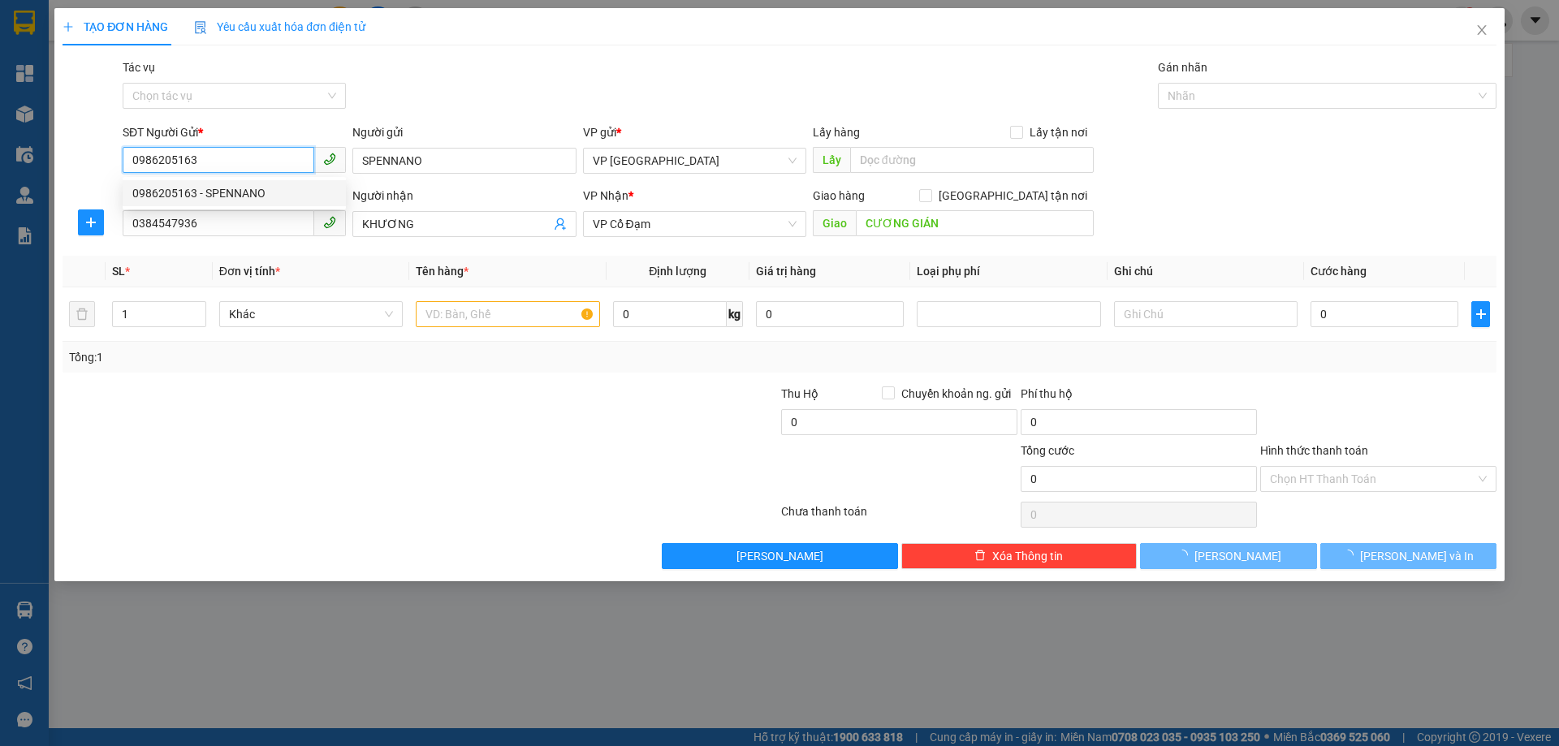
type input "30.000"
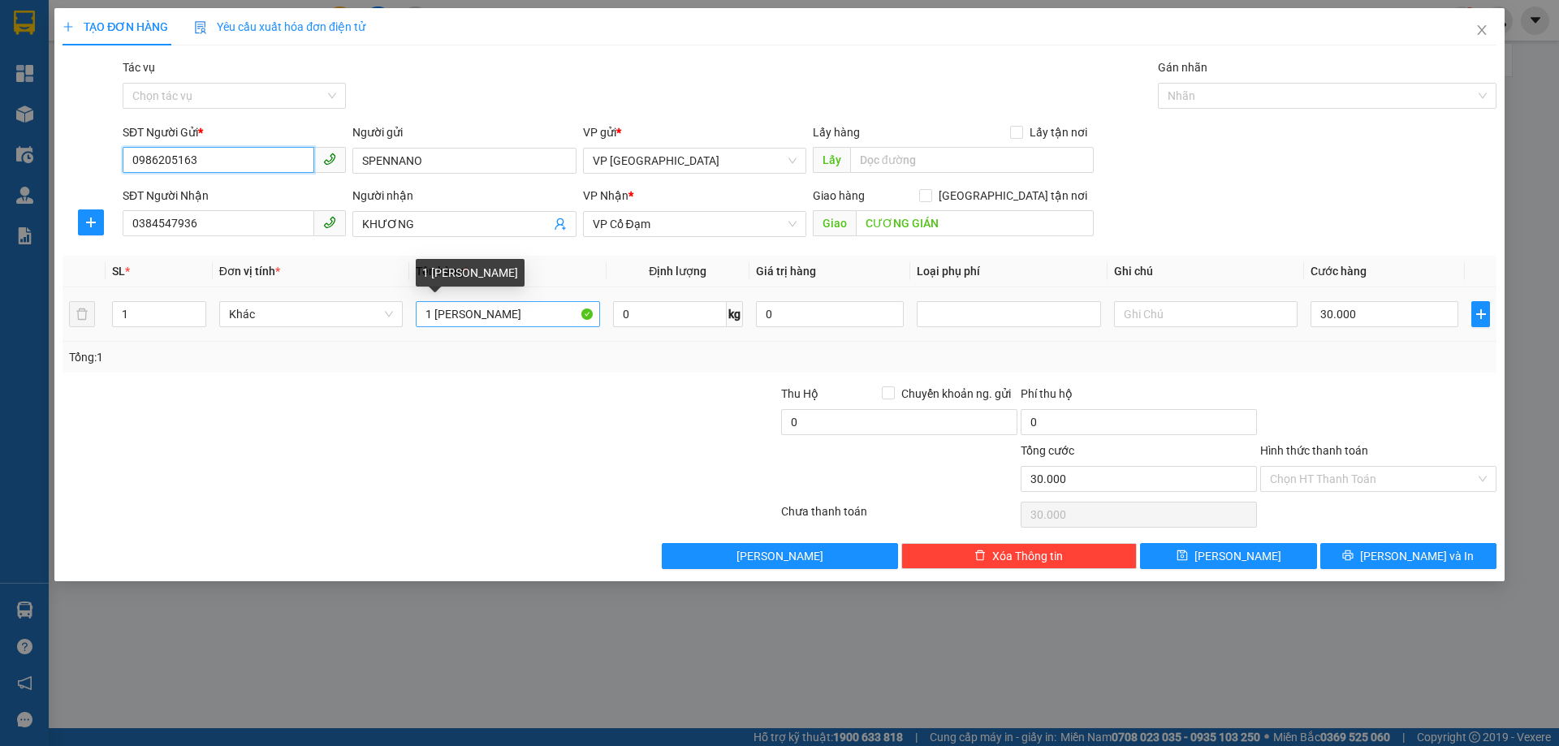
type input "0986205163"
drag, startPoint x: 485, startPoint y: 320, endPoint x: 332, endPoint y: 299, distance: 154.1
click at [339, 300] on tr "1 Khác 1 LON SƠN 0 kg 0 30.000" at bounding box center [780, 315] width 1434 height 54
type input "3 THÙNG SƠN +1 KIỆN"
drag, startPoint x: 117, startPoint y: 316, endPoint x: 109, endPoint y: 314, distance: 8.3
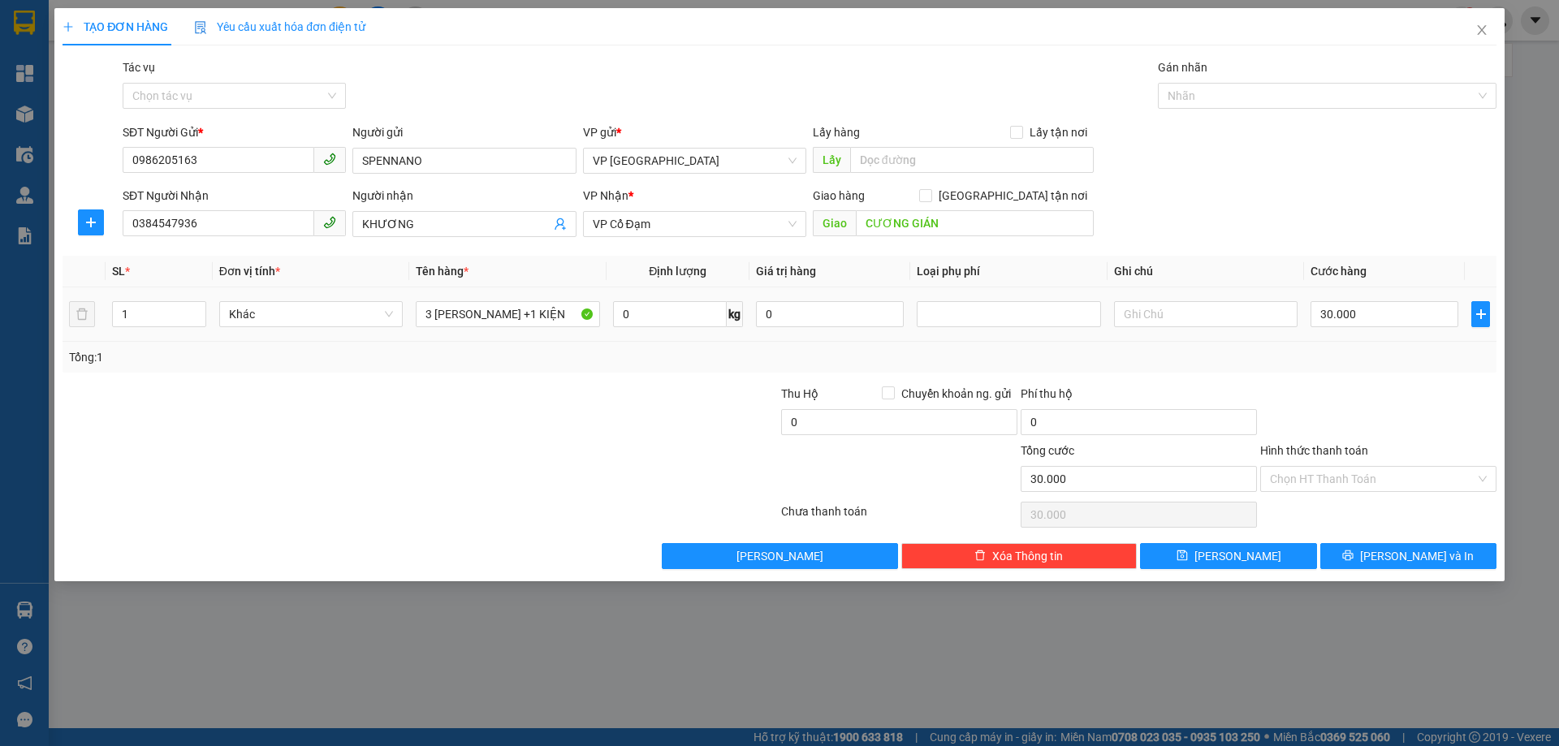
click at [110, 314] on td "1" at bounding box center [159, 315] width 107 height 54
type input "4"
click at [1347, 318] on input "30.000" at bounding box center [1385, 314] width 148 height 26
type input "0"
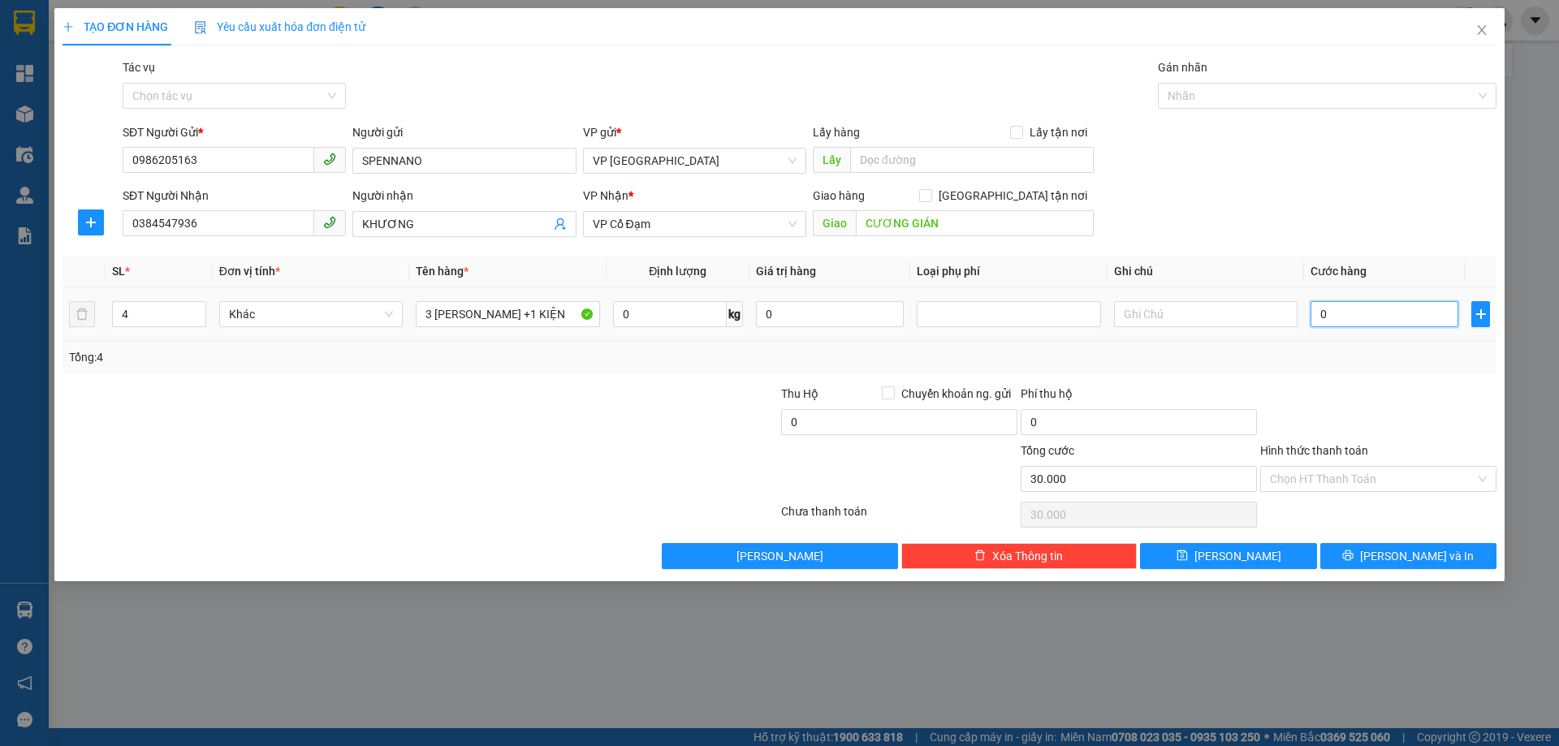
type input "0"
click at [1416, 547] on span "[PERSON_NAME] và In" at bounding box center [1417, 556] width 114 height 18
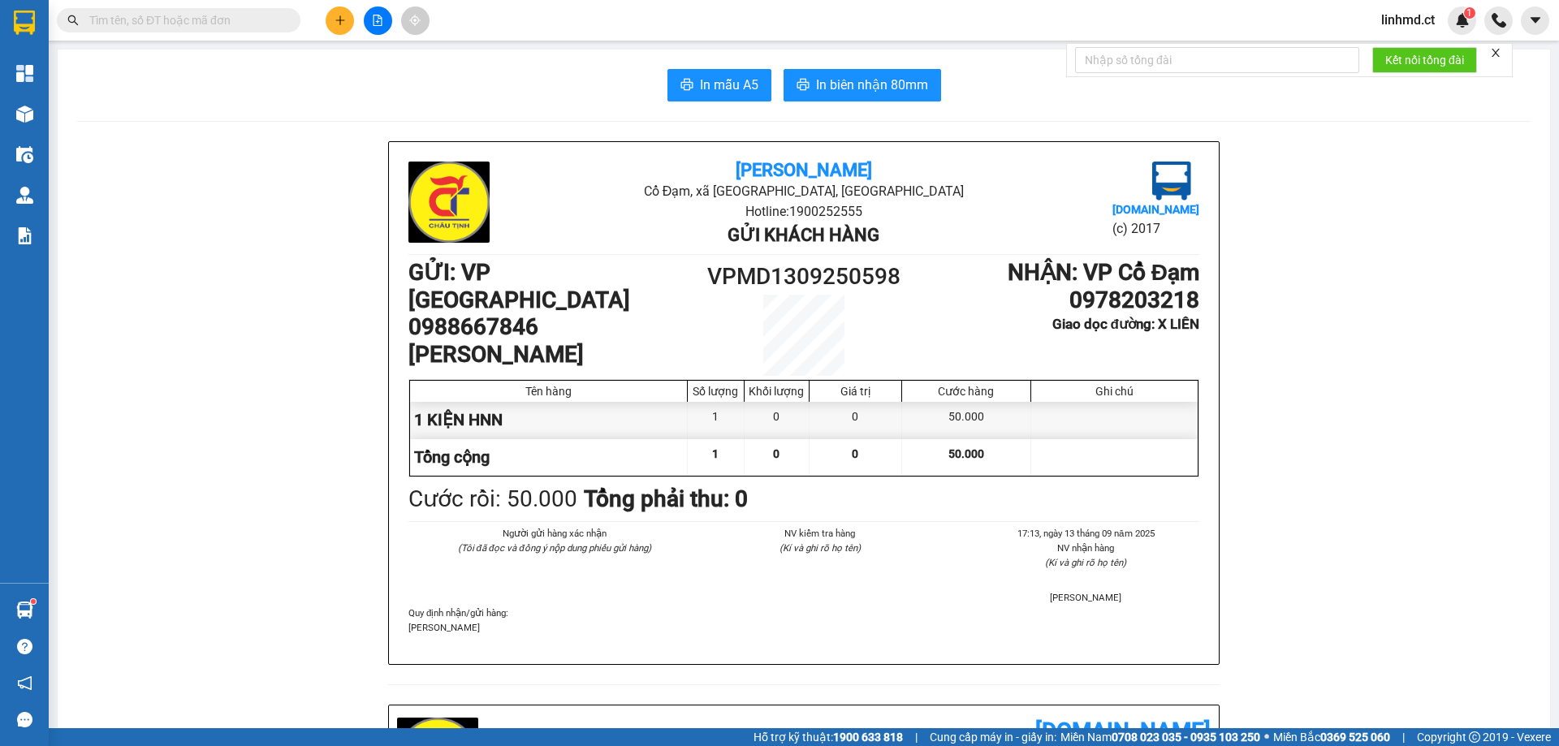
click at [162, 19] on input "text" at bounding box center [185, 20] width 192 height 18
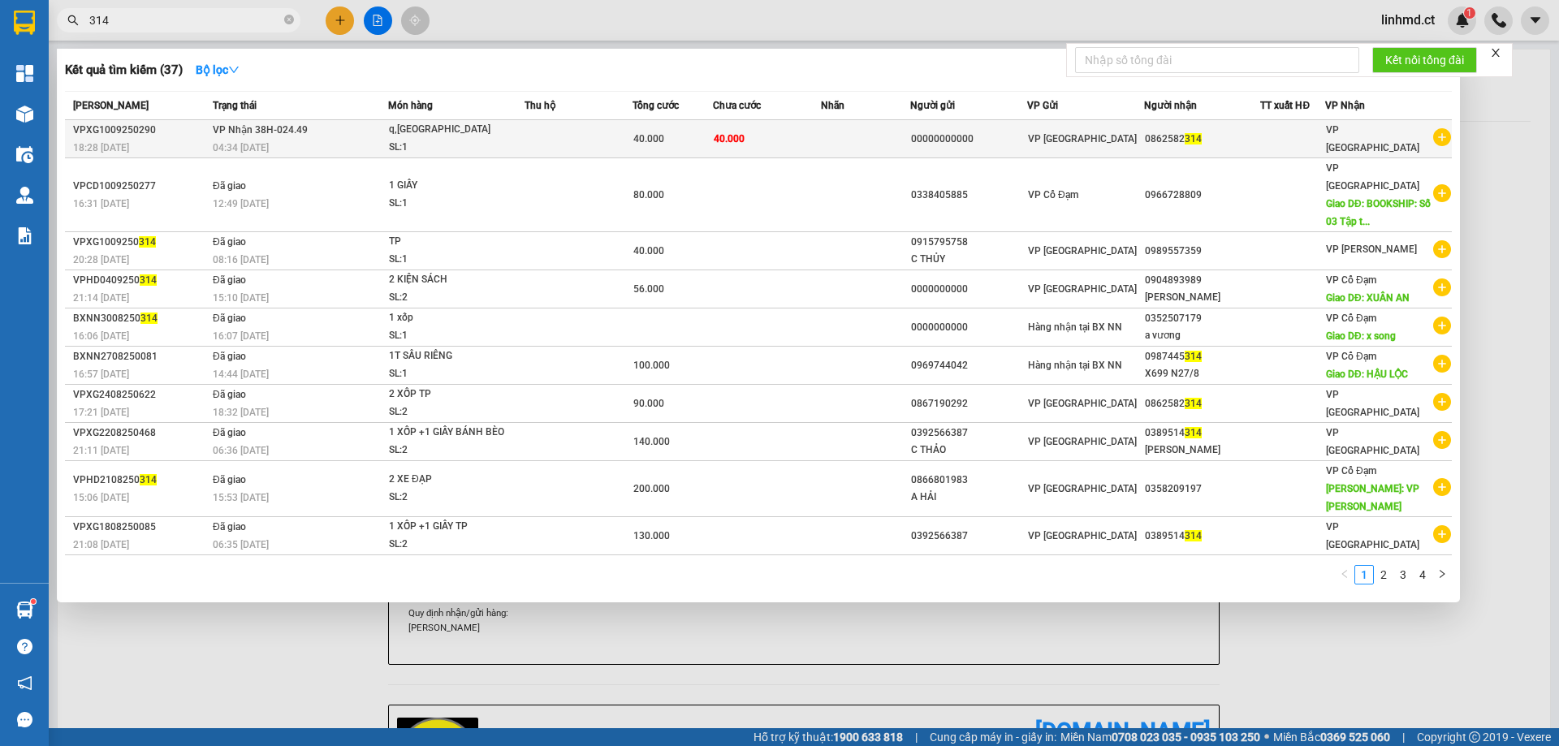
type input "314"
click at [911, 136] on td at bounding box center [866, 139] width 90 height 38
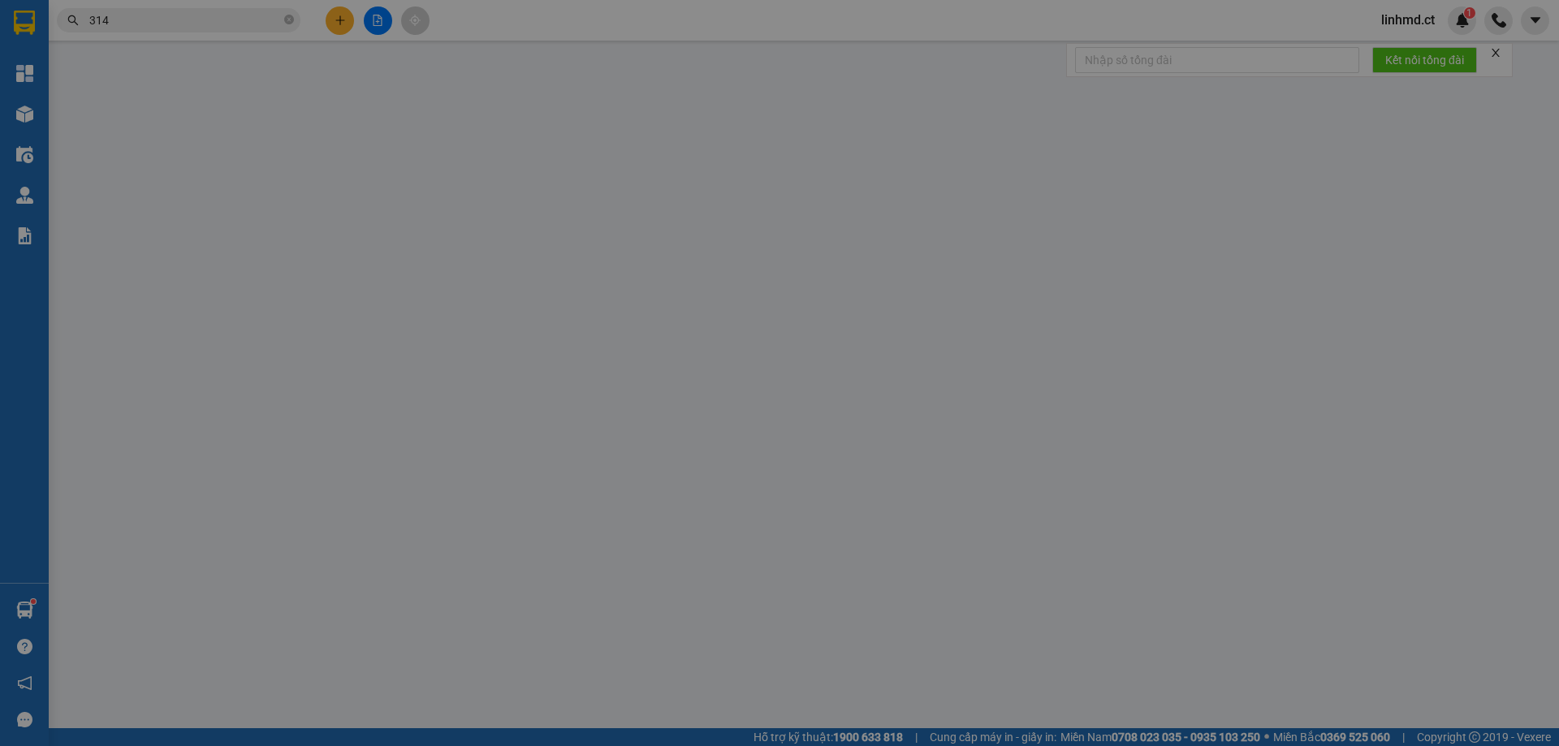
type input "00000000000"
type input "0862582314"
type input "40.000"
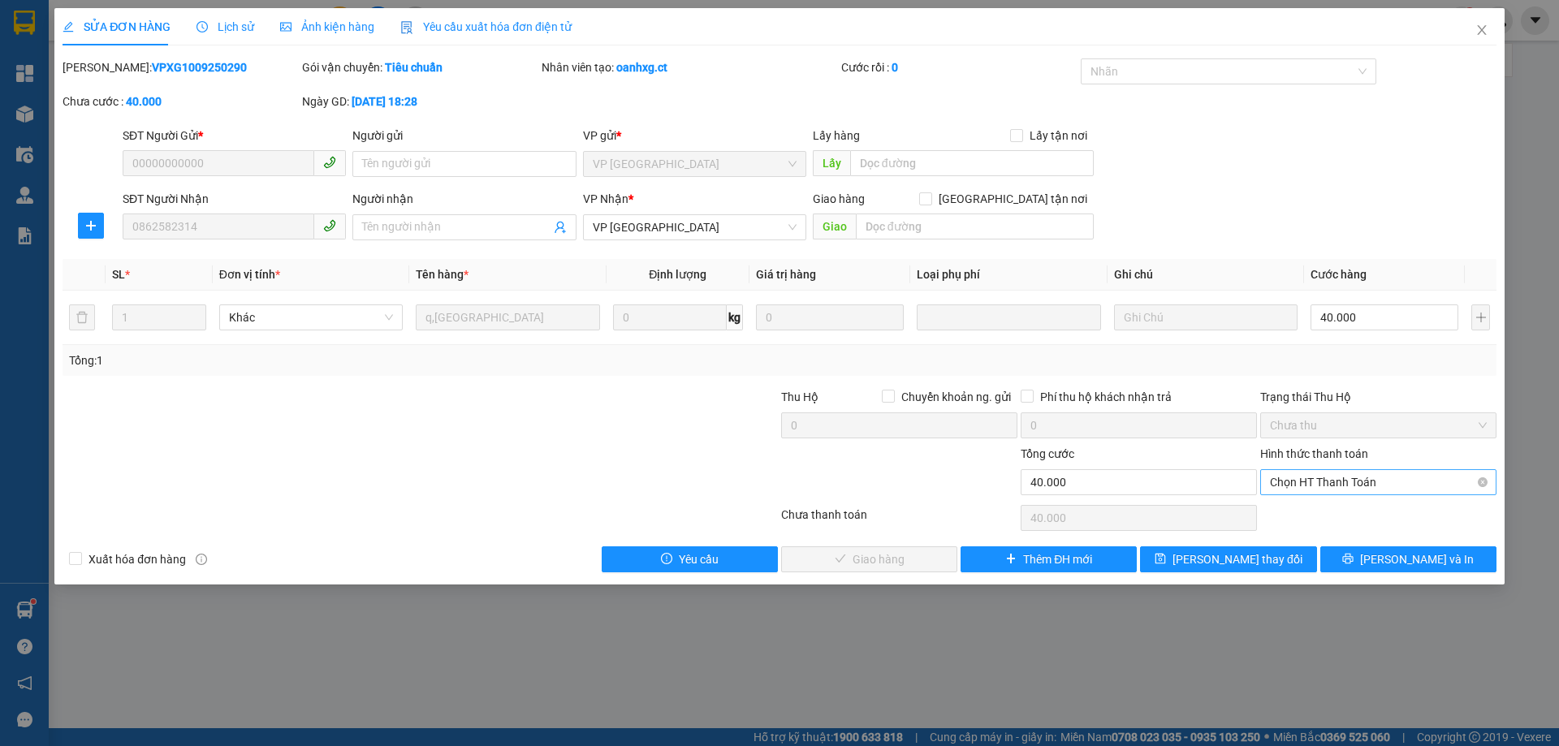
click at [1349, 486] on span "Chọn HT Thanh Toán" at bounding box center [1378, 482] width 217 height 24
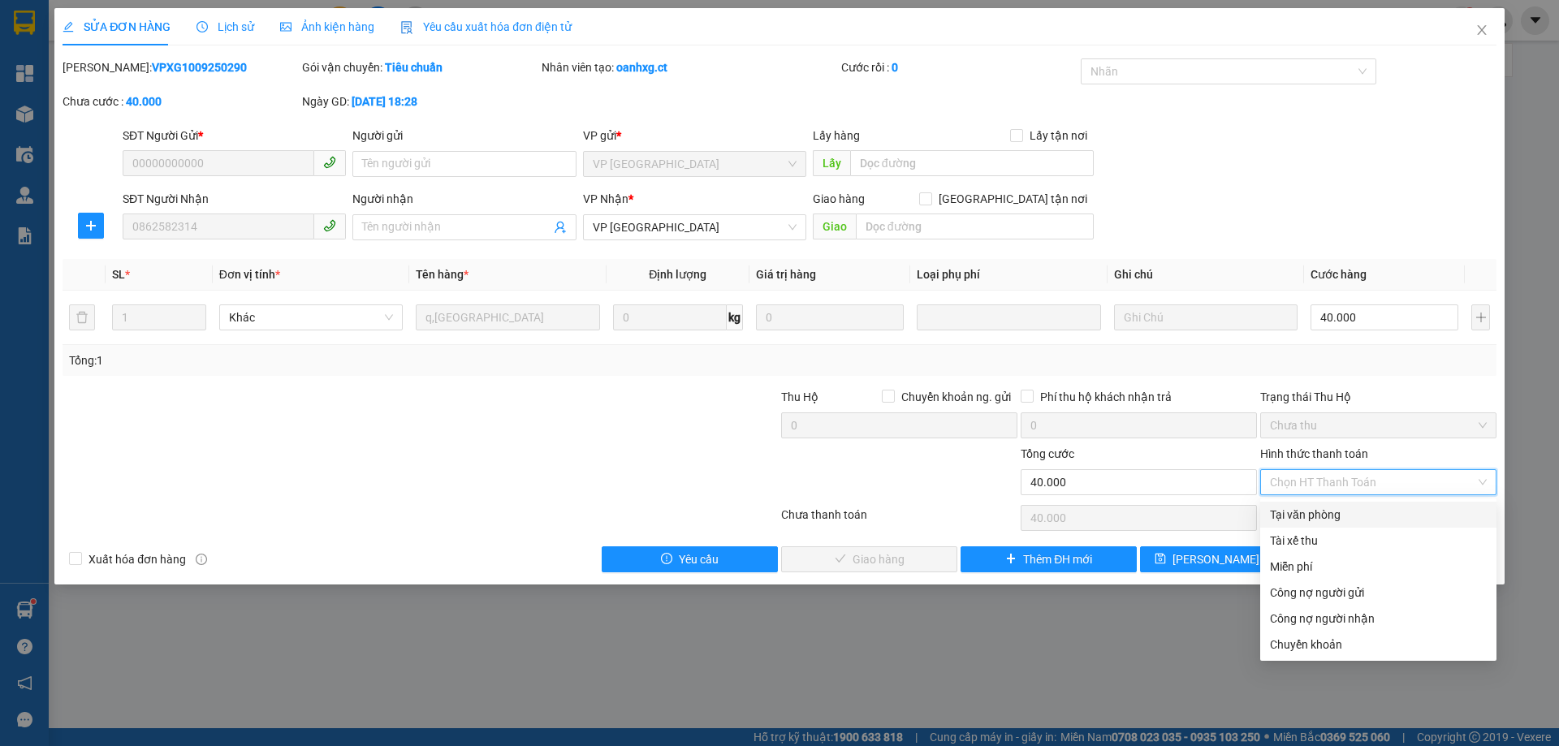
click at [1337, 507] on div "Tại văn phòng" at bounding box center [1378, 515] width 217 height 18
type input "0"
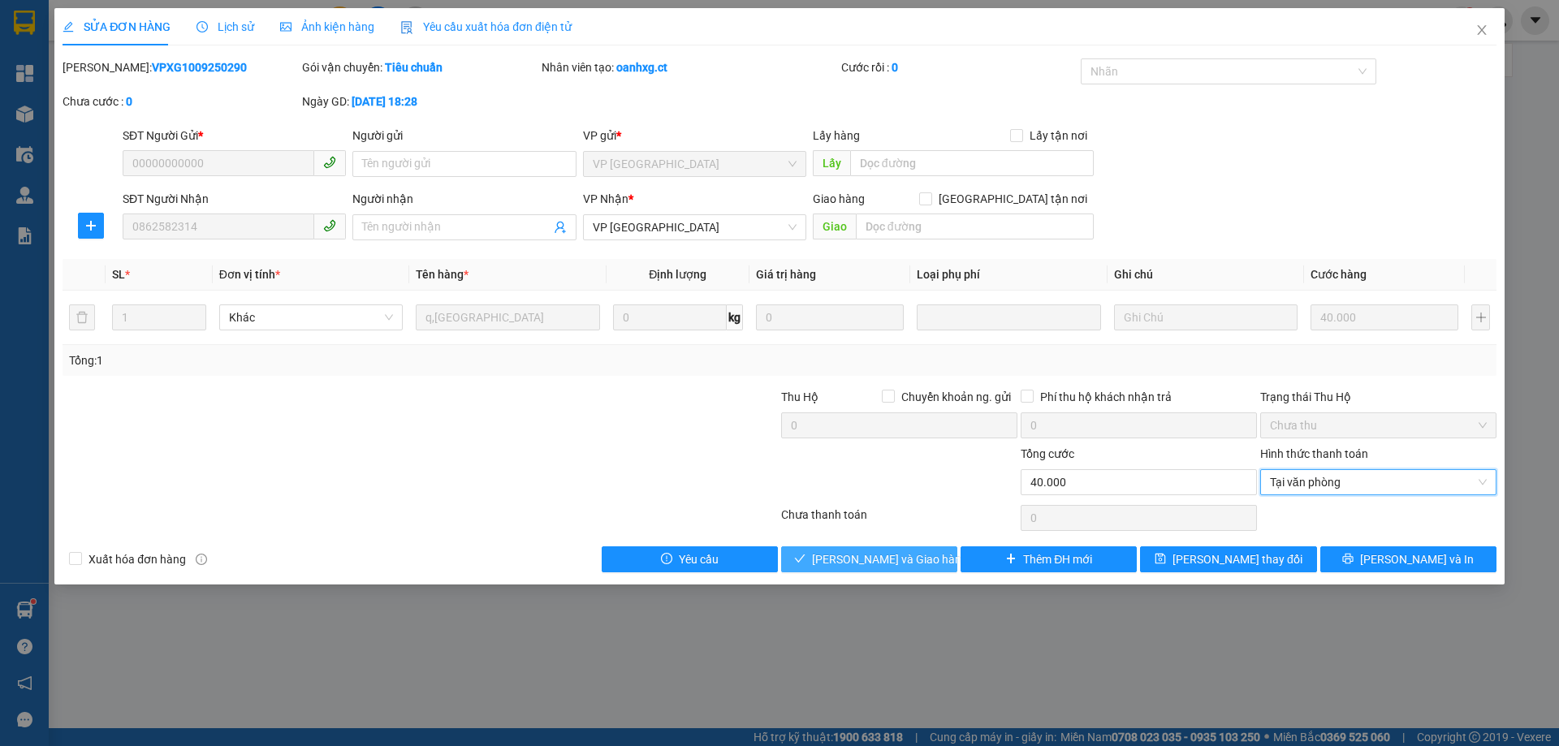
drag, startPoint x: 901, startPoint y: 556, endPoint x: 1061, endPoint y: 598, distance: 166.3
click at [901, 556] on span "[PERSON_NAME] và Giao hàng" at bounding box center [890, 560] width 156 height 18
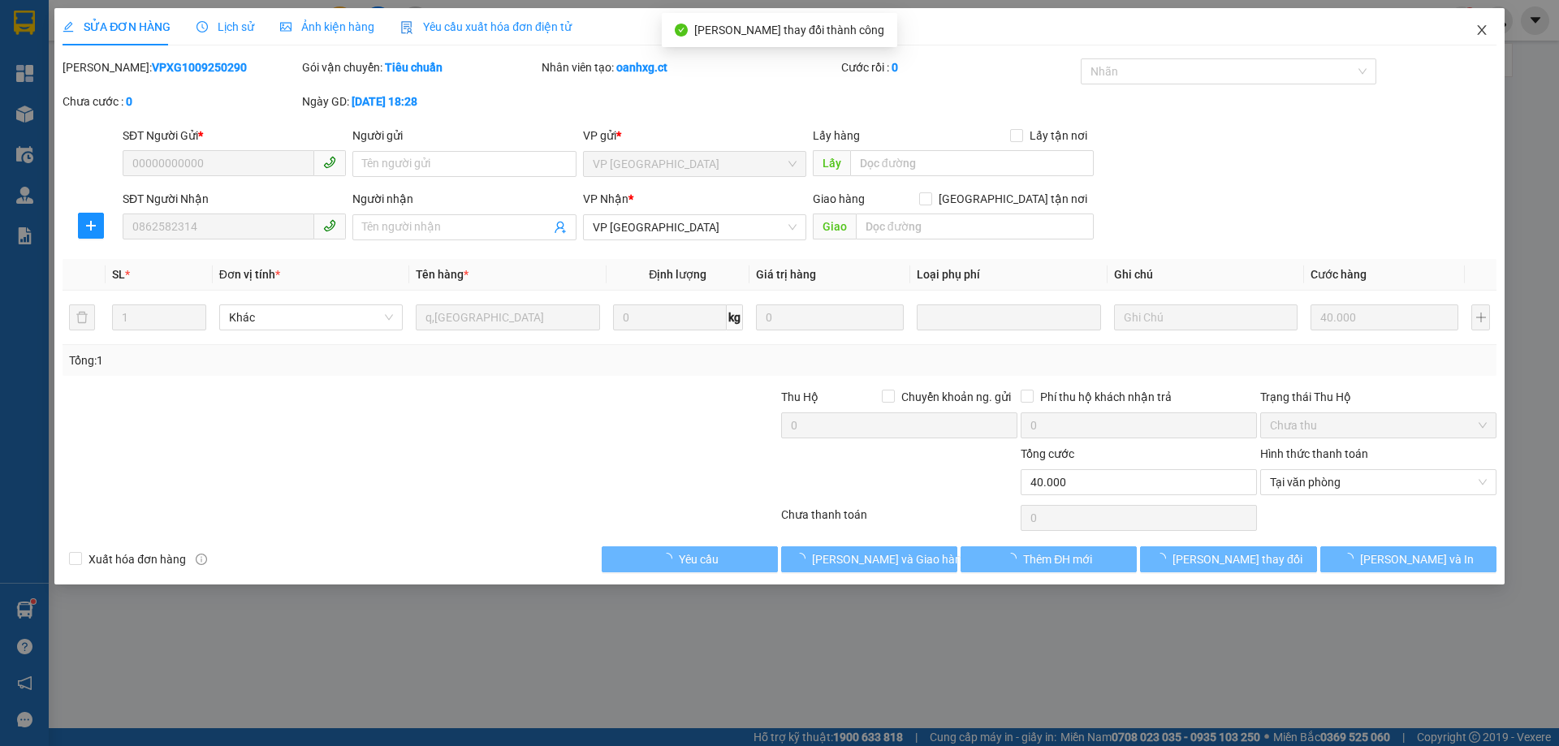
click at [1480, 28] on icon "close" at bounding box center [1481, 30] width 9 height 10
